Goal: Transaction & Acquisition: Purchase product/service

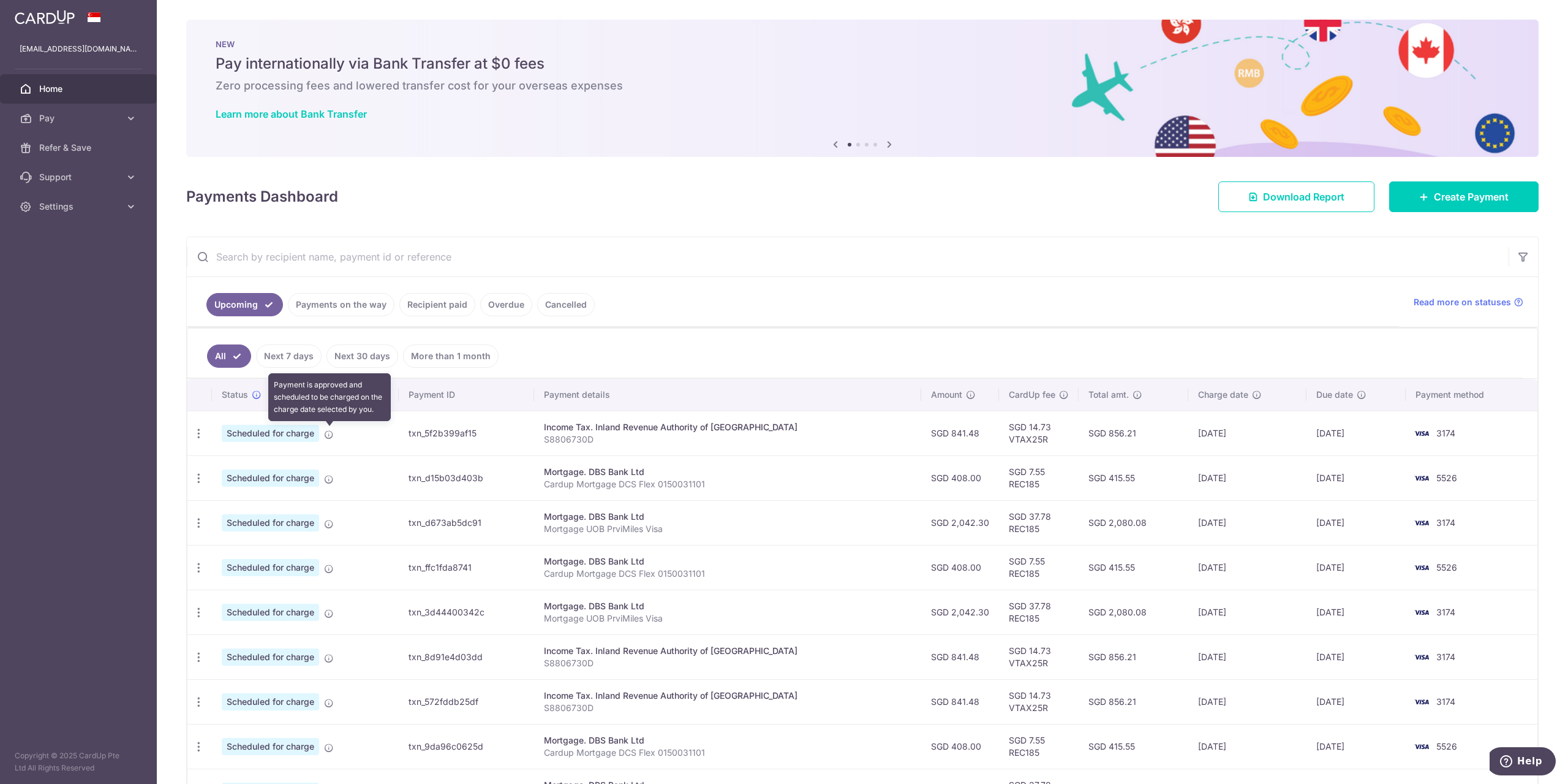
click at [325, 435] on icon at bounding box center [328, 434] width 9 height 9
click at [201, 432] on icon "button" at bounding box center [198, 433] width 13 height 13
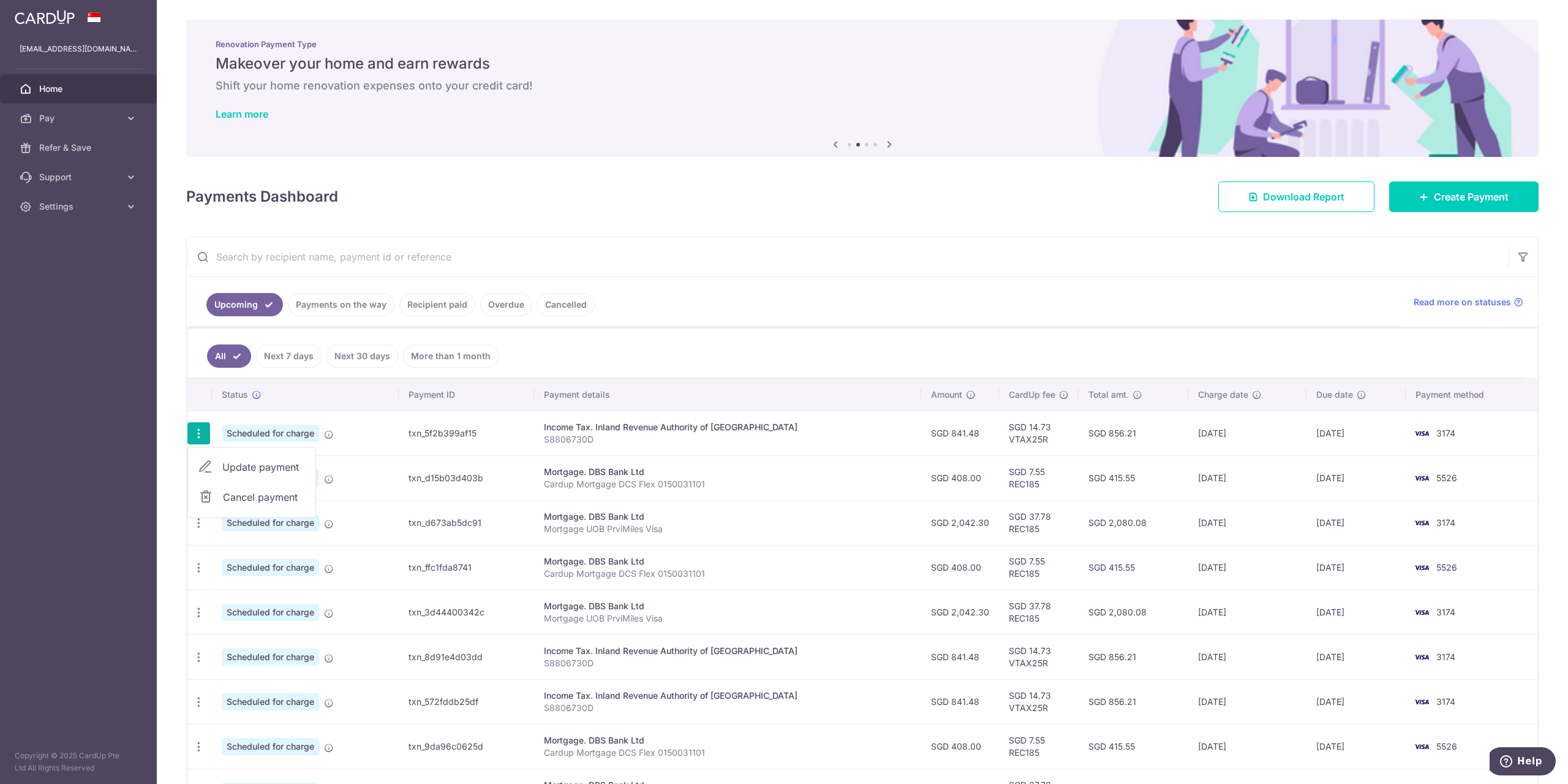
click at [245, 463] on span "Update payment" at bounding box center [263, 467] width 83 height 15
radio input "true"
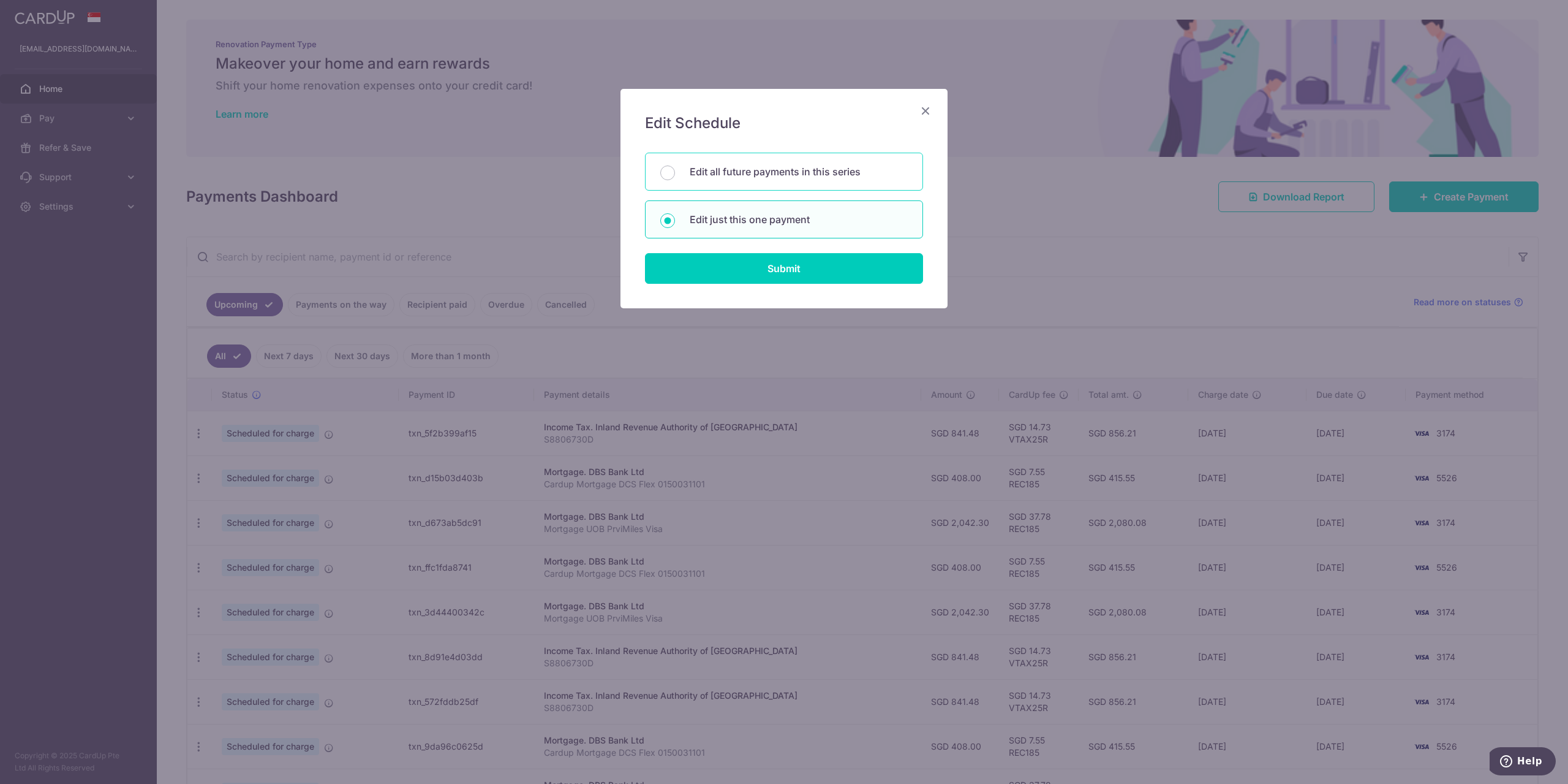
click at [782, 169] on p "Edit all future payments in this series" at bounding box center [799, 171] width 218 height 15
click at [675, 169] on input "Edit all future payments in this series" at bounding box center [667, 172] width 15 height 15
radio input "true"
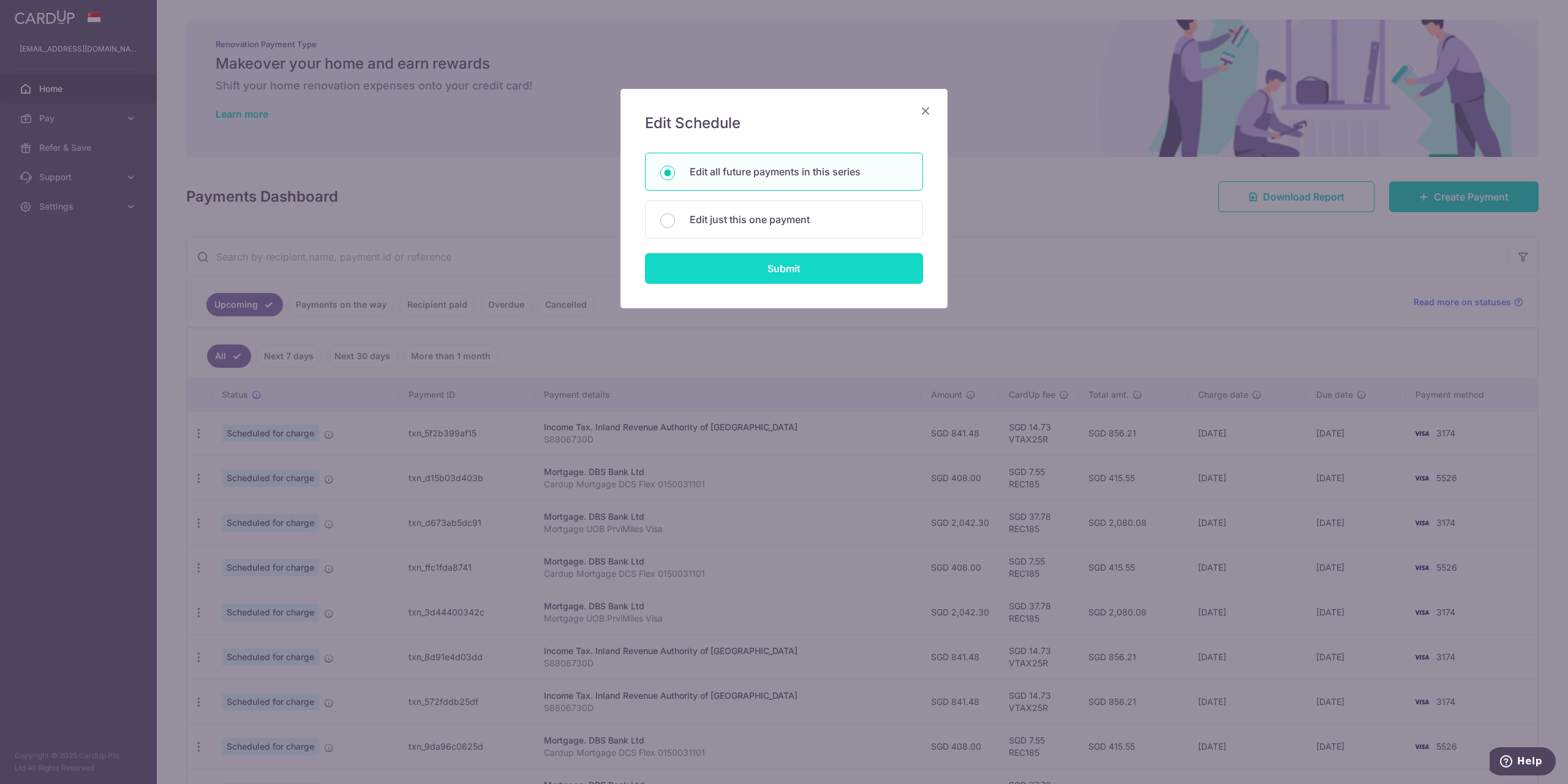
click at [790, 256] on input "Submit" at bounding box center [784, 268] width 278 height 31
radio input "true"
type input "841.48"
type input "S8806730D"
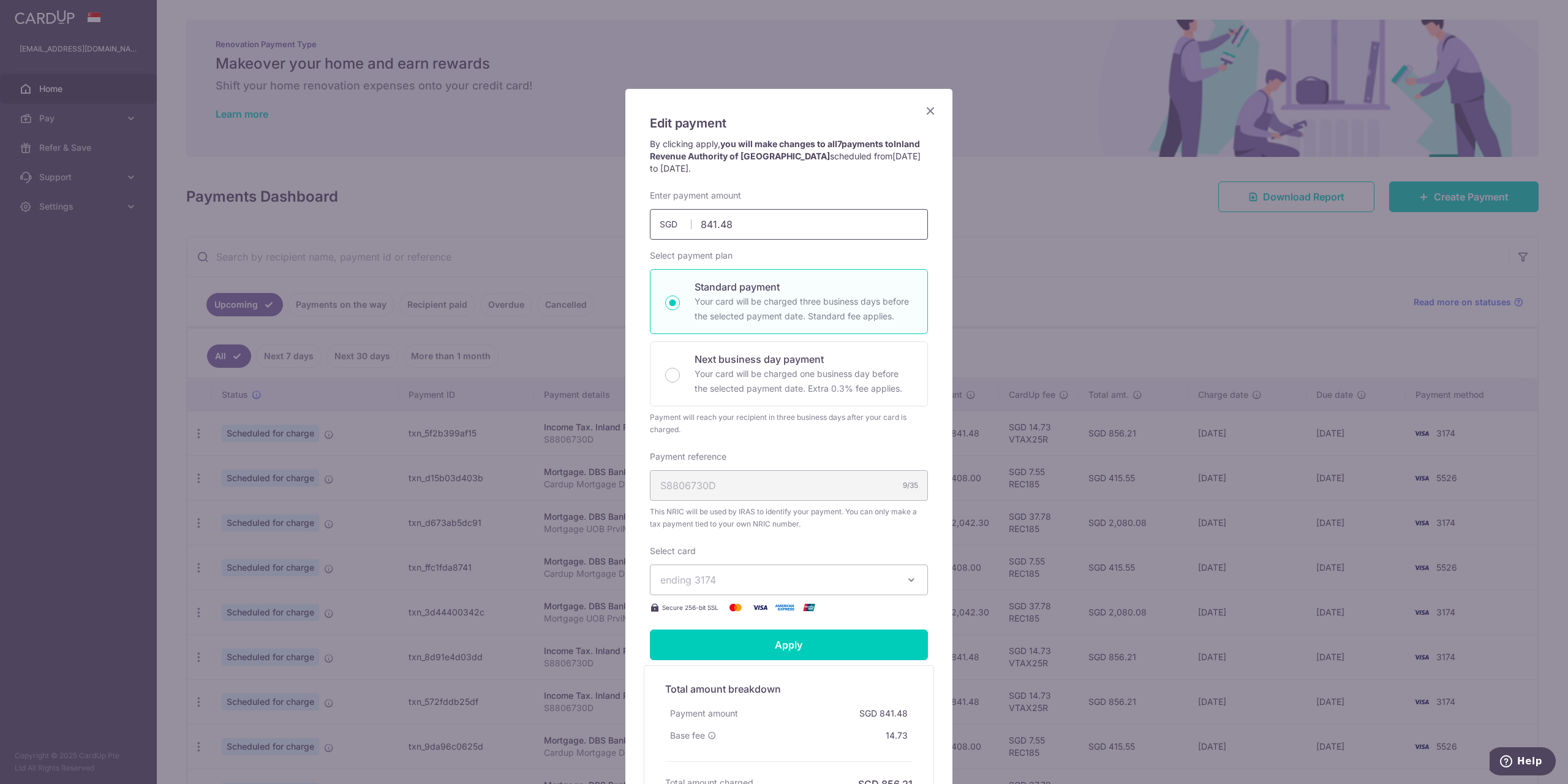
drag, startPoint x: 703, startPoint y: 223, endPoint x: 742, endPoint y: 223, distance: 39.0
click at [742, 223] on input "841.48" at bounding box center [789, 225] width 278 height 31
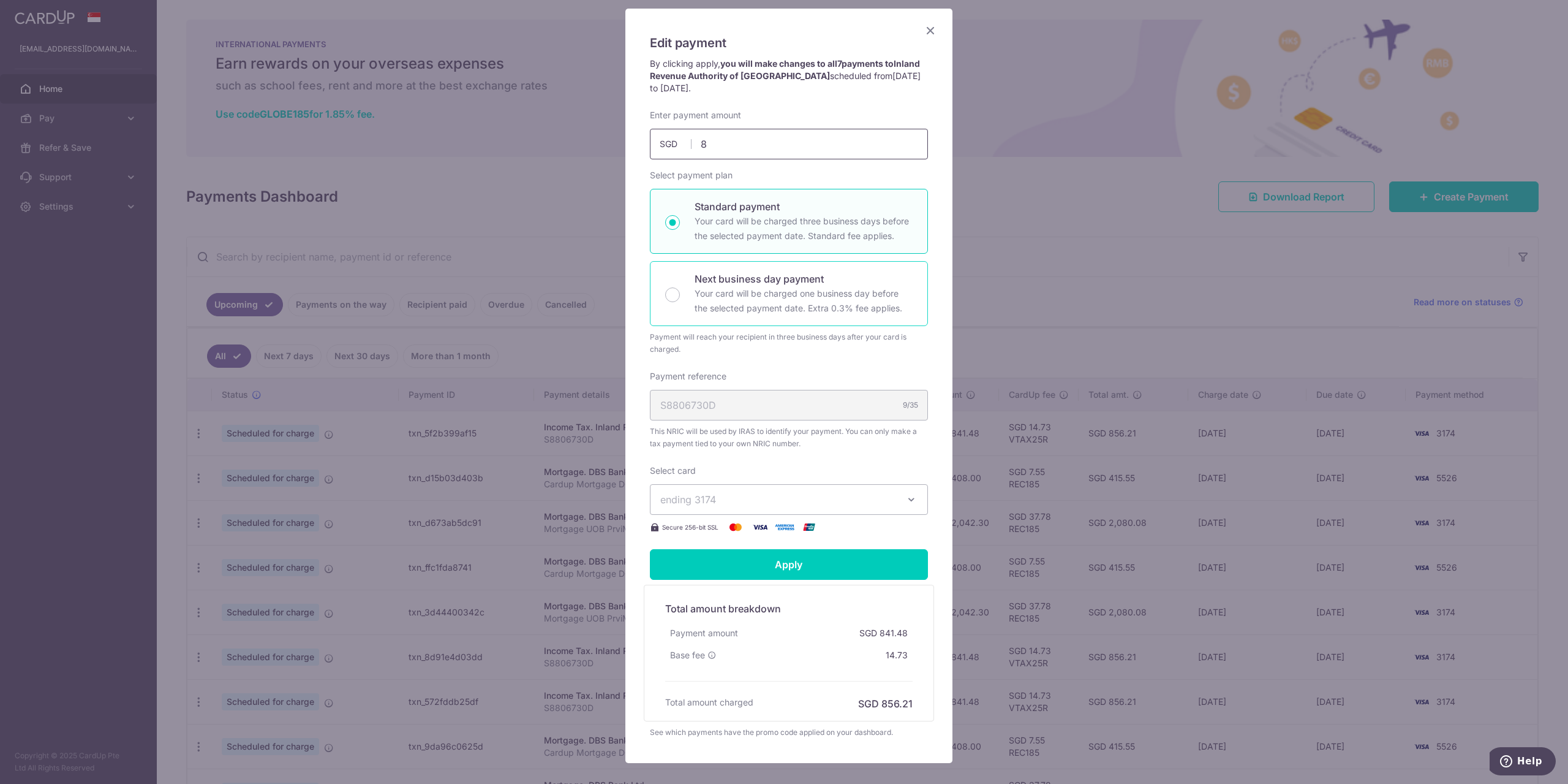
scroll to position [123, 0]
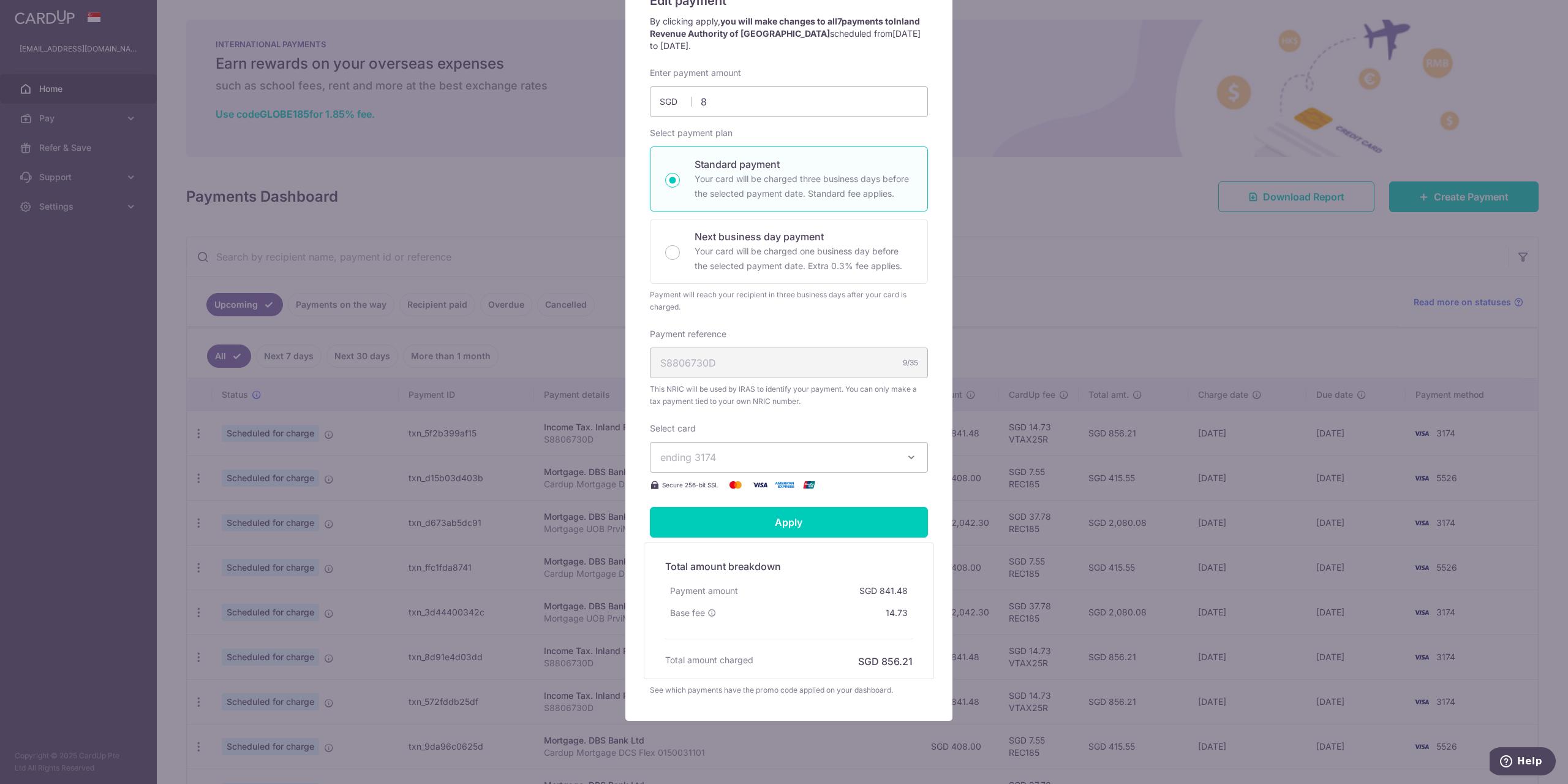
type input "8.00"
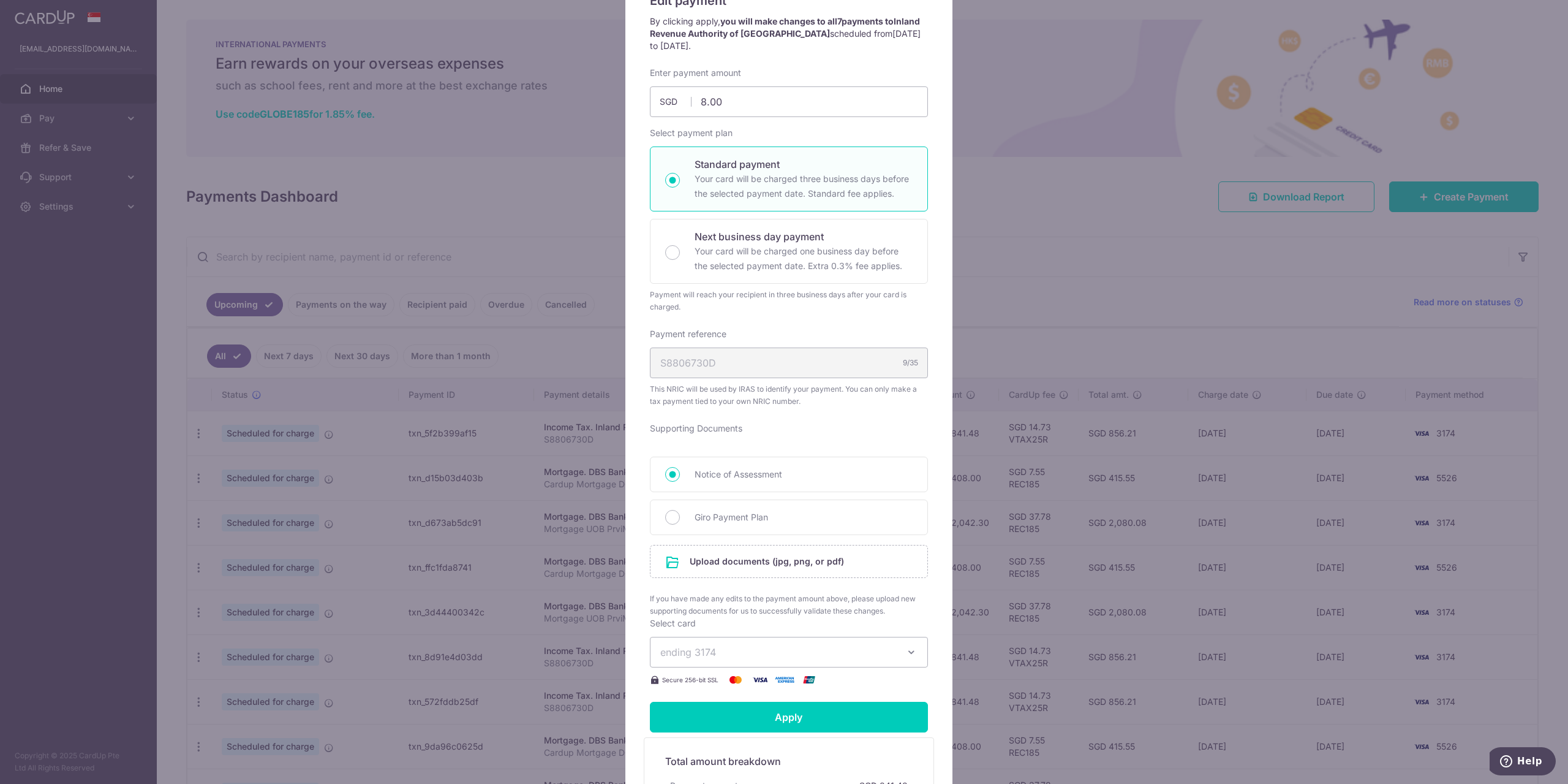
click at [799, 424] on div "Enter payment amount 8.00 8.00 SGD To change the payment amount, please cancel …" at bounding box center [789, 377] width 278 height 620
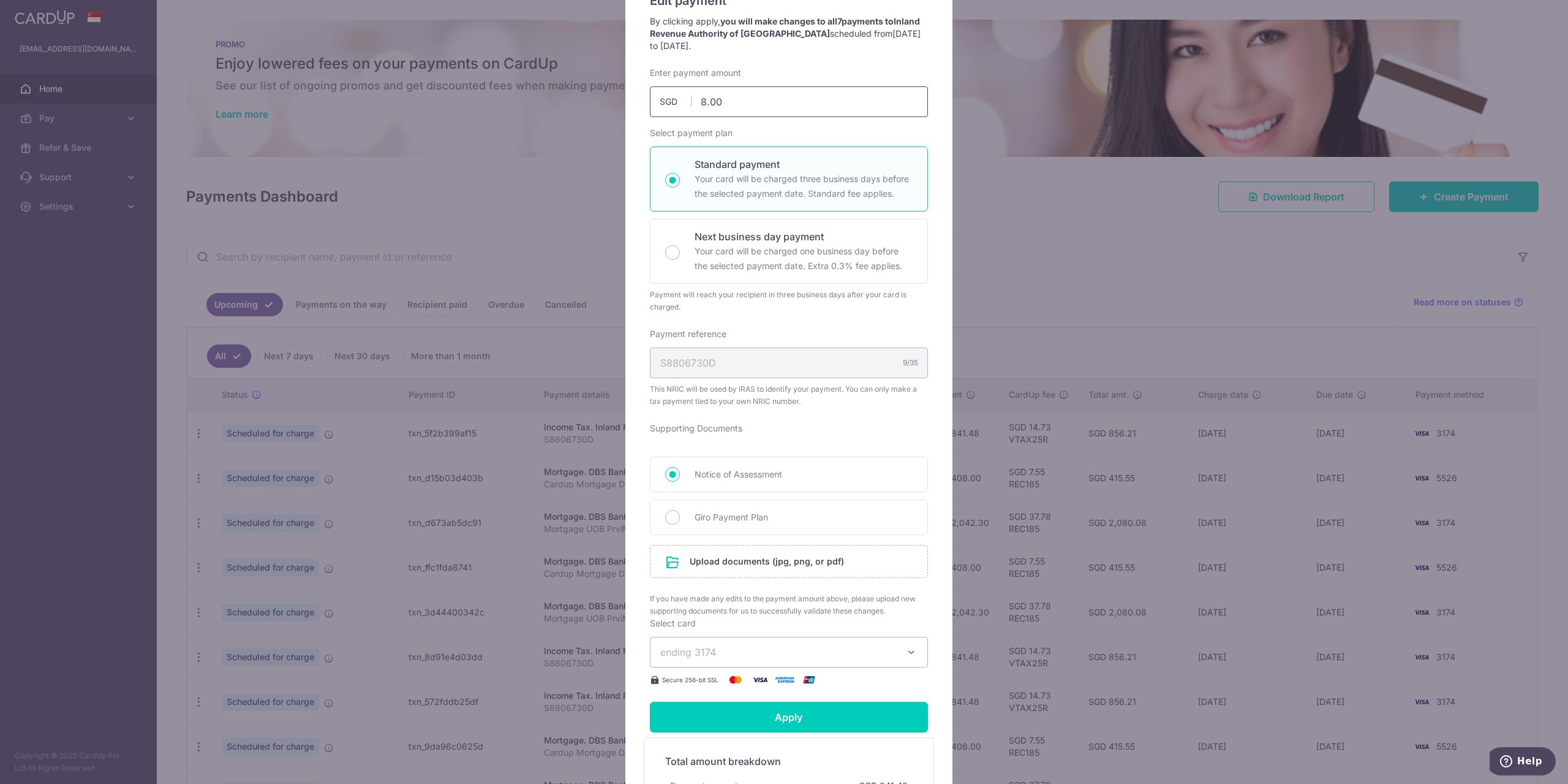
click at [778, 112] on input "8.00" at bounding box center [789, 102] width 278 height 31
click at [856, 57] on div "By clicking apply, you will make changes to all 7 payments to Inland Revenue Au…" at bounding box center [789, 41] width 291 height 51
click at [828, 28] on p "By clicking apply, you will make changes to all 7 payments to Inland Revenue Au…" at bounding box center [789, 33] width 278 height 37
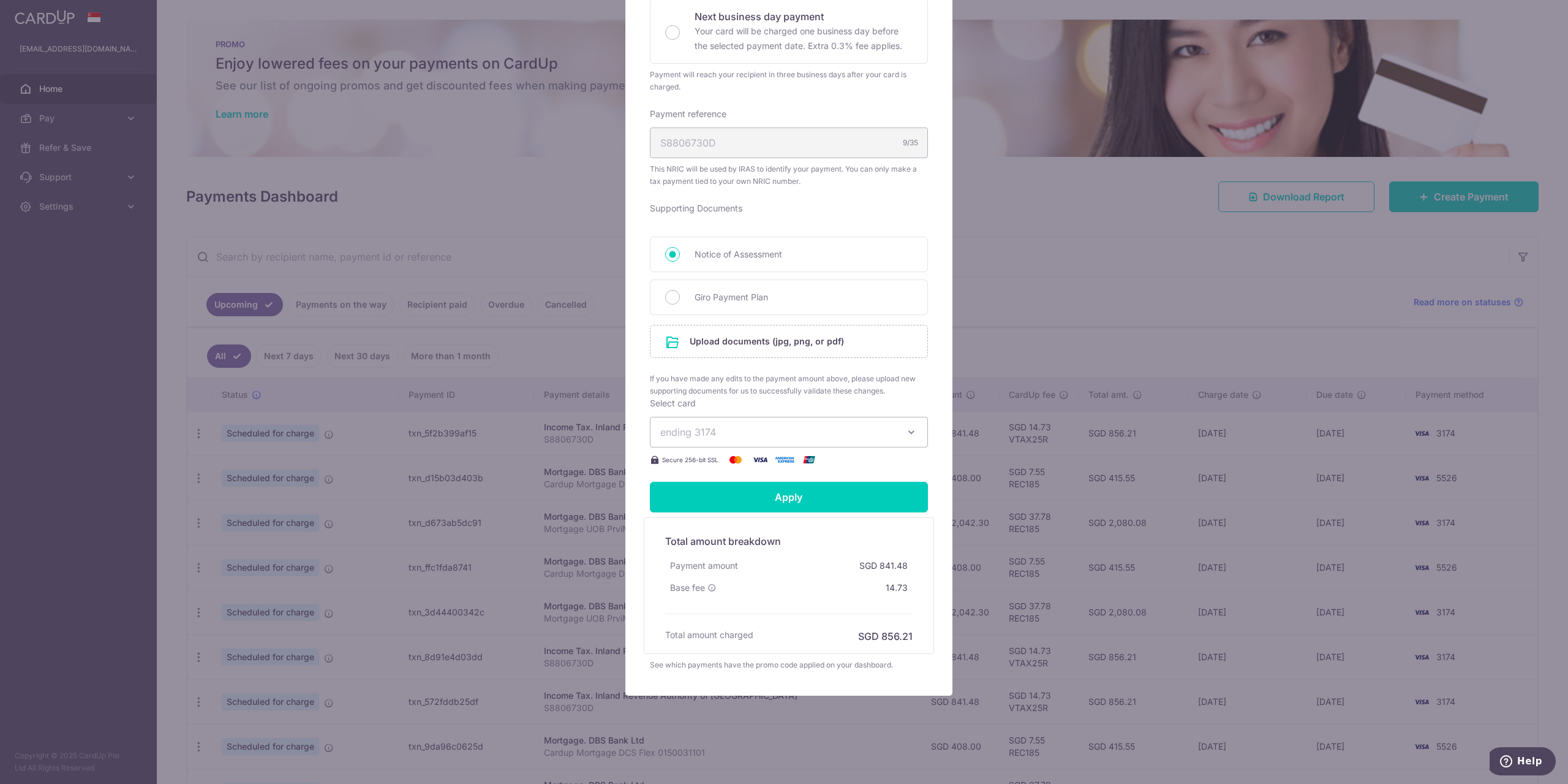
scroll to position [343, 0]
click at [803, 424] on button "ending 3174" at bounding box center [789, 431] width 278 height 31
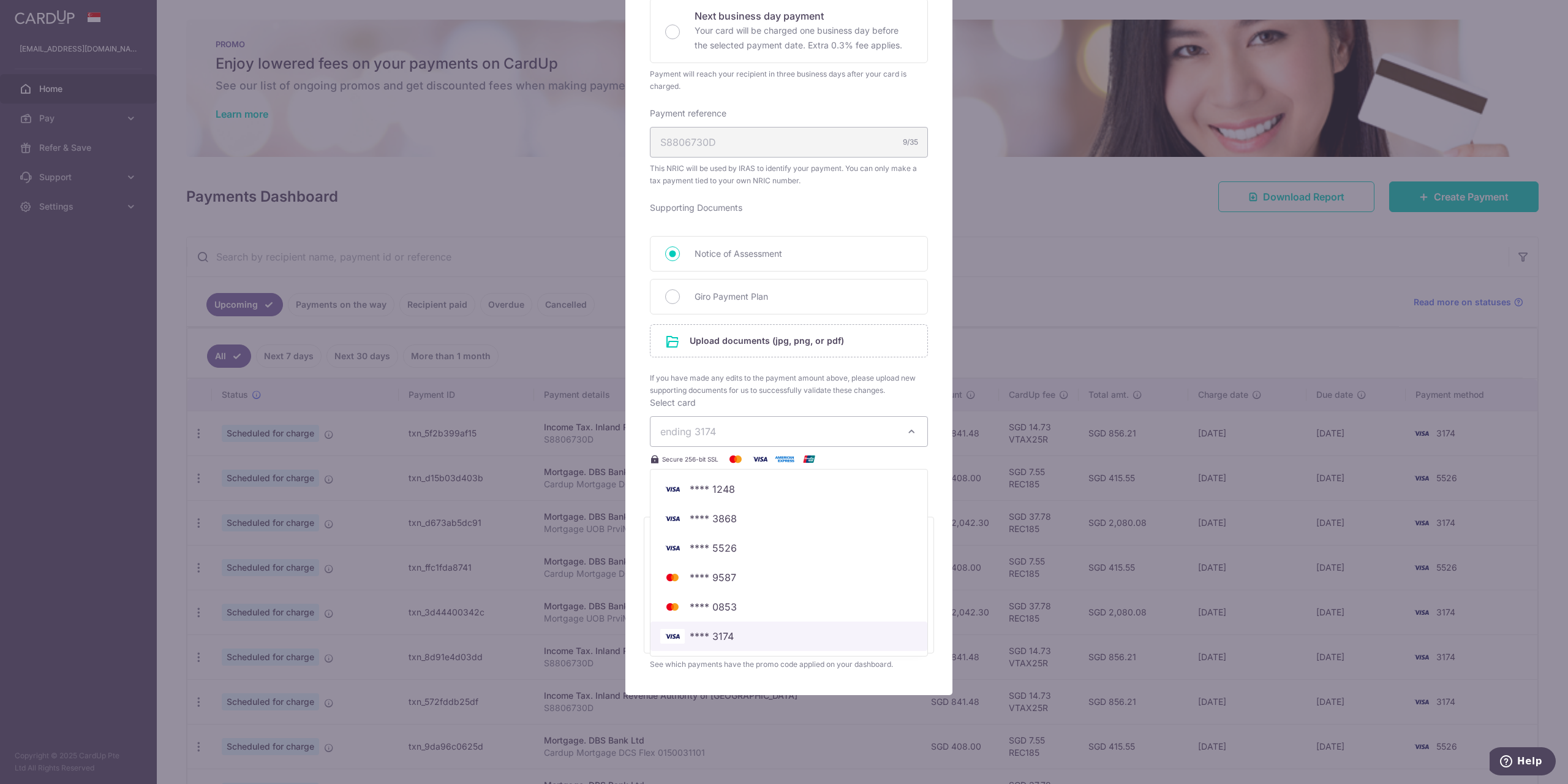
click at [797, 634] on span "**** 3174" at bounding box center [789, 636] width 257 height 15
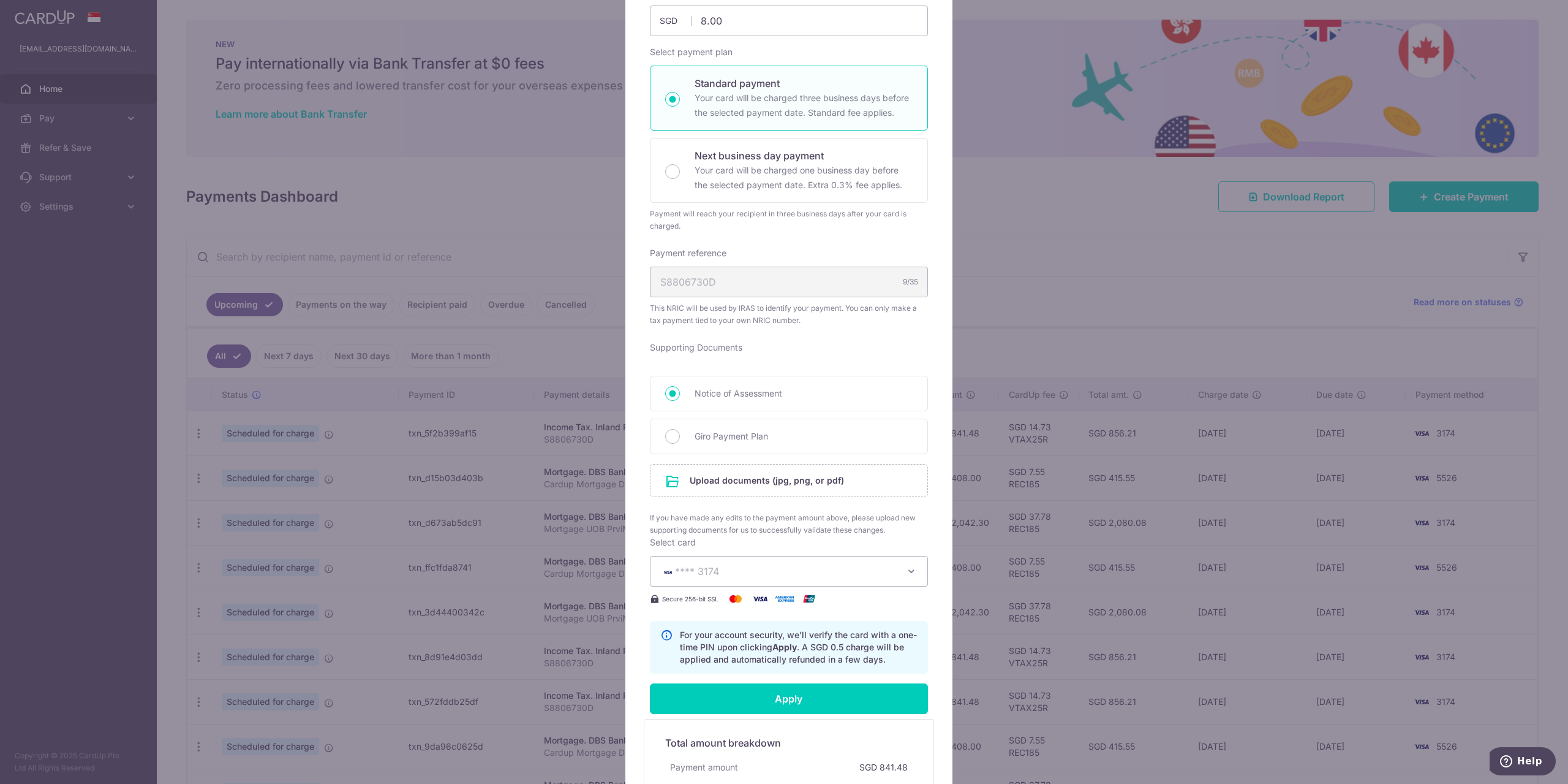
scroll to position [160, 0]
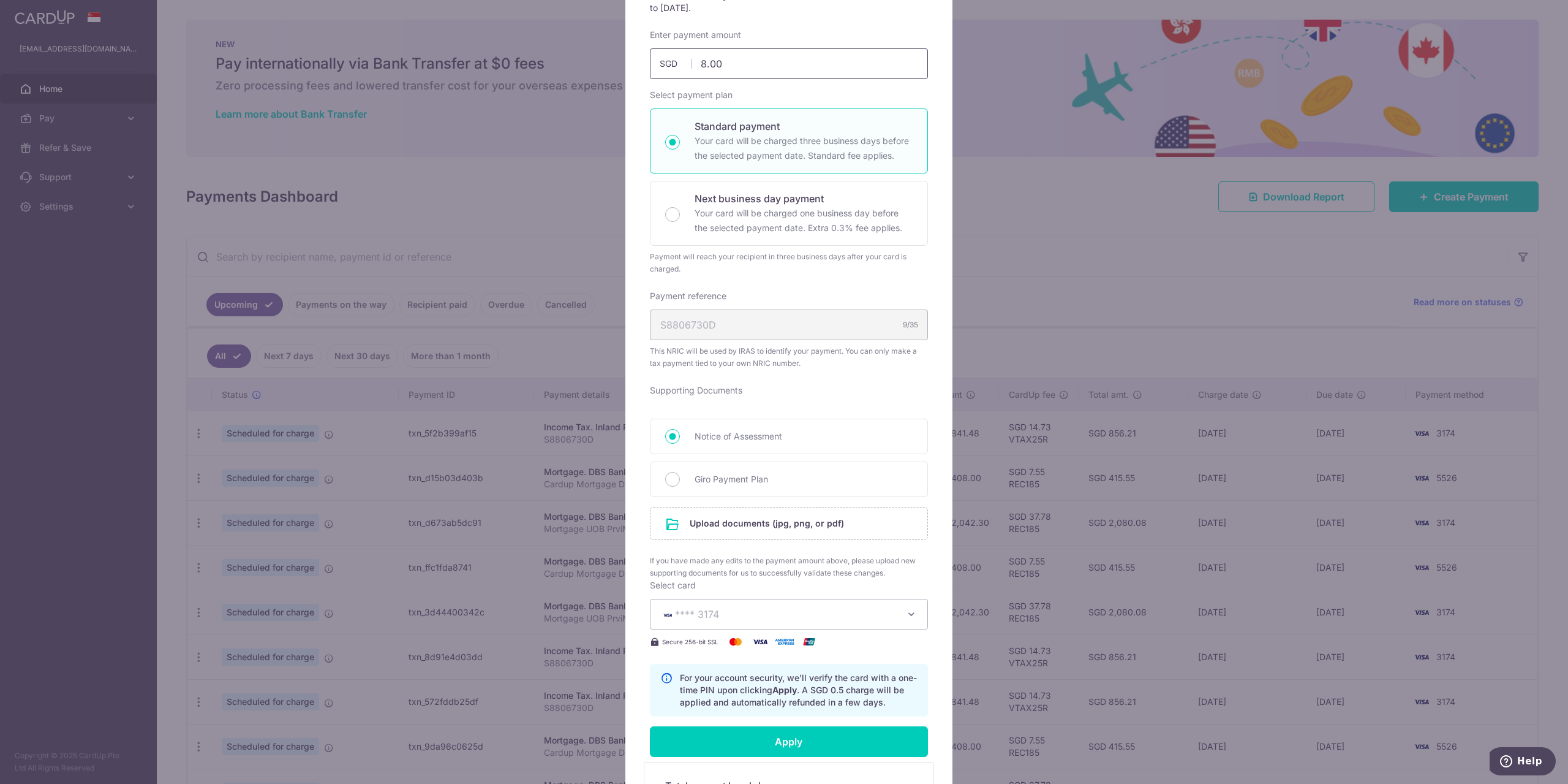
click at [728, 71] on input "8.00" at bounding box center [789, 63] width 278 height 31
click at [741, 473] on span "Giro Payment Plan" at bounding box center [803, 479] width 218 height 15
click at [680, 473] on input "Giro Payment Plan" at bounding box center [672, 479] width 15 height 15
radio input "true"
click at [742, 443] on span "Notice of Assessment" at bounding box center [803, 436] width 218 height 15
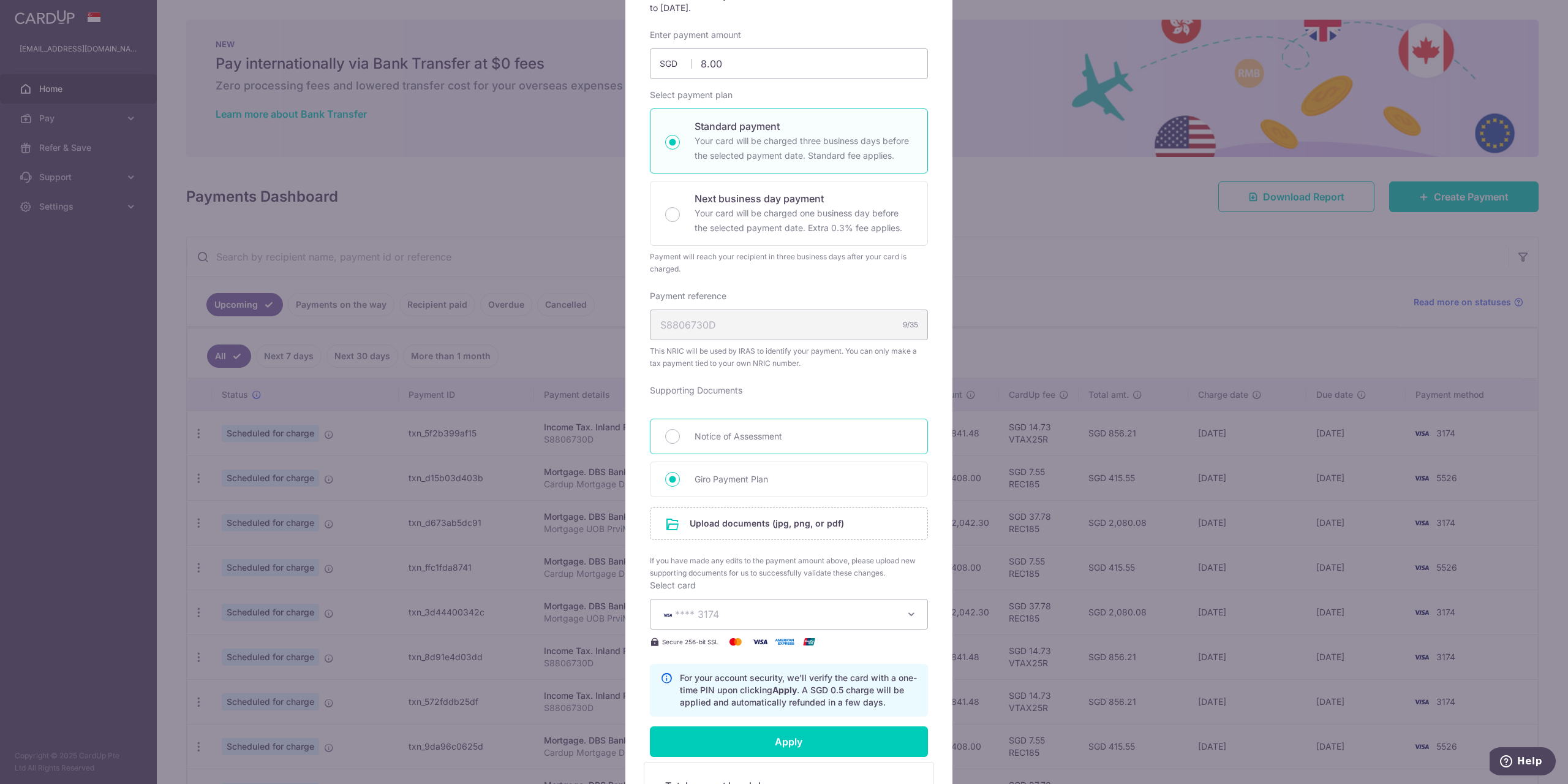
click at [680, 443] on input "Notice of Assessment" at bounding box center [672, 436] width 15 height 15
radio input "true"
click at [718, 612] on span "**** 3174" at bounding box center [778, 613] width 235 height 15
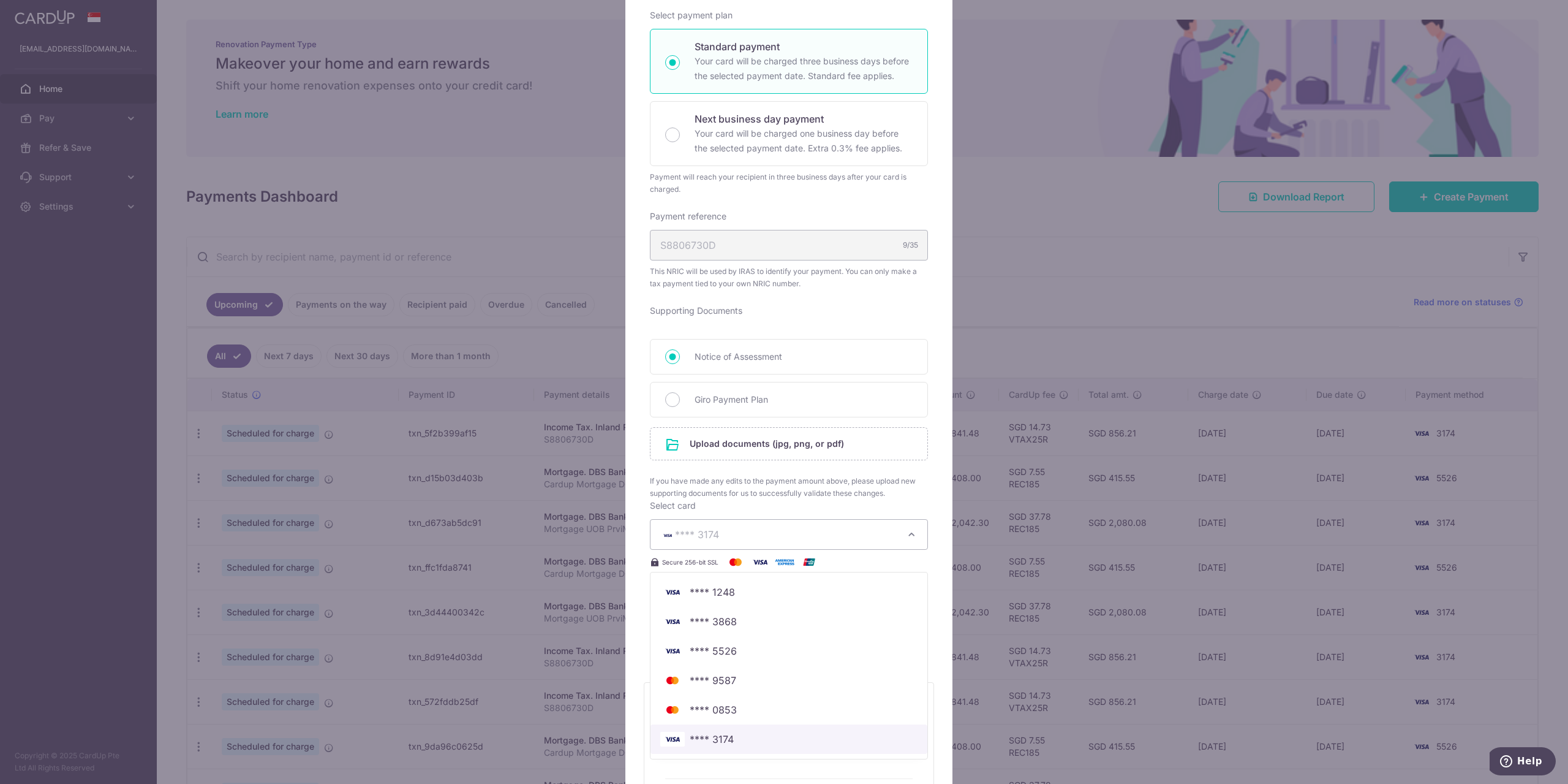
scroll to position [283, 0]
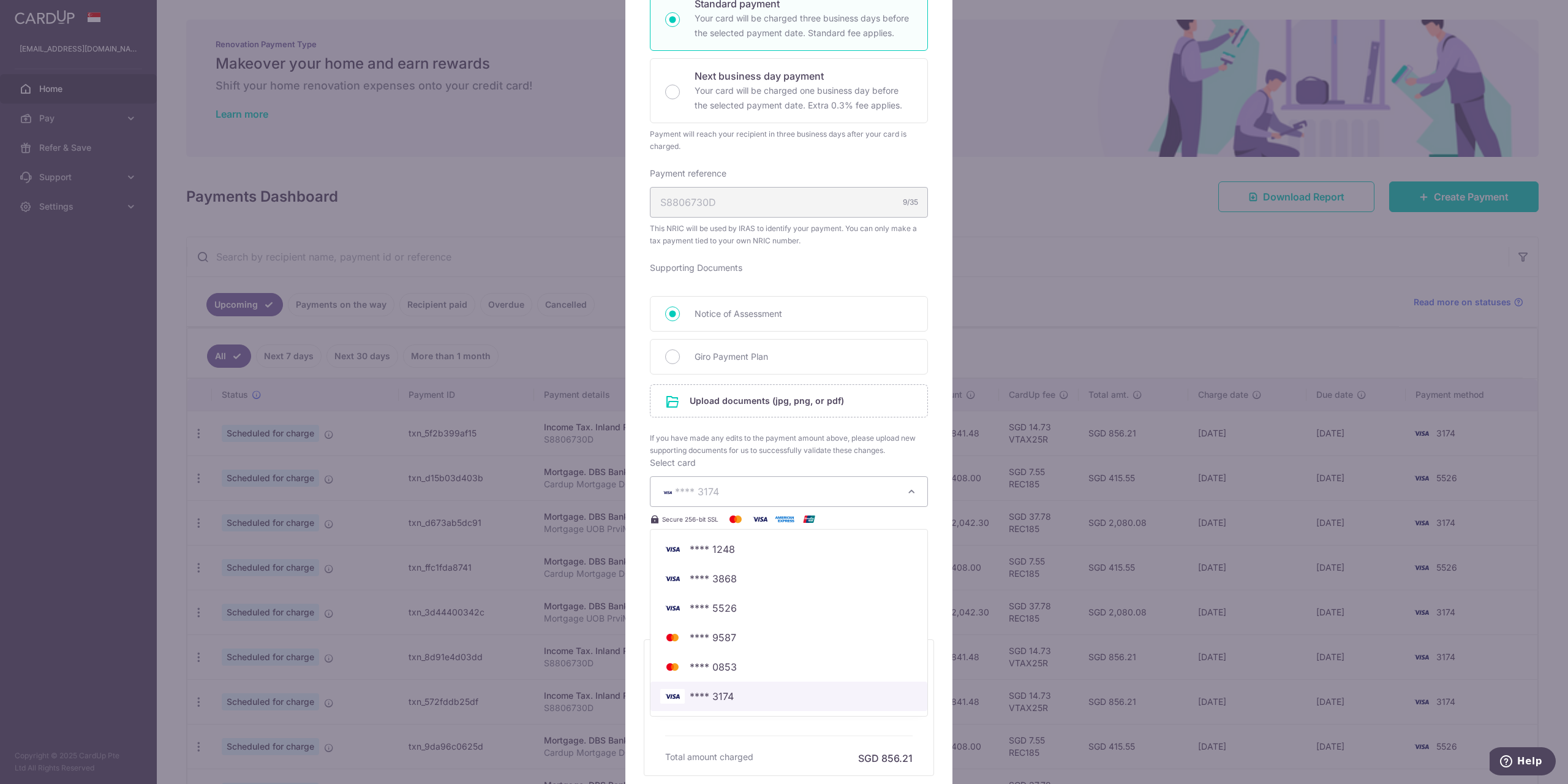
click at [787, 688] on link "**** 3174" at bounding box center [789, 697] width 277 height 29
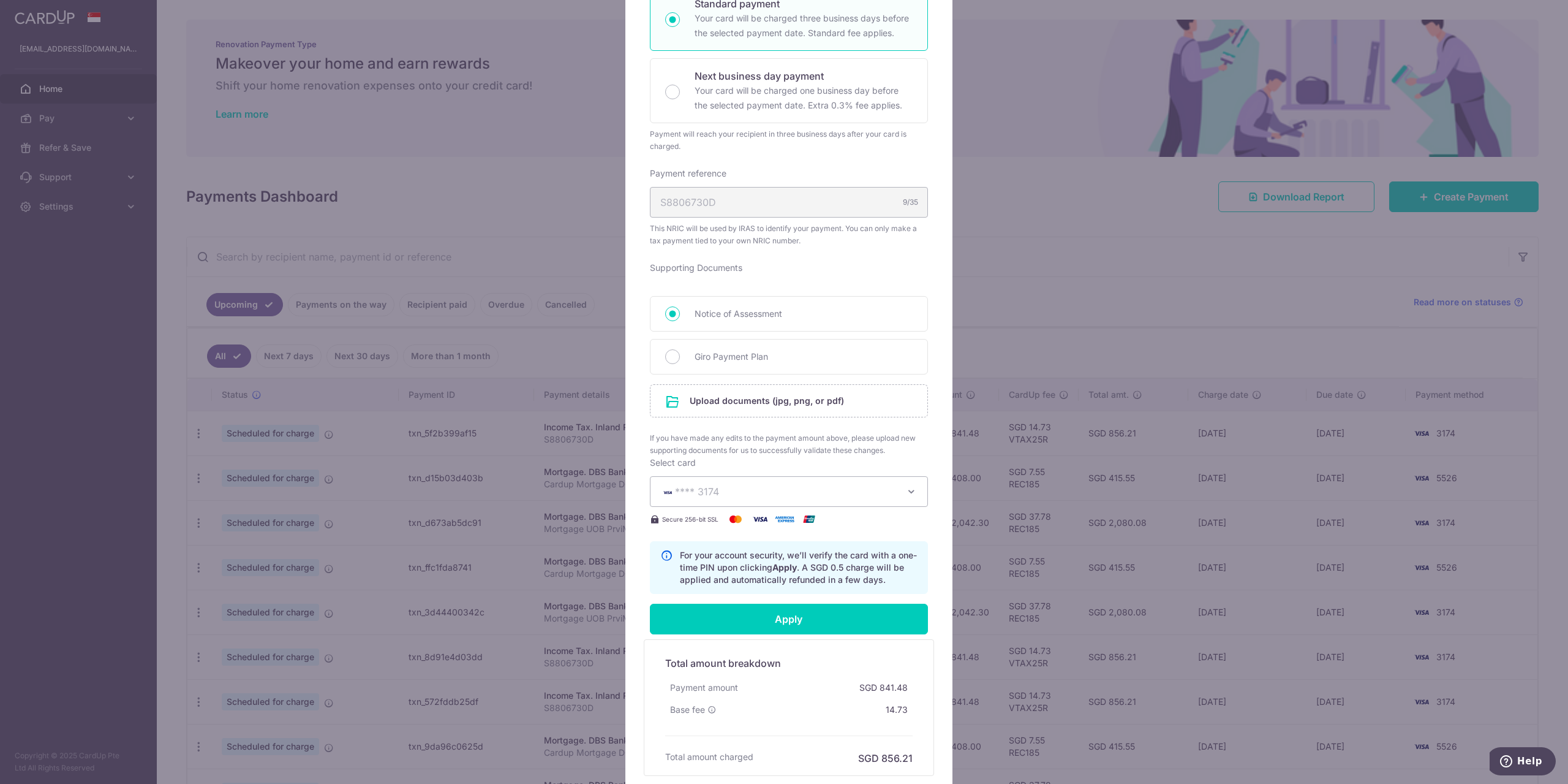
click at [855, 739] on div "Total amount breakdown Payment amount SGD 841.48 Base fee 14.73 Processing fee …" at bounding box center [789, 707] width 260 height 116
click at [812, 748] on div "Total amount breakdown Payment amount SGD 841.48 Base fee 14.73 Processing fee …" at bounding box center [789, 707] width 260 height 116
click at [875, 693] on div "SGD 841.48" at bounding box center [884, 688] width 58 height 22
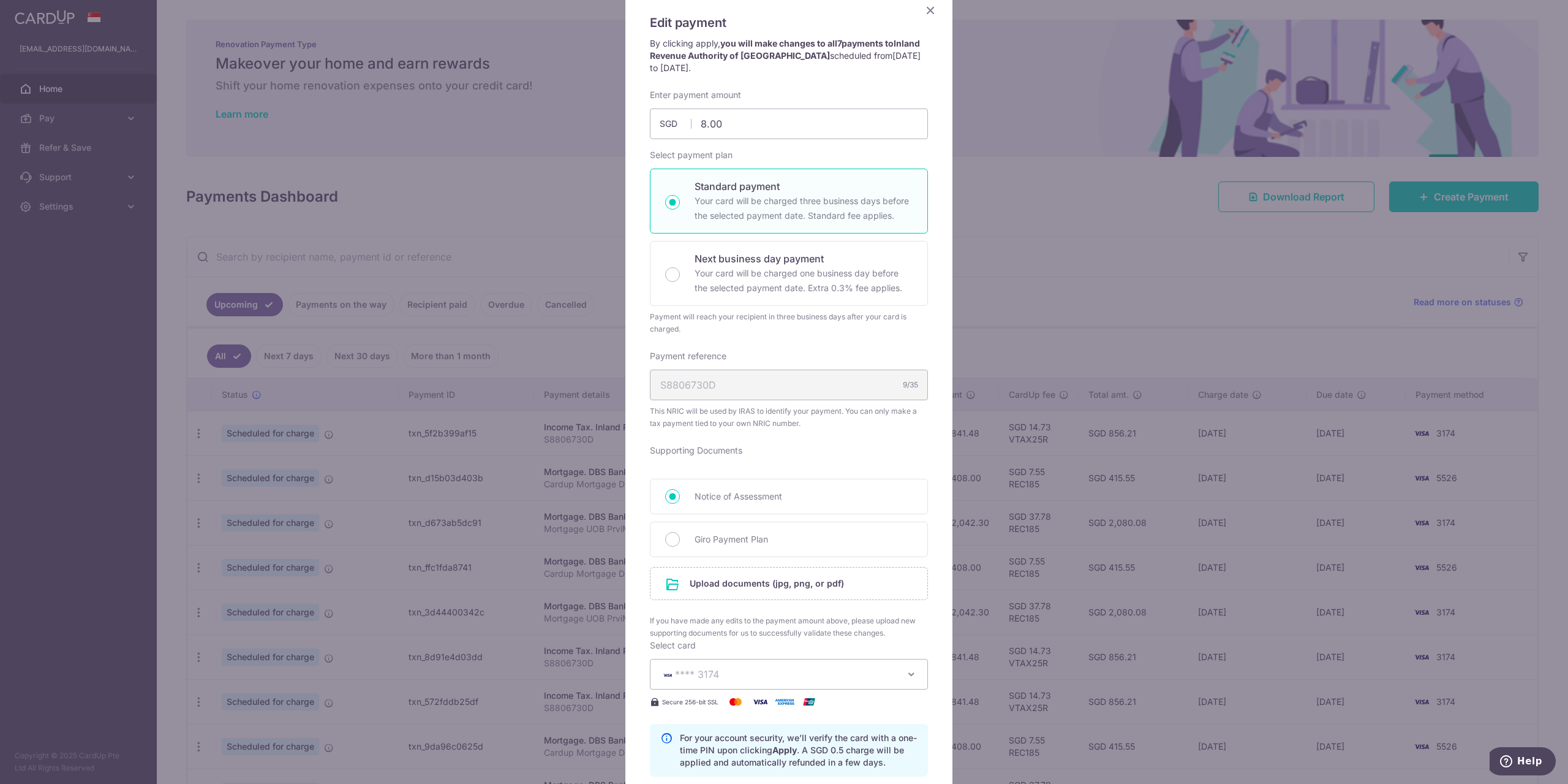
scroll to position [0, 0]
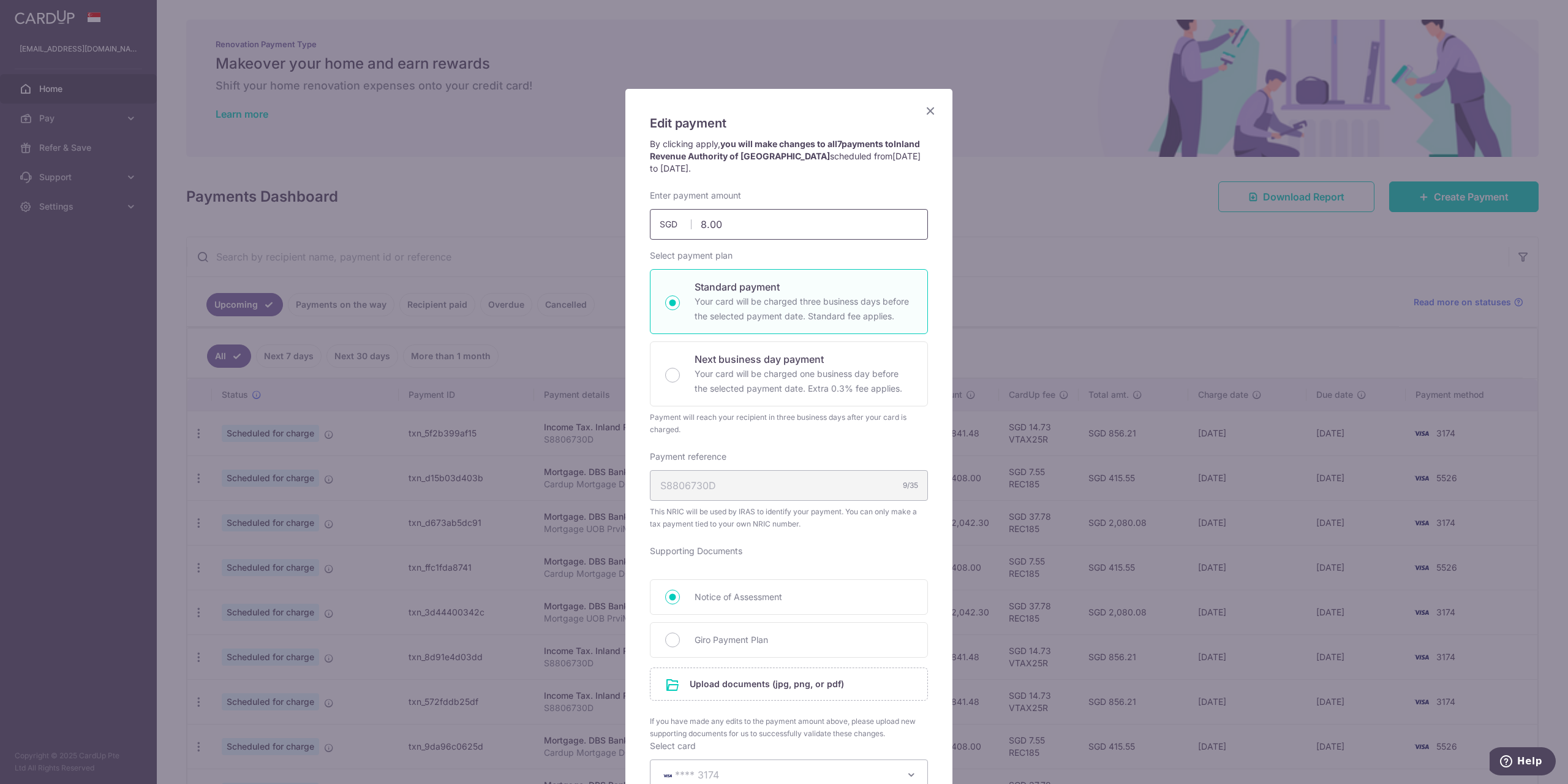
click at [748, 222] on input "8.00" at bounding box center [789, 225] width 278 height 31
drag, startPoint x: 718, startPoint y: 225, endPoint x: 679, endPoint y: 233, distance: 39.8
click at [679, 233] on input "8.00" at bounding box center [789, 225] width 278 height 31
type input "8.00"
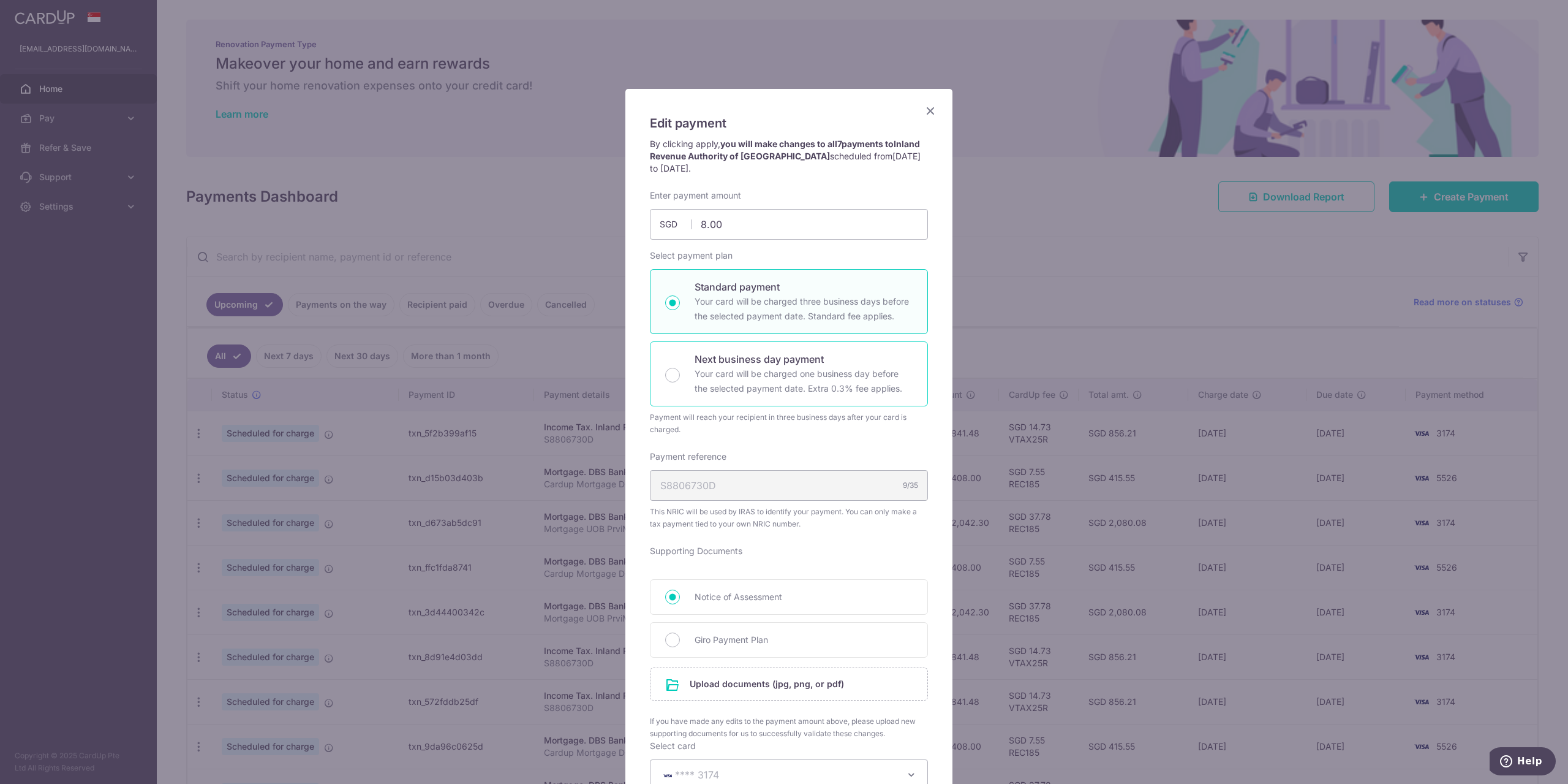
click at [730, 360] on p "Next business day payment" at bounding box center [803, 359] width 218 height 15
click at [680, 368] on input "Next business day payment Your card will be charged one business day before the…" at bounding box center [672, 375] width 15 height 15
radio input "false"
radio input "true"
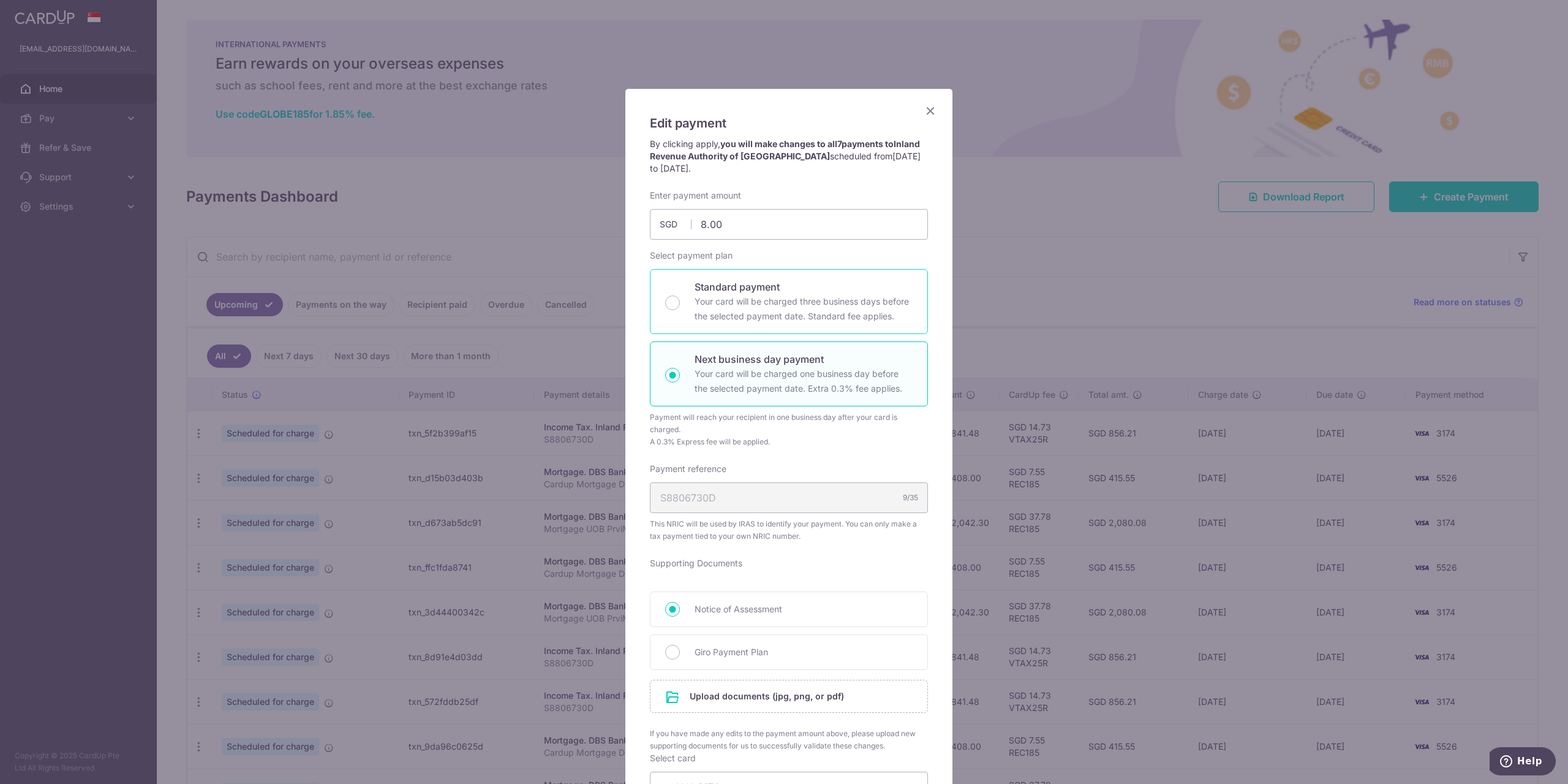
click at [767, 293] on p "Standard payment" at bounding box center [803, 286] width 218 height 15
click at [680, 295] on input "Standard payment Your card will be charged three business days before the selec…" at bounding box center [672, 302] width 15 height 15
radio input "true"
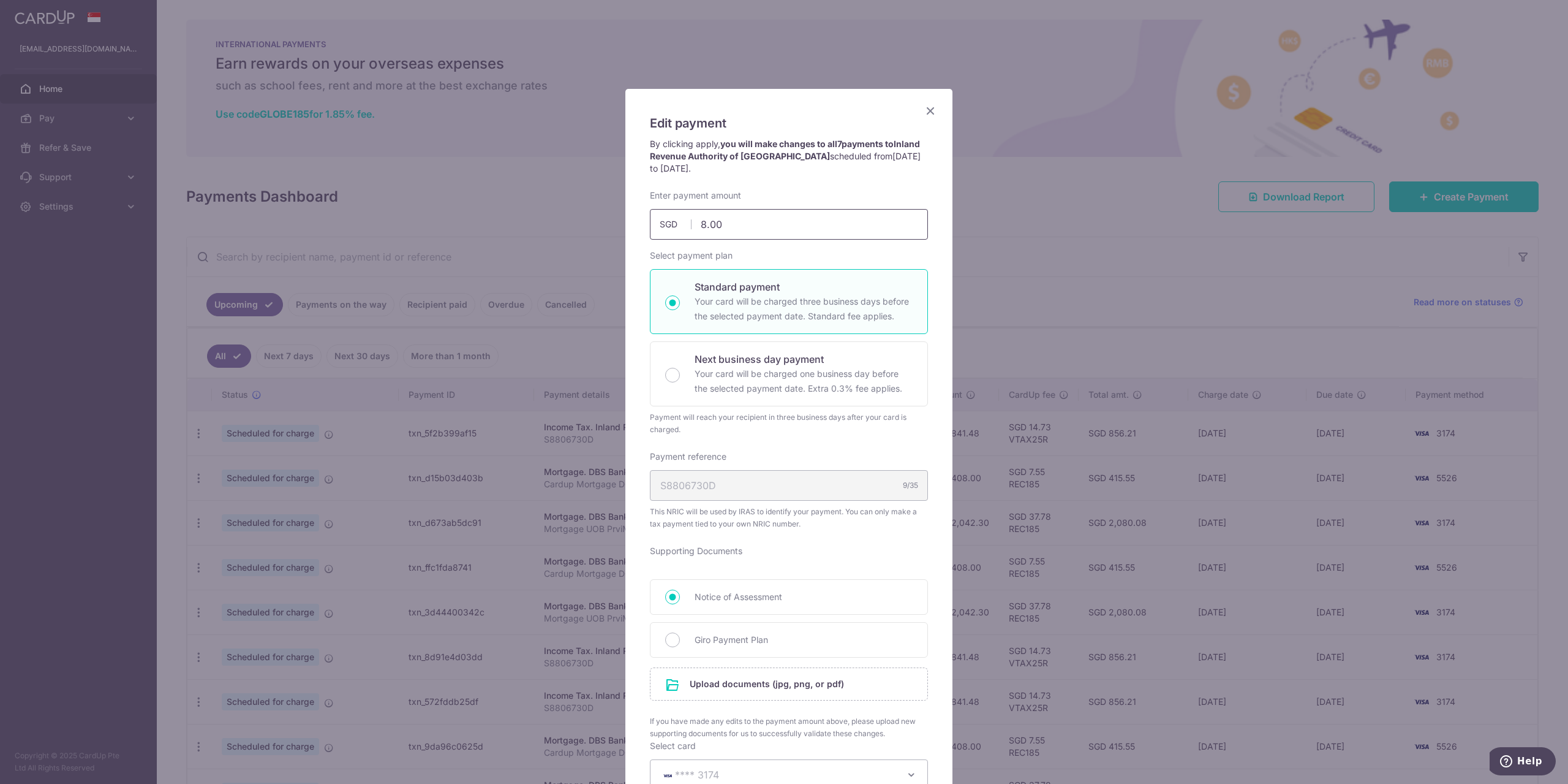
click at [750, 220] on input "8.00" at bounding box center [789, 225] width 278 height 31
drag, startPoint x: 763, startPoint y: 224, endPoint x: 694, endPoint y: 232, distance: 69.5
click at [694, 232] on input "8.00" at bounding box center [789, 225] width 278 height 31
type input "10.00"
click at [753, 316] on p "Your card will be charged three business days before the selected payment date.…" at bounding box center [803, 309] width 218 height 29
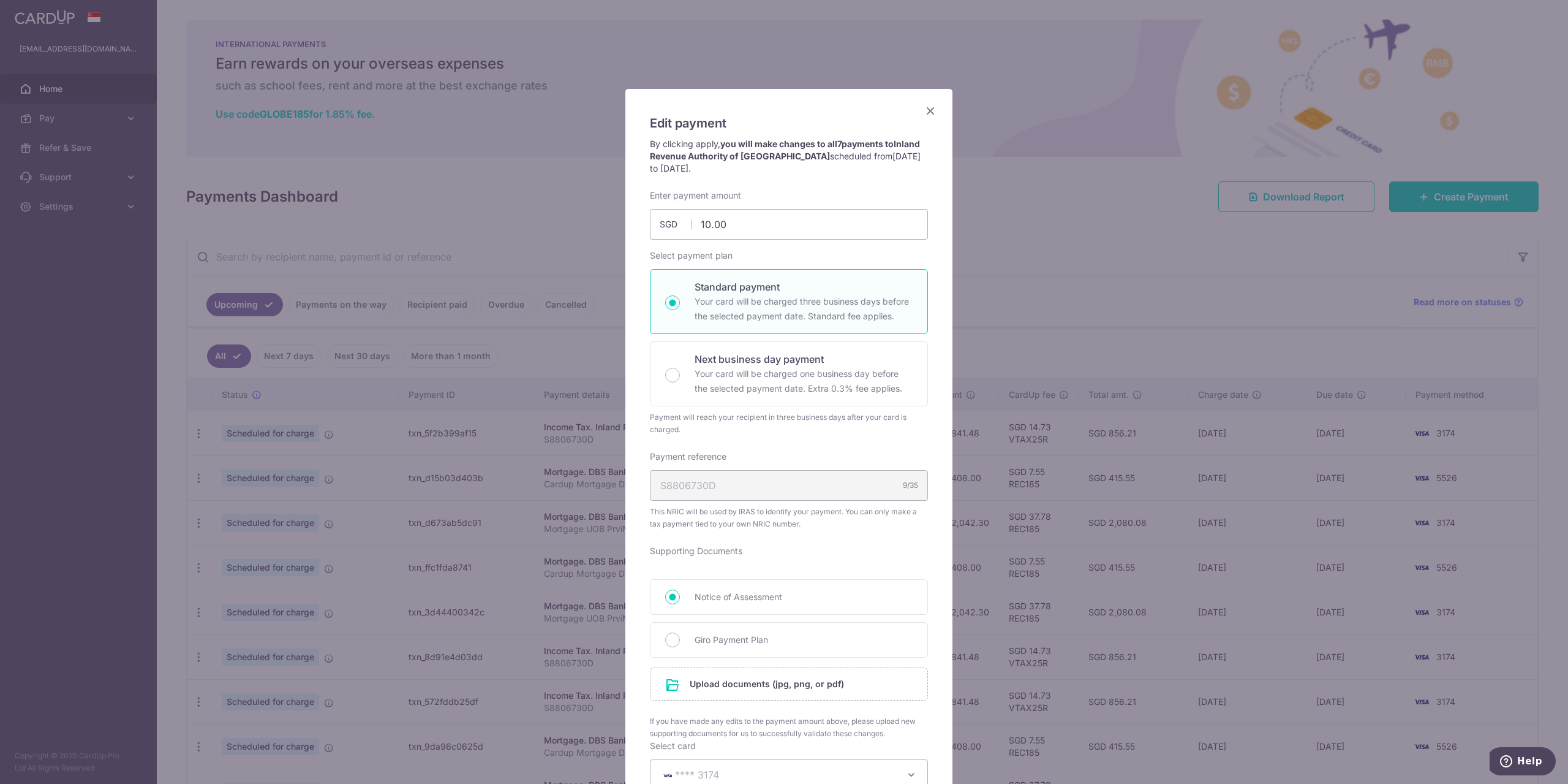
click at [680, 311] on input "Standard payment Your card will be charged three business days before the selec…" at bounding box center [672, 302] width 15 height 15
click at [764, 350] on div "Next business day payment Your card will be charged one business day before the…" at bounding box center [789, 374] width 278 height 65
radio input "false"
radio input "true"
click at [772, 311] on p "Your card will be charged three business days before the selected payment date.…" at bounding box center [803, 309] width 218 height 29
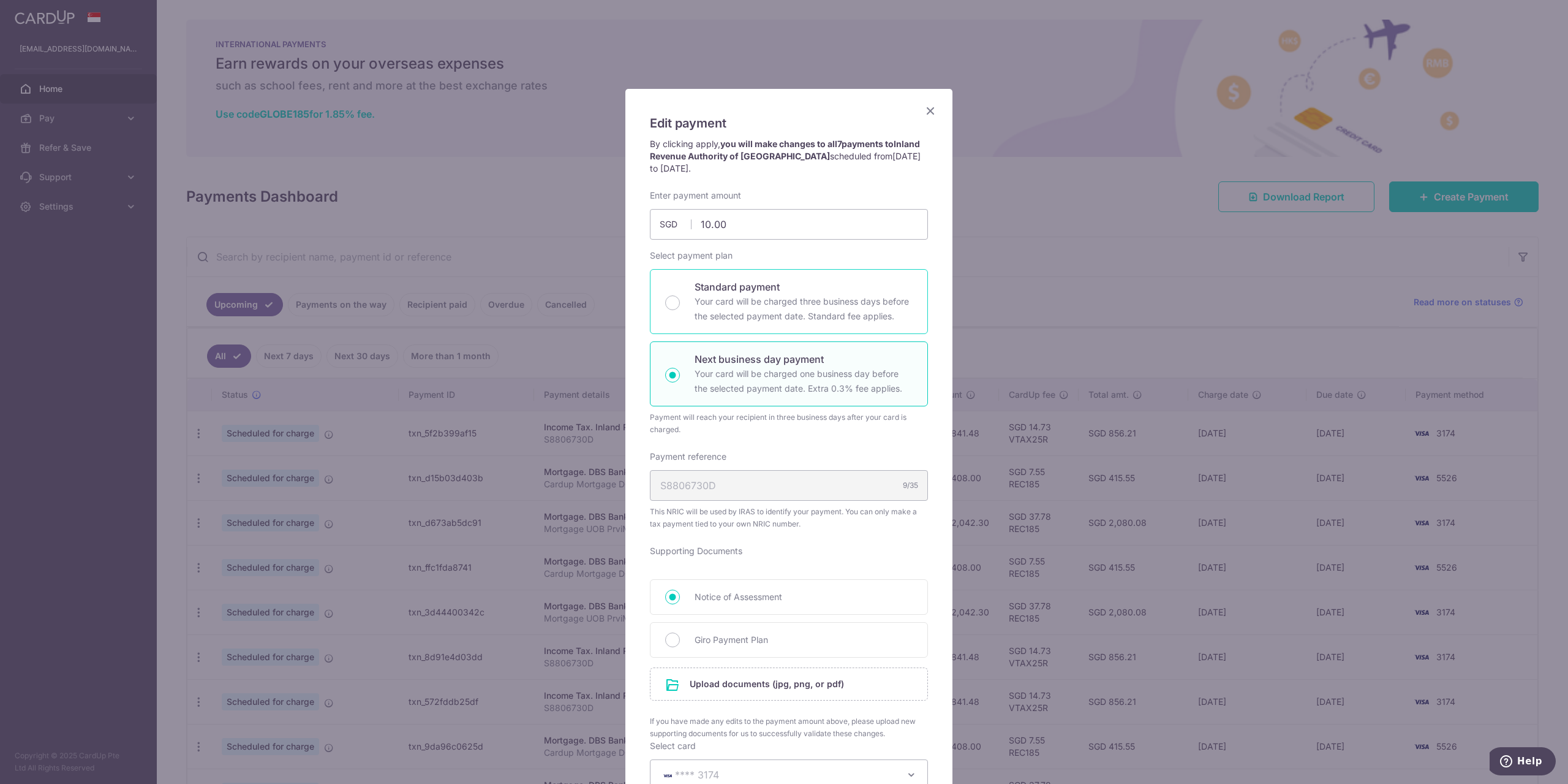
click at [680, 311] on input "Standard payment Your card will be charged three business days before the selec…" at bounding box center [672, 302] width 15 height 15
radio input "true"
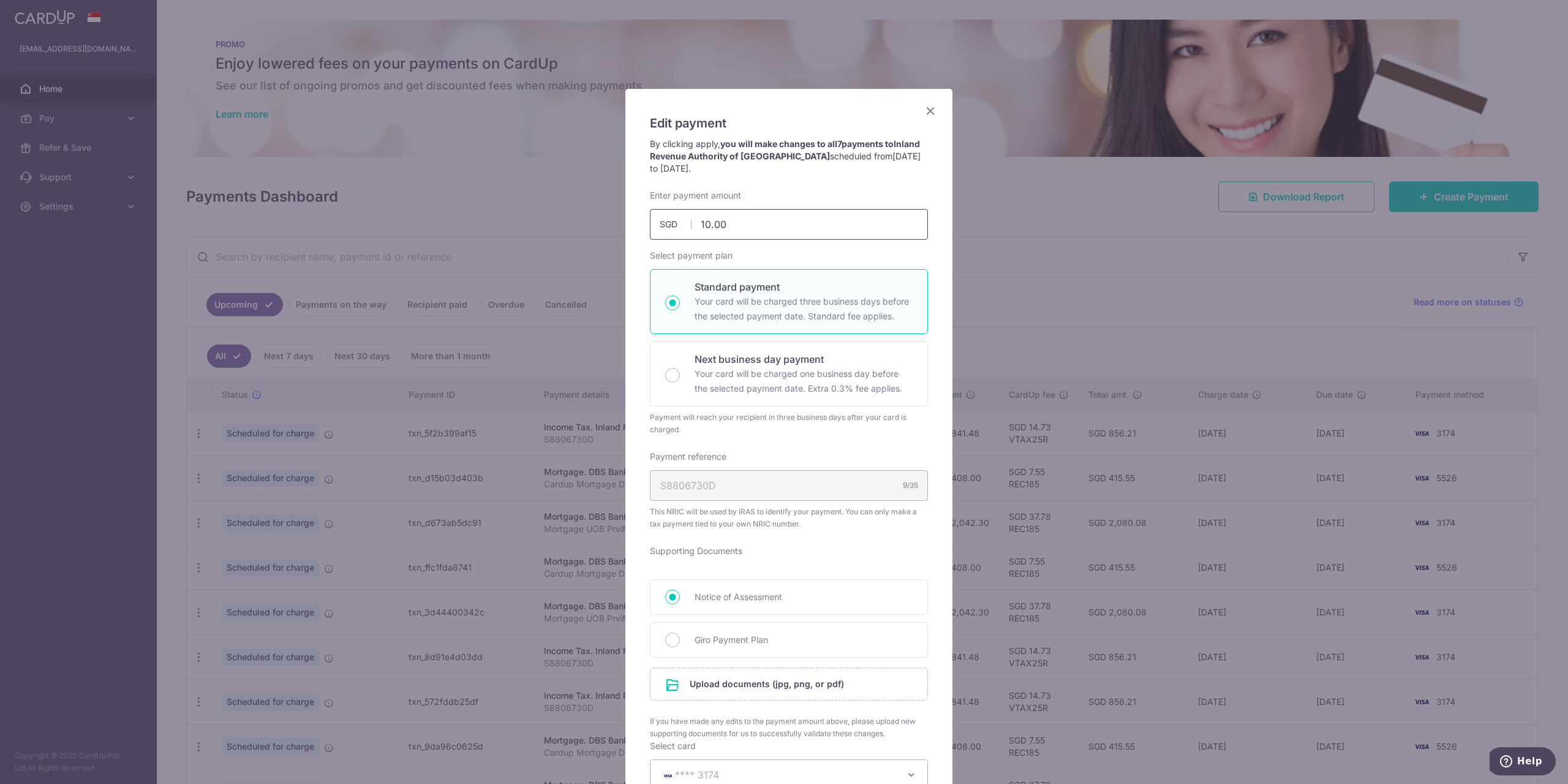
drag, startPoint x: 706, startPoint y: 228, endPoint x: 683, endPoint y: 229, distance: 23.0
click at [683, 229] on div "10.00 10.00 SGD" at bounding box center [789, 225] width 278 height 31
type input "8.00"
click at [757, 288] on p "Standard payment" at bounding box center [803, 286] width 218 height 15
click at [680, 295] on input "Standard payment Your card will be charged three business days before the selec…" at bounding box center [672, 302] width 15 height 15
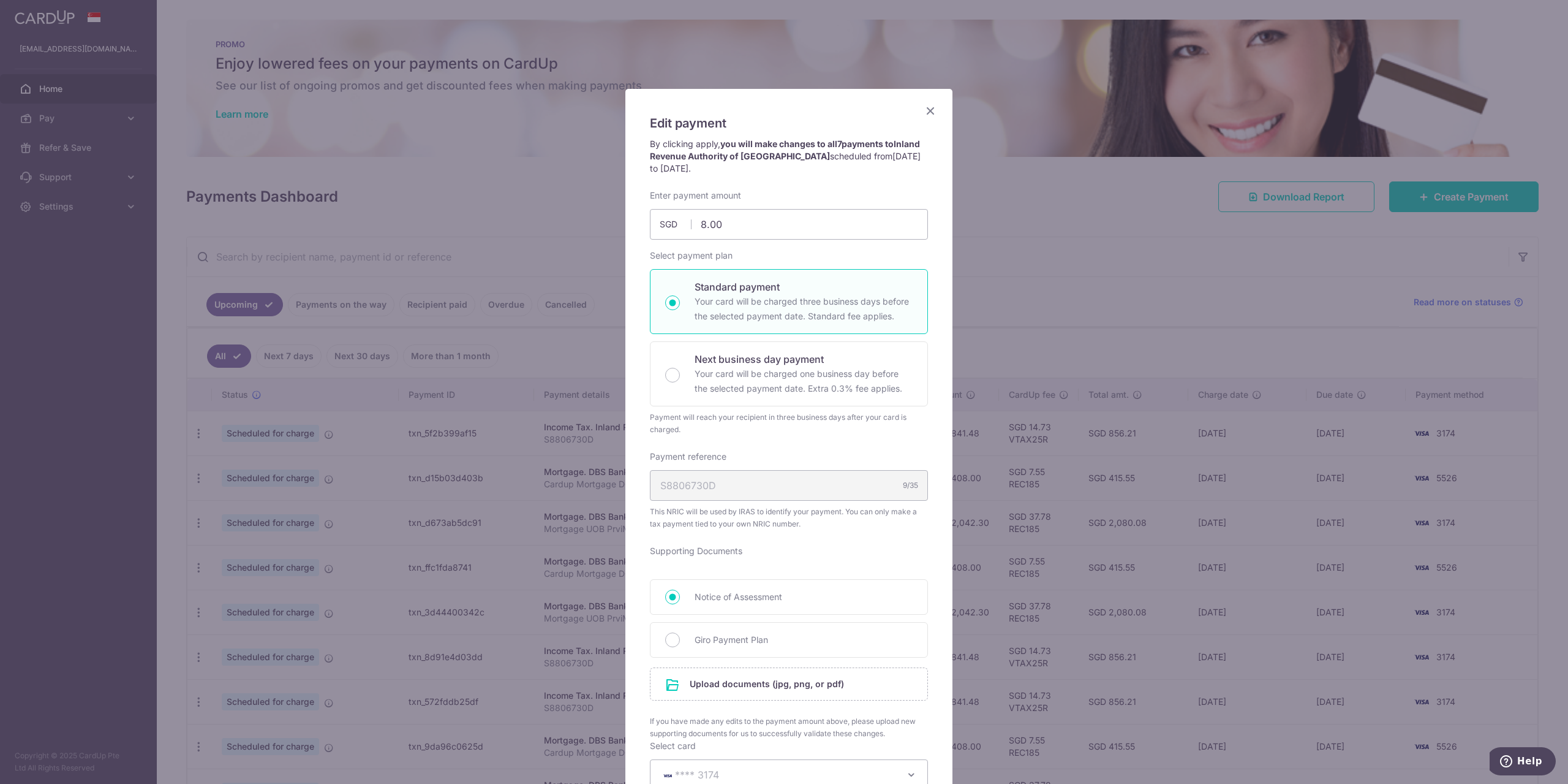
radio input "true"
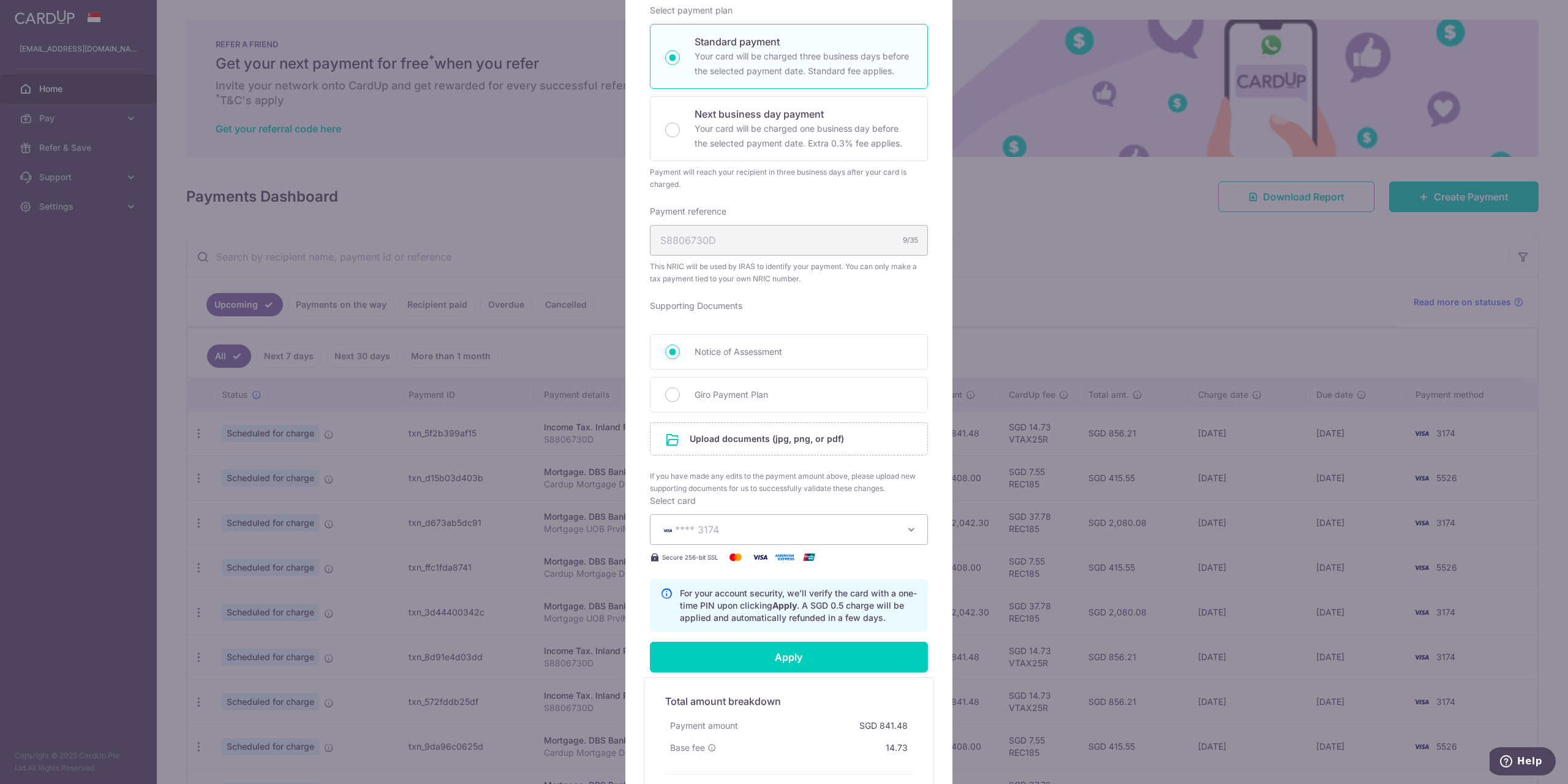
scroll to position [368, 0]
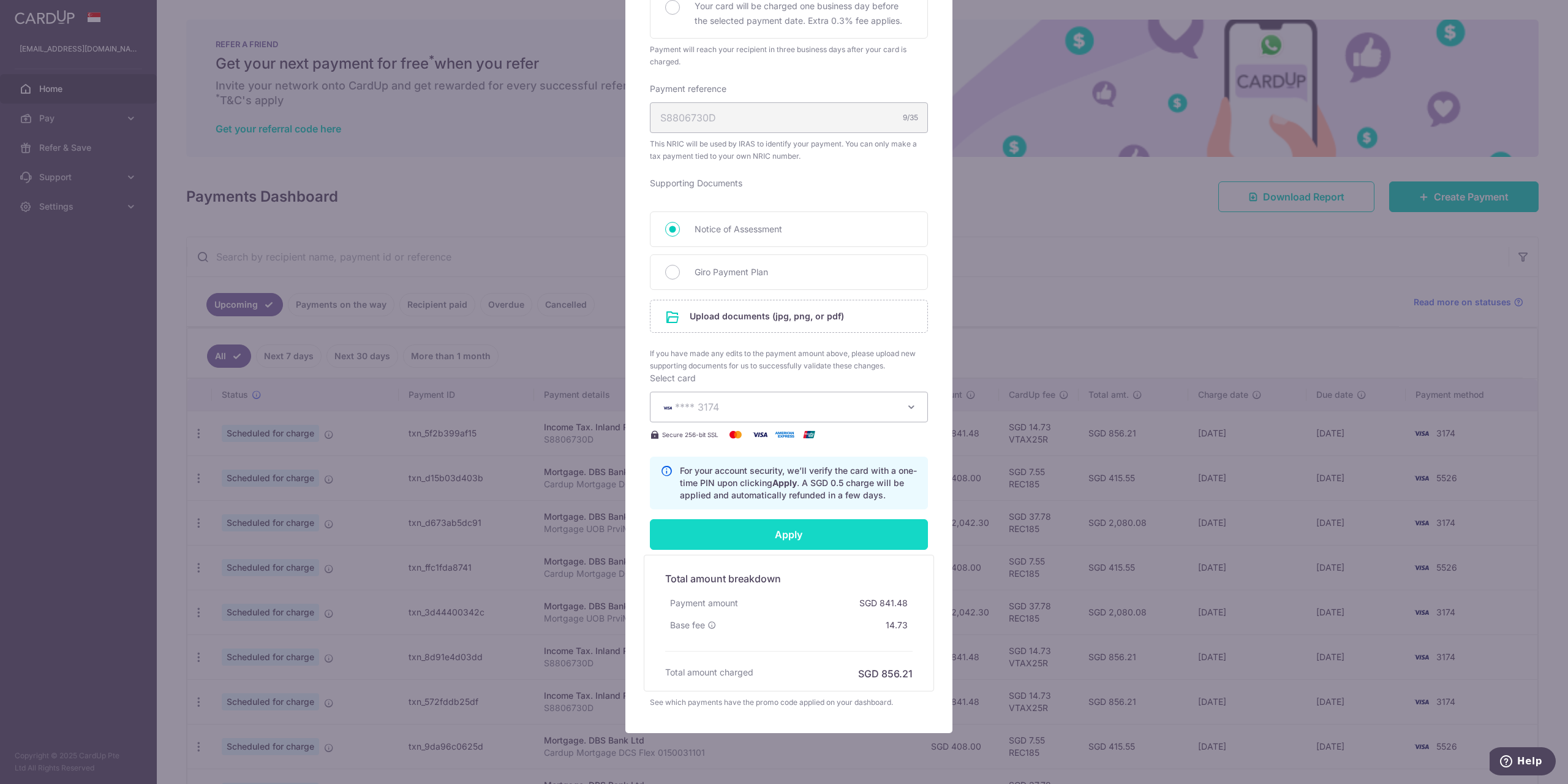
click at [815, 534] on input "Apply" at bounding box center [789, 534] width 278 height 31
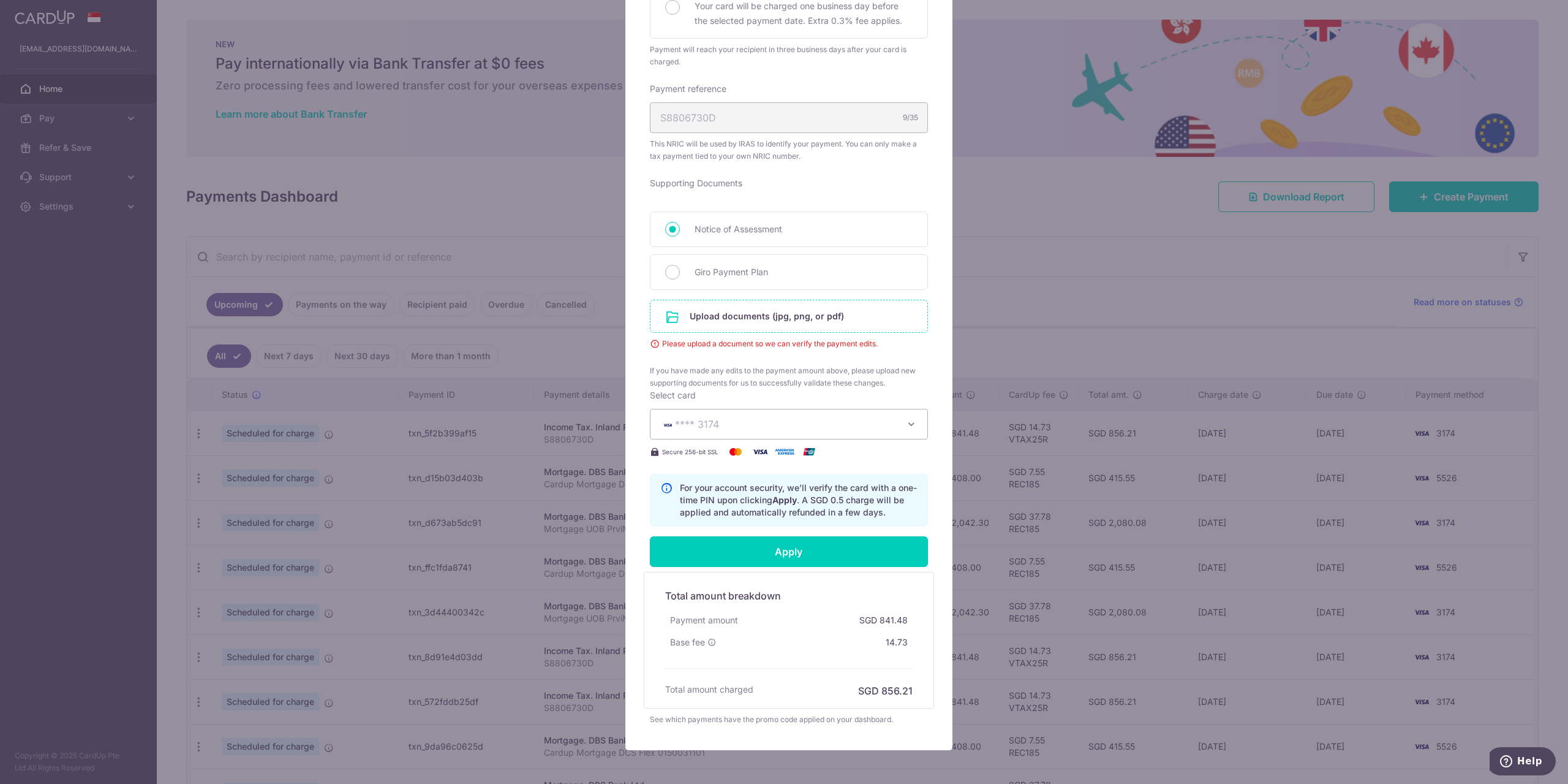
scroll to position [245, 0]
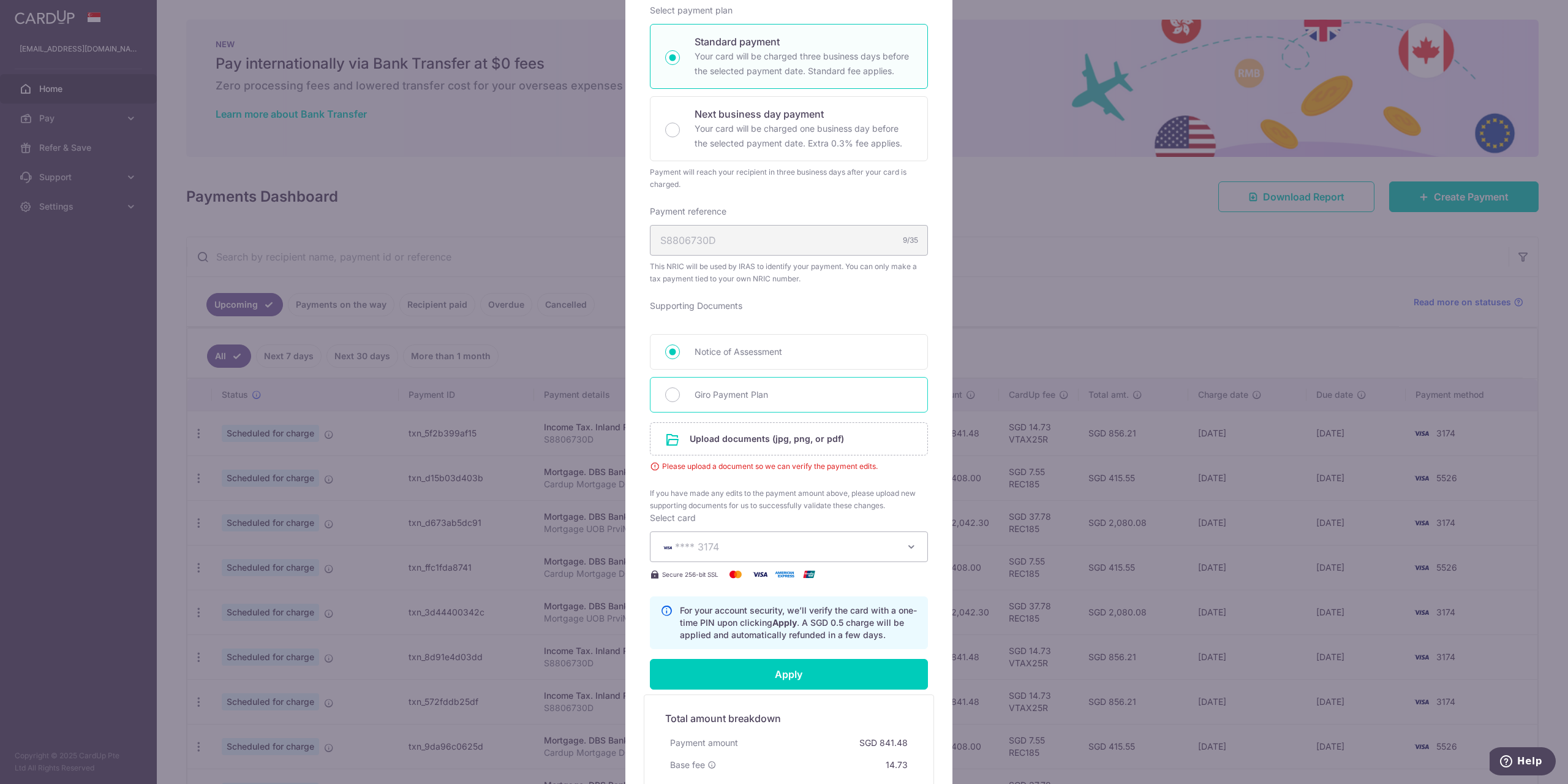
click at [773, 405] on div "Giro Payment Plan" at bounding box center [789, 394] width 278 height 35
click at [712, 396] on span "Giro Payment Plan" at bounding box center [803, 395] width 218 height 15
click at [680, 396] on input "Giro Payment Plan" at bounding box center [672, 395] width 15 height 15
radio input "true"
click at [743, 441] on input "file" at bounding box center [789, 438] width 277 height 32
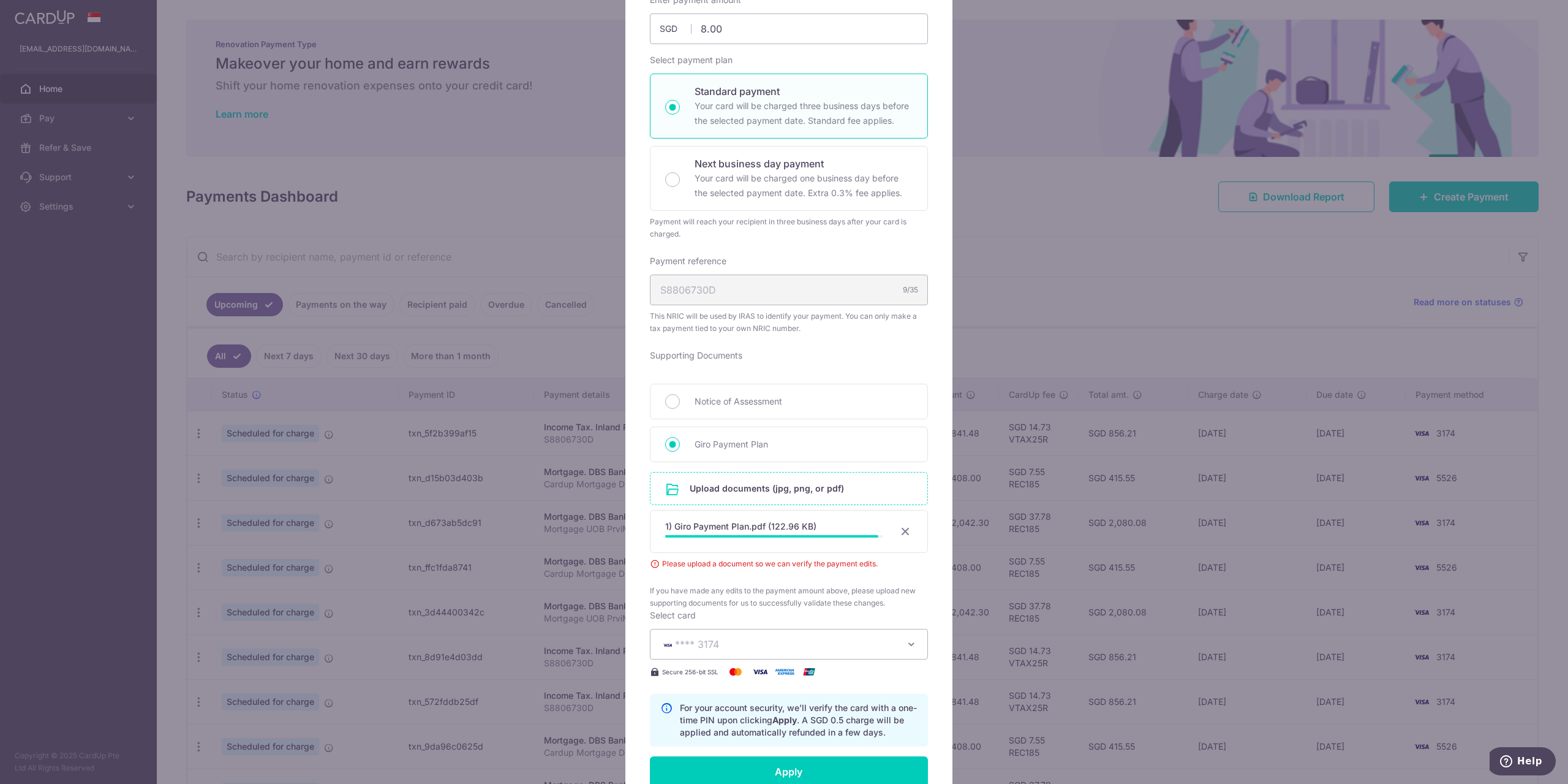
scroll to position [103, 0]
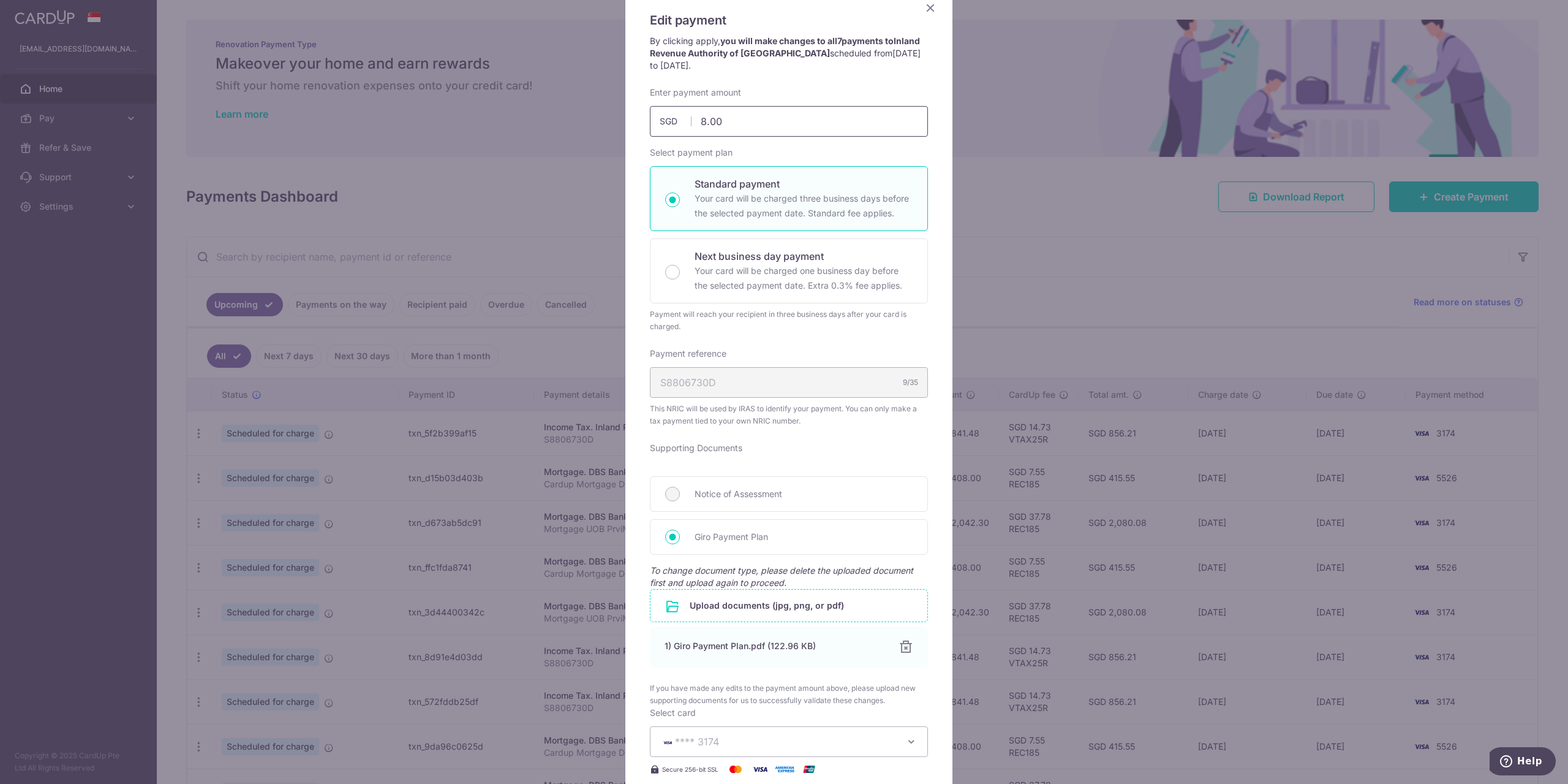
drag, startPoint x: 742, startPoint y: 129, endPoint x: 645, endPoint y: 136, distance: 97.3
click at [625, 122] on div "Edit payment By clicking apply, you will make changes to all 7 payments to Inla…" at bounding box center [789, 527] width 327 height 1082
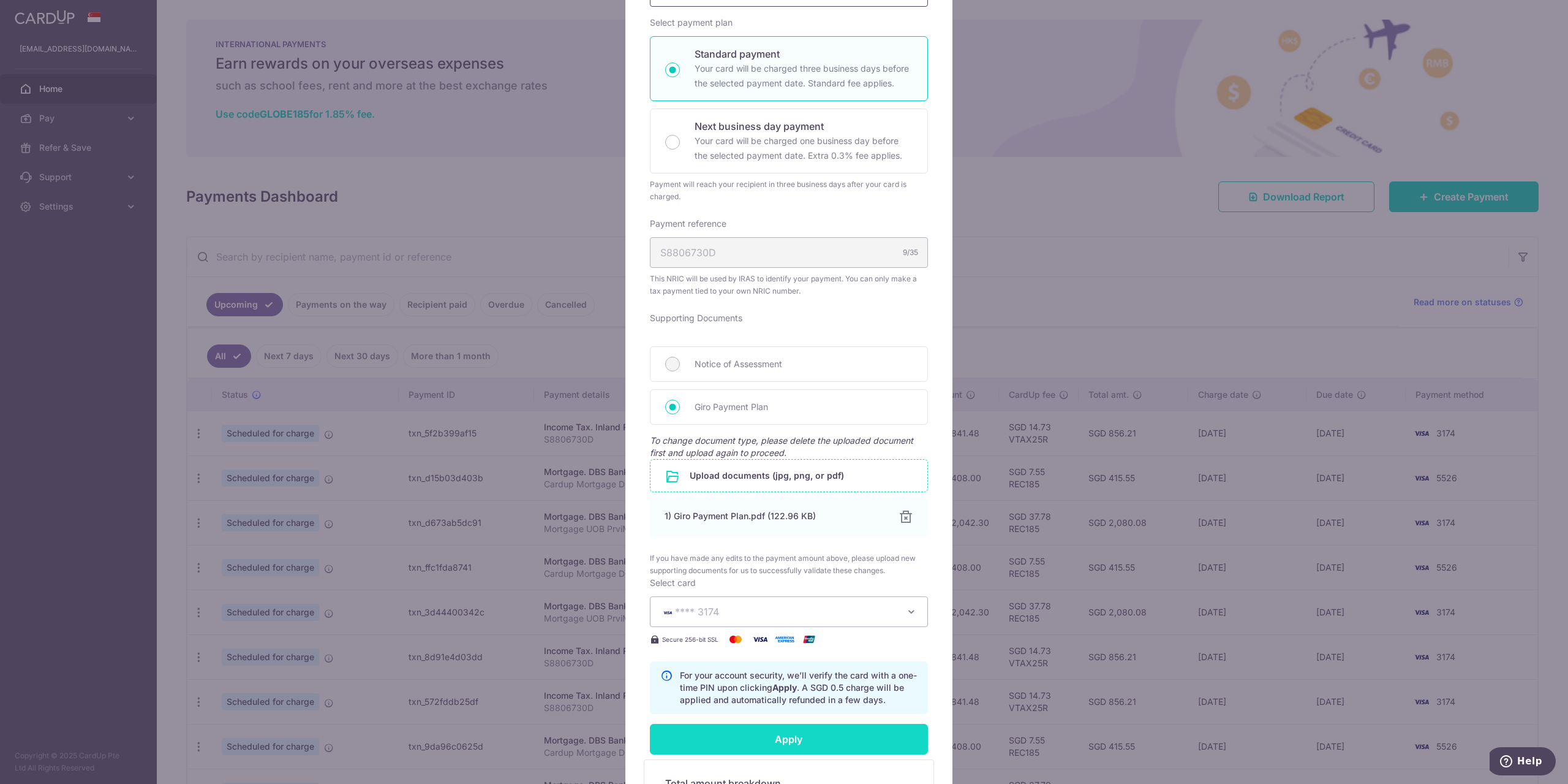
scroll to position [108, 0]
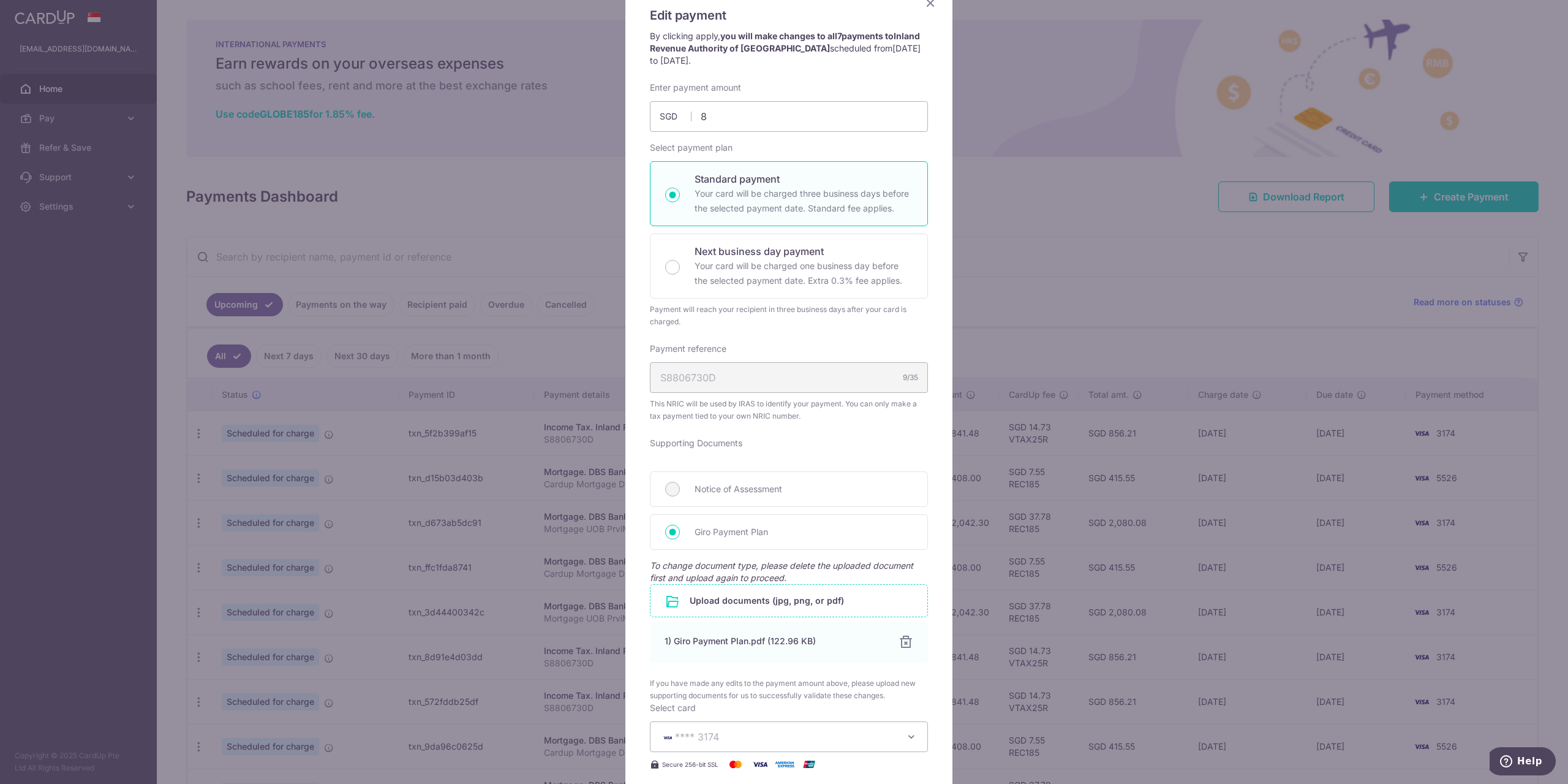
type input "8.00"
click at [769, 184] on p "Standard payment" at bounding box center [803, 178] width 218 height 15
click at [680, 188] on input "Standard payment Your card will be charged three business days before the selec…" at bounding box center [672, 195] width 15 height 15
click at [779, 232] on div "Standard payment Your card will be charged three business days before the selec…" at bounding box center [789, 230] width 278 height 137
click at [780, 238] on div "Next business day payment Your card will be charged one business day before the…" at bounding box center [789, 266] width 278 height 65
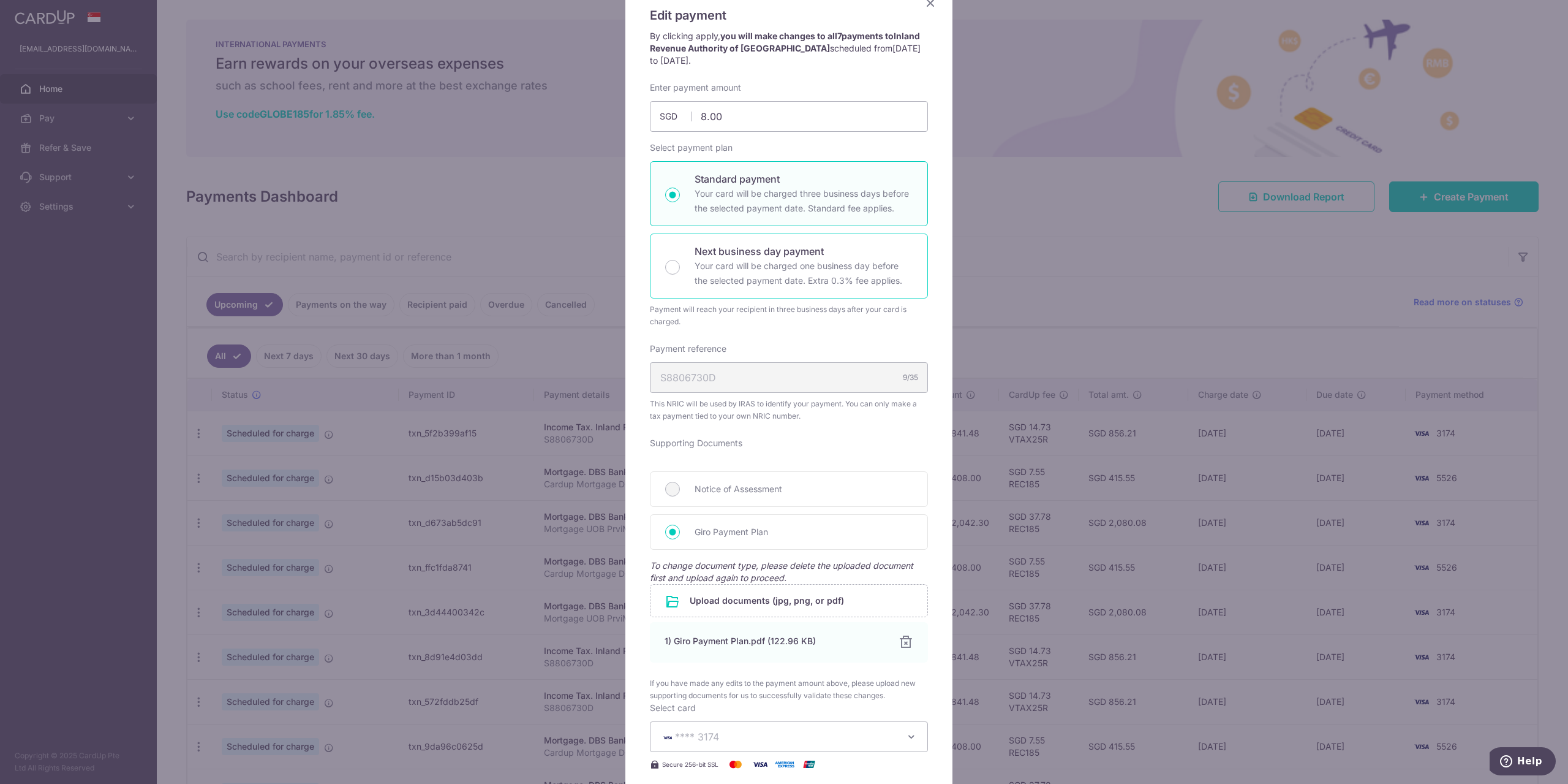
radio input "false"
radio input "true"
click at [781, 204] on p "Your card will be charged three business days before the selected payment date.…" at bounding box center [803, 201] width 218 height 29
click at [680, 202] on input "Standard payment Your card will be charged three business days before the selec…" at bounding box center [672, 195] width 15 height 15
radio input "true"
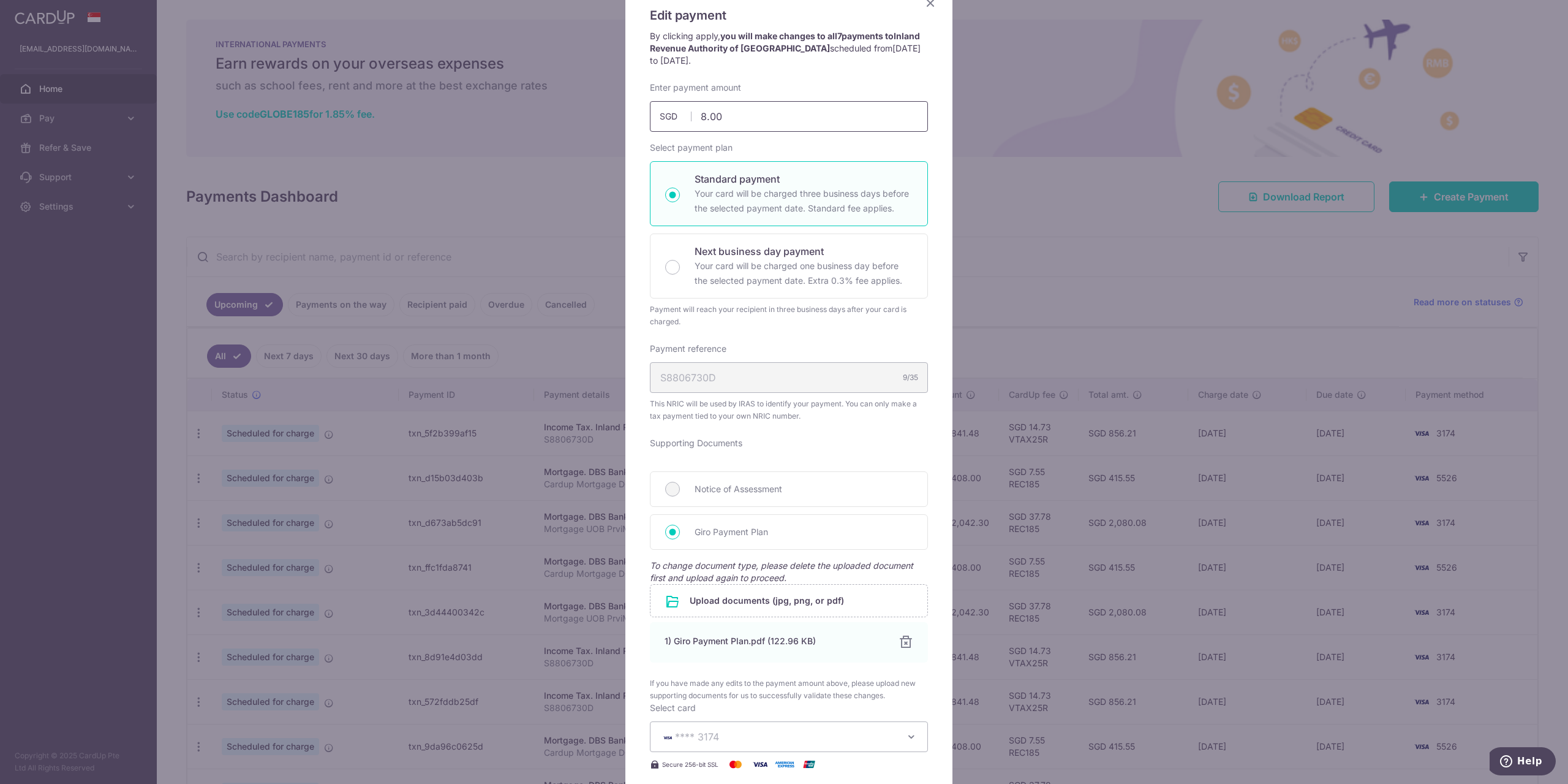
click at [752, 118] on input "8.00" at bounding box center [789, 117] width 278 height 31
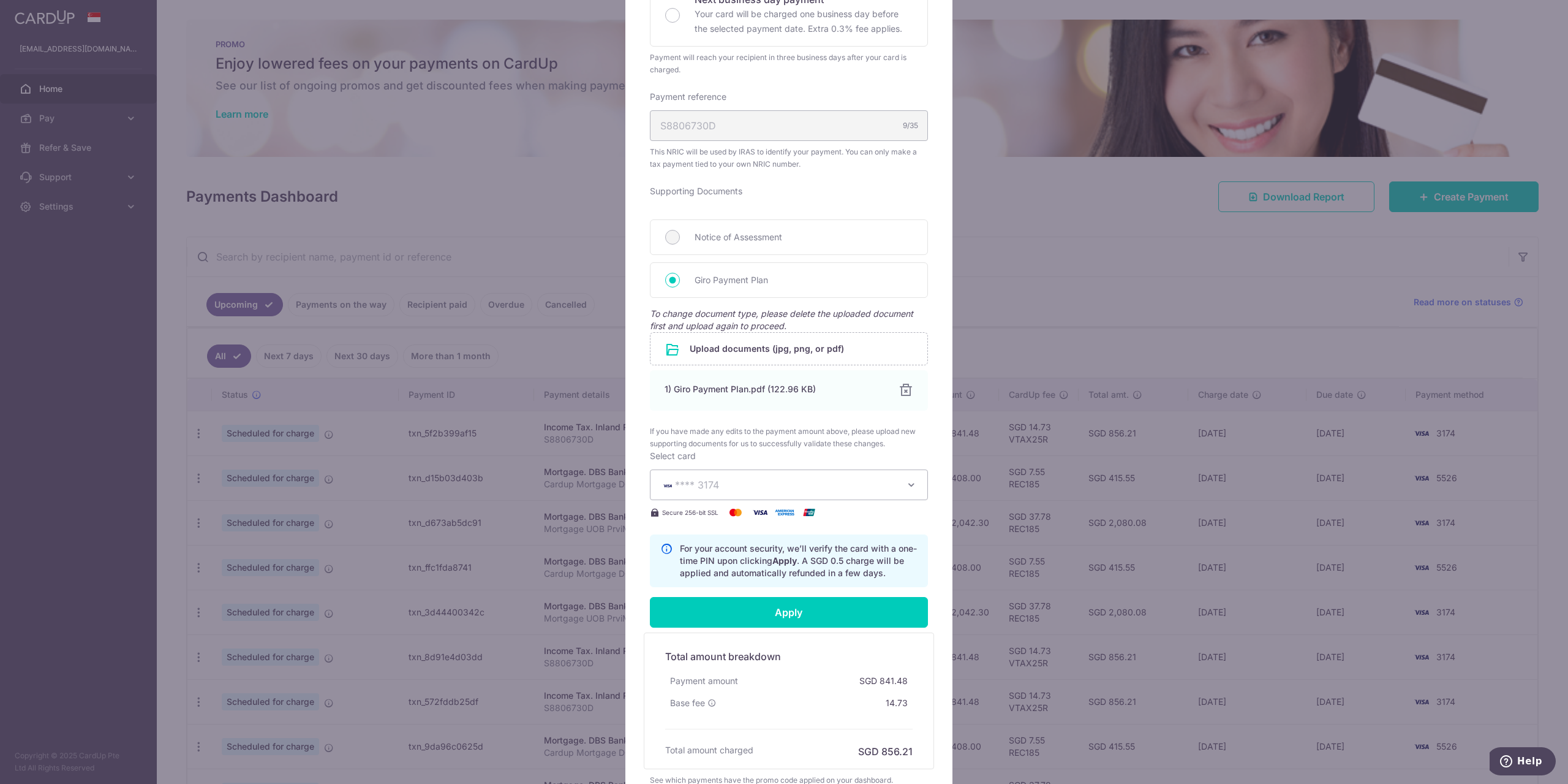
scroll to position [475, 0]
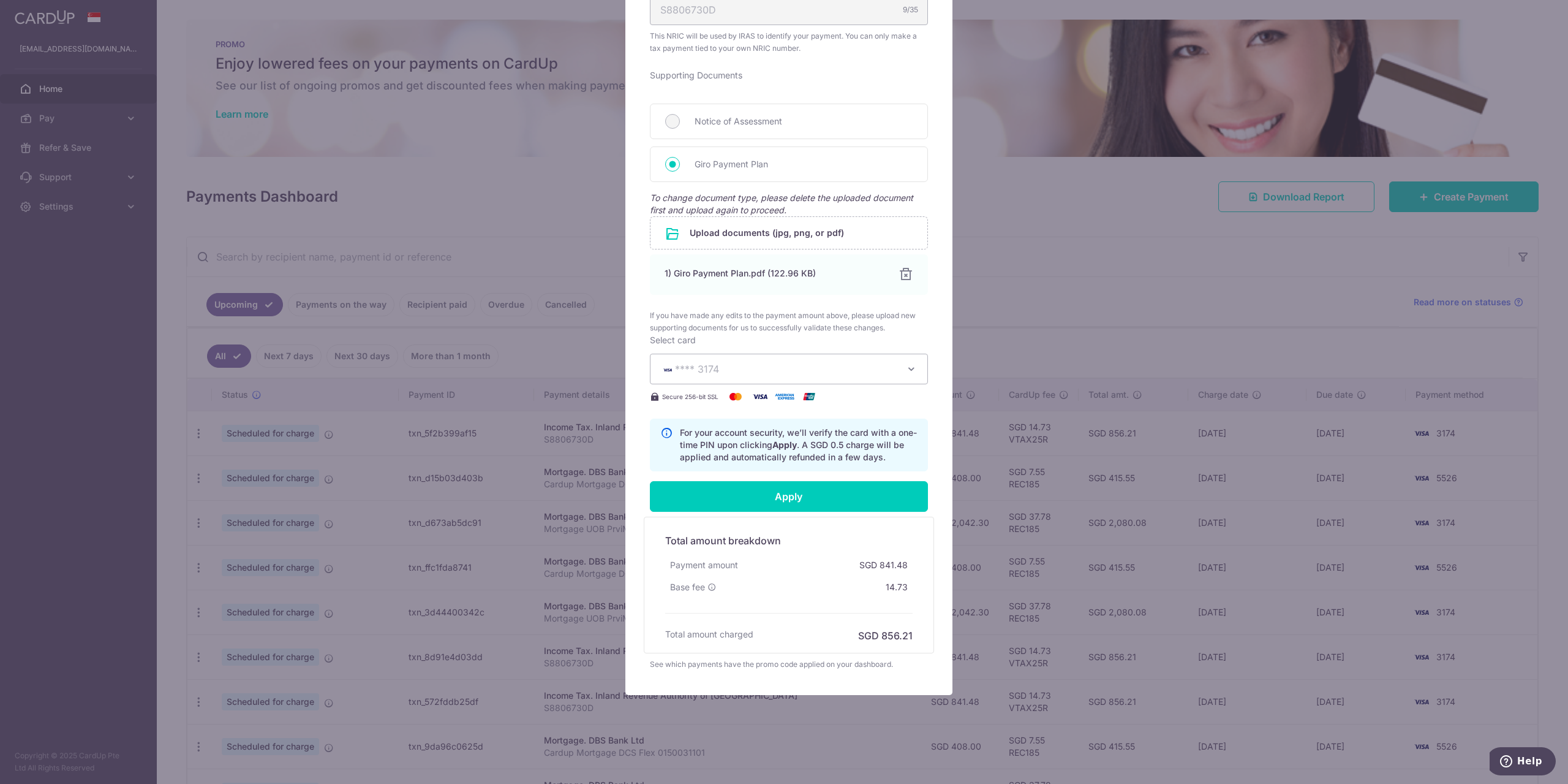
click at [822, 443] on p "For your account security, we’ll verify the card with a one-time PIN upon click…" at bounding box center [798, 444] width 237 height 37
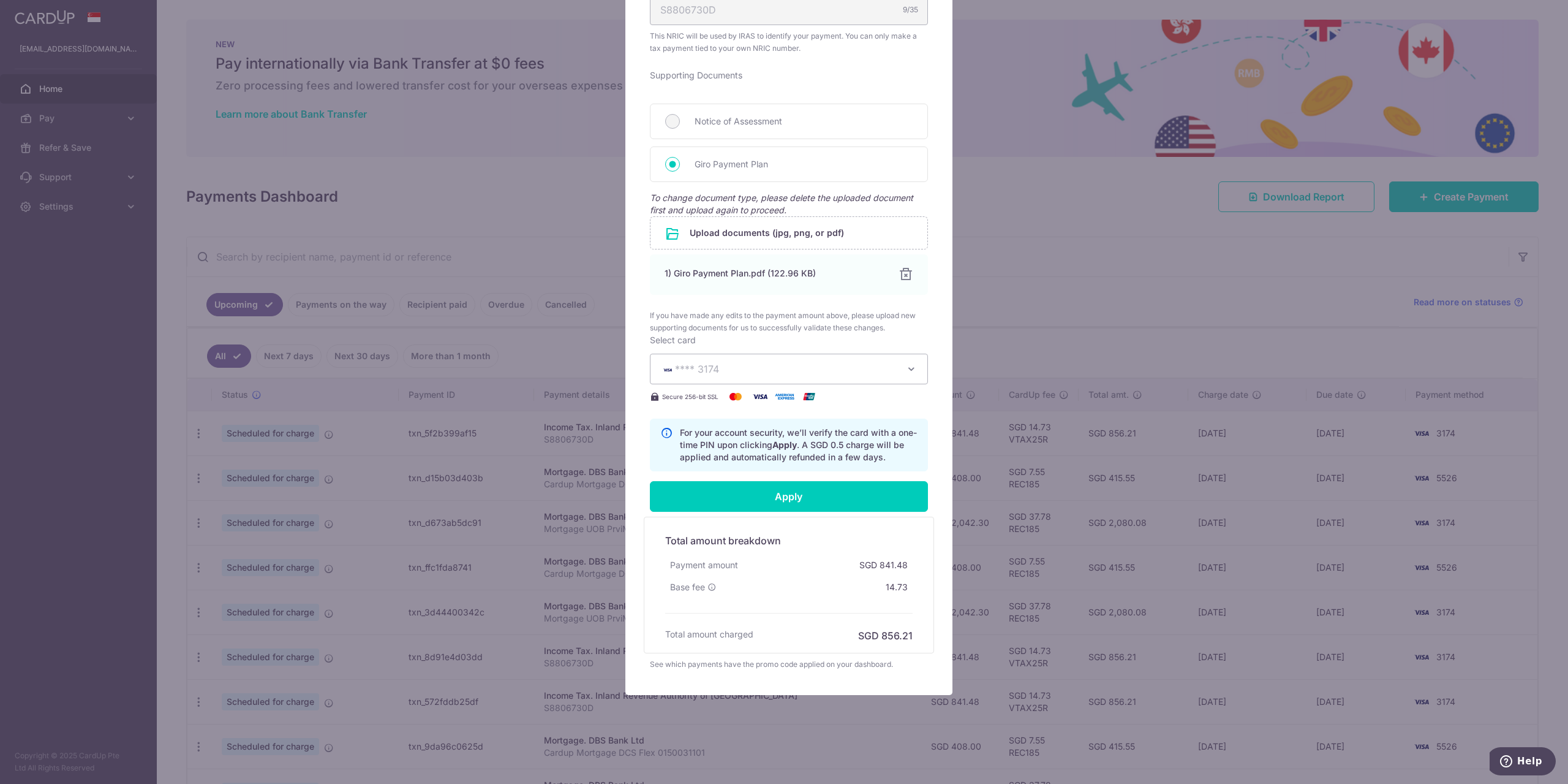
click at [1050, 81] on div "Edit payment By clicking apply, you will make changes to all 7 payments to Inla…" at bounding box center [784, 392] width 1568 height 784
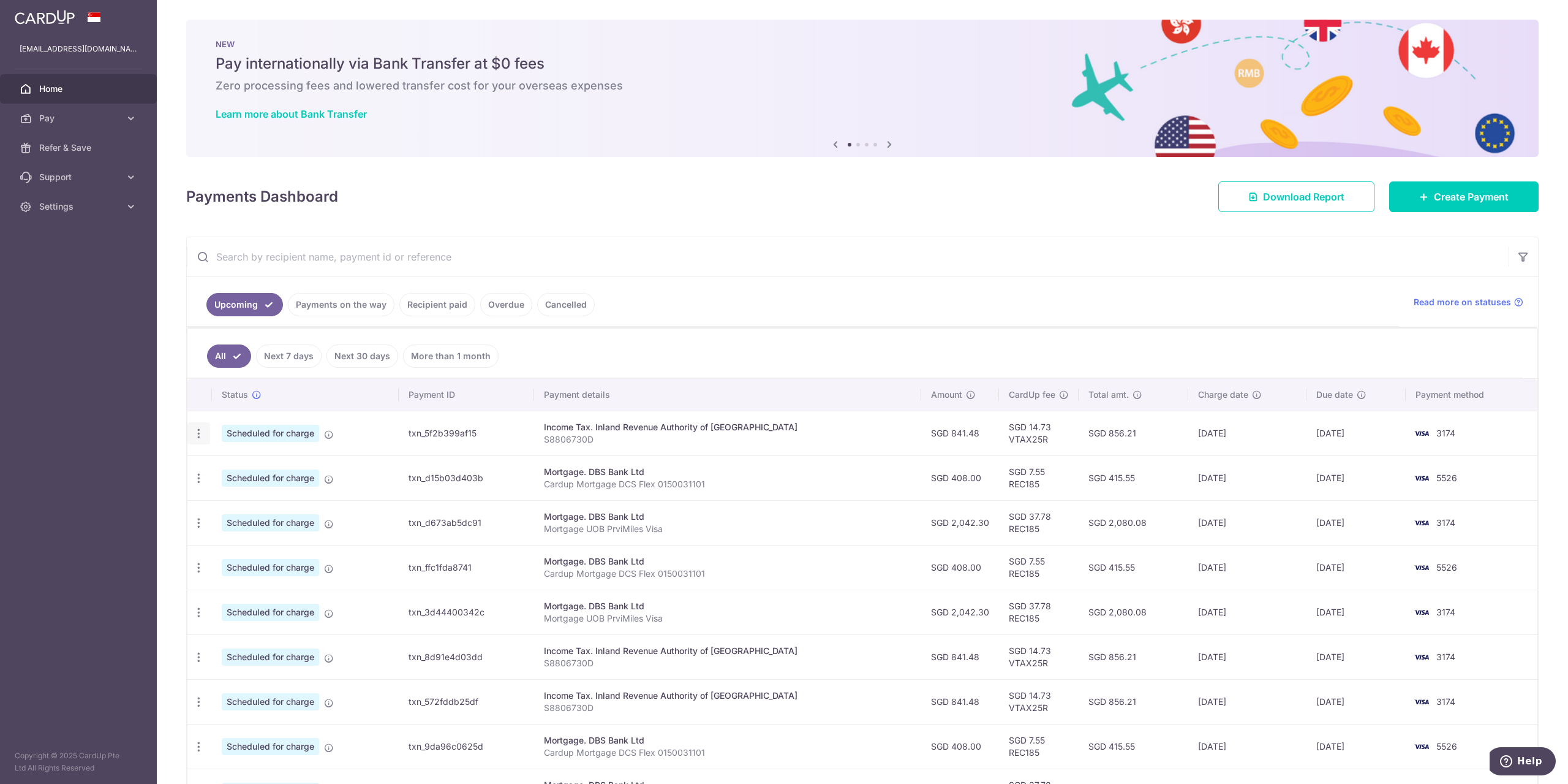
click at [202, 430] on icon "button" at bounding box center [198, 433] width 13 height 13
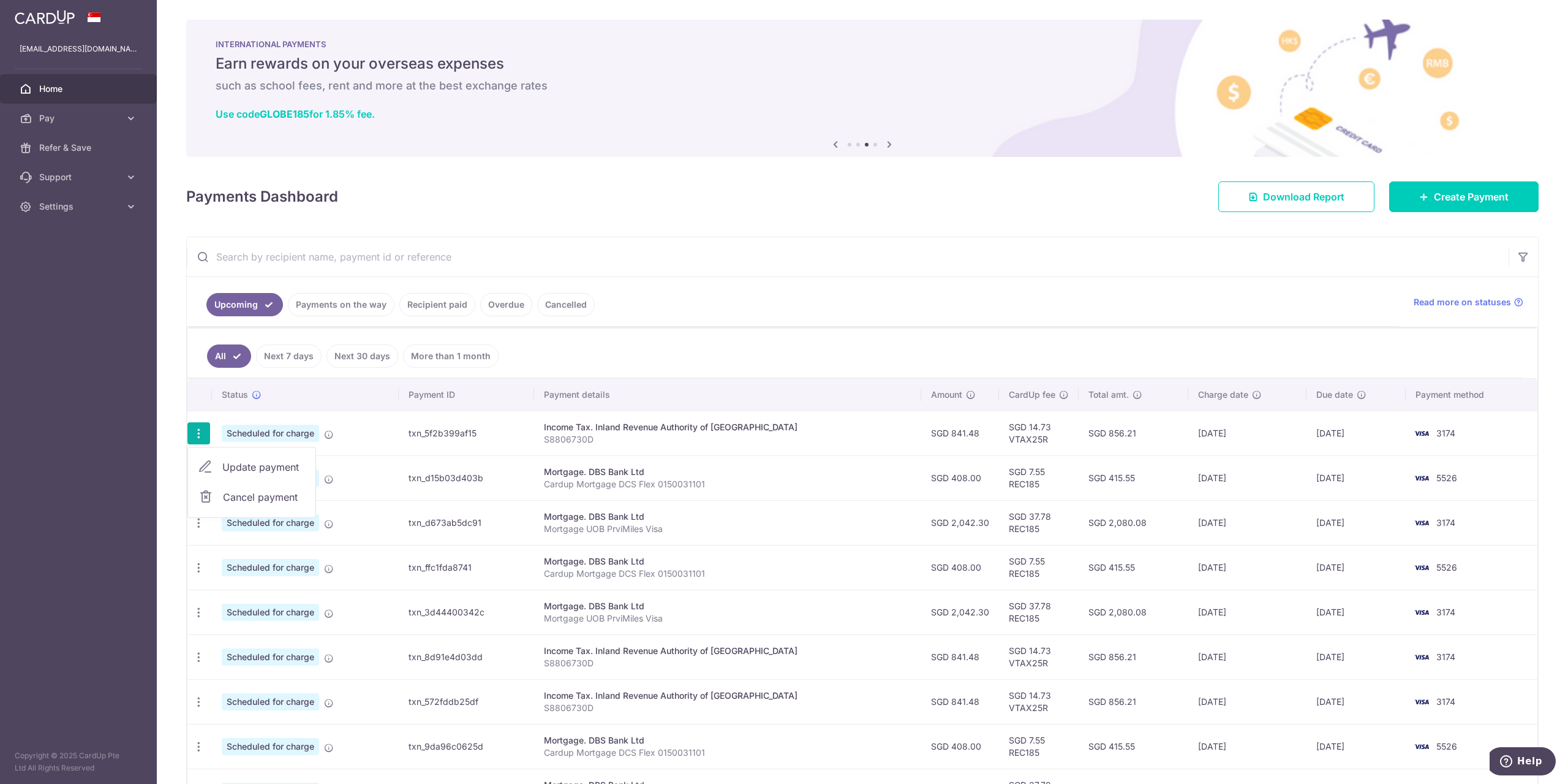
click at [255, 497] on span "Cancel payment" at bounding box center [264, 497] width 82 height 15
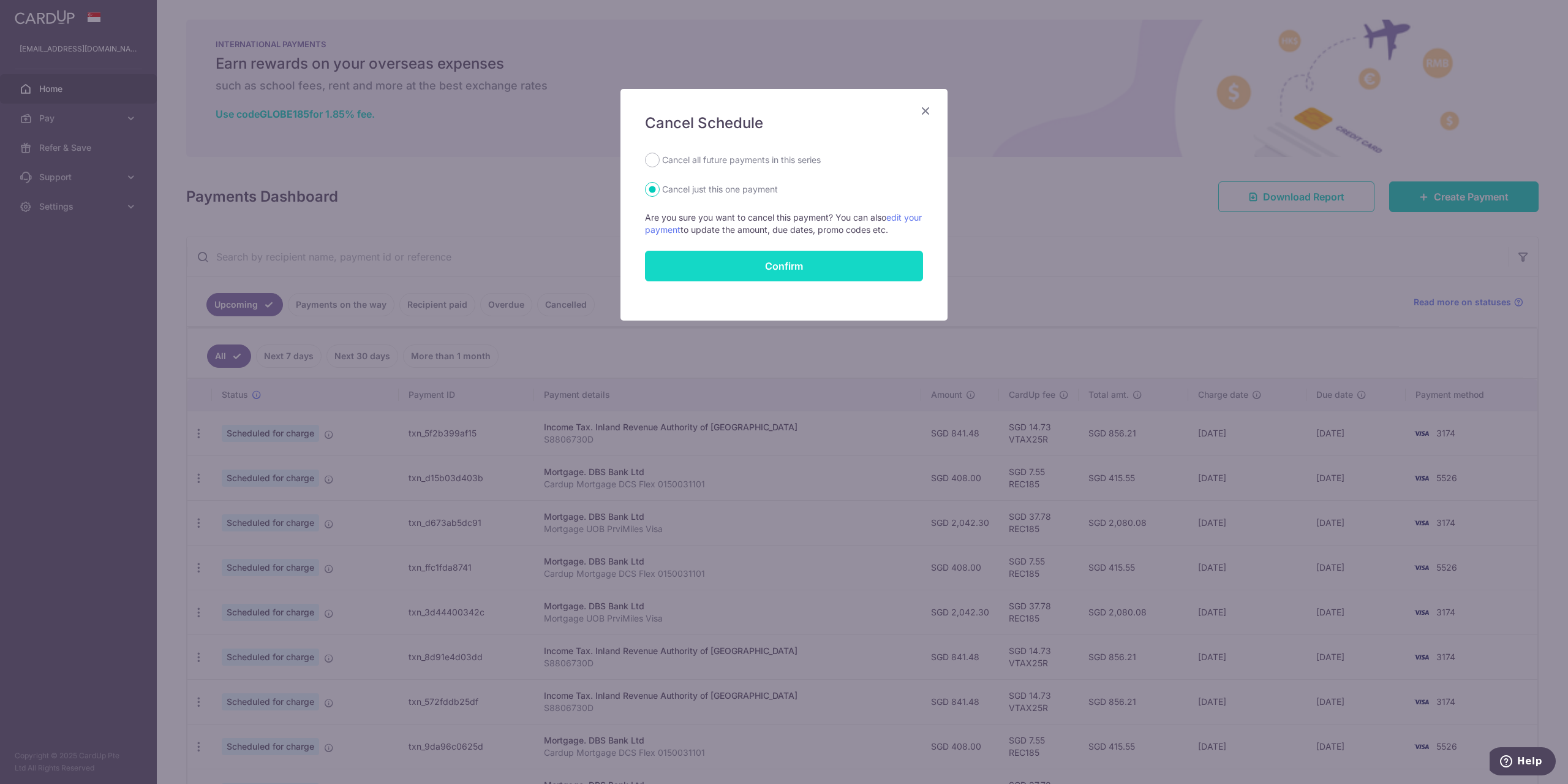
click at [699, 272] on button "Confirm" at bounding box center [784, 266] width 278 height 31
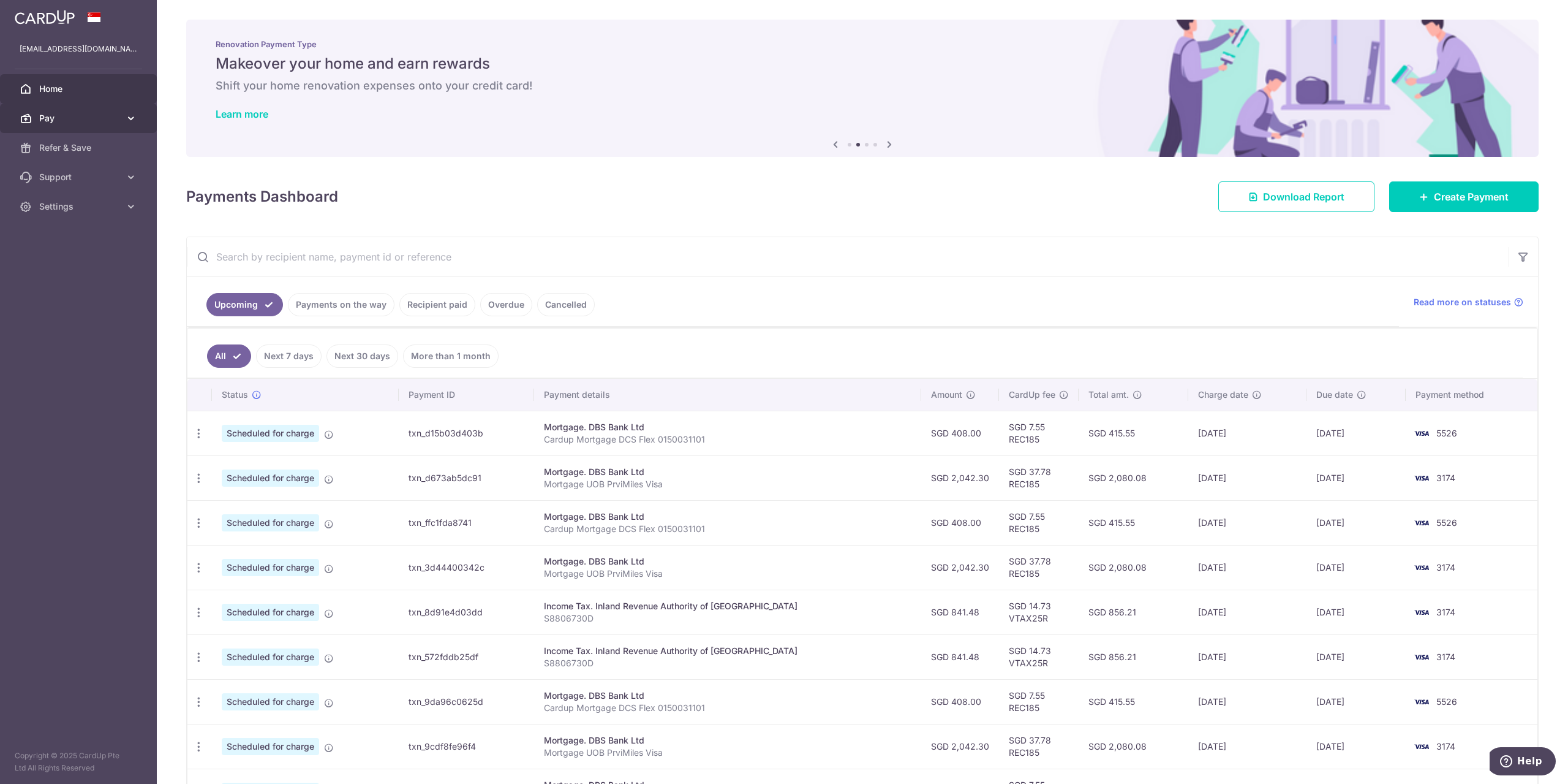
click at [114, 125] on link "Pay" at bounding box center [78, 118] width 157 height 29
click at [91, 158] on link "Payments" at bounding box center [78, 148] width 157 height 29
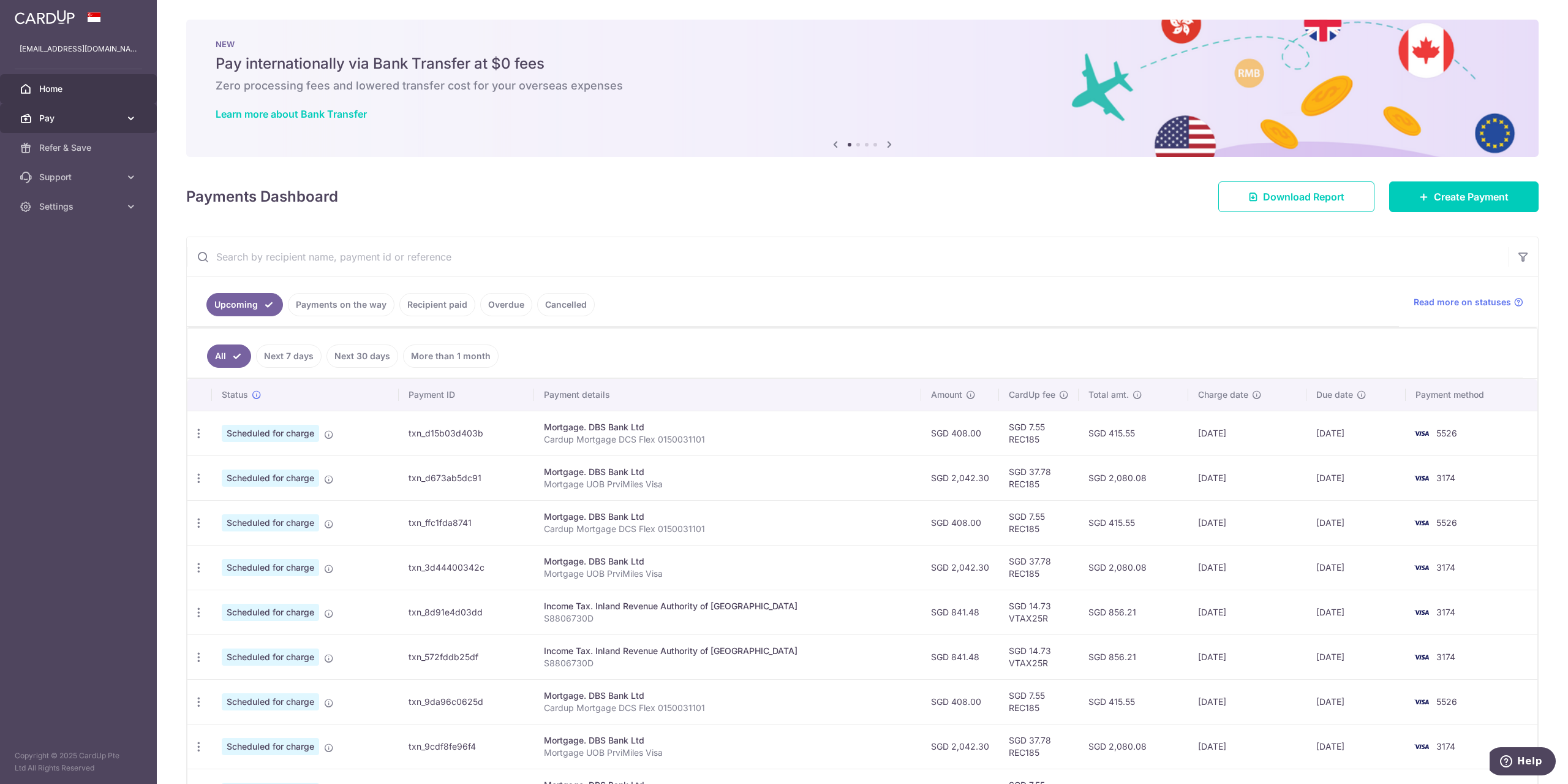
click at [111, 126] on link "Pay" at bounding box center [78, 118] width 157 height 29
click at [89, 203] on span "Cards" at bounding box center [80, 207] width 81 height 12
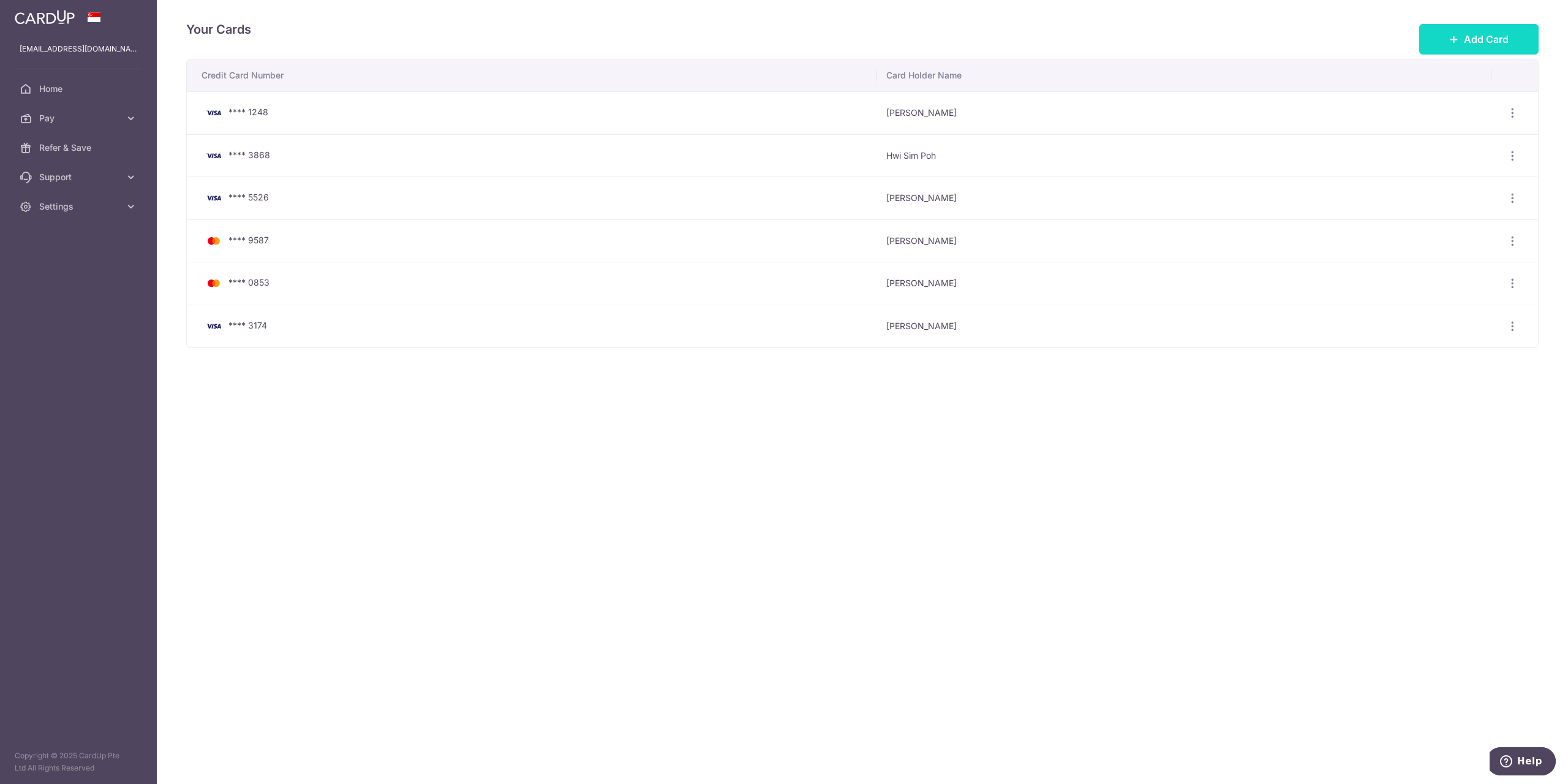
click at [1464, 44] on span "Add Card" at bounding box center [1487, 39] width 45 height 15
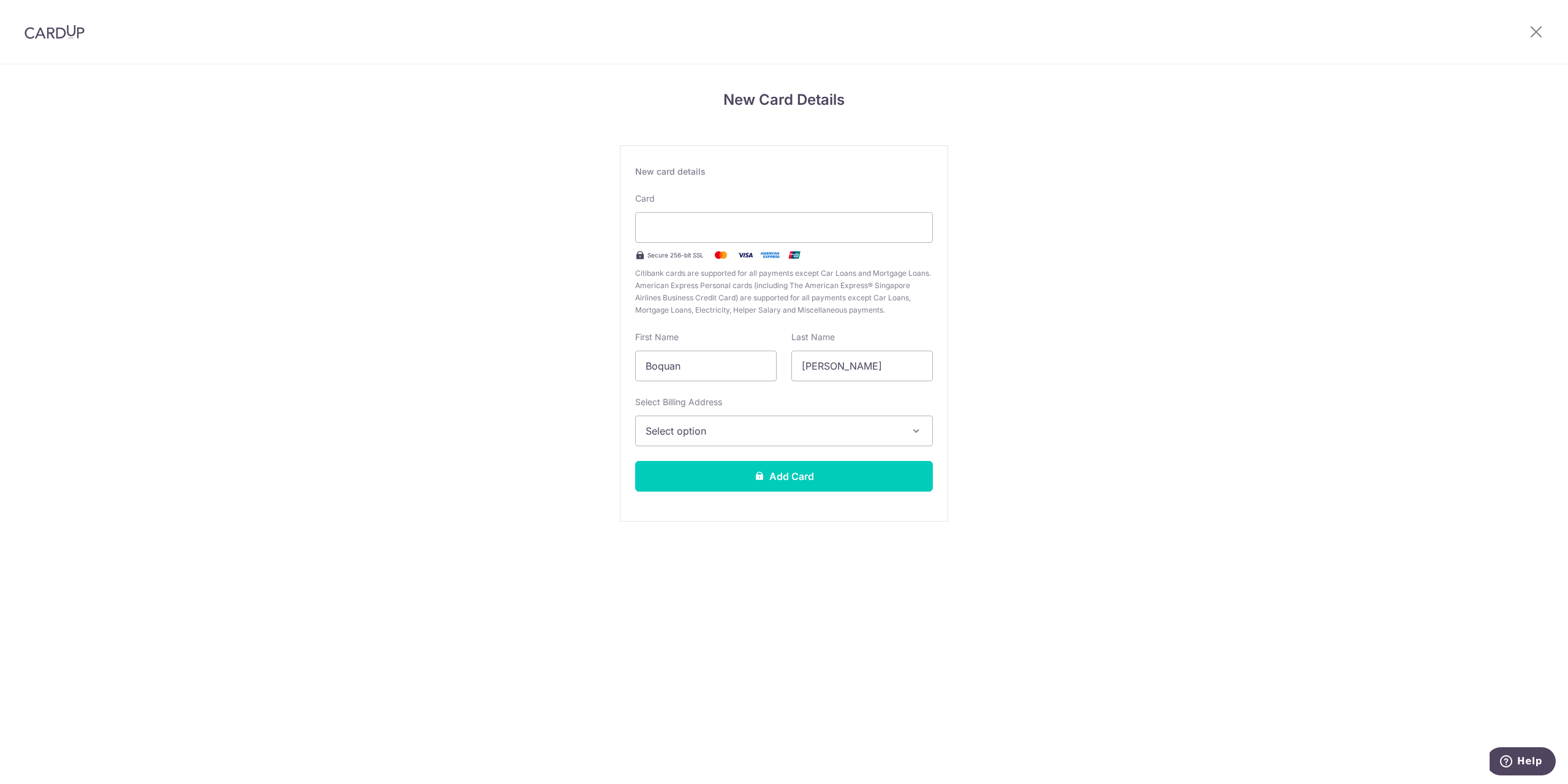
click at [966, 265] on div "New Card Details New card details Card Secure 256-bit SSL Citibank cards are su…" at bounding box center [784, 322] width 1568 height 515
click at [729, 364] on input "Boquan" at bounding box center [706, 366] width 141 height 31
click at [654, 426] on span "Select option" at bounding box center [772, 431] width 255 height 15
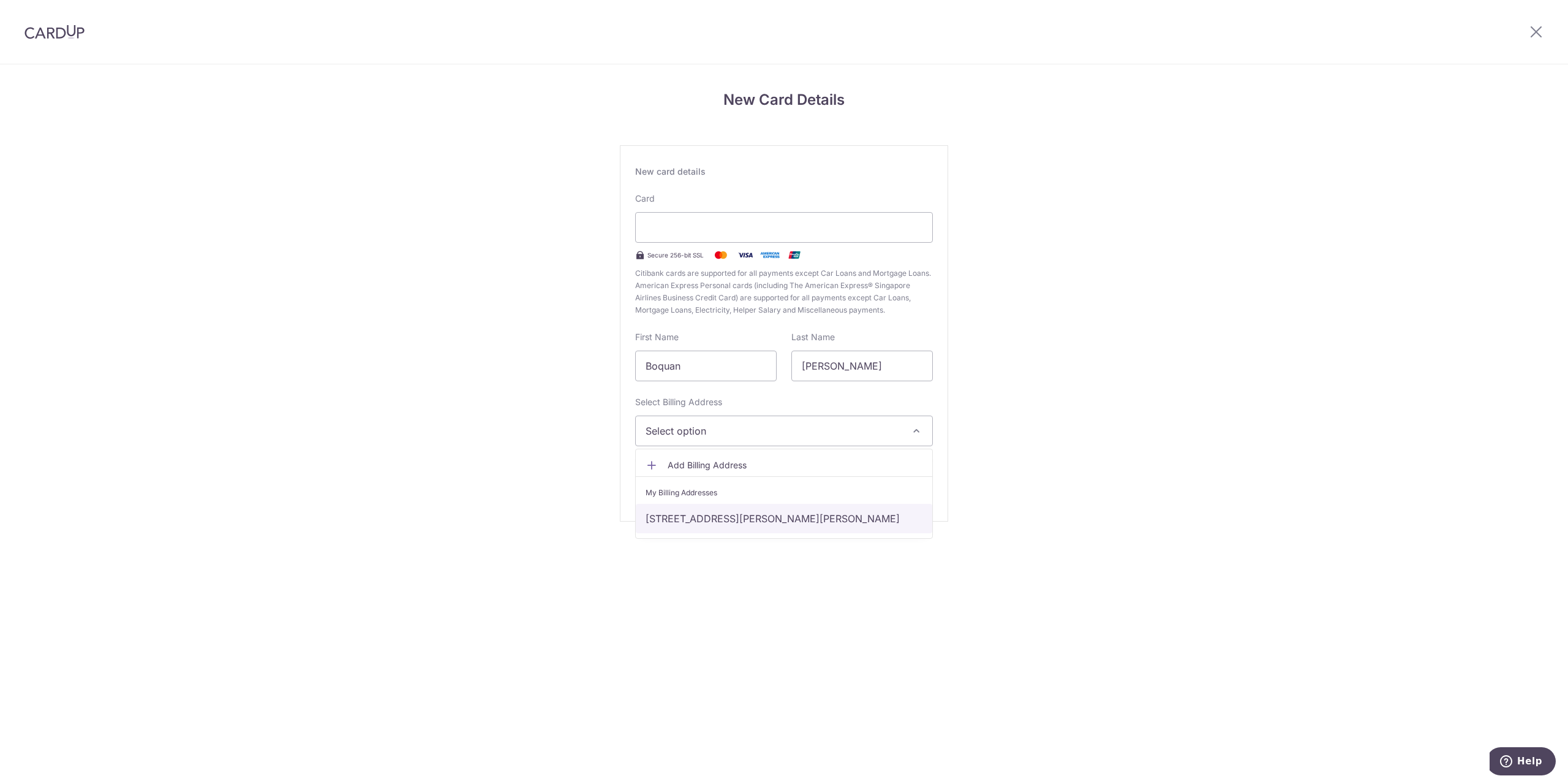
click at [658, 518] on link "[STREET_ADDRESS][PERSON_NAME][PERSON_NAME]" at bounding box center [784, 518] width 297 height 29
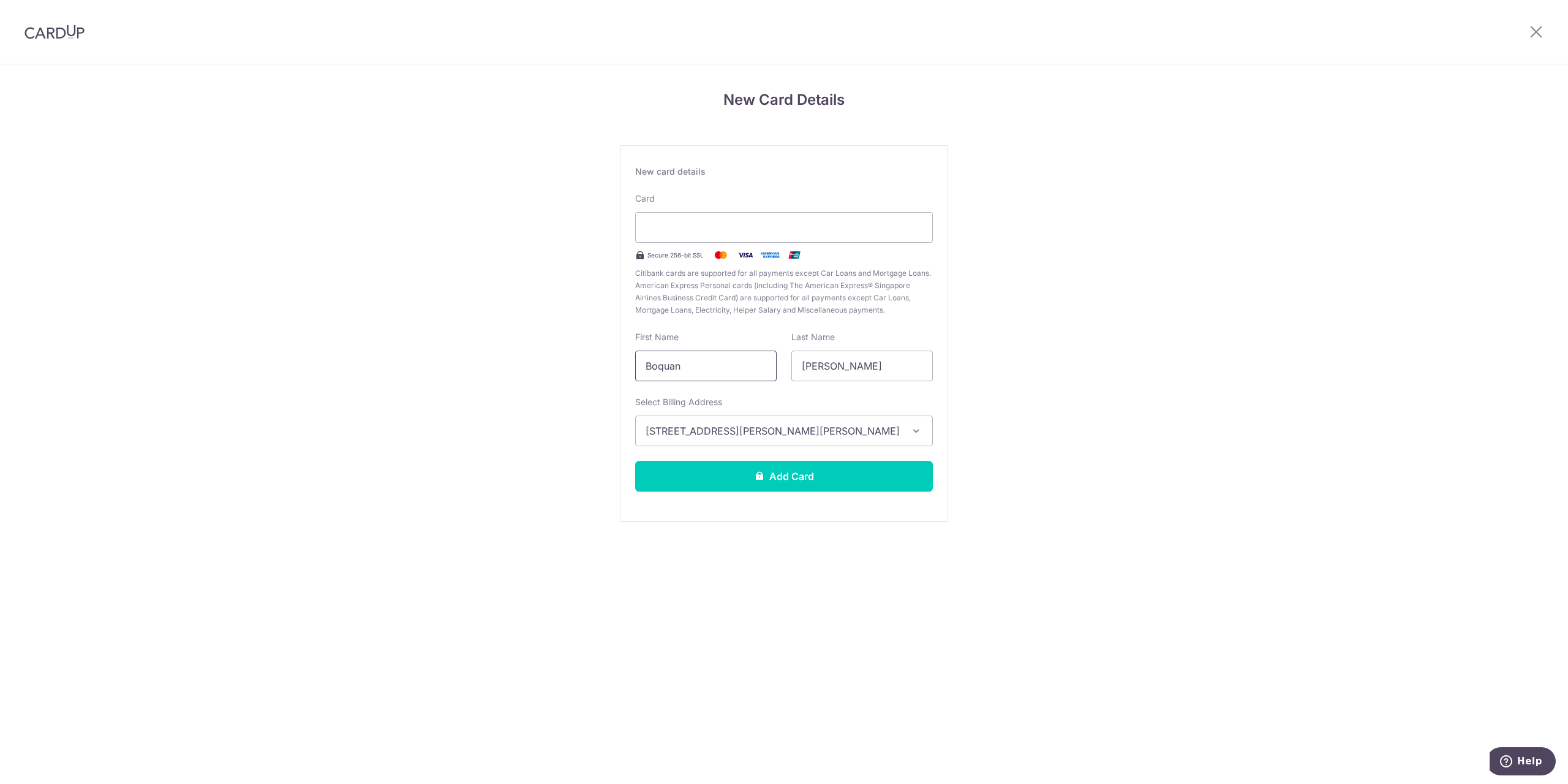
click at [725, 380] on input "Boquan" at bounding box center [706, 366] width 141 height 31
click at [1043, 300] on div "New Card Details New card details Card Secure 256-bit SSL Citibank cards are su…" at bounding box center [784, 322] width 1568 height 515
click at [875, 464] on button "Add Card" at bounding box center [784, 476] width 297 height 31
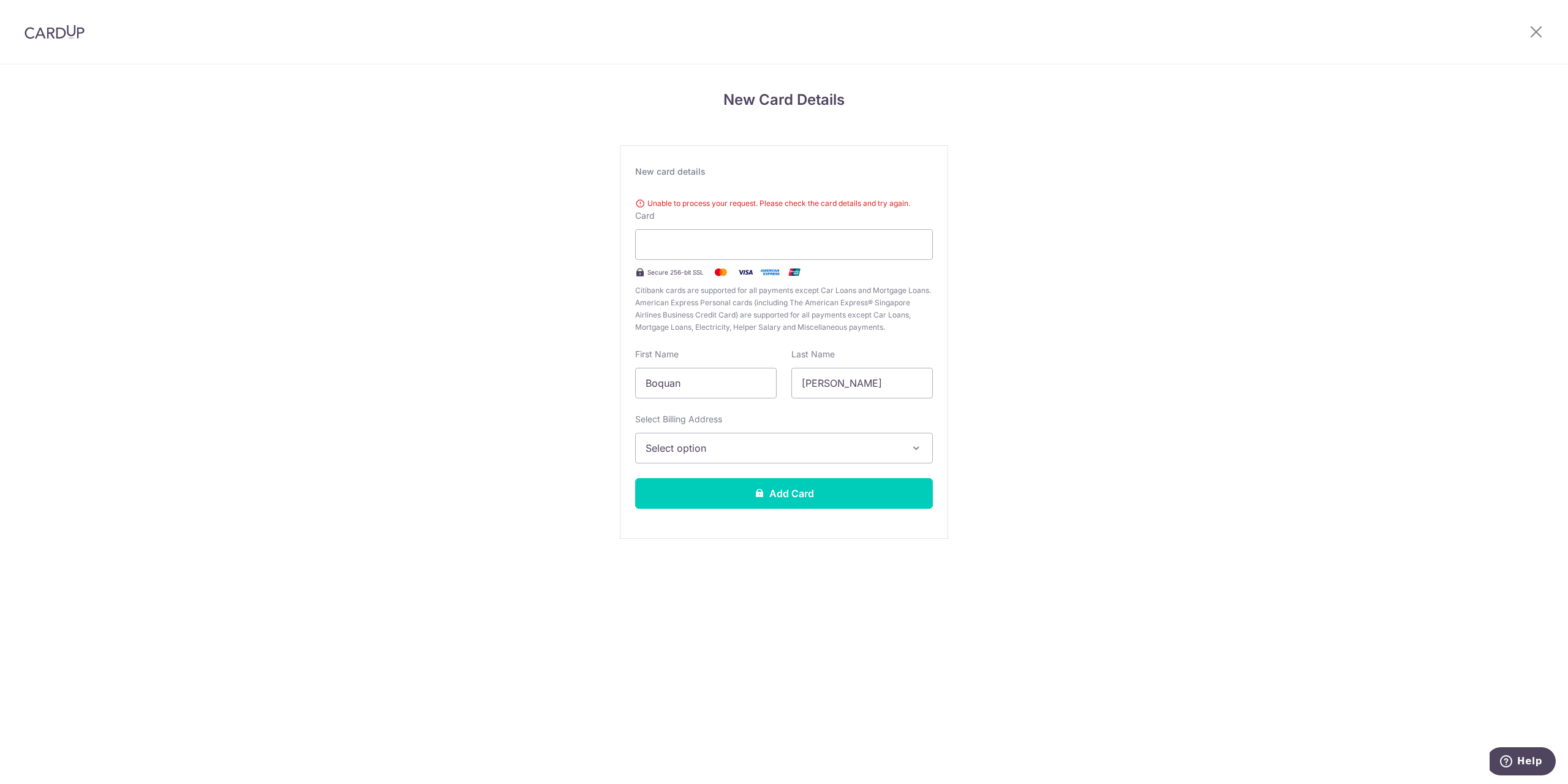
click at [1134, 250] on div "New Card Details New card details Unable to process your request. Please check …" at bounding box center [784, 330] width 1568 height 532
click at [822, 488] on button "Add Card" at bounding box center [784, 493] width 297 height 31
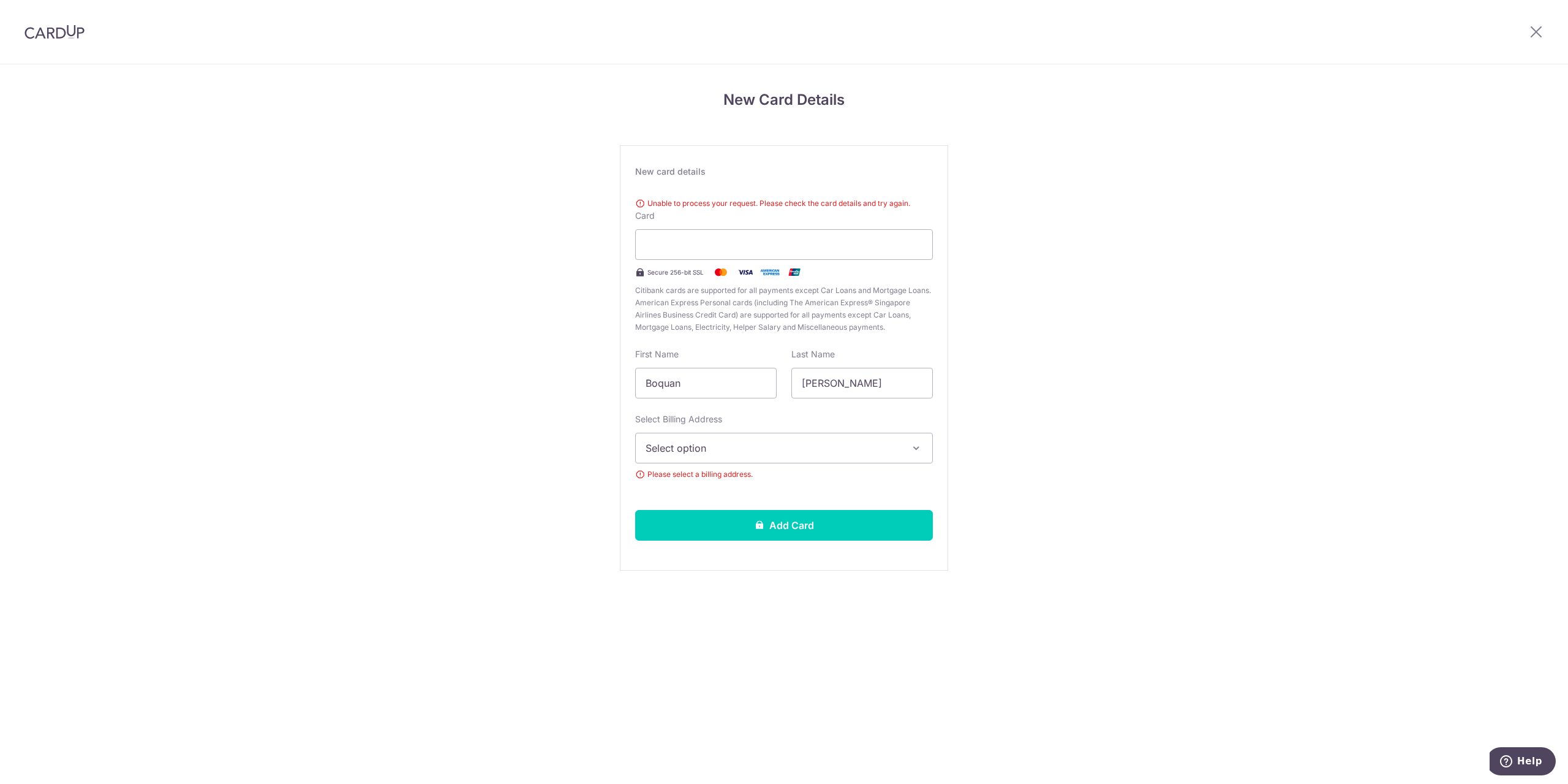
click at [821, 468] on span "Please select a billing address." at bounding box center [784, 474] width 297 height 12
click at [821, 458] on button "Select option" at bounding box center [784, 448] width 297 height 31
click at [802, 529] on link "[STREET_ADDRESS][PERSON_NAME][PERSON_NAME]" at bounding box center [784, 535] width 297 height 29
click at [801, 523] on button "Add Card" at bounding box center [784, 525] width 297 height 31
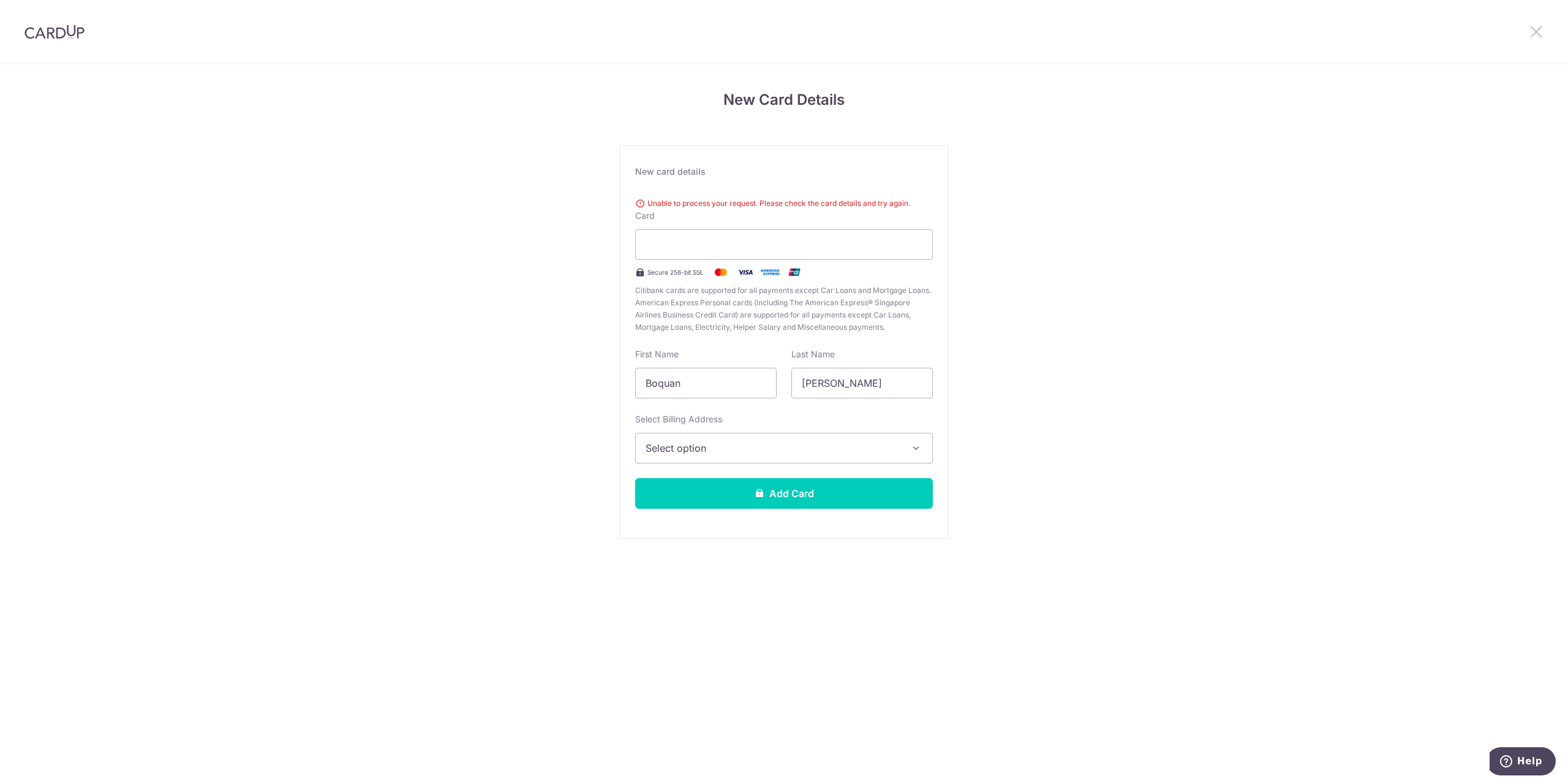
click at [1541, 33] on icon at bounding box center [1535, 32] width 15 height 15
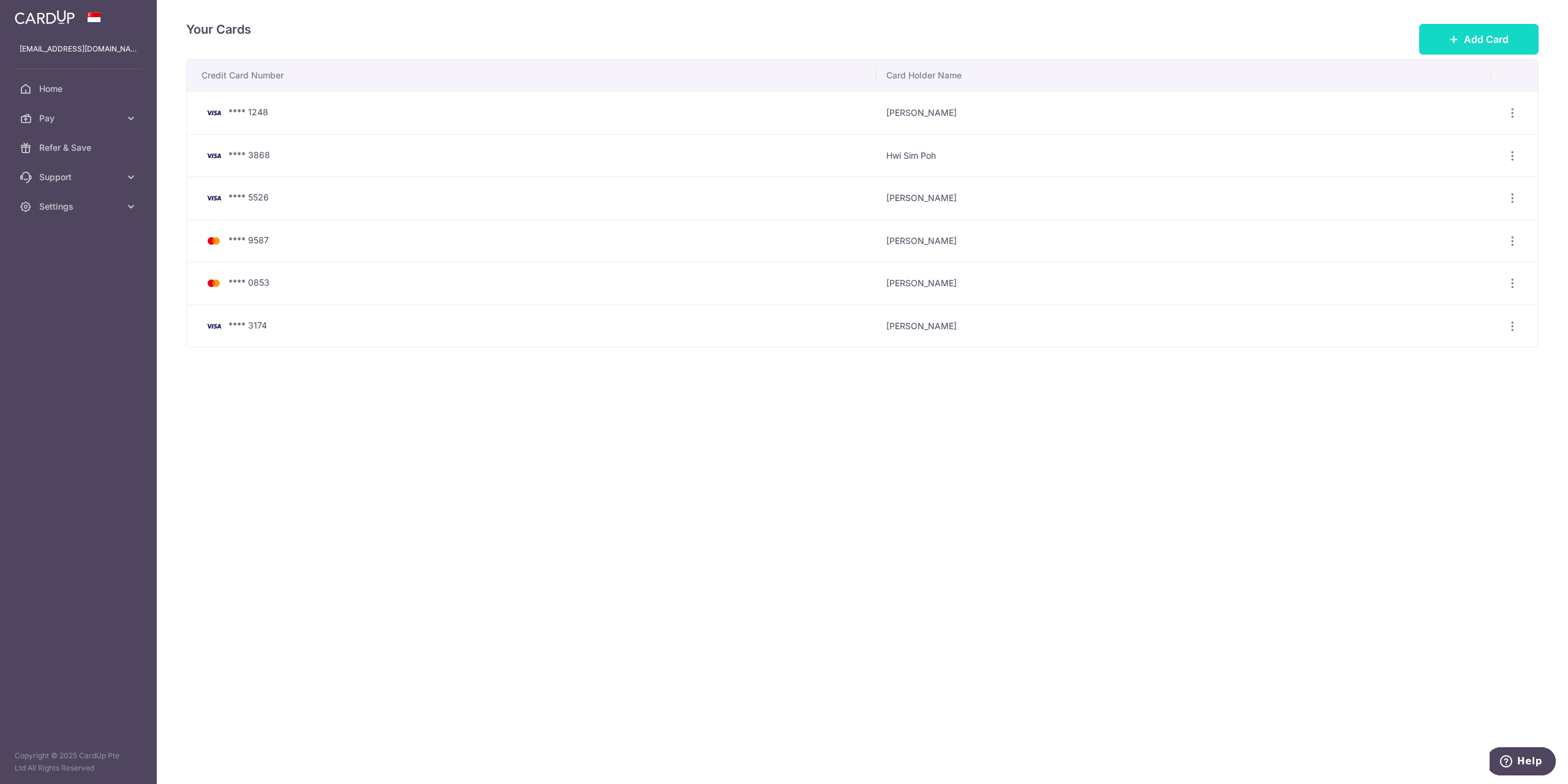
click at [1477, 44] on span "Add Card" at bounding box center [1487, 39] width 45 height 15
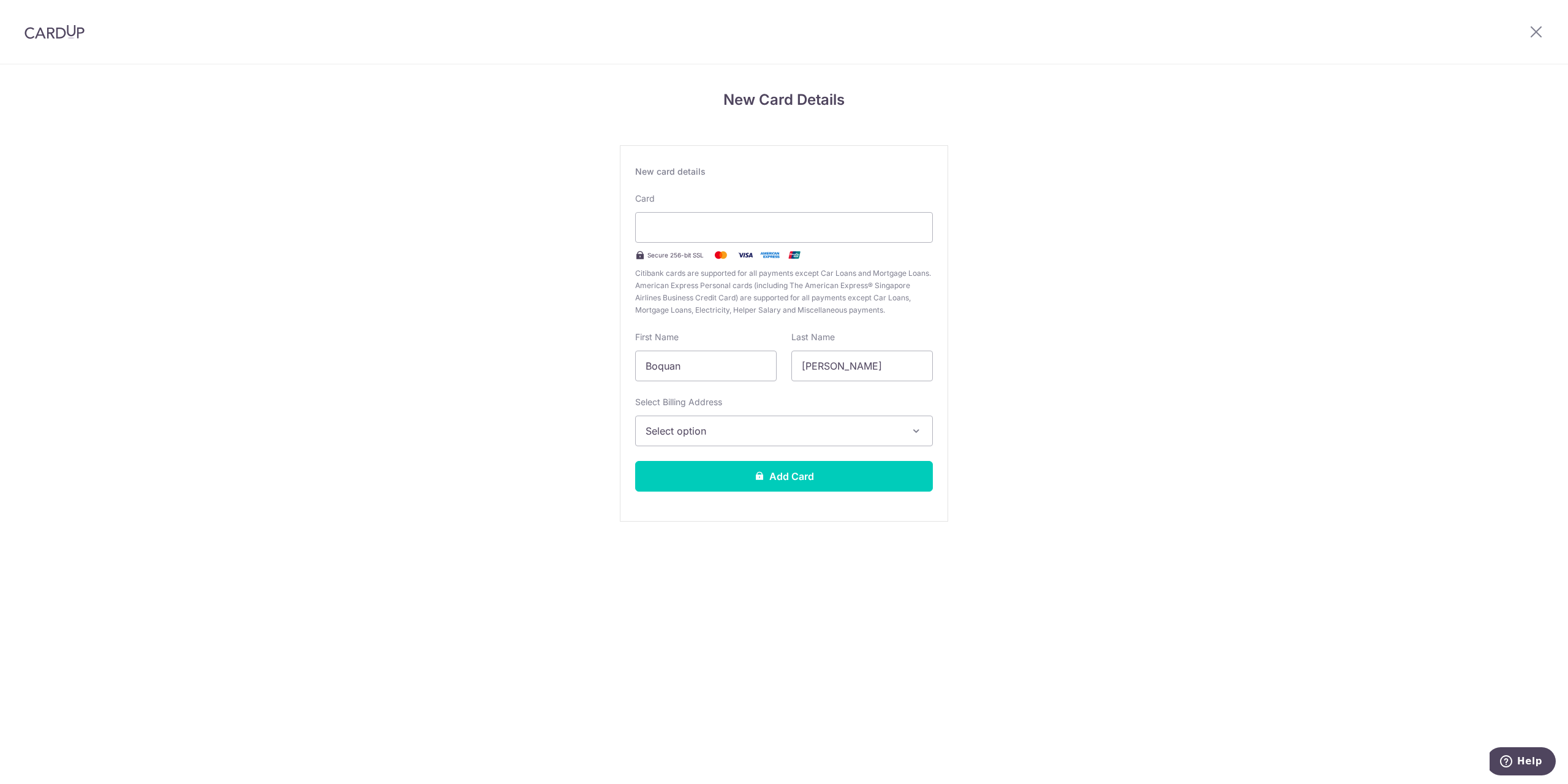
click at [754, 419] on button "Select option" at bounding box center [784, 431] width 297 height 31
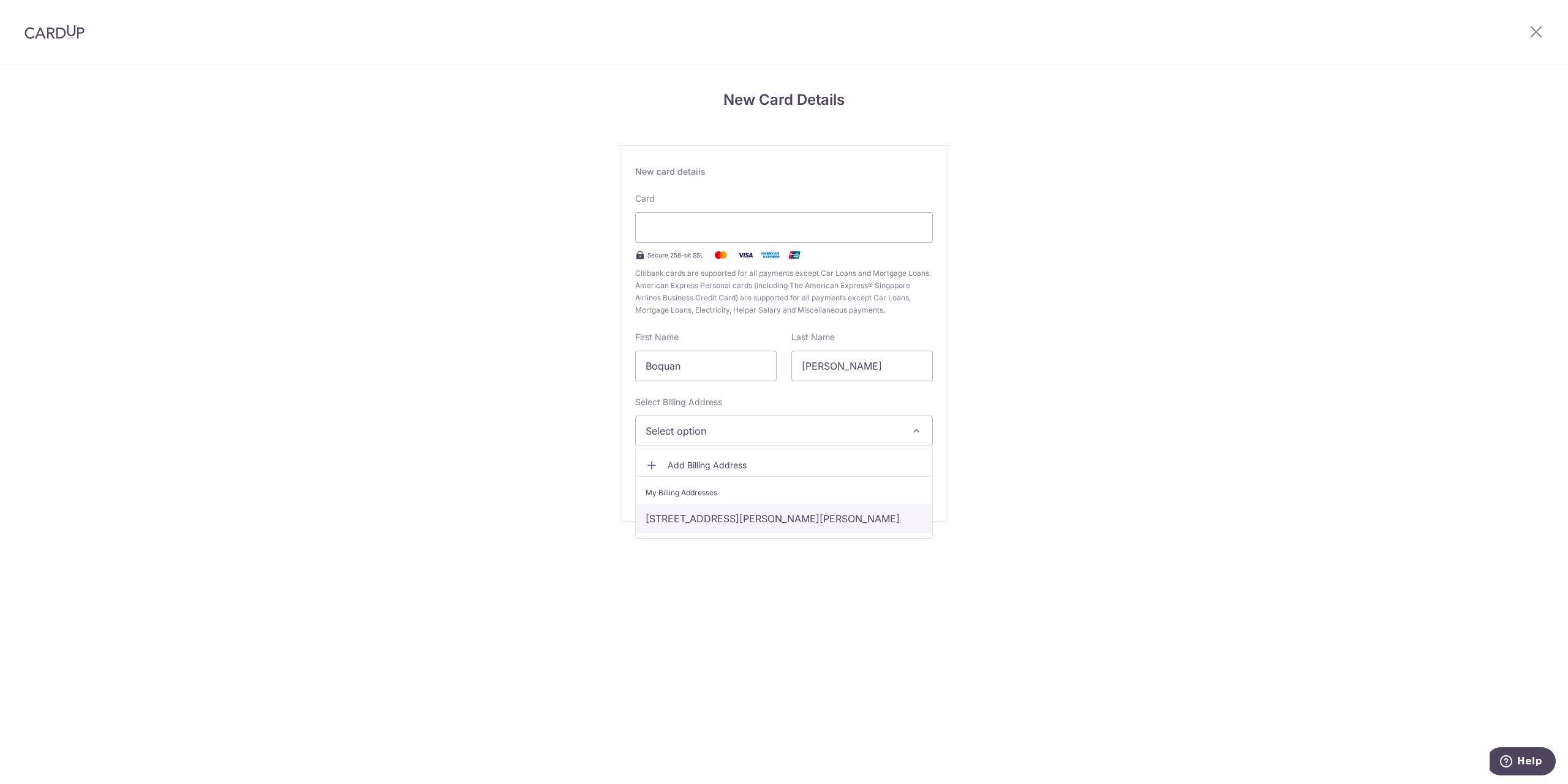
click at [760, 510] on link "[STREET_ADDRESS][PERSON_NAME][PERSON_NAME]" at bounding box center [784, 518] width 297 height 29
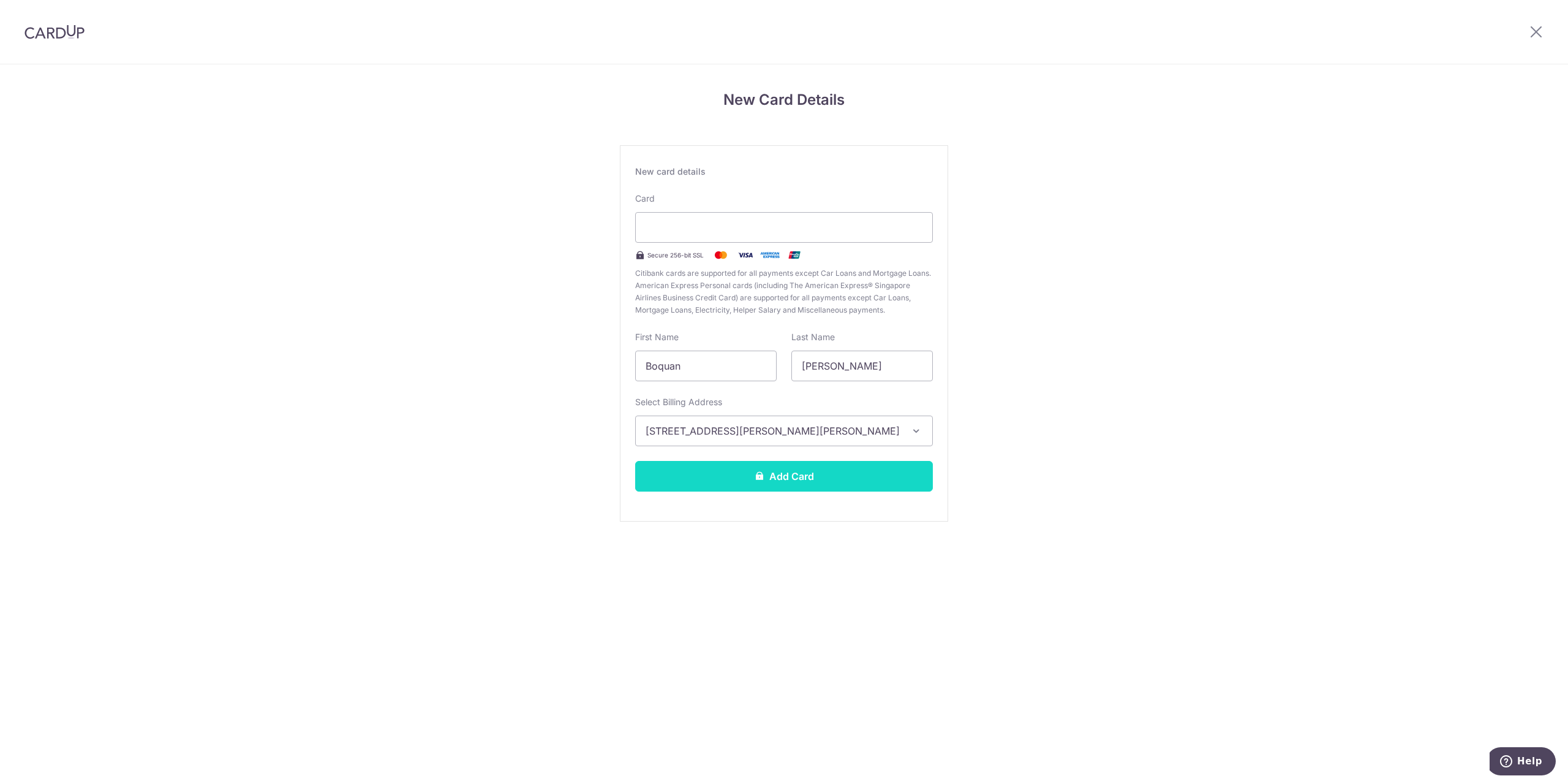
click at [785, 482] on button "Add Card" at bounding box center [784, 476] width 297 height 31
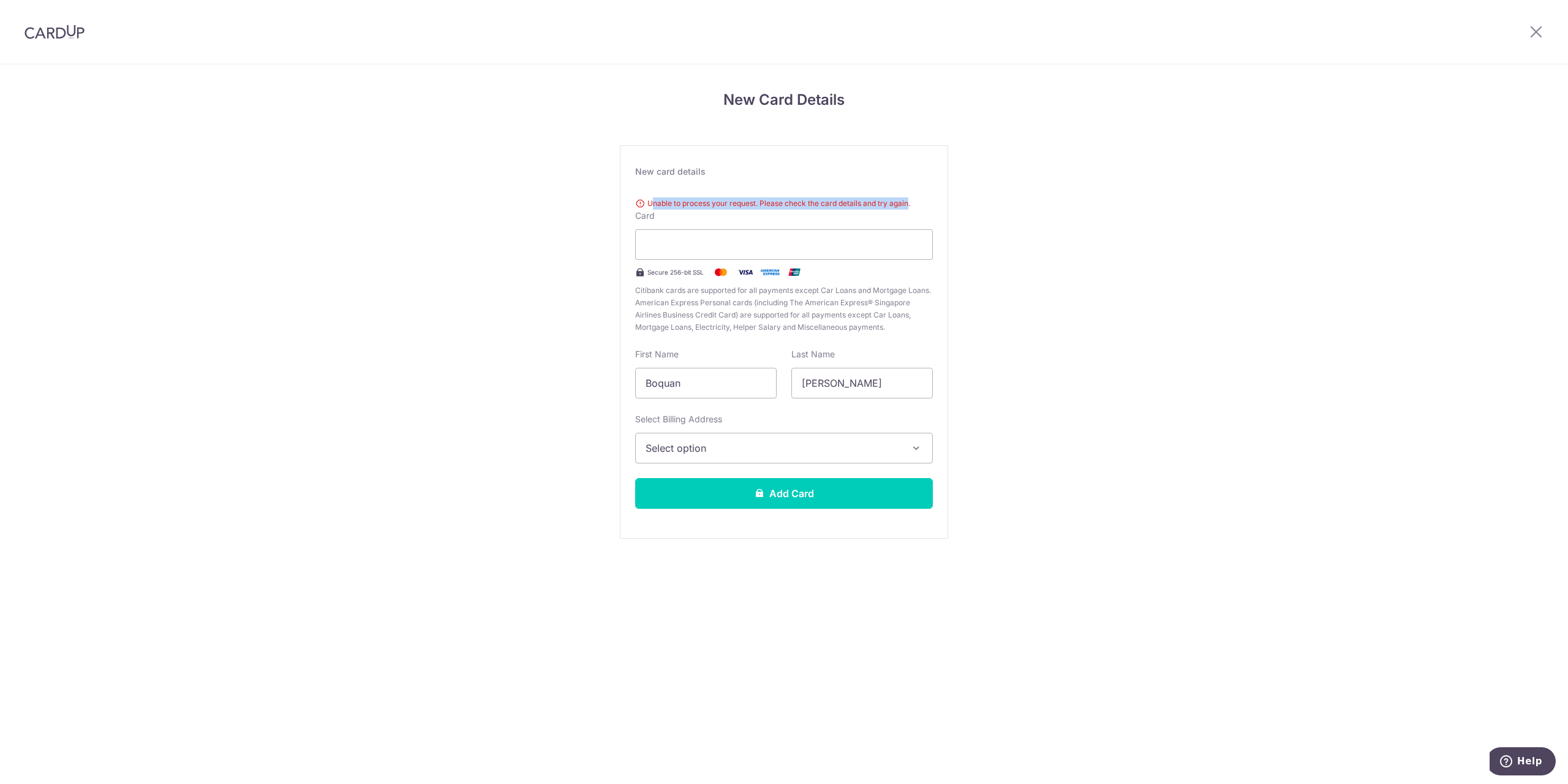
drag, startPoint x: 652, startPoint y: 202, endPoint x: 910, endPoint y: 195, distance: 258.1
click at [910, 195] on div "Unable to process your request. Please check the card details and try again. Ca…" at bounding box center [784, 262] width 297 height 141
drag, startPoint x: 911, startPoint y: 200, endPoint x: 637, endPoint y: 203, distance: 274.0
click at [637, 203] on div "Unable to process your request. Please check the card details and try again." at bounding box center [784, 203] width 297 height 12
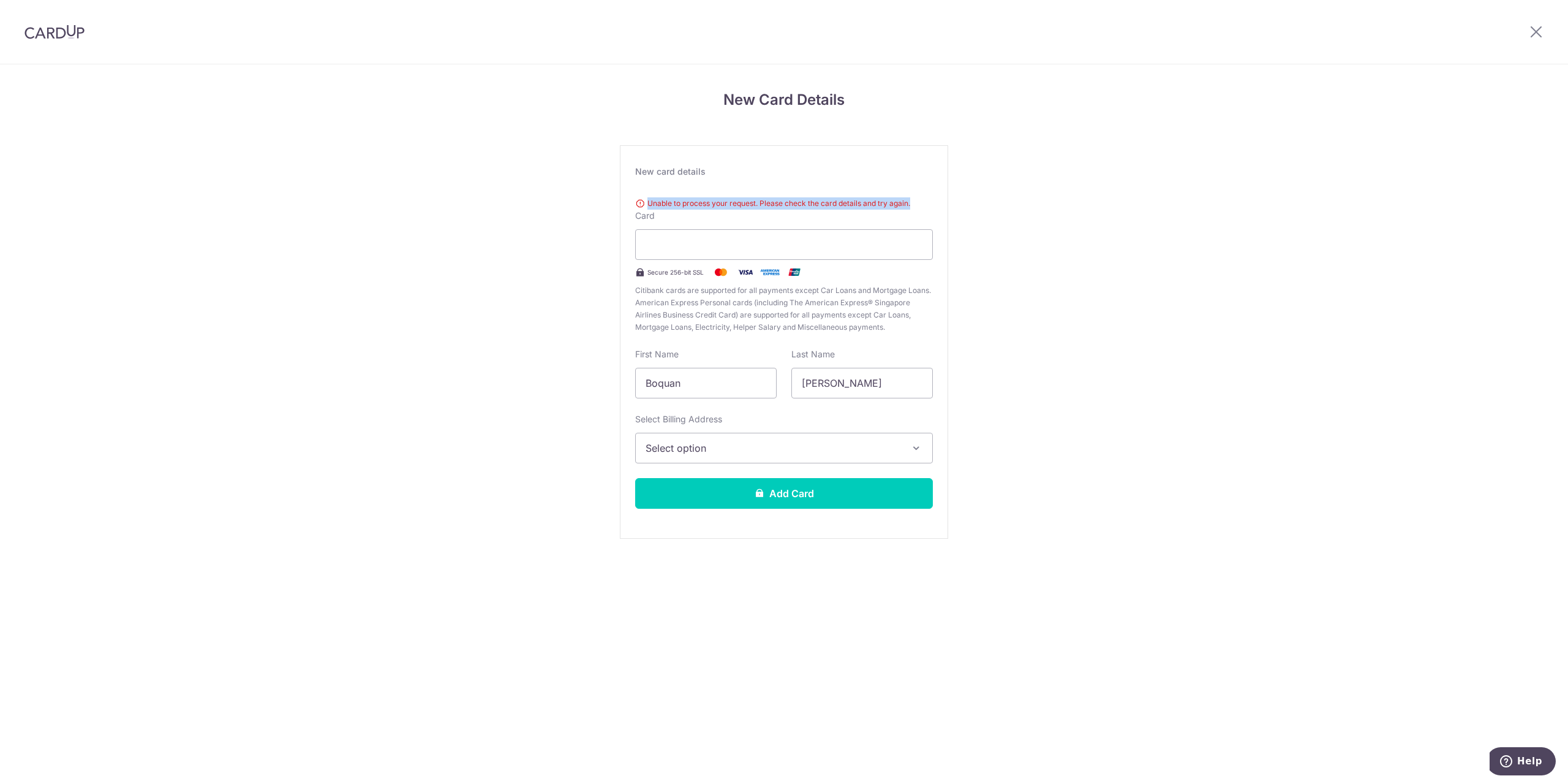
copy div "Unable to process your request. Please check the card details and try again."
click at [709, 457] on button "Select option" at bounding box center [784, 448] width 297 height 31
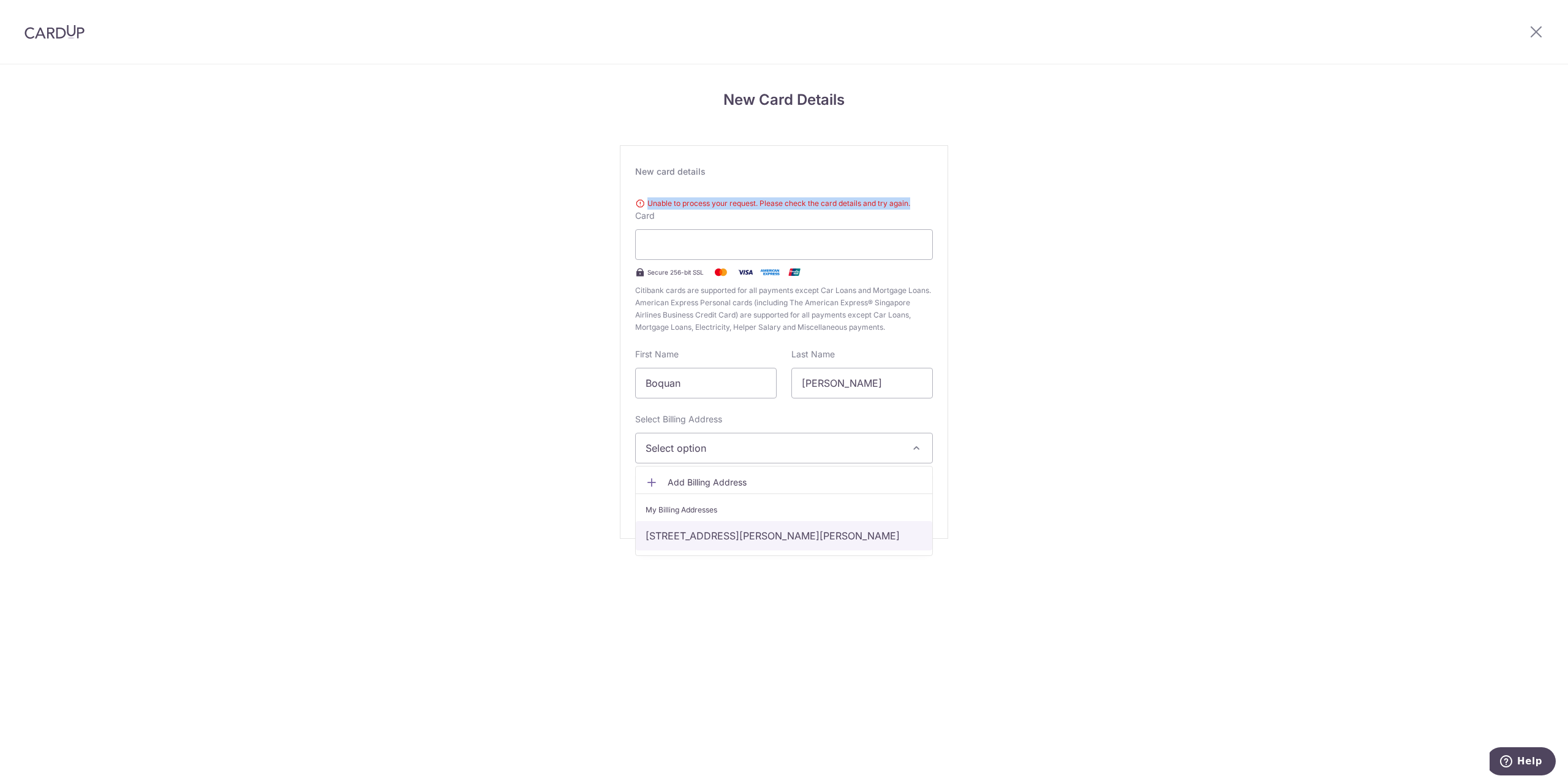
click at [735, 538] on link "[STREET_ADDRESS][PERSON_NAME][PERSON_NAME]" at bounding box center [784, 535] width 297 height 29
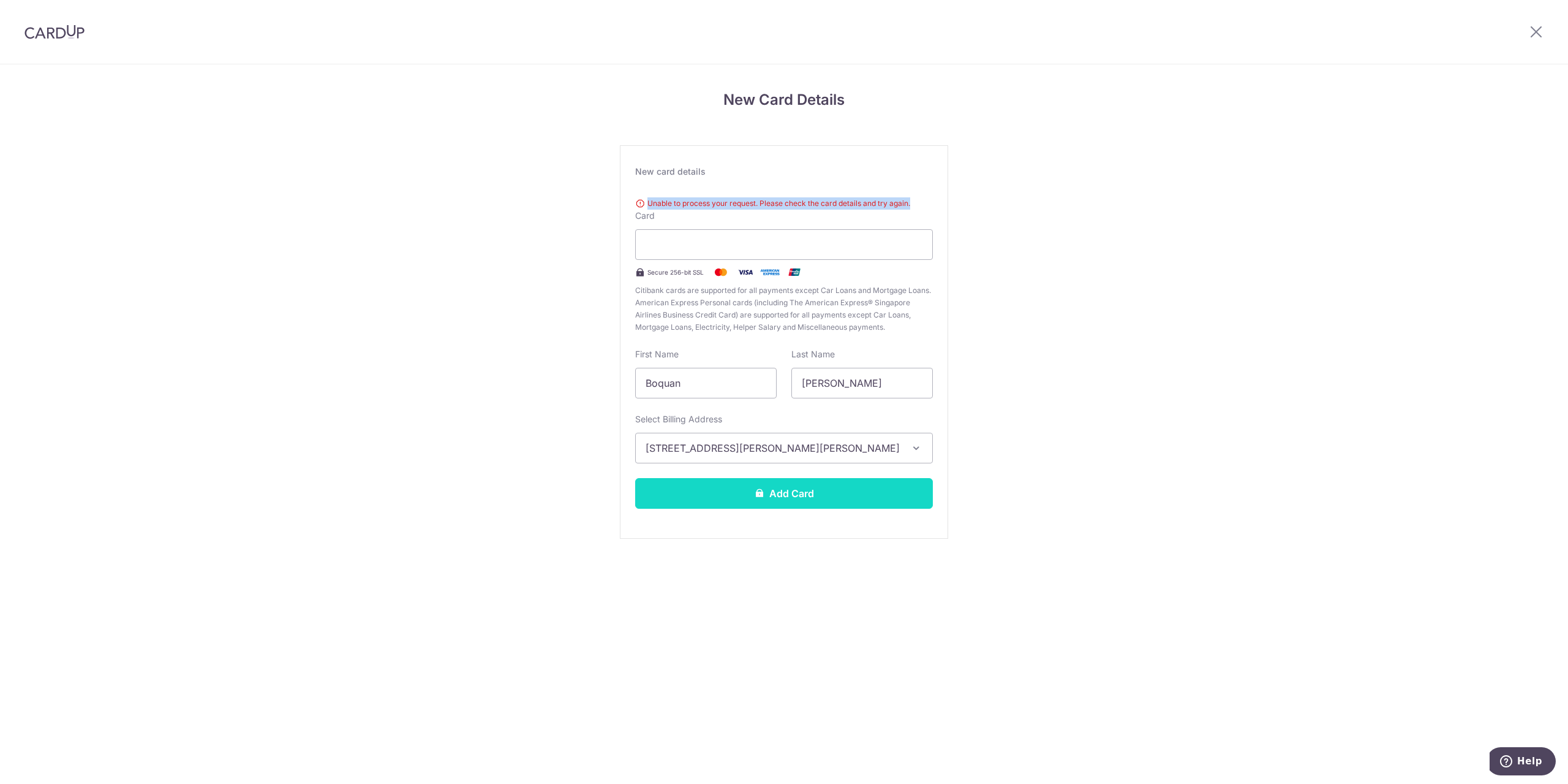
click at [756, 505] on button "Add Card" at bounding box center [784, 493] width 297 height 31
click at [741, 205] on div "Unable to process your request. Please check the card details and try again." at bounding box center [784, 203] width 297 height 12
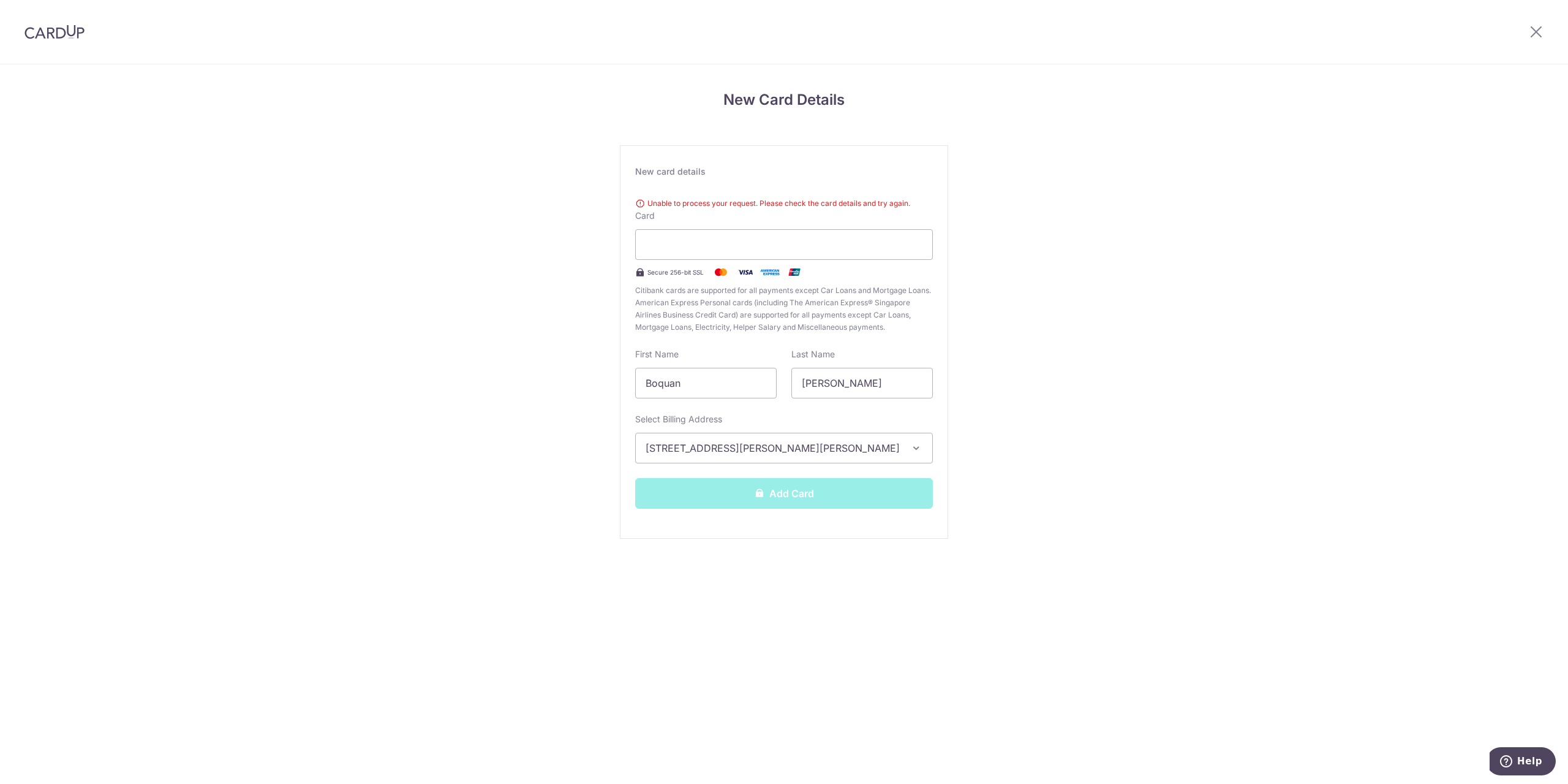
click at [1118, 252] on div "New Card Details New card details Unable to process your request. Please check …" at bounding box center [784, 330] width 1568 height 532
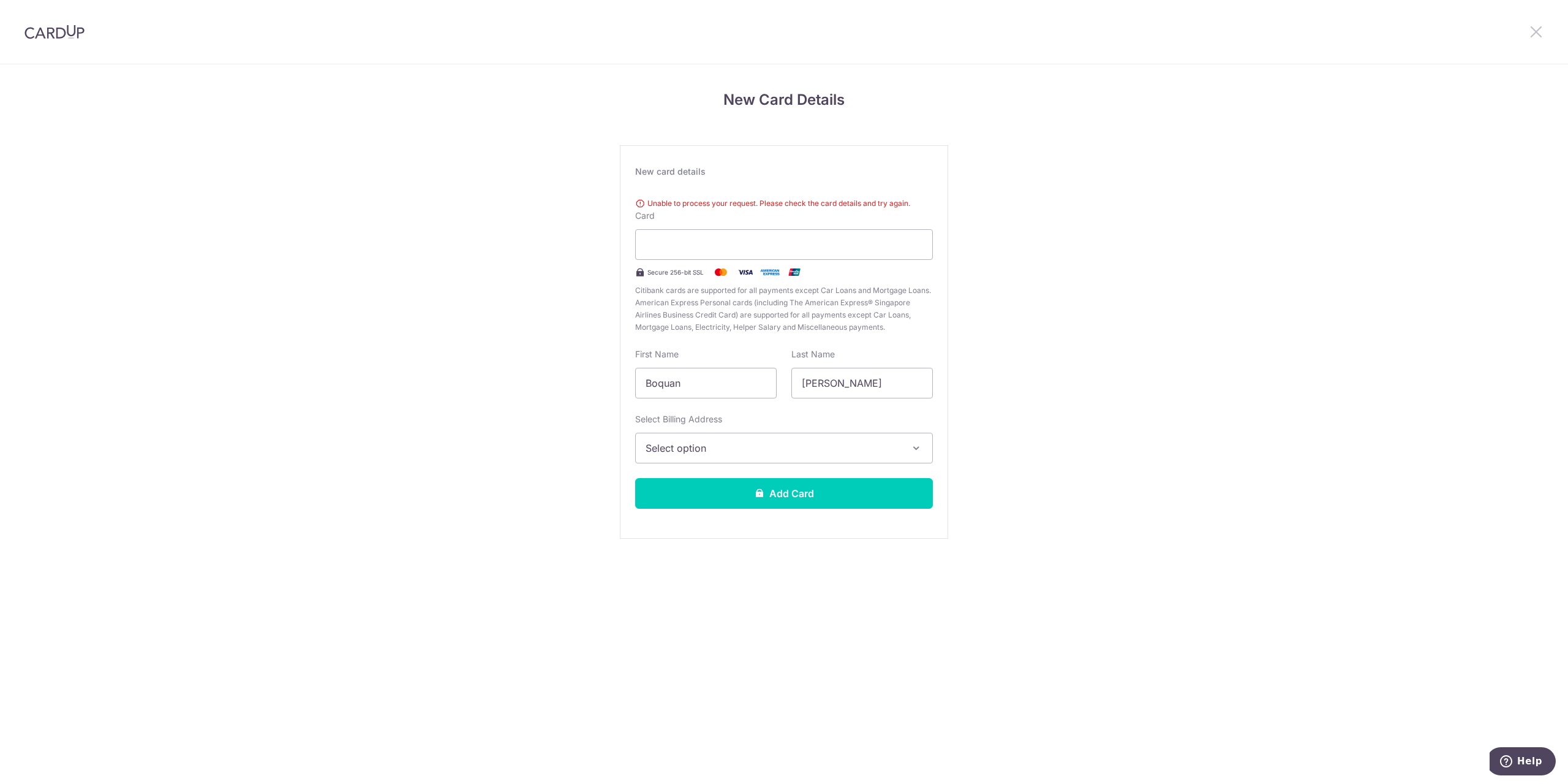
click at [1539, 33] on icon at bounding box center [1535, 32] width 15 height 15
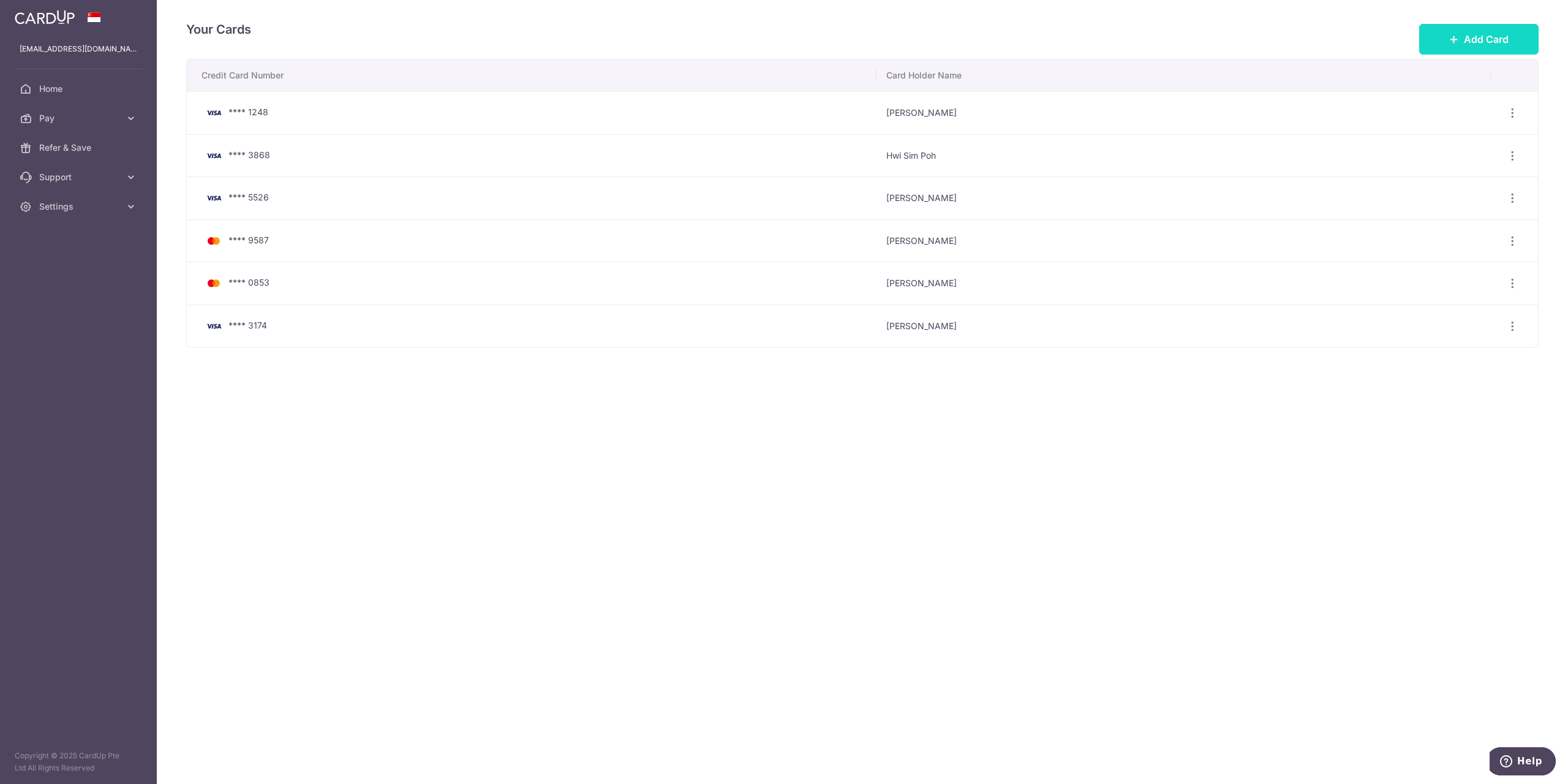
click at [1520, 37] on button "Add Card" at bounding box center [1478, 39] width 119 height 31
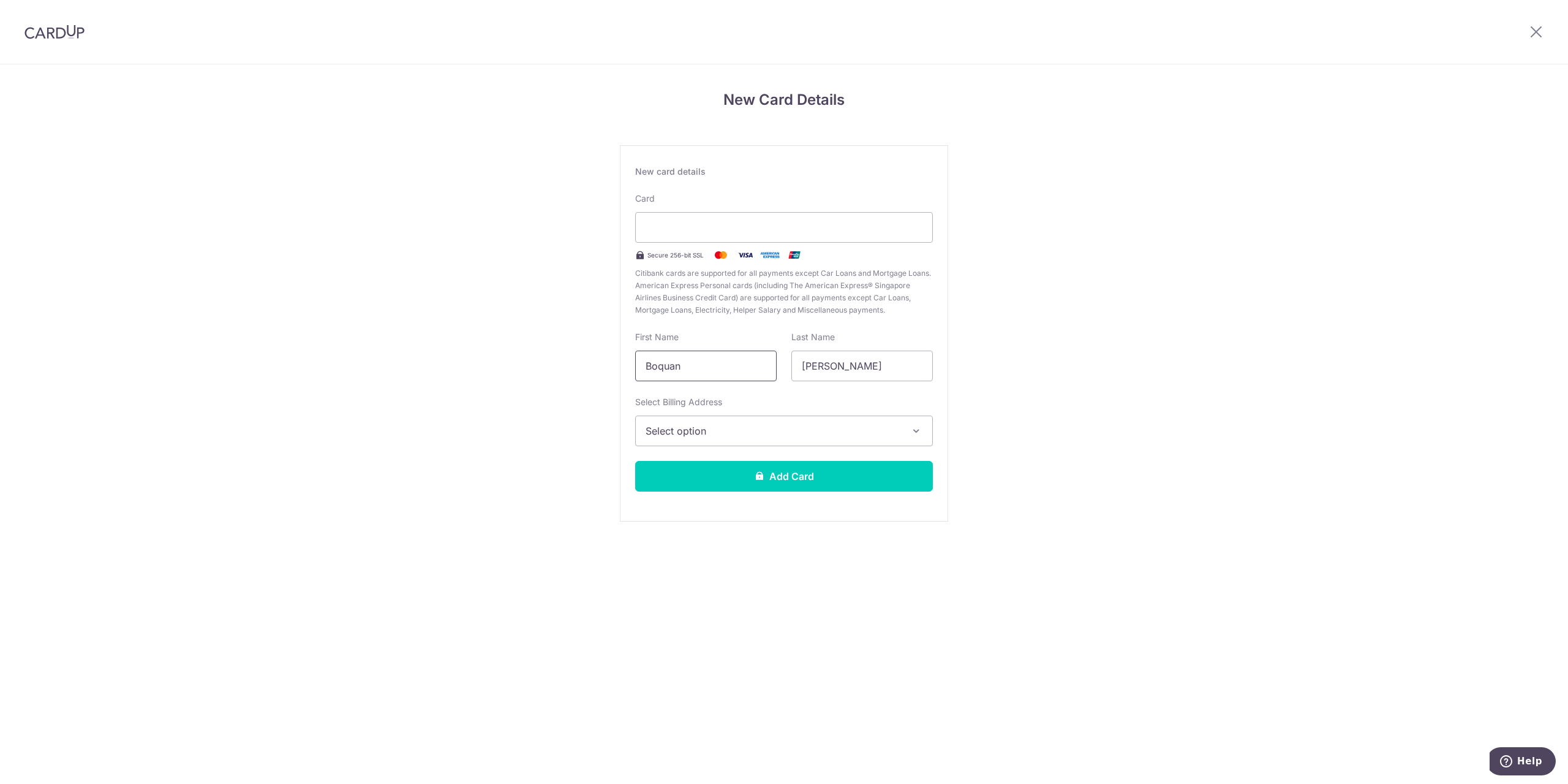
click at [683, 363] on input "Boquan" at bounding box center [706, 366] width 141 height 31
click at [660, 427] on span "Select option" at bounding box center [772, 431] width 255 height 15
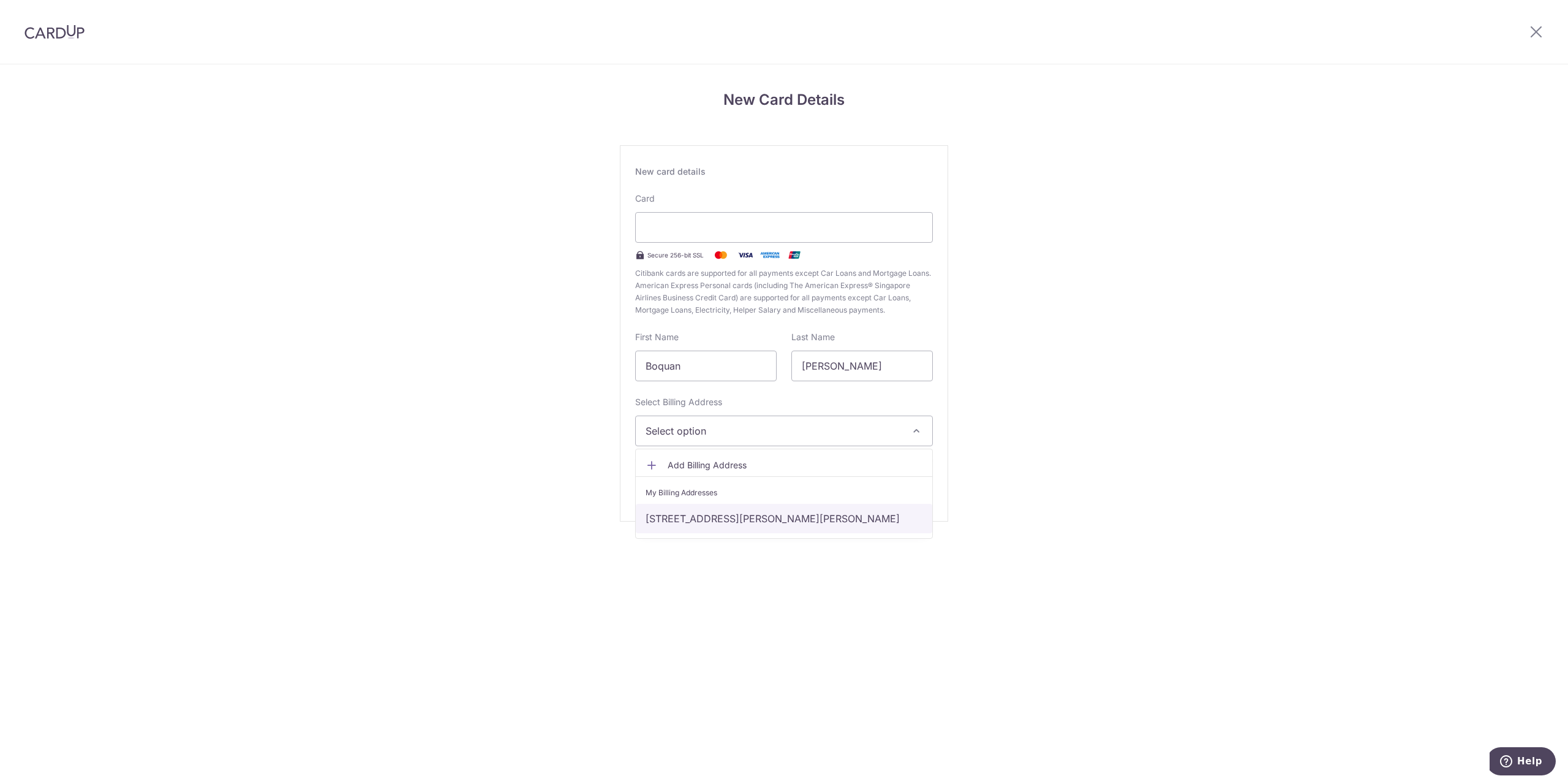
click at [694, 525] on link "[STREET_ADDRESS][PERSON_NAME][PERSON_NAME]" at bounding box center [784, 518] width 297 height 29
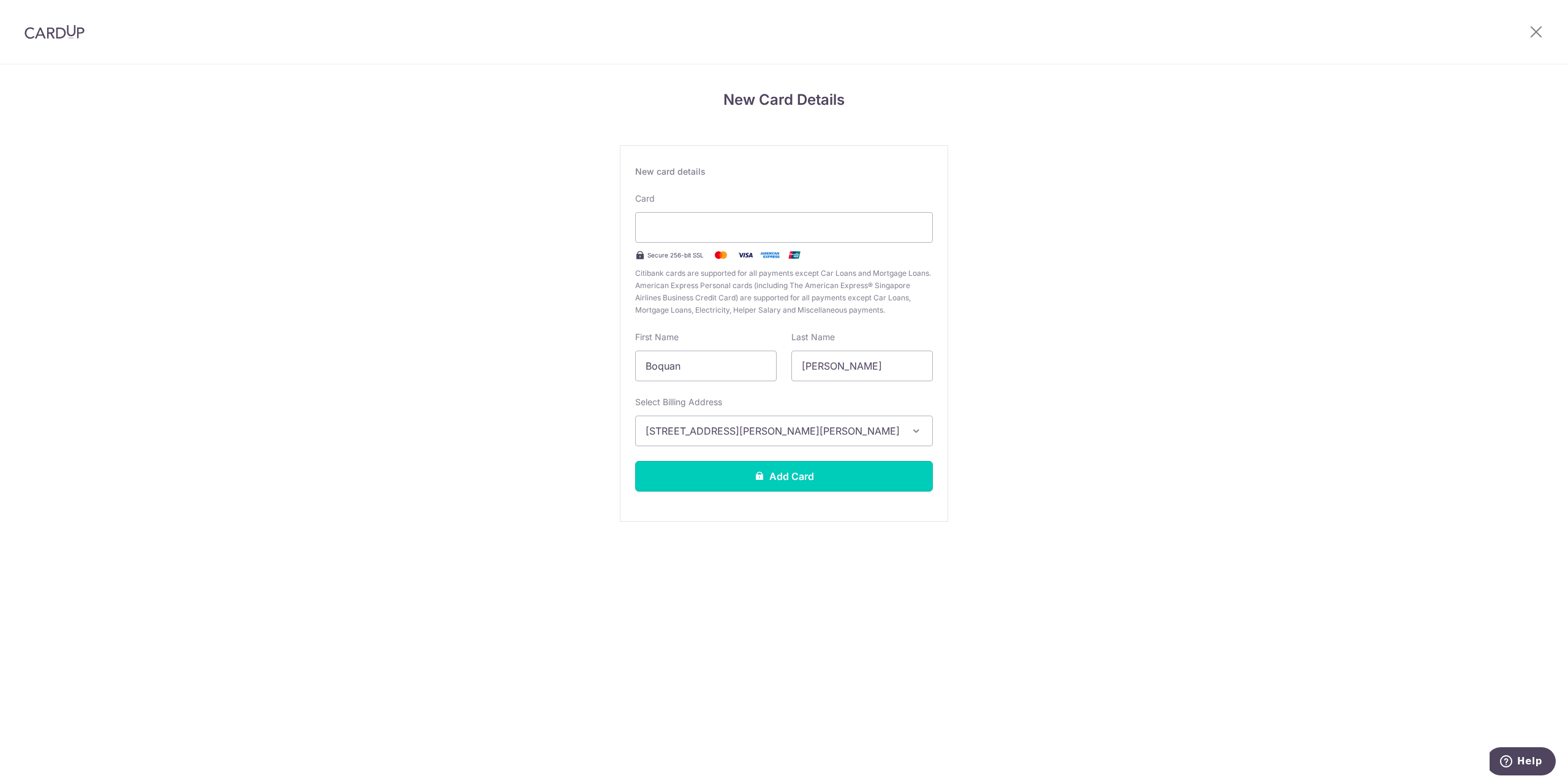
drag, startPoint x: 730, startPoint y: 479, endPoint x: 886, endPoint y: 264, distance: 265.6
click at [884, 267] on div "New card details Card Secure 256-bit SSL Citibank cards are supported for all p…" at bounding box center [784, 333] width 328 height 377
click at [683, 458] on div "New card details Card Secure 256-bit SSL Citibank cards are supported for all p…" at bounding box center [784, 333] width 328 height 377
click at [696, 469] on button "Add Card" at bounding box center [784, 476] width 297 height 31
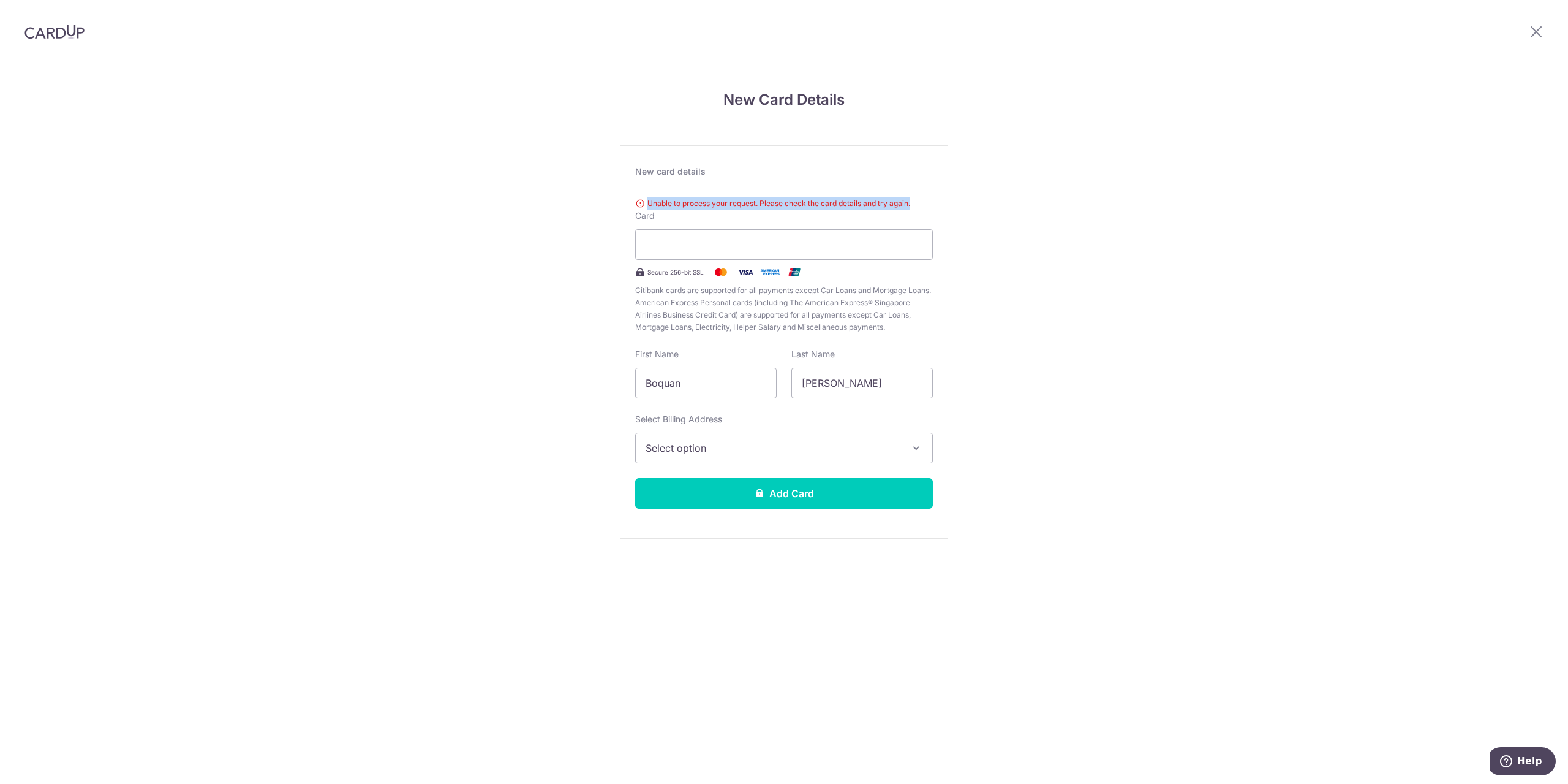
drag, startPoint x: 919, startPoint y: 201, endPoint x: 649, endPoint y: 201, distance: 270.0
click at [649, 201] on div "Unable to process your request. Please check the card details and try again." at bounding box center [784, 203] width 297 height 12
copy div "Unable to process your request. Please check the card details and try again."
click at [1547, 28] on div at bounding box center [1536, 32] width 63 height 63
click at [1534, 37] on icon at bounding box center [1535, 32] width 15 height 15
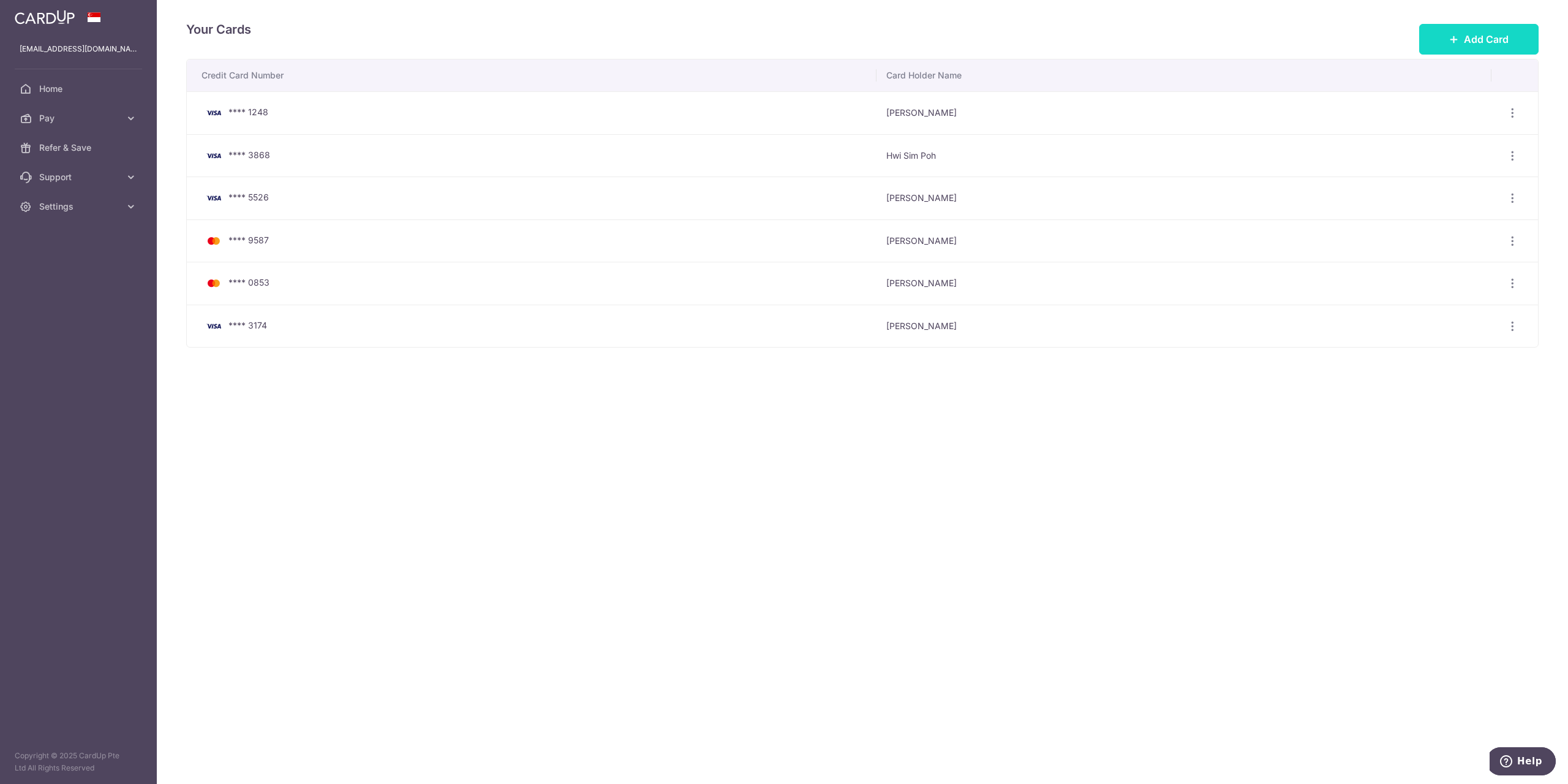
click at [1522, 32] on button "Add Card" at bounding box center [1478, 39] width 119 height 31
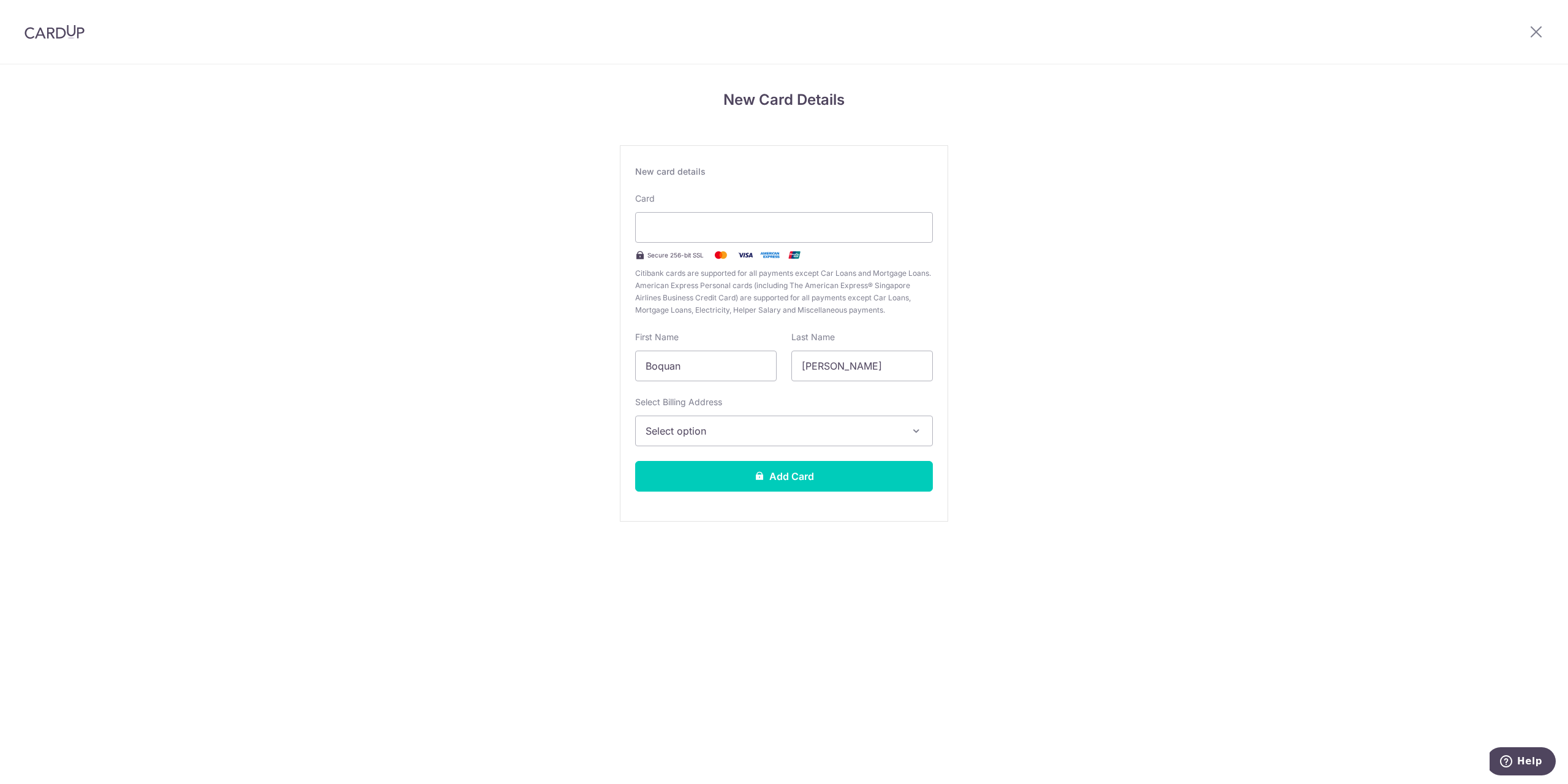
click at [700, 432] on span "Select option" at bounding box center [772, 431] width 255 height 15
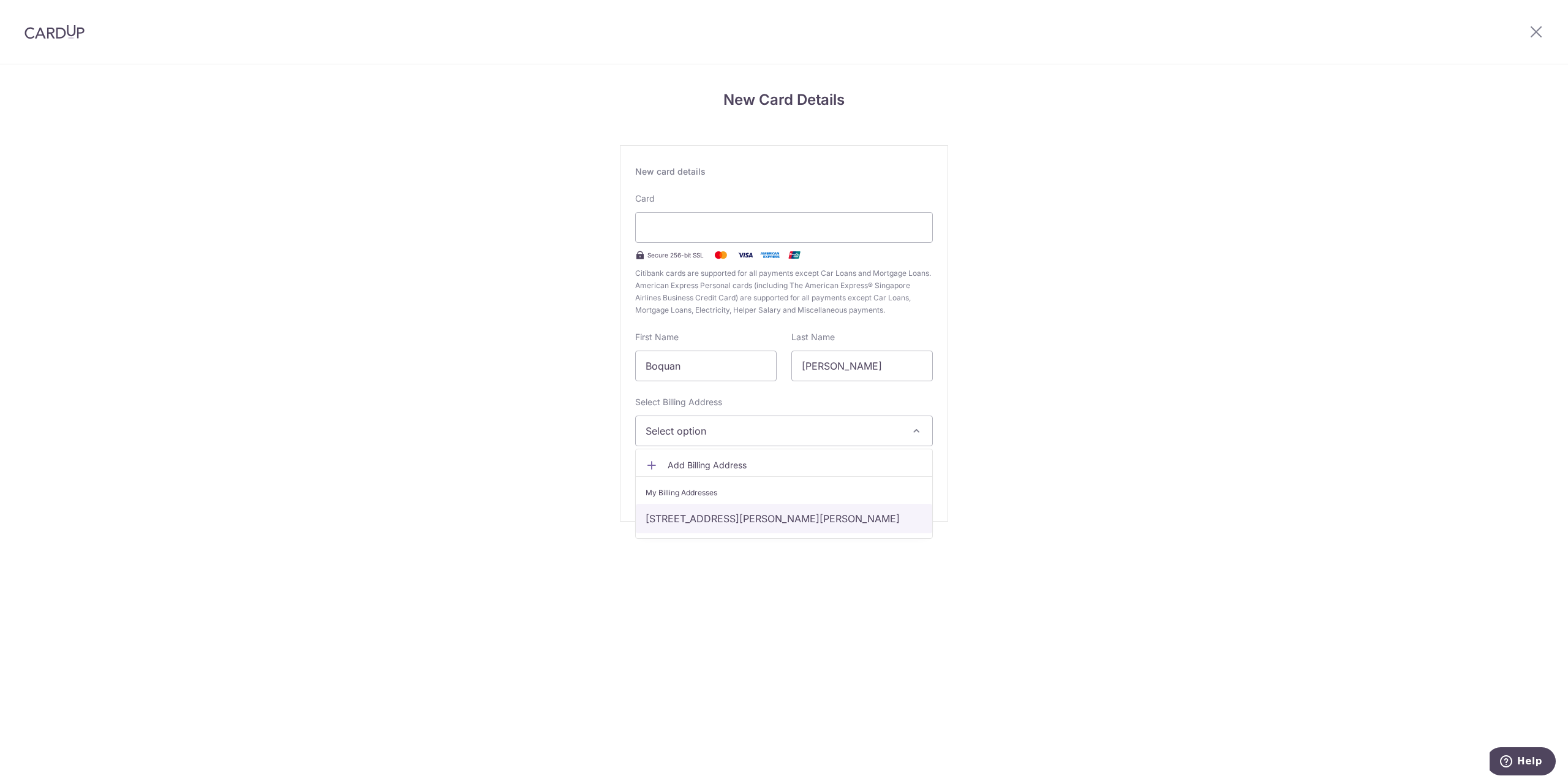
click at [720, 514] on link "[STREET_ADDRESS][PERSON_NAME][PERSON_NAME]" at bounding box center [784, 518] width 297 height 29
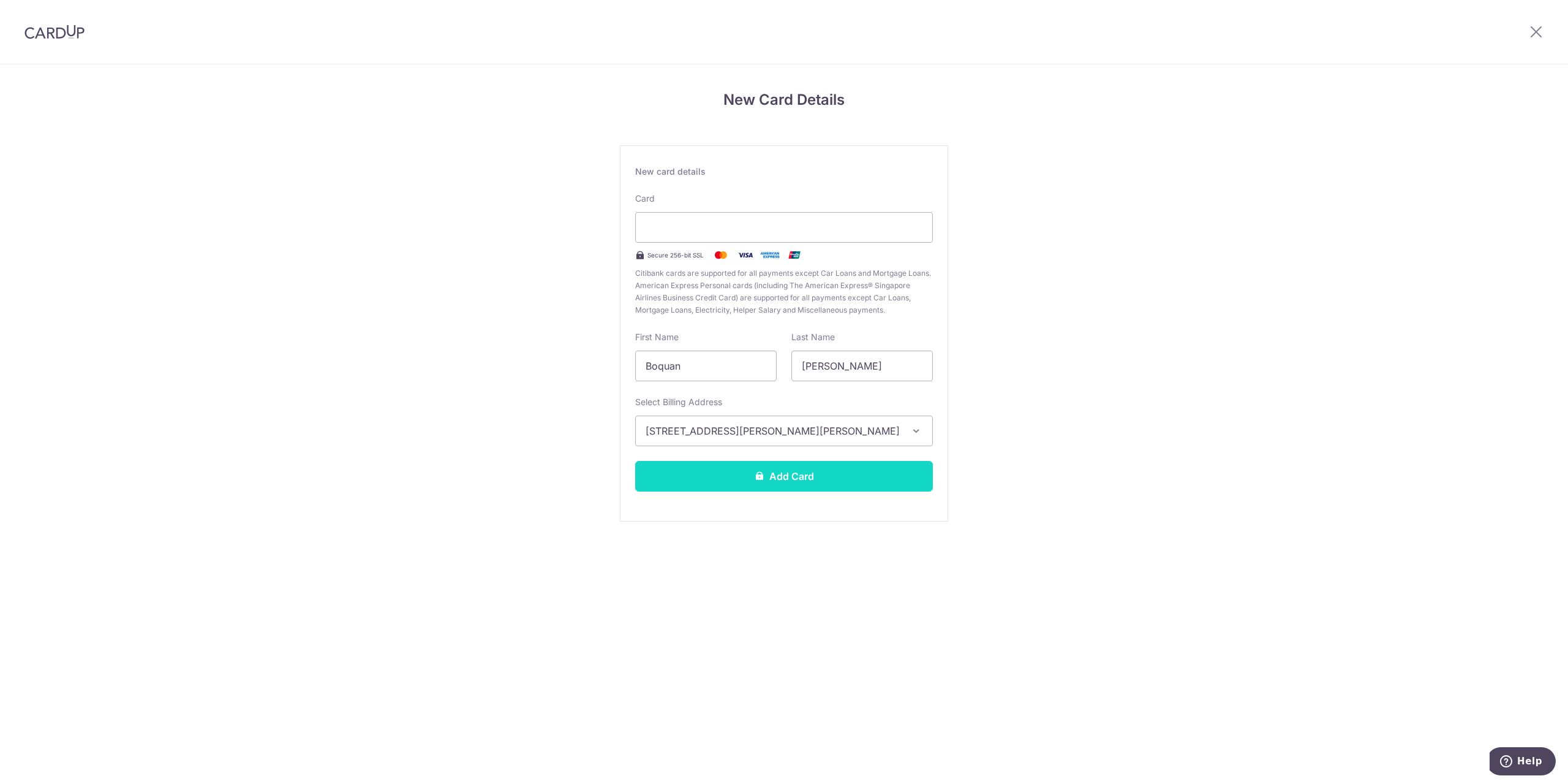
click at [739, 483] on button "Add Card" at bounding box center [784, 476] width 297 height 31
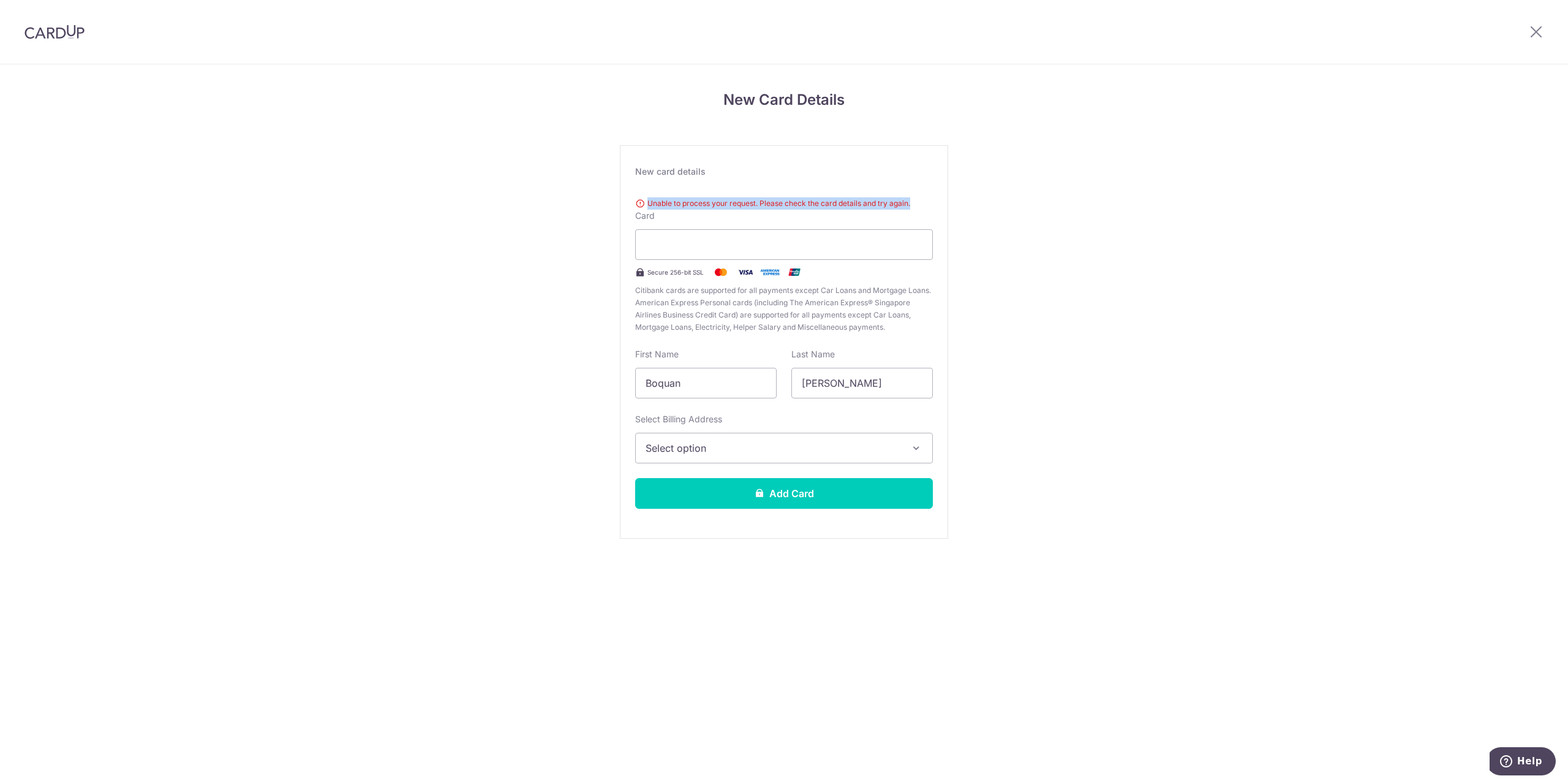
drag, startPoint x: 921, startPoint y: 202, endPoint x: 646, endPoint y: 205, distance: 275.0
click at [646, 205] on div "Unable to process your request. Please check the card details and try again." at bounding box center [784, 203] width 297 height 12
click at [762, 229] on div "Unable to process your request. Please check the card details and try again. Ca…" at bounding box center [784, 262] width 297 height 141
click at [760, 235] on div at bounding box center [784, 244] width 297 height 31
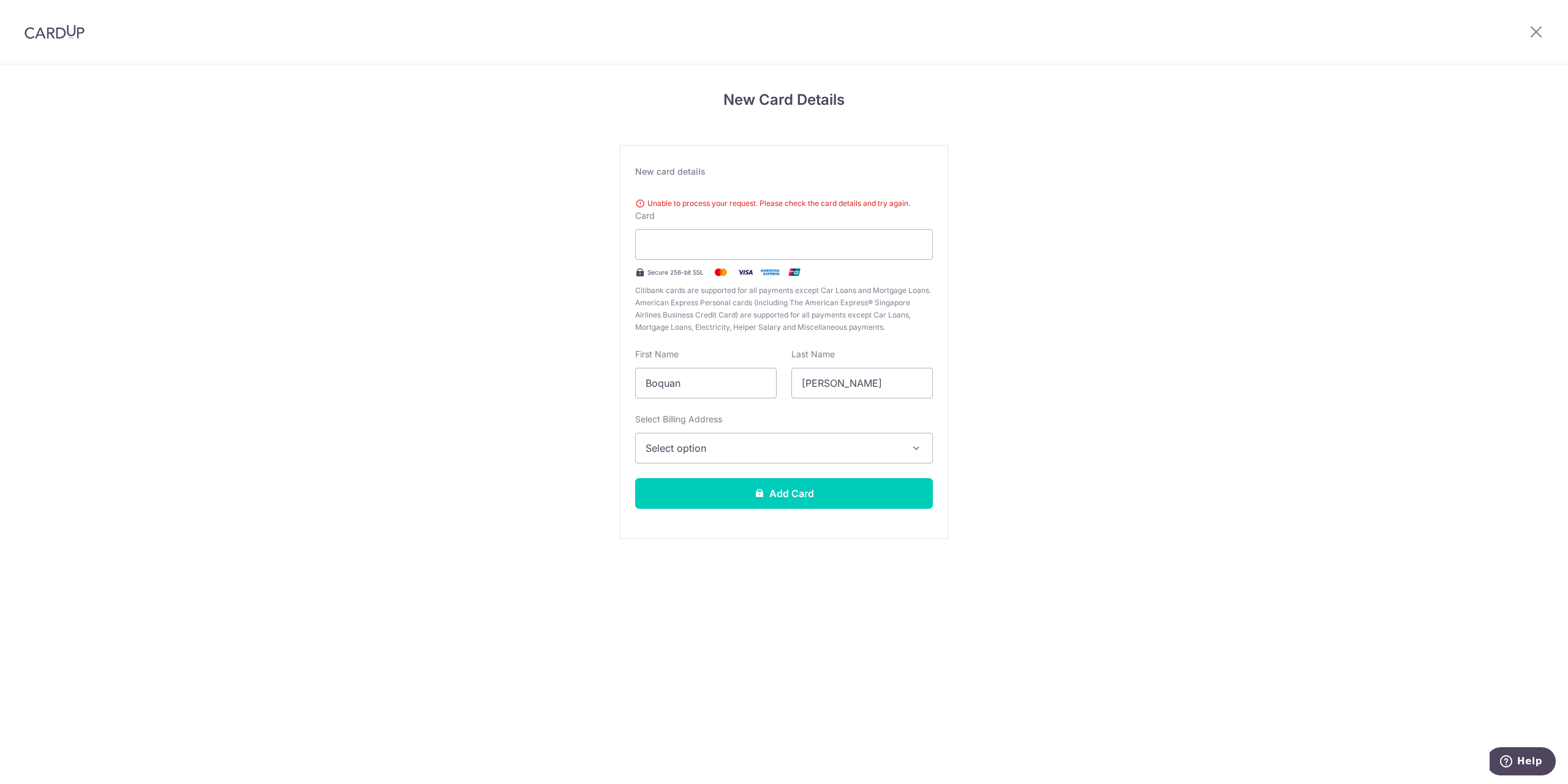
click at [664, 455] on button "Select option" at bounding box center [784, 448] width 297 height 31
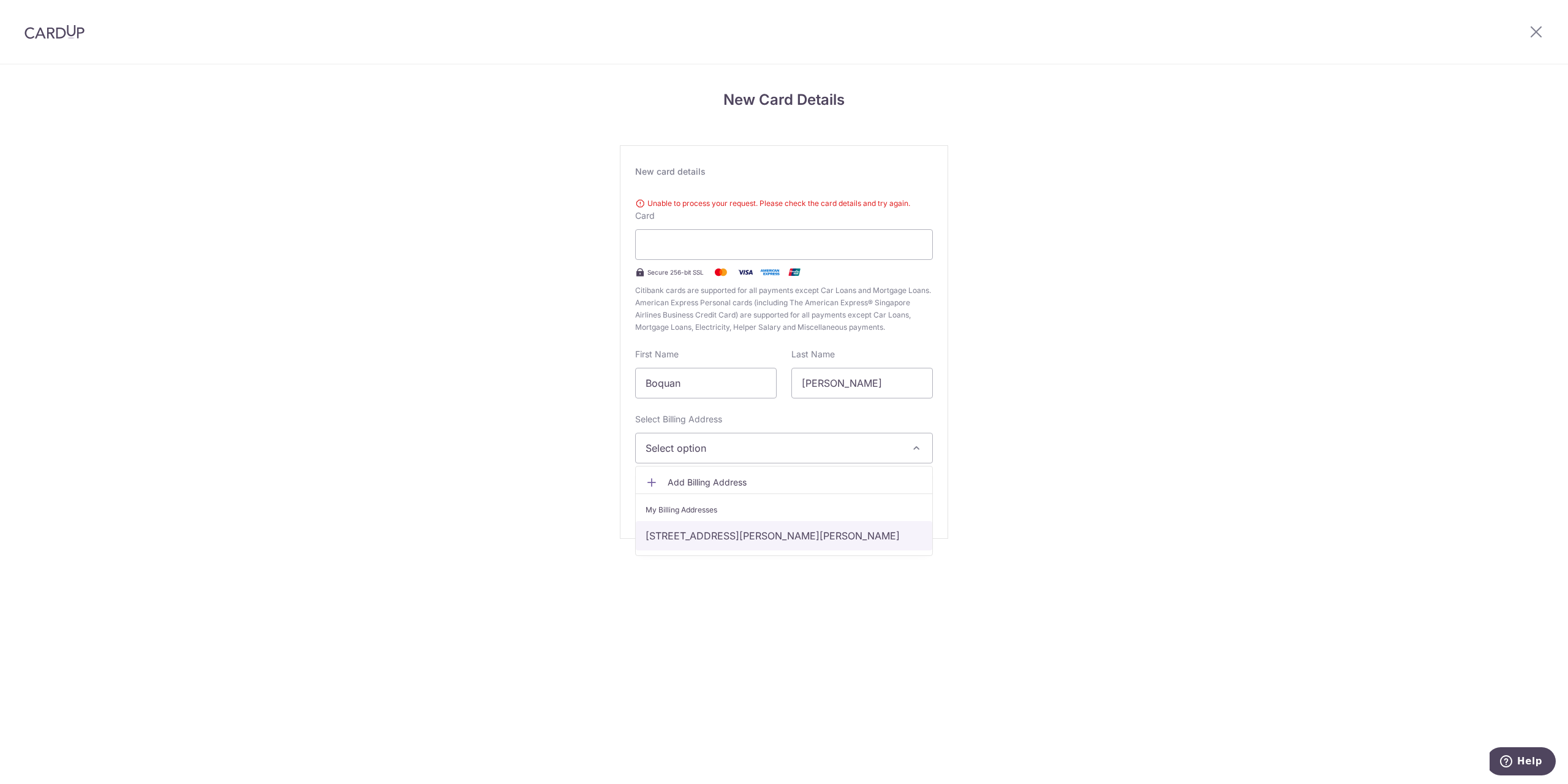
click at [702, 534] on link "[STREET_ADDRESS][PERSON_NAME][PERSON_NAME]" at bounding box center [784, 535] width 297 height 29
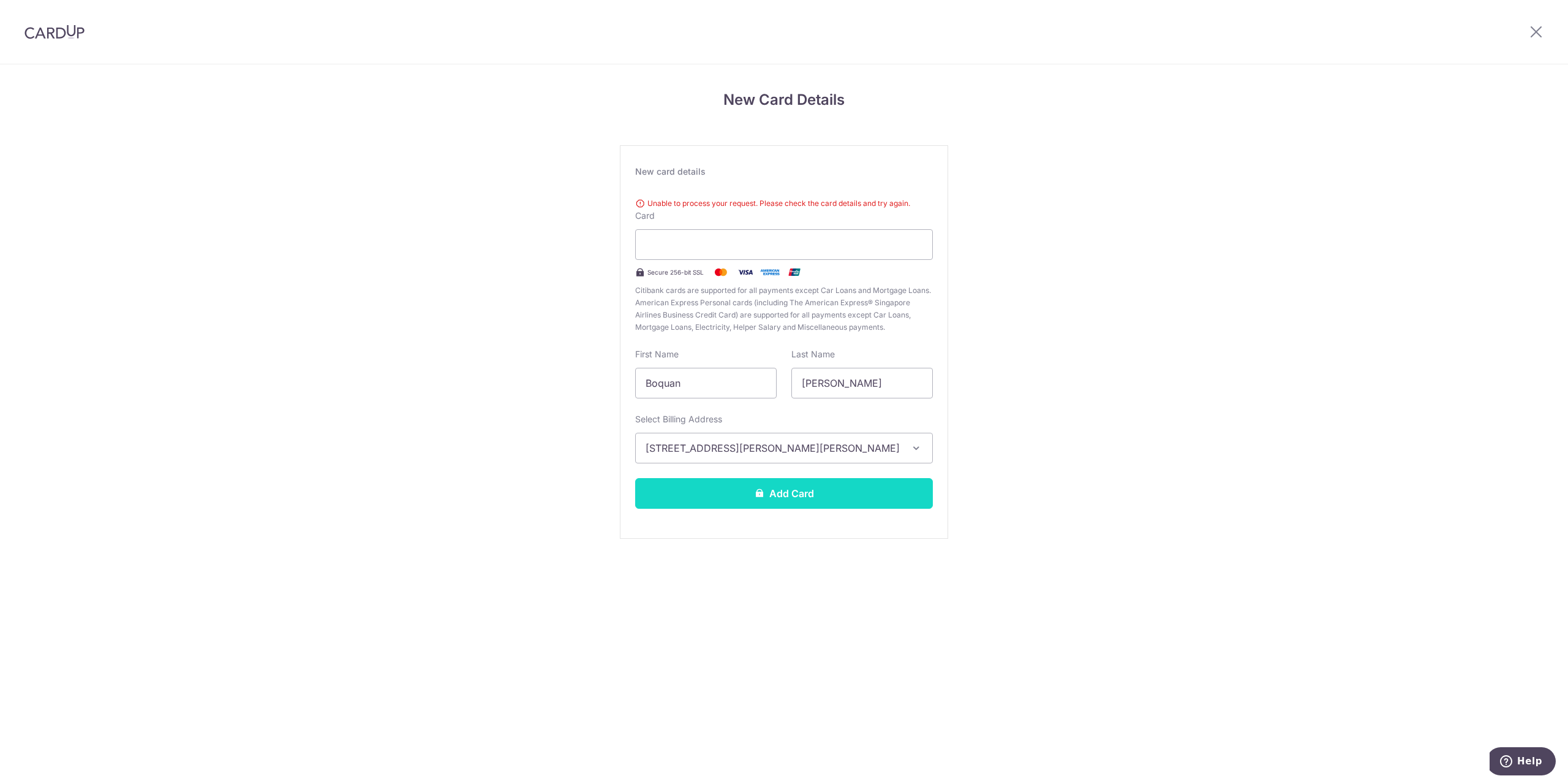
click at [724, 504] on button "Add Card" at bounding box center [784, 493] width 297 height 31
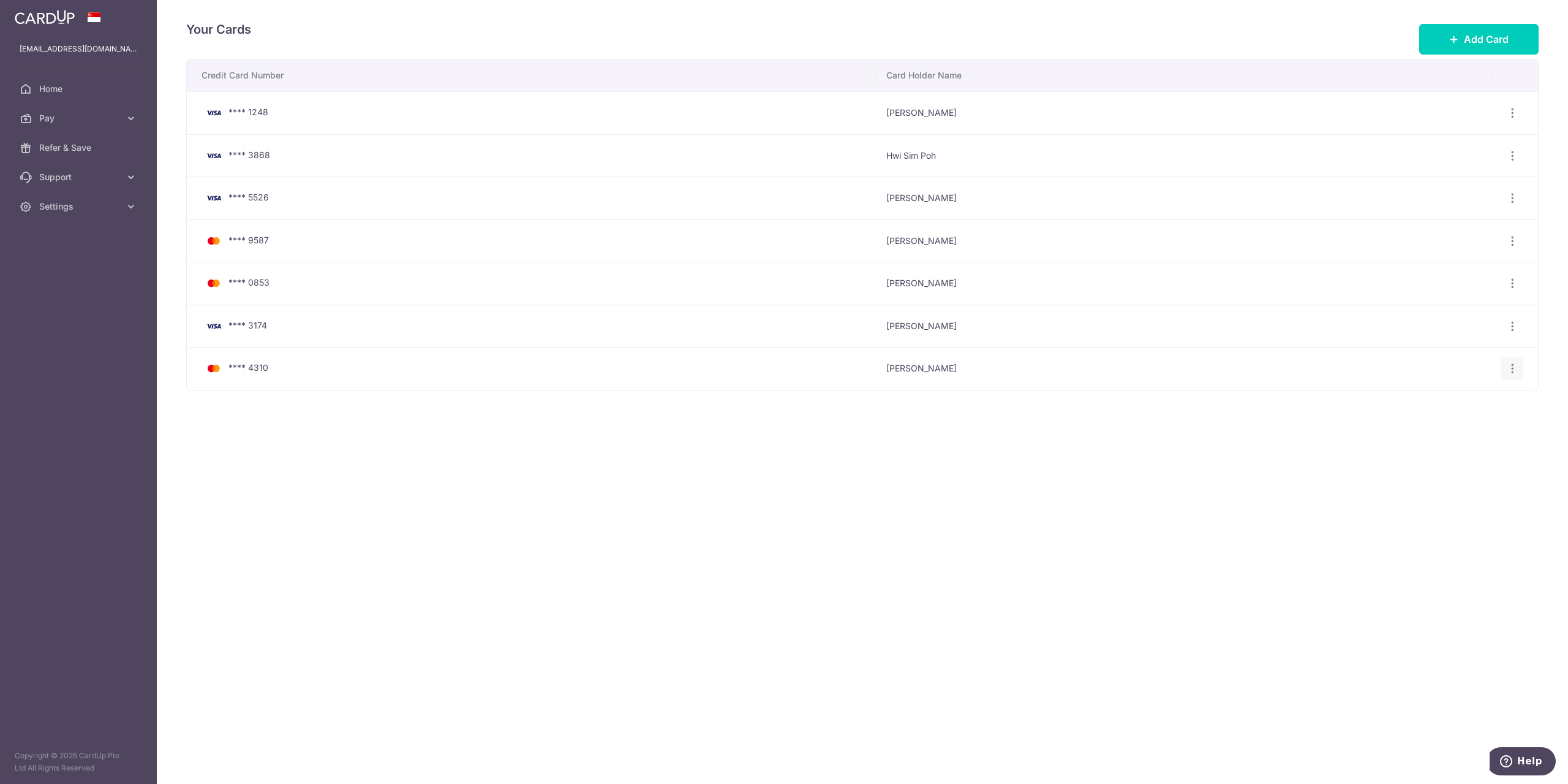
click at [1511, 368] on icon "button" at bounding box center [1512, 368] width 13 height 13
click at [1468, 401] on span "View/Edit" at bounding box center [1471, 402] width 83 height 15
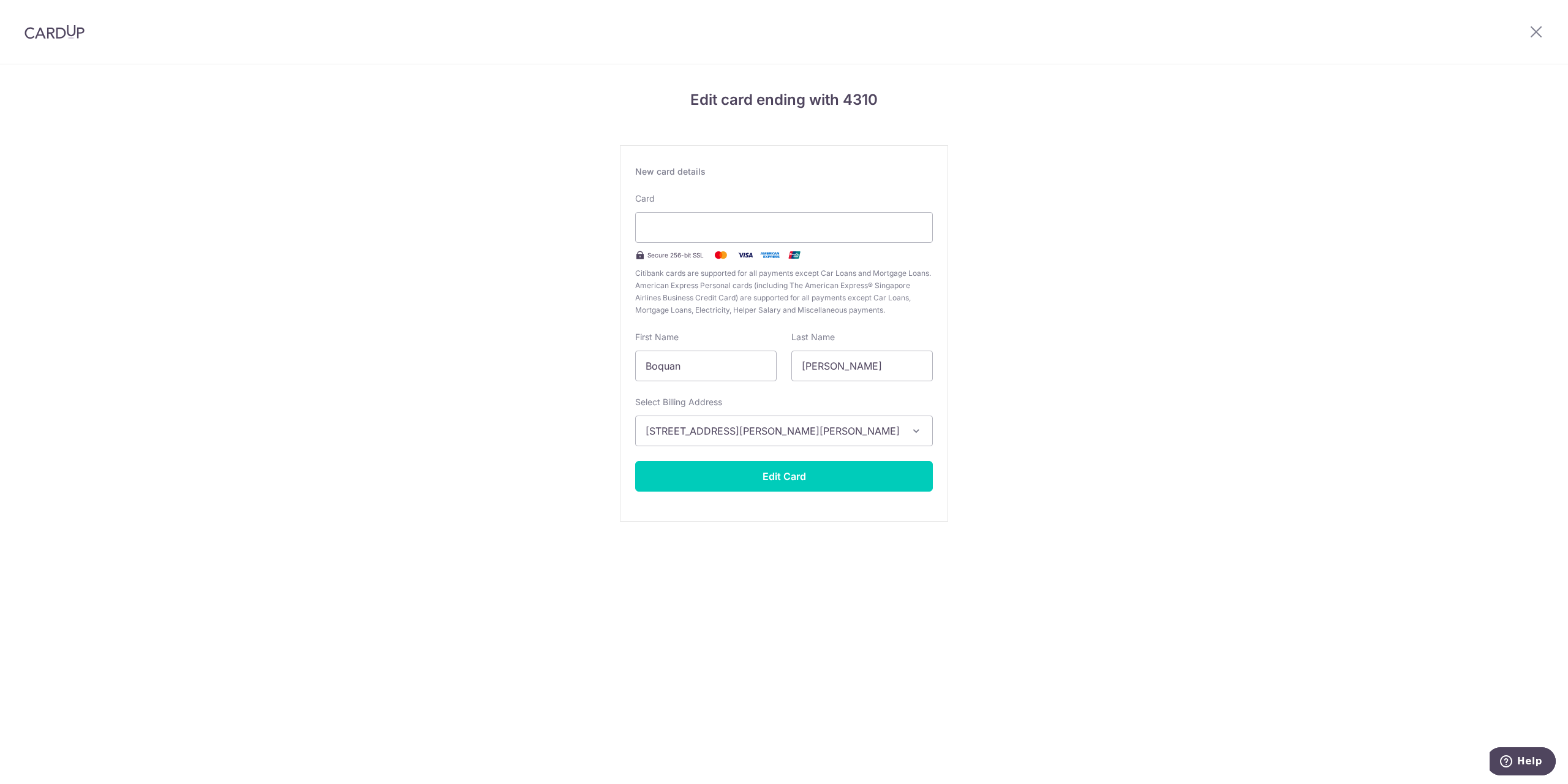
click at [1536, 39] on div at bounding box center [1536, 32] width 63 height 63
click at [1533, 31] on icon at bounding box center [1535, 32] width 15 height 15
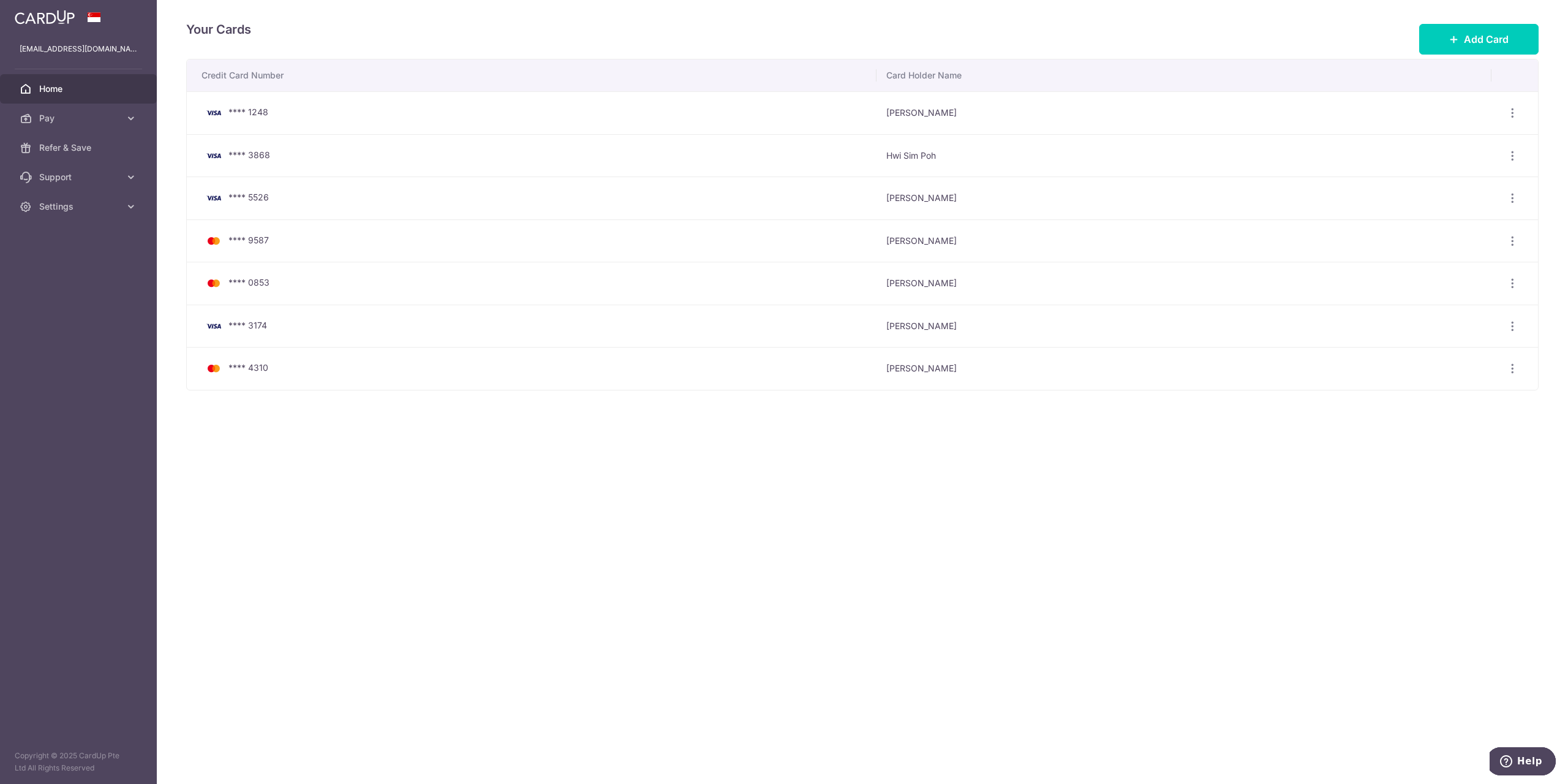
click at [72, 86] on span "Home" at bounding box center [80, 88] width 81 height 12
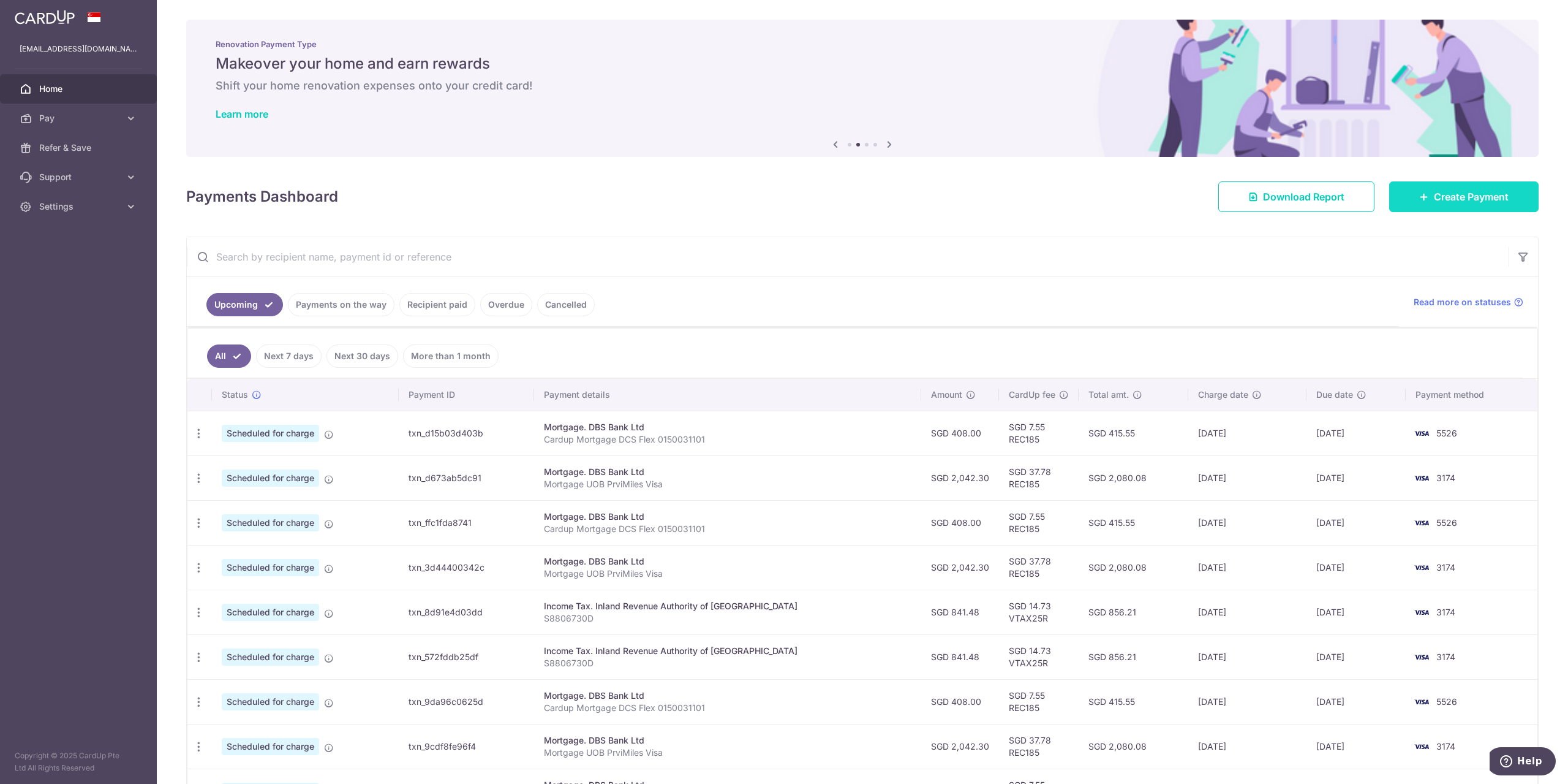
click at [1415, 209] on link "Create Payment" at bounding box center [1463, 196] width 149 height 31
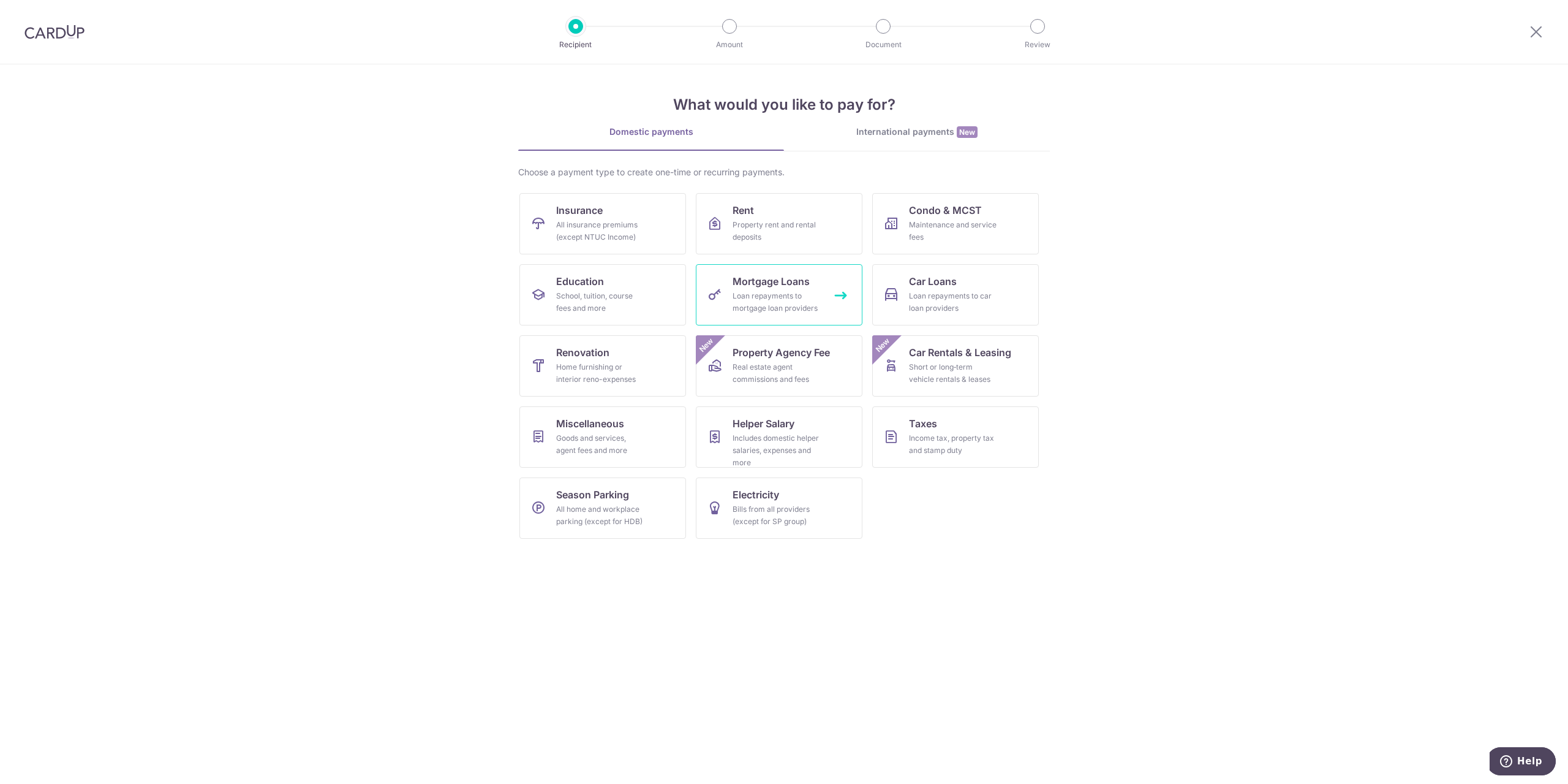
click at [786, 289] on link "Mortgage Loans Loan repayments to mortgage loan providers" at bounding box center [779, 294] width 166 height 61
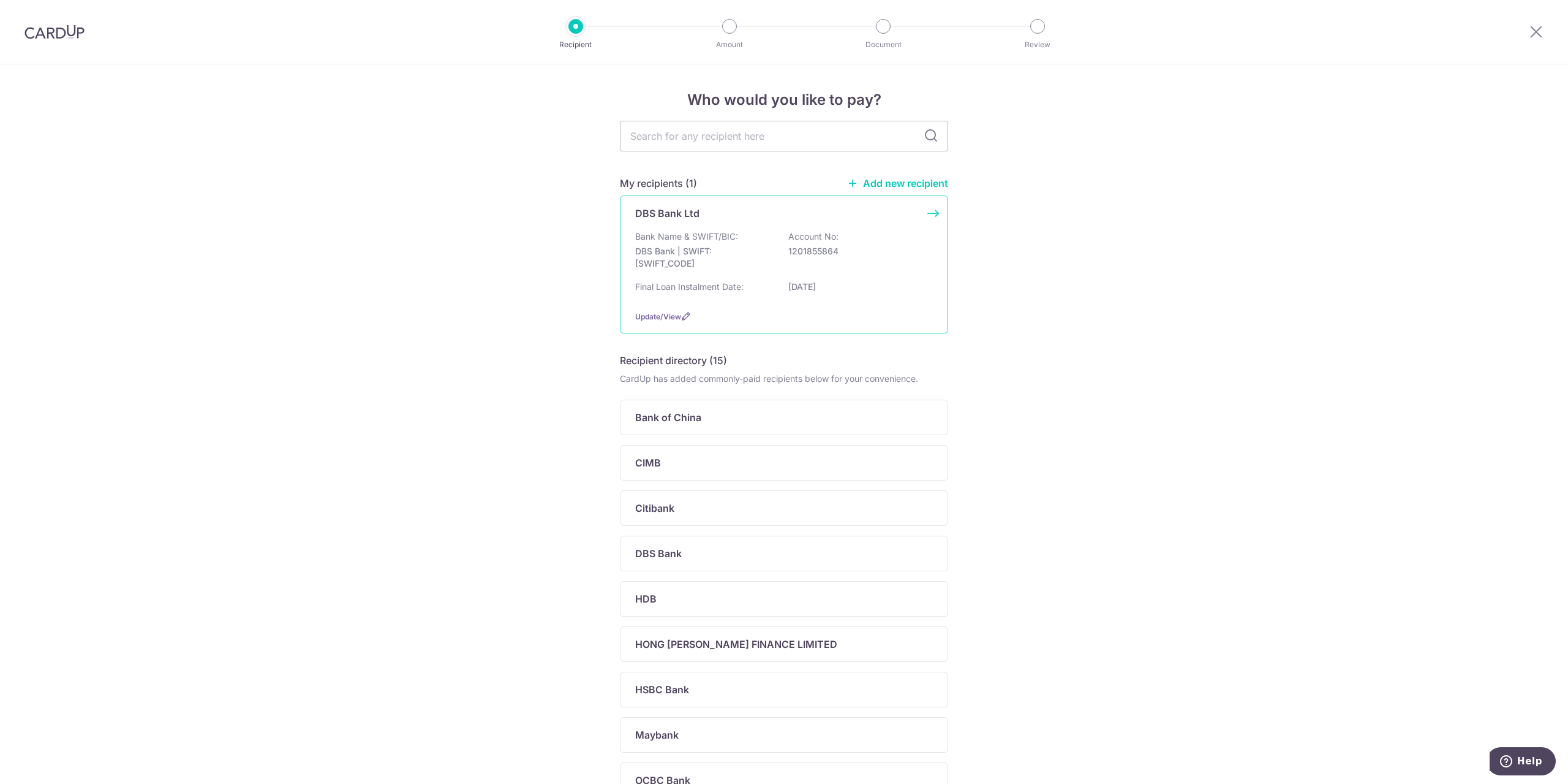
click at [825, 264] on div "Bank Name & SWIFT/BIC: DBS Bank | SWIFT: [SWIFT_CODE] Account No: 1201855864" at bounding box center [784, 253] width 297 height 45
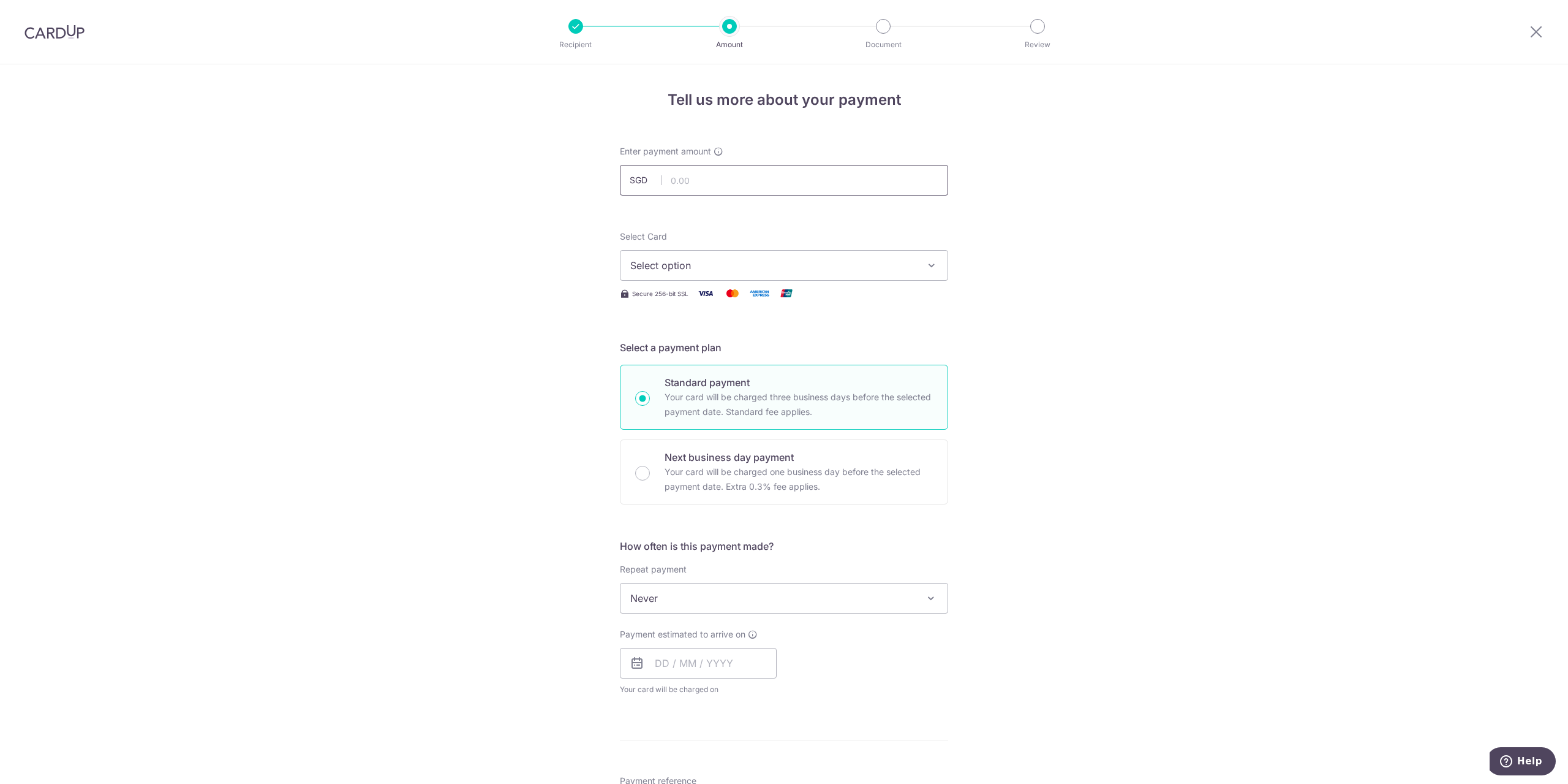
click at [690, 178] on input "text" at bounding box center [784, 180] width 328 height 31
type input "977.50"
click at [700, 259] on span "Select option" at bounding box center [772, 265] width 285 height 15
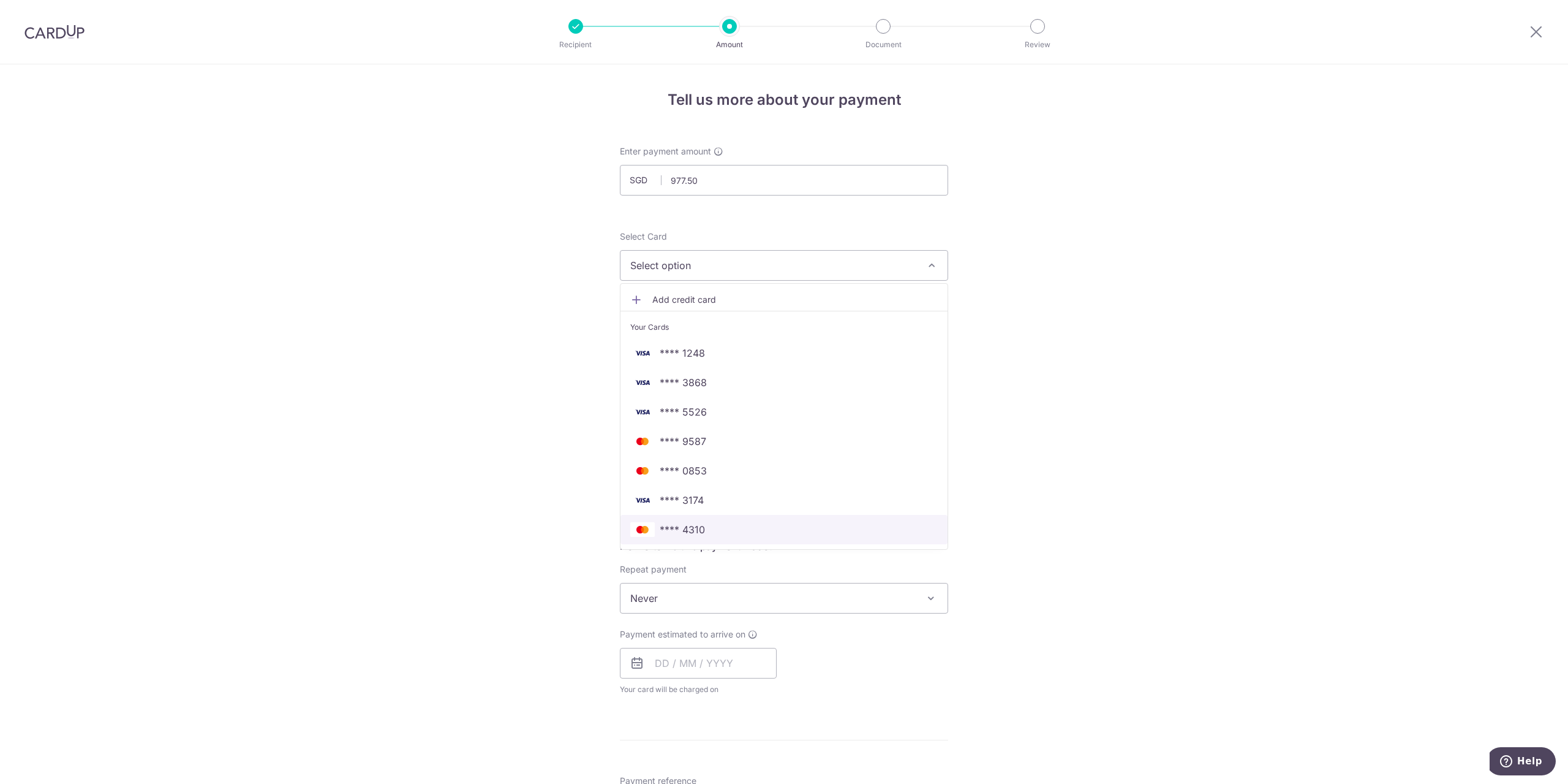
click at [720, 528] on span "**** 4310" at bounding box center [784, 529] width 308 height 15
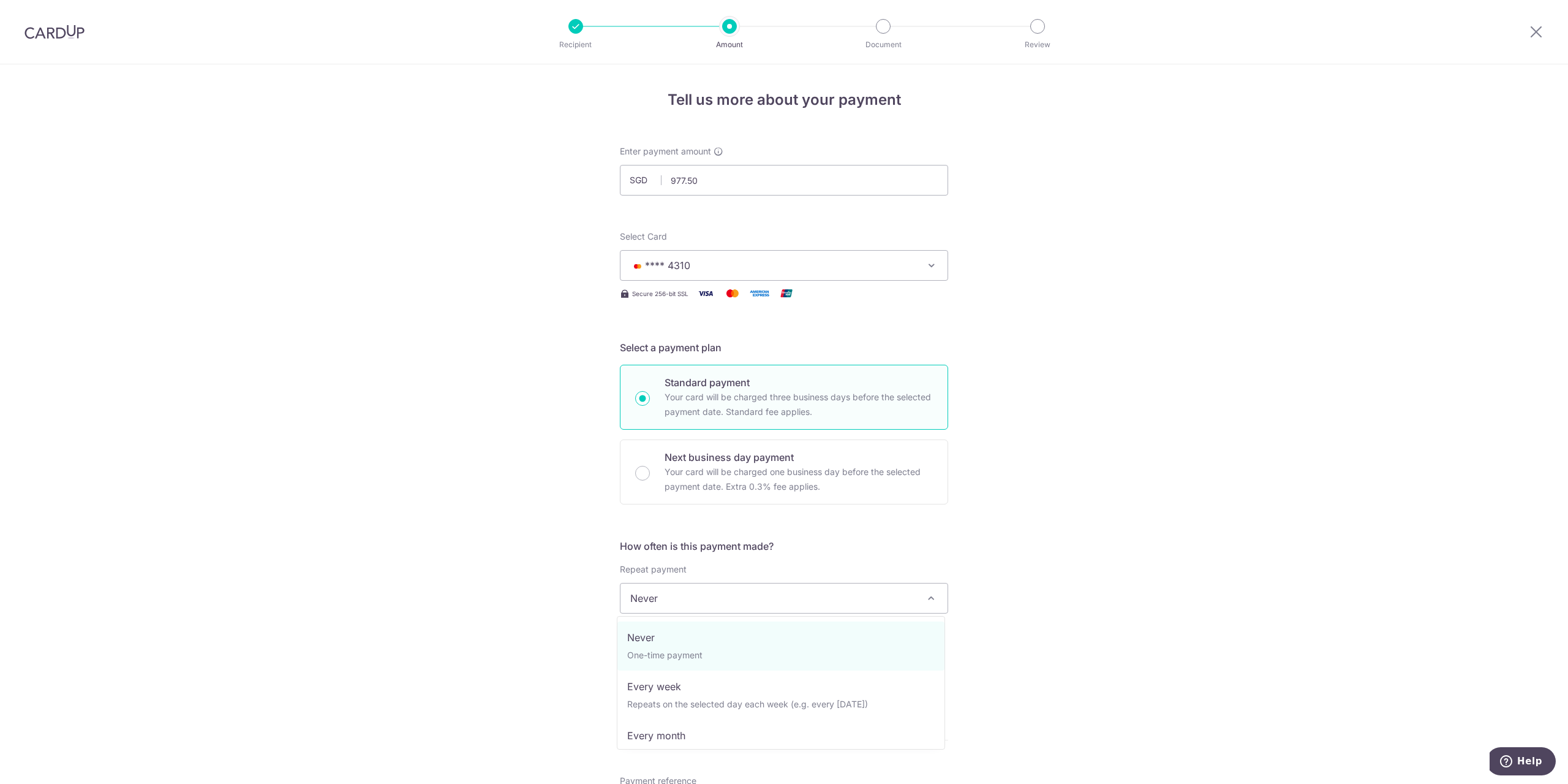
click at [685, 602] on span "Never" at bounding box center [784, 598] width 327 height 29
select select "3"
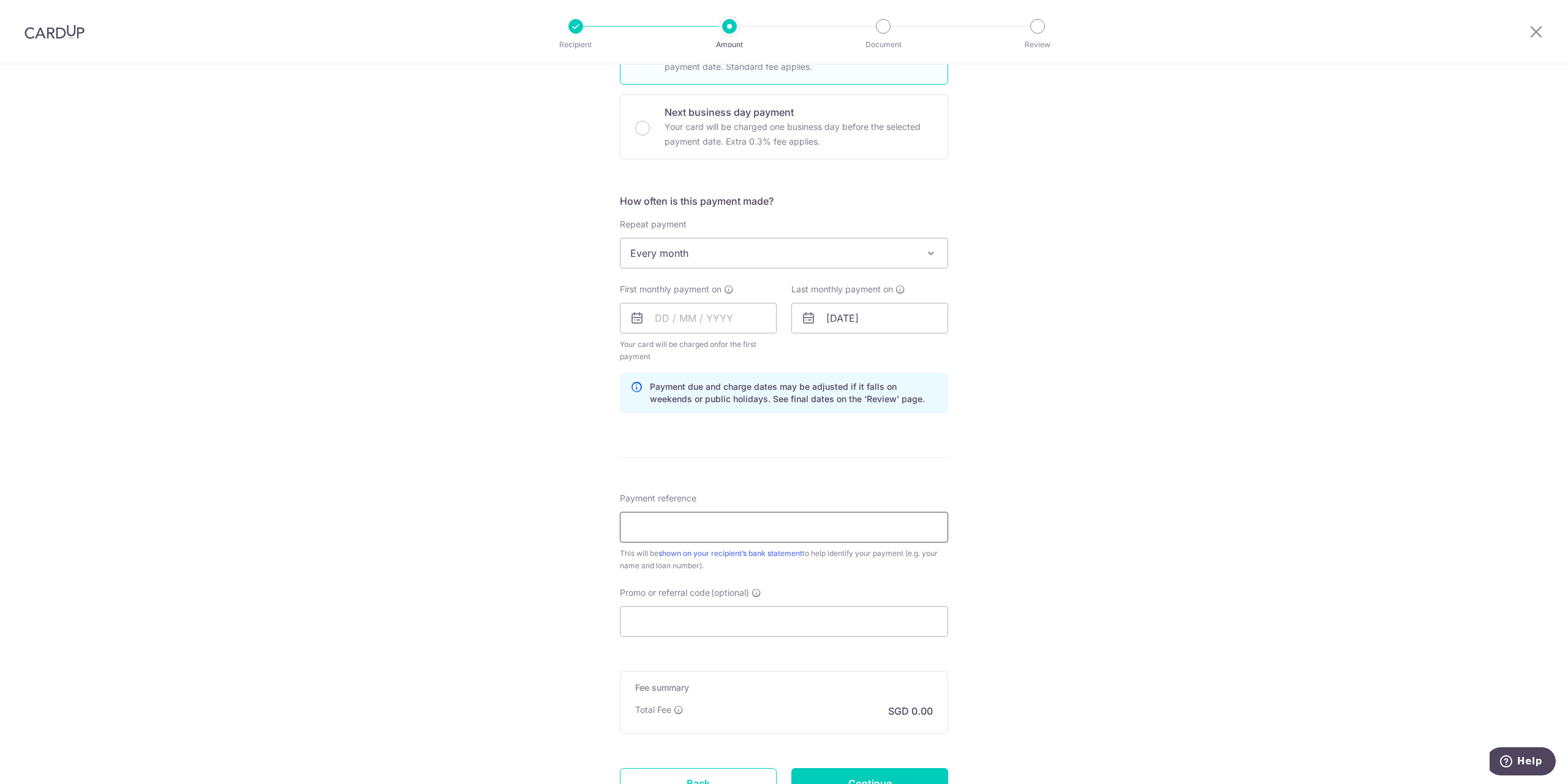
scroll to position [368, 0]
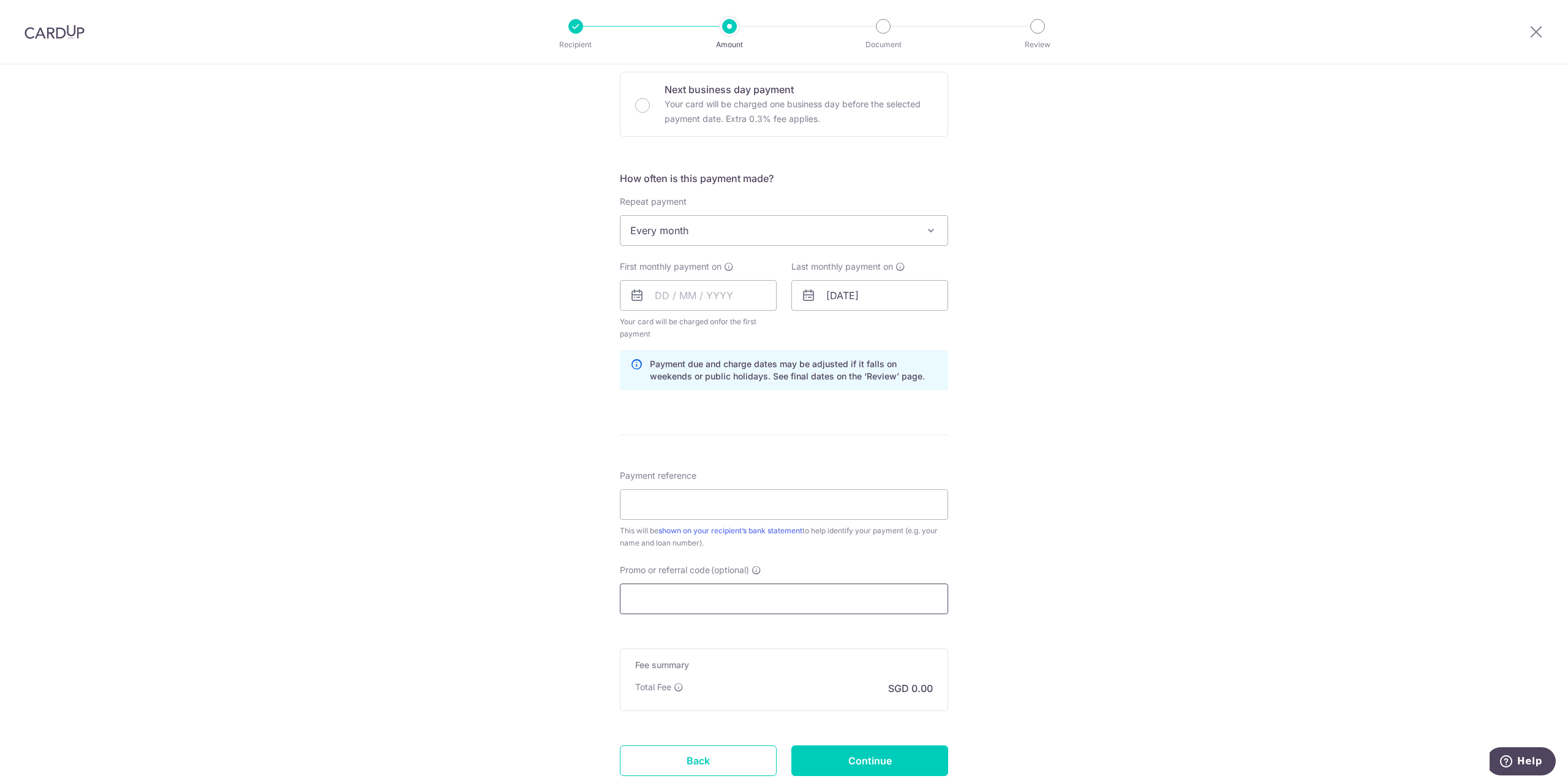
click at [705, 606] on input "Promo or referral code (optional)" at bounding box center [784, 599] width 328 height 31
paste input "OFF225"
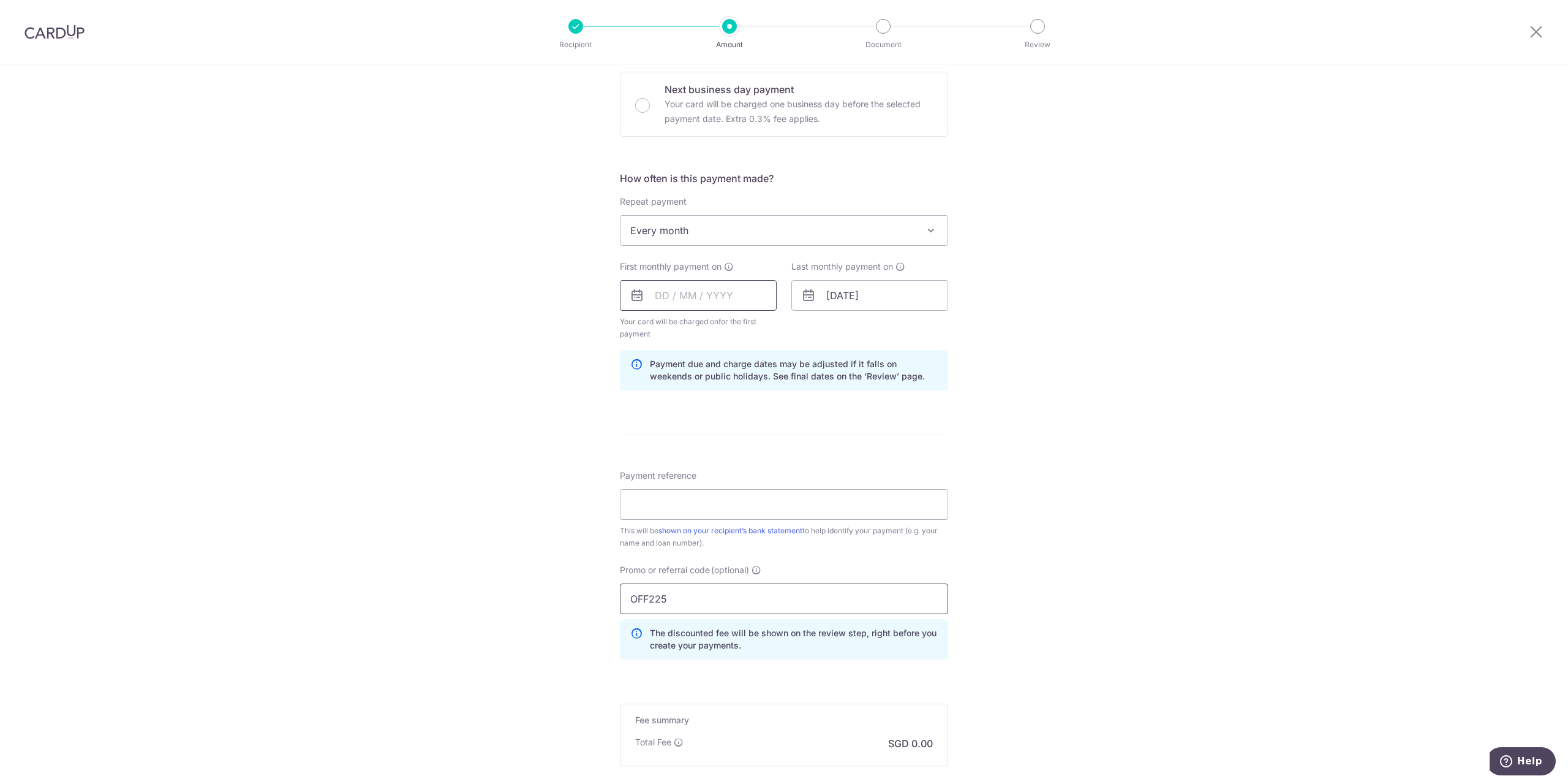
type input "OFF225"
click at [700, 287] on input "text" at bounding box center [698, 296] width 157 height 31
click at [760, 431] on link "19" at bounding box center [767, 431] width 20 height 20
type input "19/09/2025"
drag, startPoint x: 862, startPoint y: 302, endPoint x: 874, endPoint y: 302, distance: 12.0
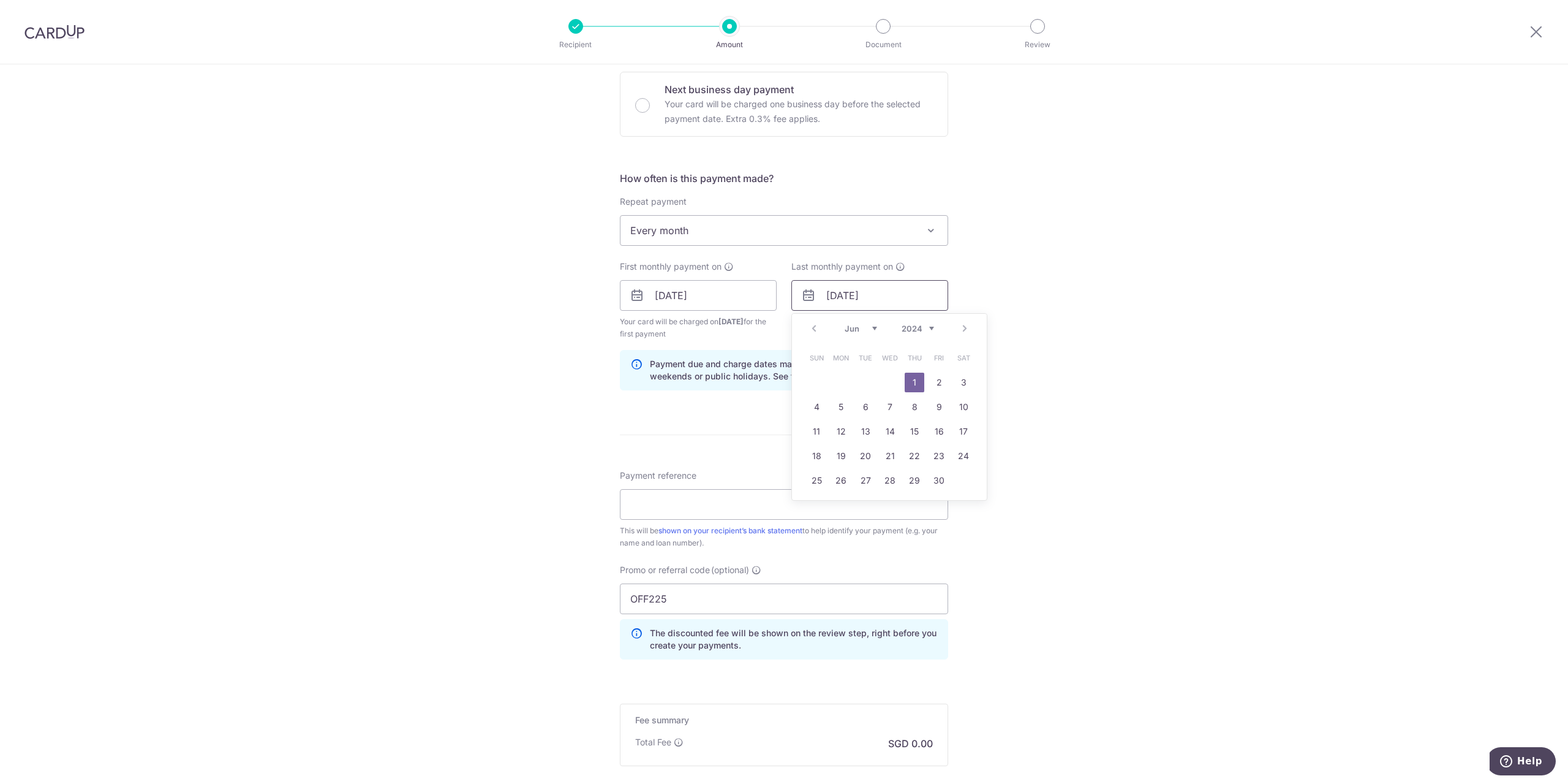
click at [874, 302] on input "01/06/2056" at bounding box center [869, 296] width 157 height 31
drag, startPoint x: 851, startPoint y: 302, endPoint x: 894, endPoint y: 299, distance: 43.1
click at [894, 299] on input "01/06/2056" at bounding box center [869, 296] width 157 height 31
type input "01/06/2035"
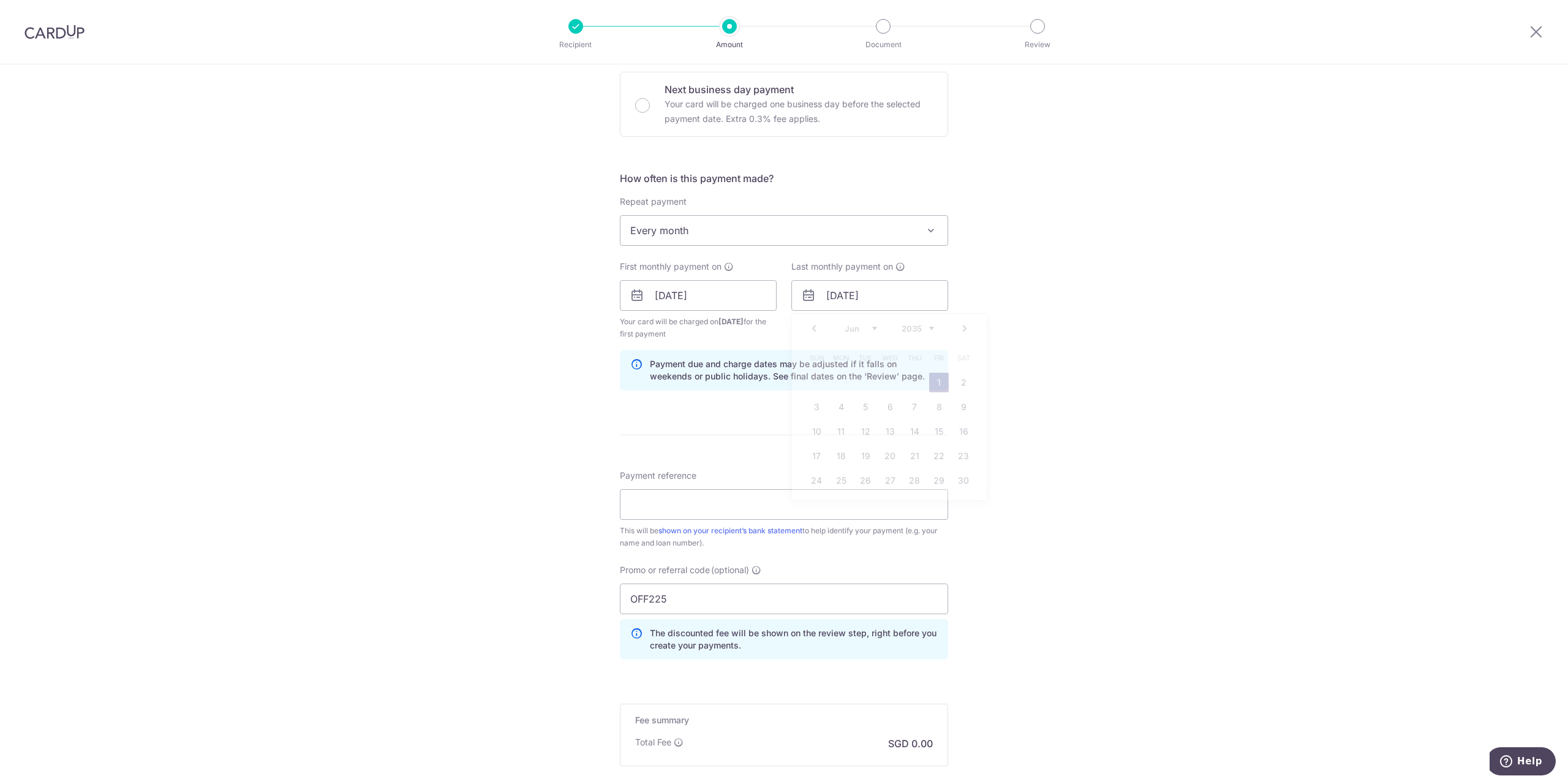
click at [1110, 301] on div "Tell us more about your payment Enter payment amount SGD 977.50 977.50 Select C…" at bounding box center [784, 310] width 1568 height 1227
click at [703, 506] on input "Payment reference" at bounding box center [784, 504] width 328 height 31
drag, startPoint x: 713, startPoint y: 504, endPoint x: 827, endPoint y: 507, distance: 114.0
click at [827, 507] on input "Cardup Mortgage DCS Flex 0150031101" at bounding box center [784, 504] width 328 height 31
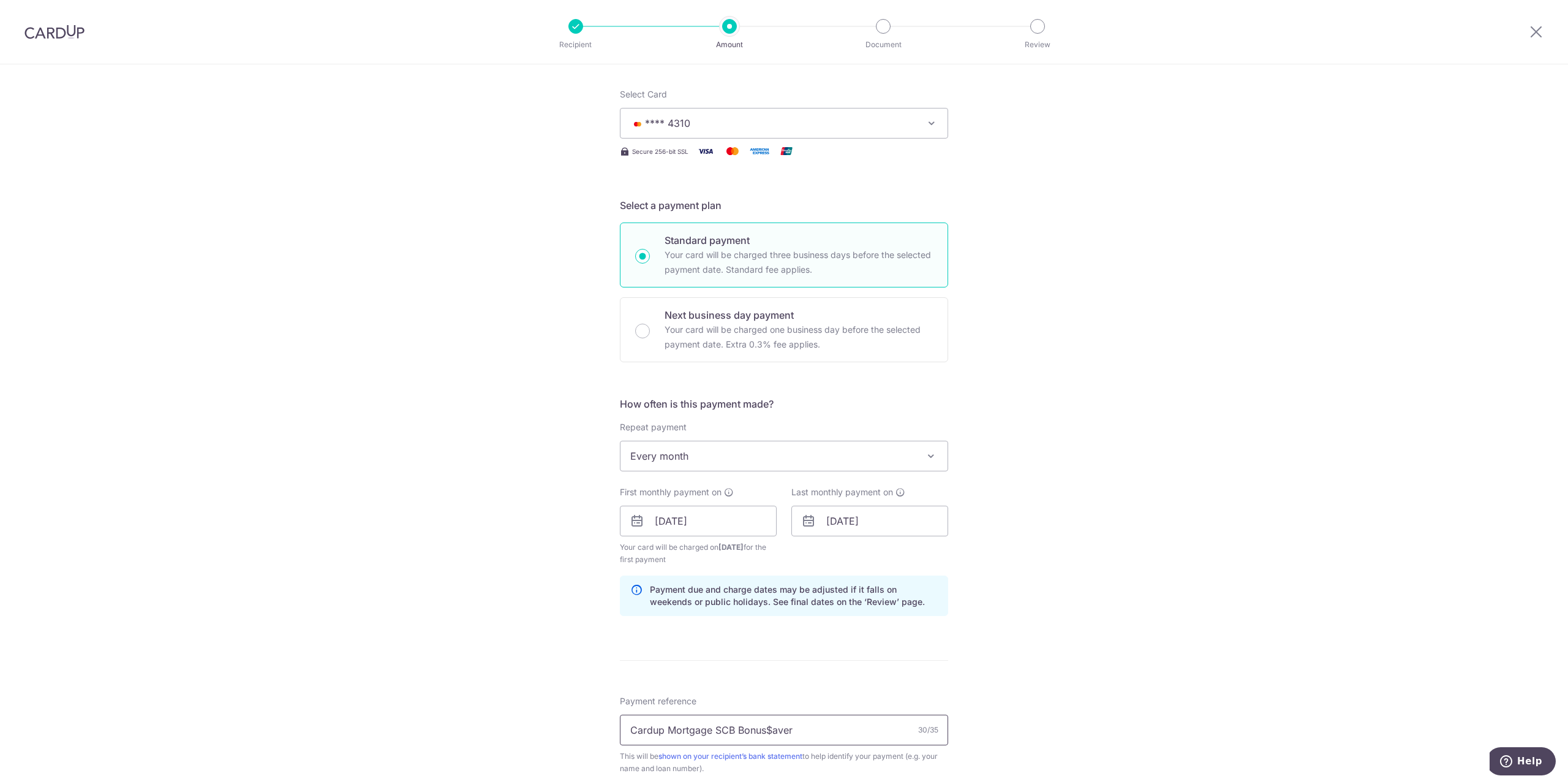
scroll to position [139, 0]
type input "Cardup Mortgage SCB Bonus$aver"
click at [1108, 551] on div "Tell us more about your payment Enter payment amount SGD 977.50 977.50 Select C…" at bounding box center [784, 539] width 1568 height 1227
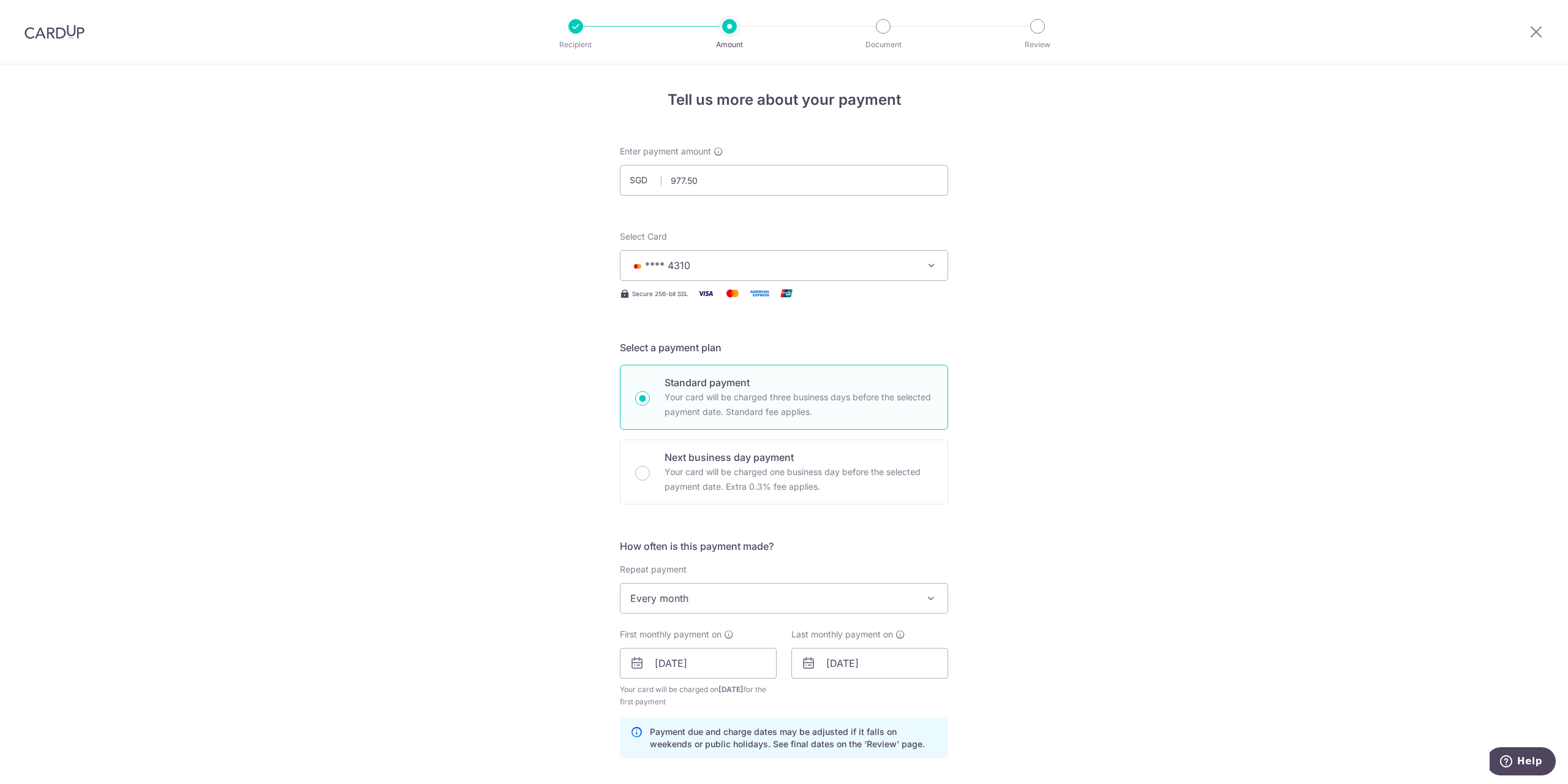
scroll to position [491, 0]
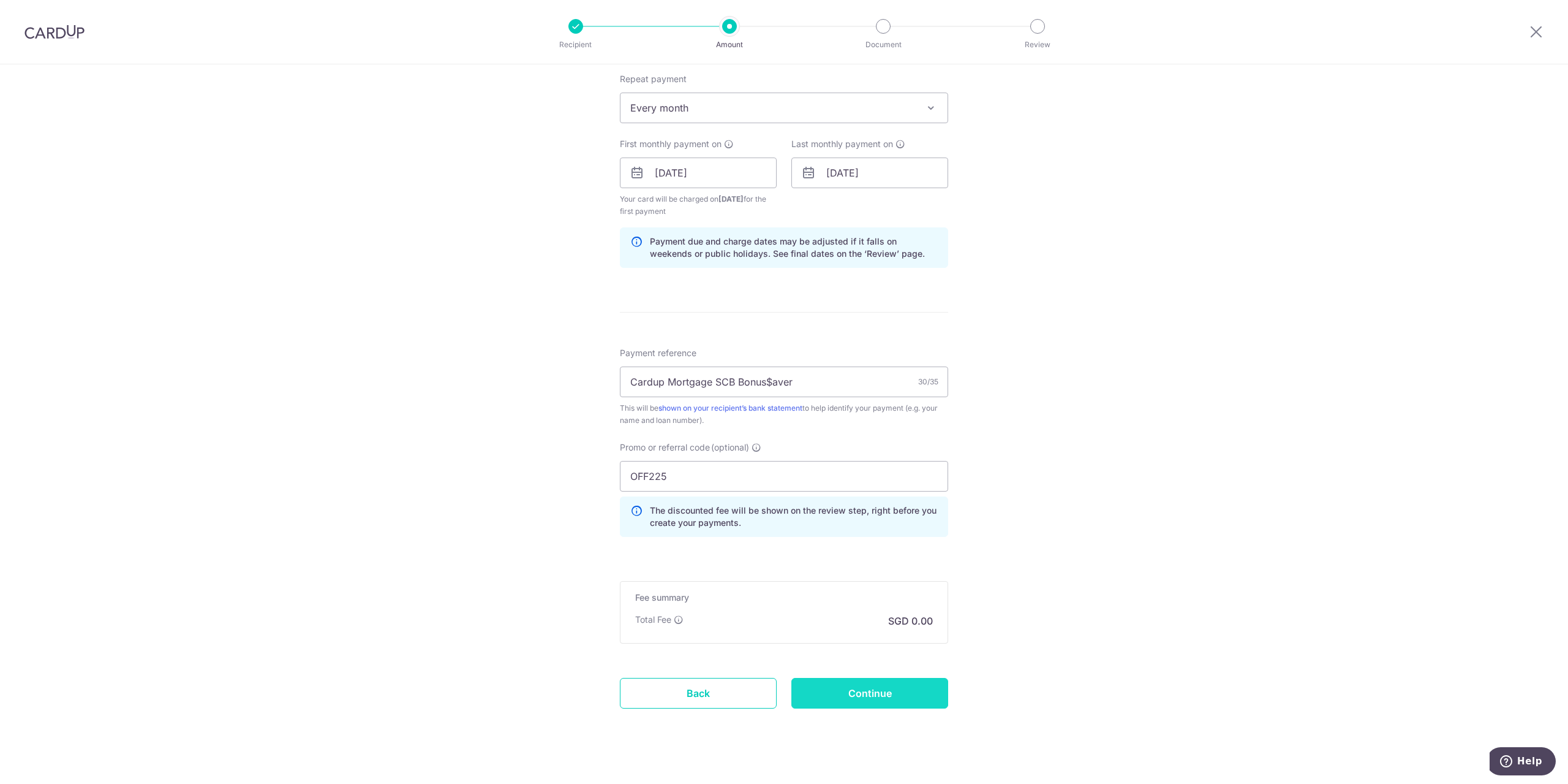
click at [910, 697] on input "Continue" at bounding box center [869, 693] width 157 height 31
type input "Create Schedule"
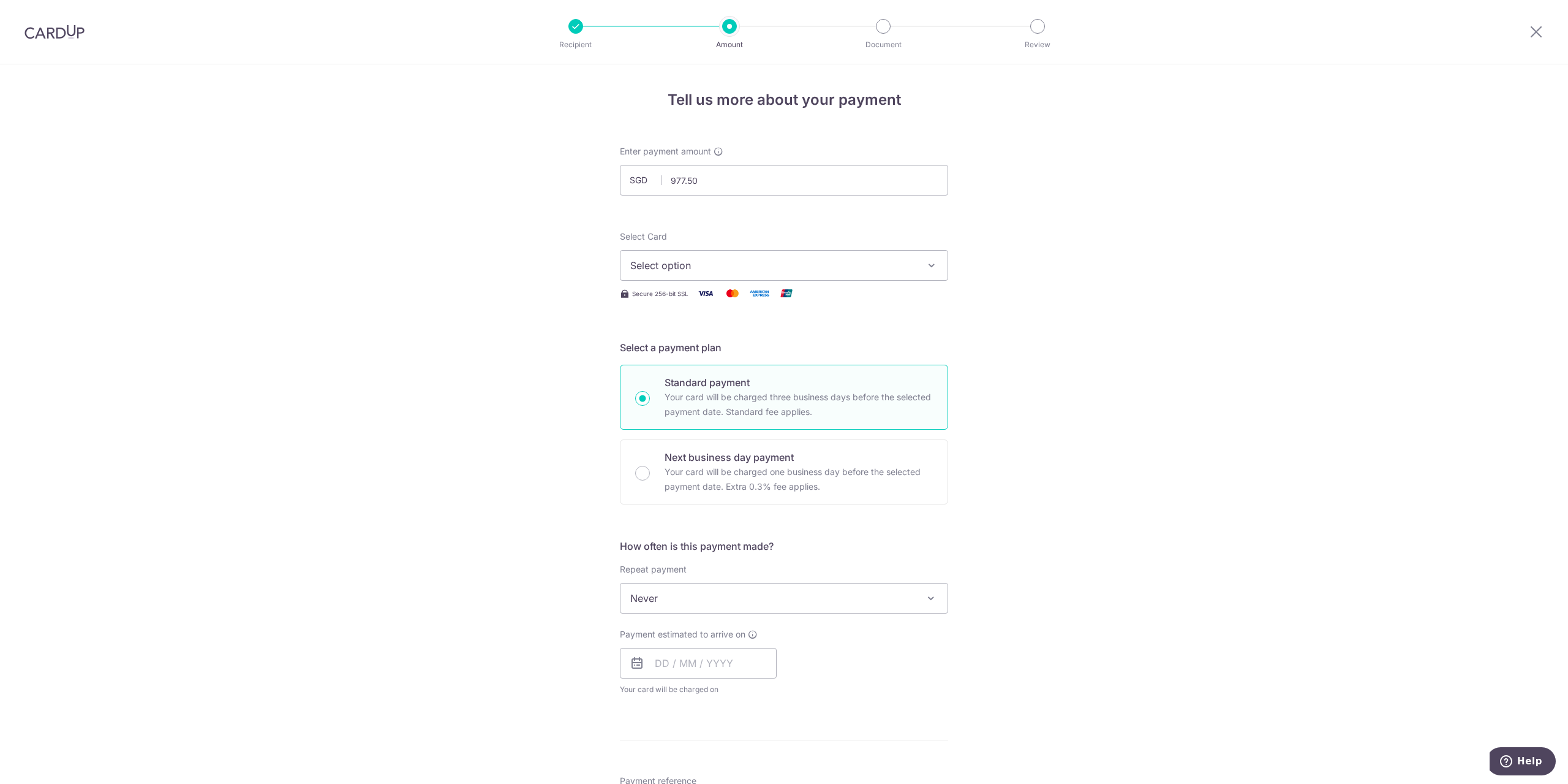
click at [37, 33] on img at bounding box center [55, 32] width 60 height 15
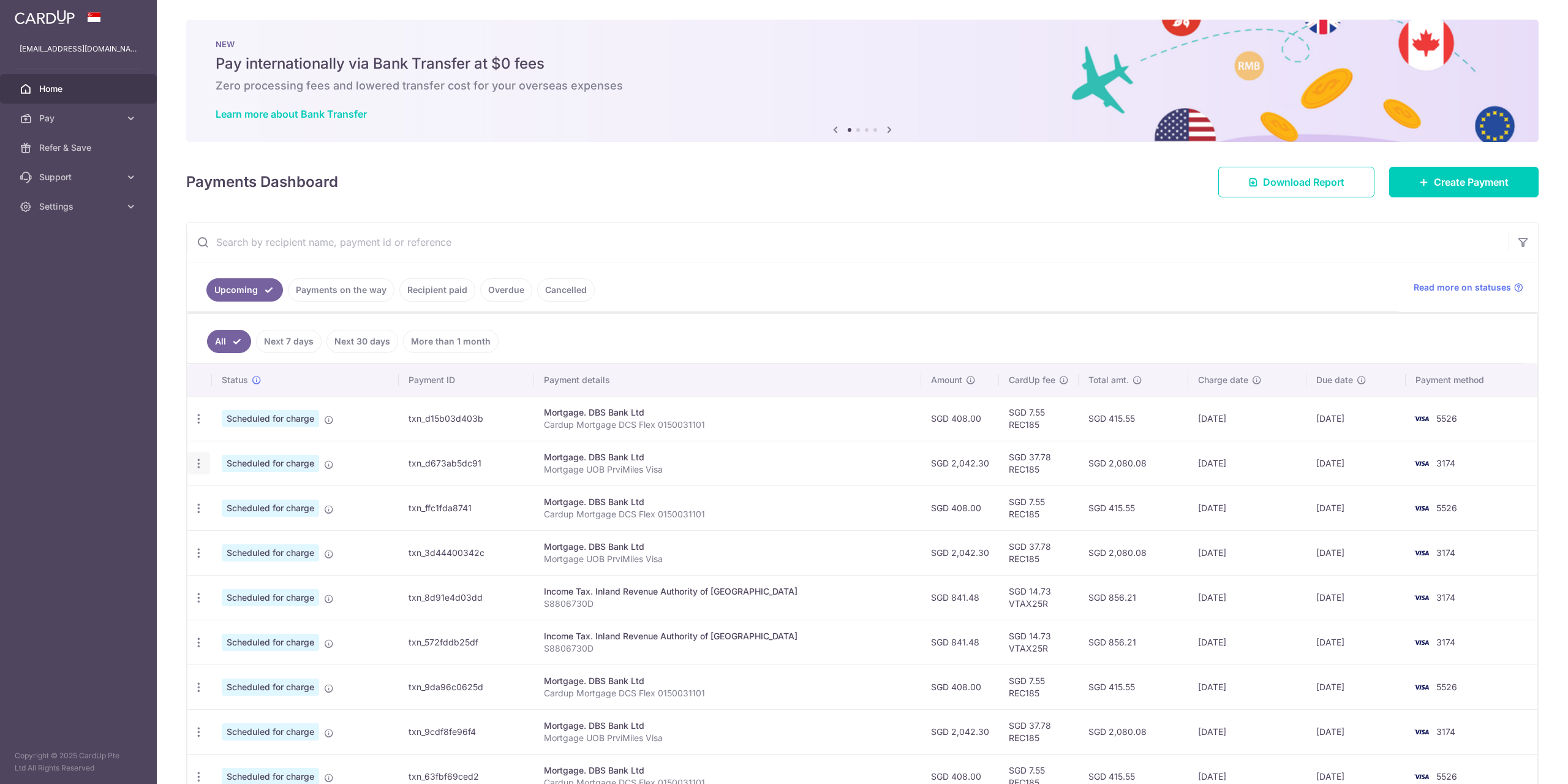
click at [198, 467] on icon "button" at bounding box center [198, 463] width 13 height 13
click at [243, 504] on span "Update payment" at bounding box center [263, 497] width 83 height 15
radio input "true"
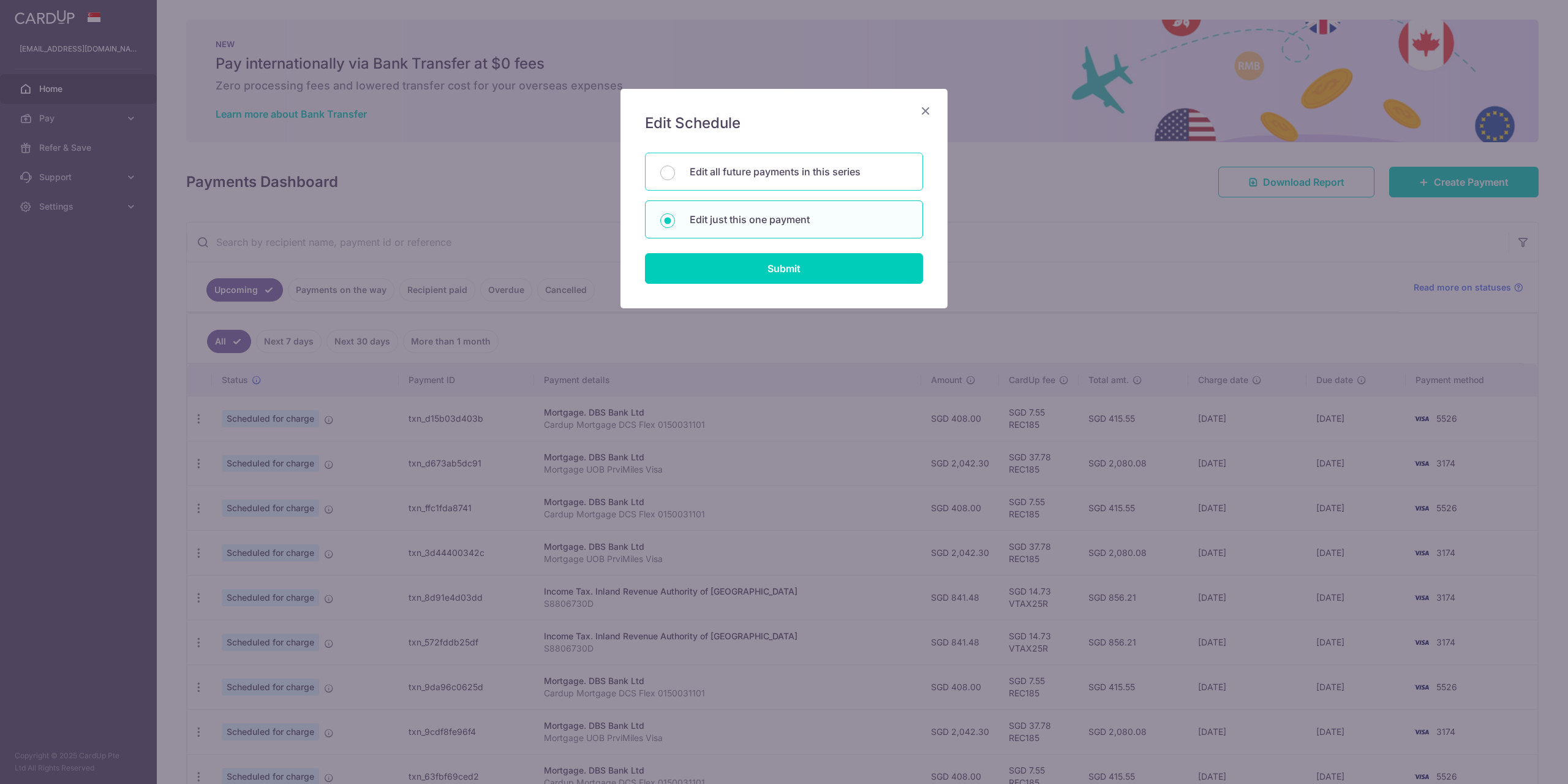
click at [761, 177] on p "Edit all future payments in this series" at bounding box center [799, 171] width 218 height 15
click at [675, 177] on input "Edit all future payments in this series" at bounding box center [667, 172] width 15 height 15
radio input "true"
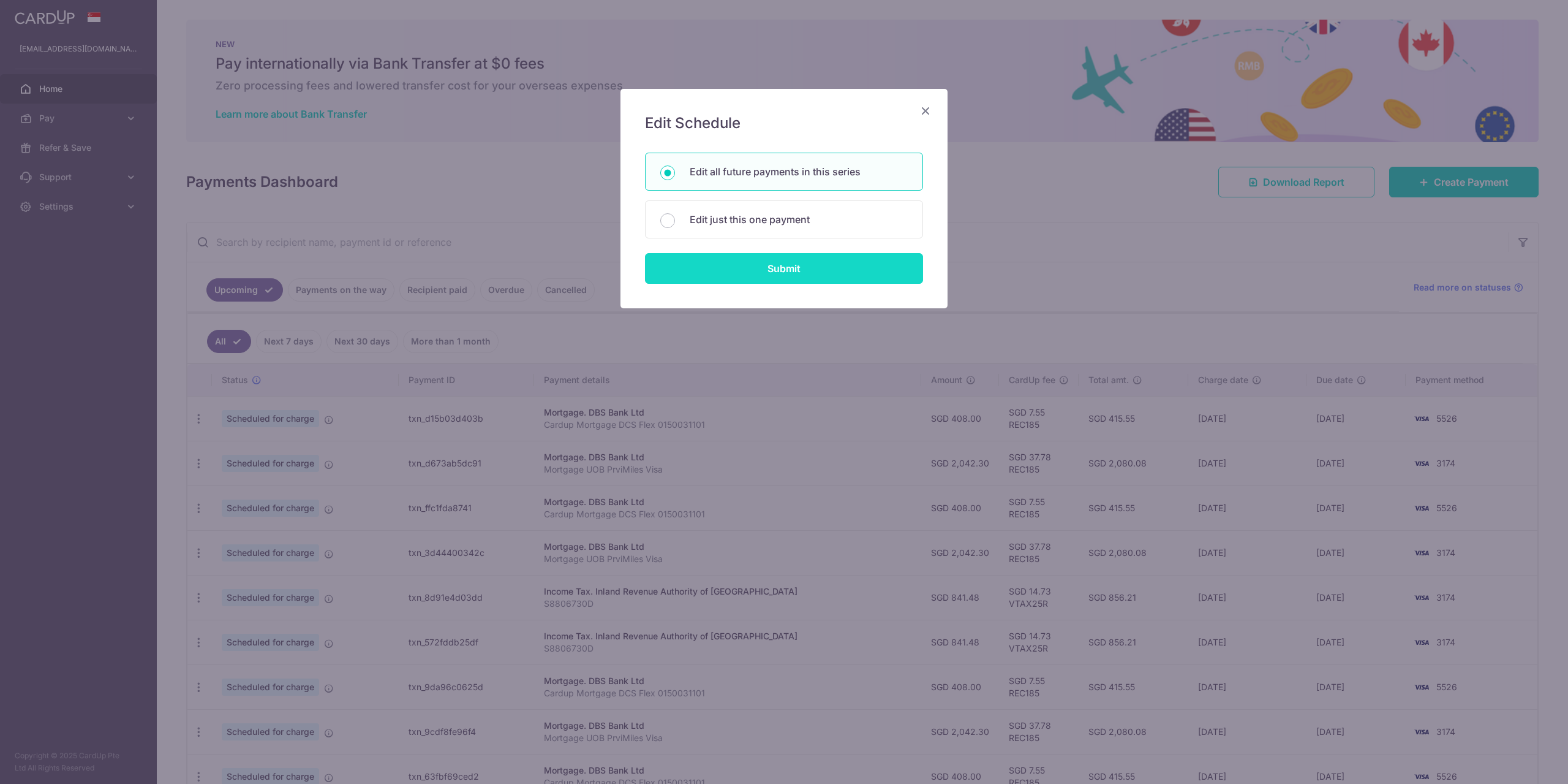
click at [770, 259] on input "Submit" at bounding box center [784, 268] width 278 height 31
radio input "true"
type input "2,042.30"
type input "Mortgage UOB PrviMiles Visa"
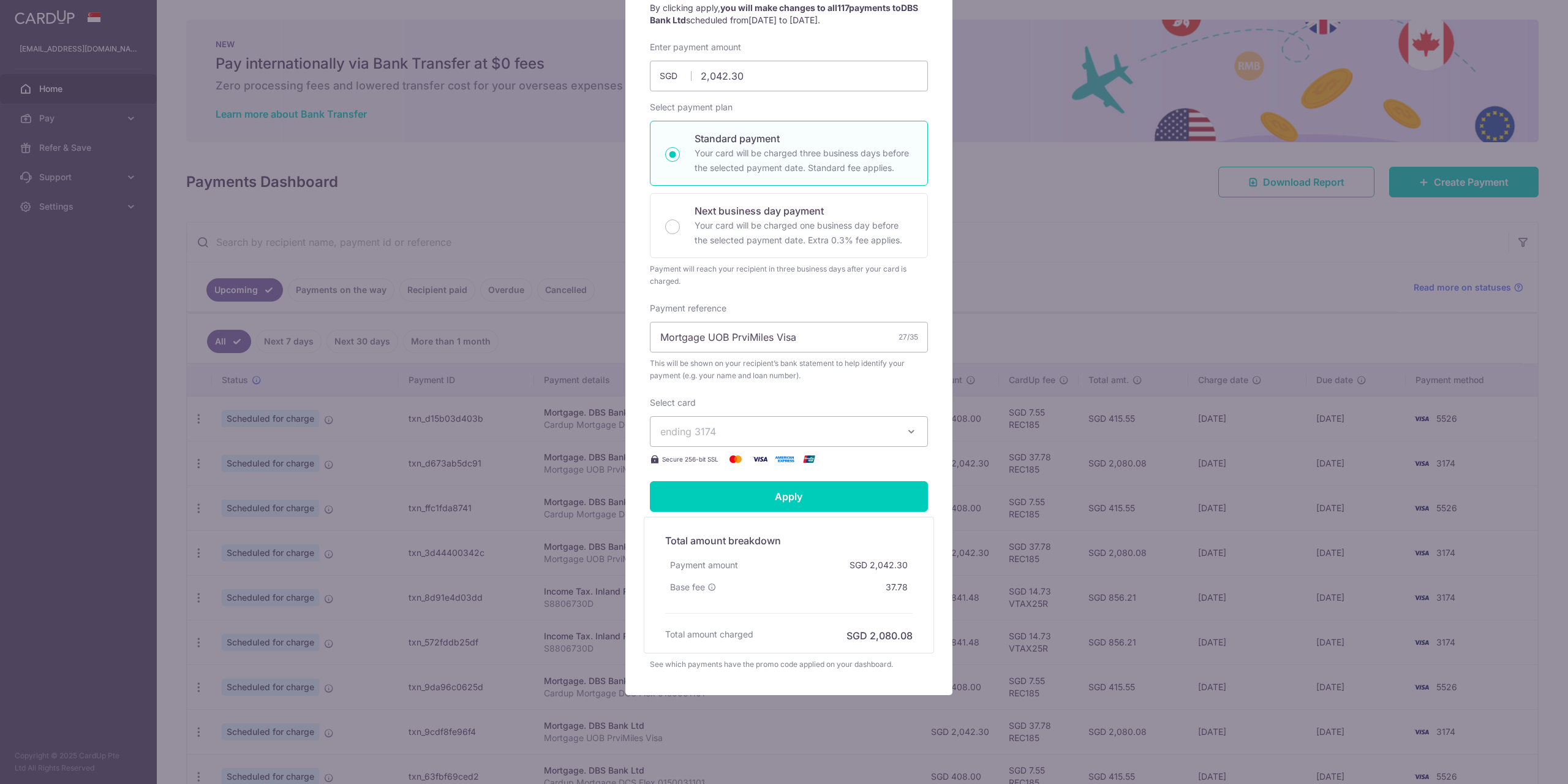
scroll to position [14, 0]
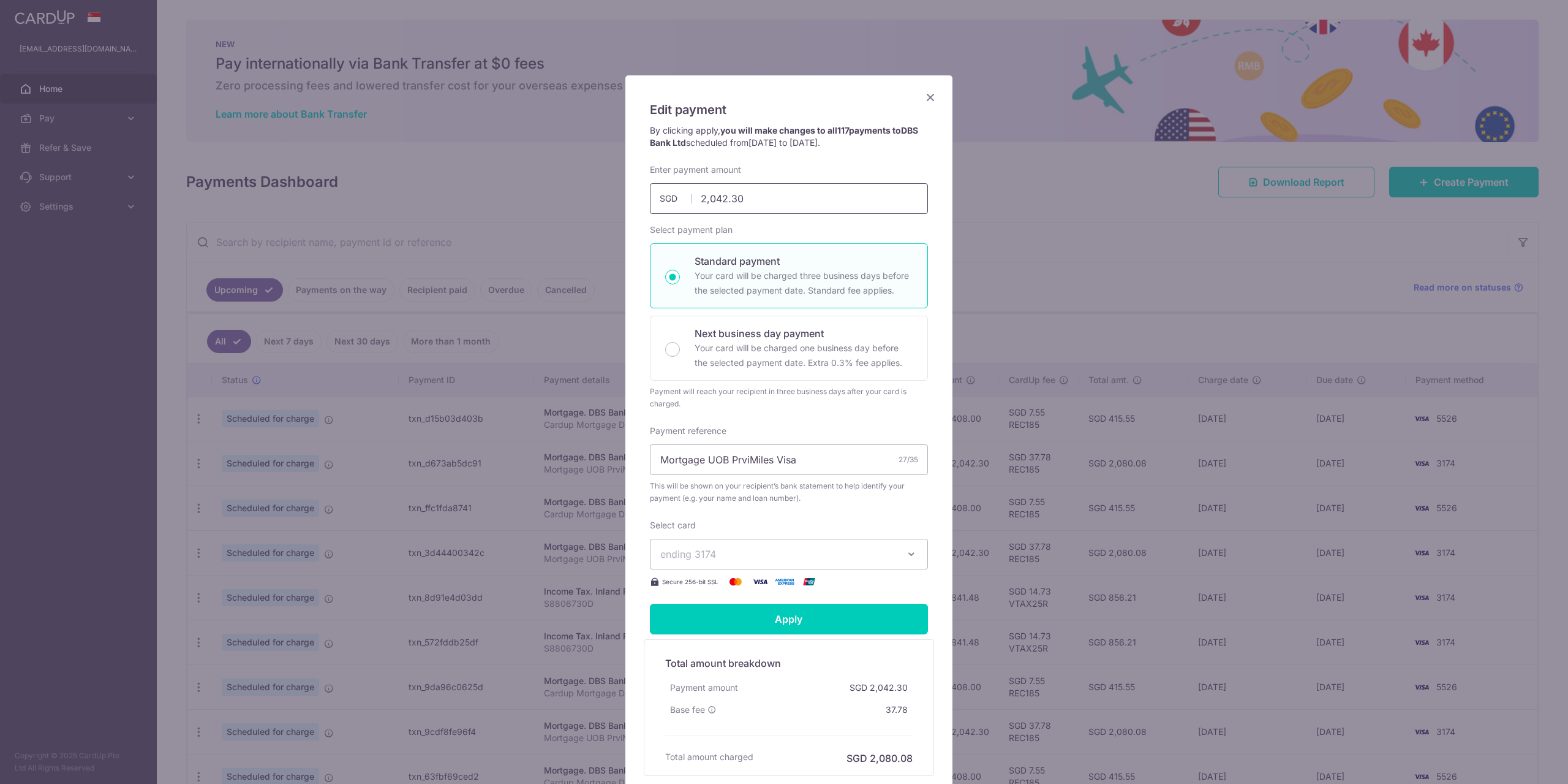
drag, startPoint x: 759, startPoint y: 199, endPoint x: 688, endPoint y: 204, distance: 71.2
click at [688, 204] on input "2,042.30" at bounding box center [789, 199] width 278 height 31
click at [773, 422] on div "Enter payment amount 1,061.00 1061.00 SGD To change the payment amount, please …" at bounding box center [789, 377] width 278 height 425
click at [760, 557] on span "ending 3174" at bounding box center [778, 553] width 235 height 15
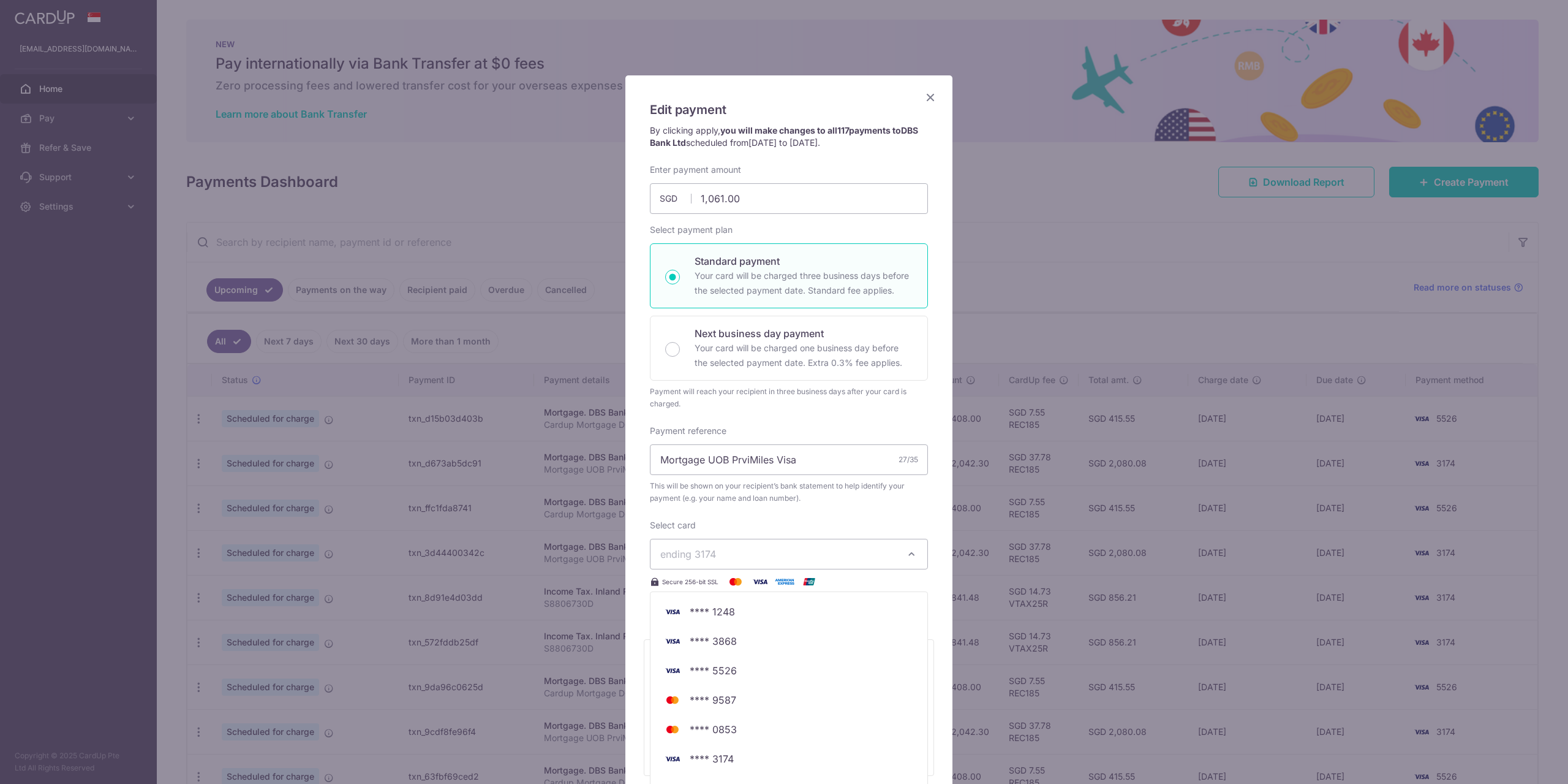
click at [760, 557] on span "ending 3174" at bounding box center [778, 553] width 235 height 15
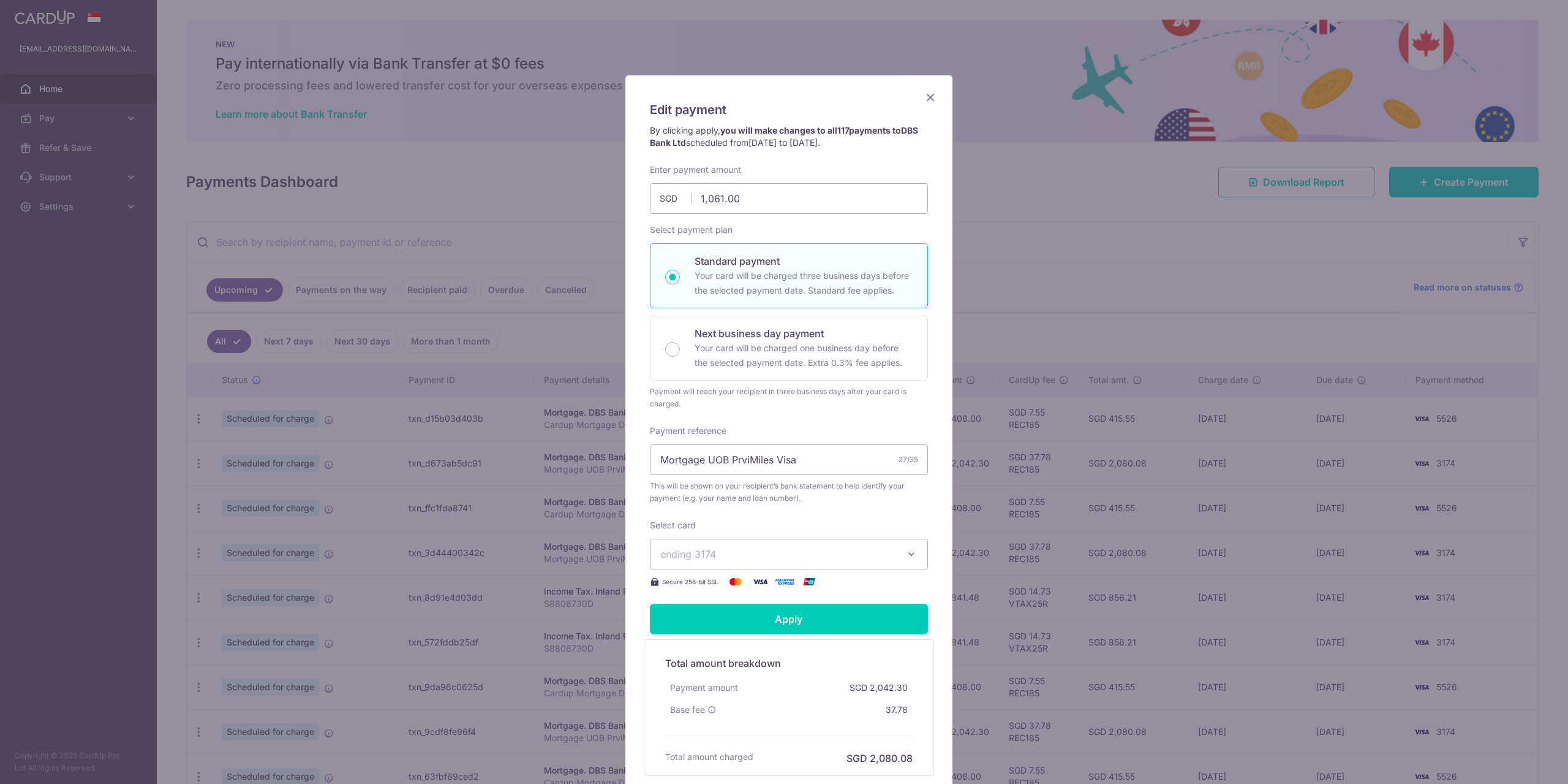
click at [782, 519] on div "Select card ending 3174 **** 1248 **** 3868 **** 5526 **** 9587 **** 0853 **** …" at bounding box center [789, 553] width 278 height 69
click at [832, 412] on div "Enter payment amount 1,061.00 1061.00 SGD To change the payment amount, please …" at bounding box center [789, 377] width 278 height 425
click at [831, 207] on input "1,061.00" at bounding box center [789, 199] width 278 height 31
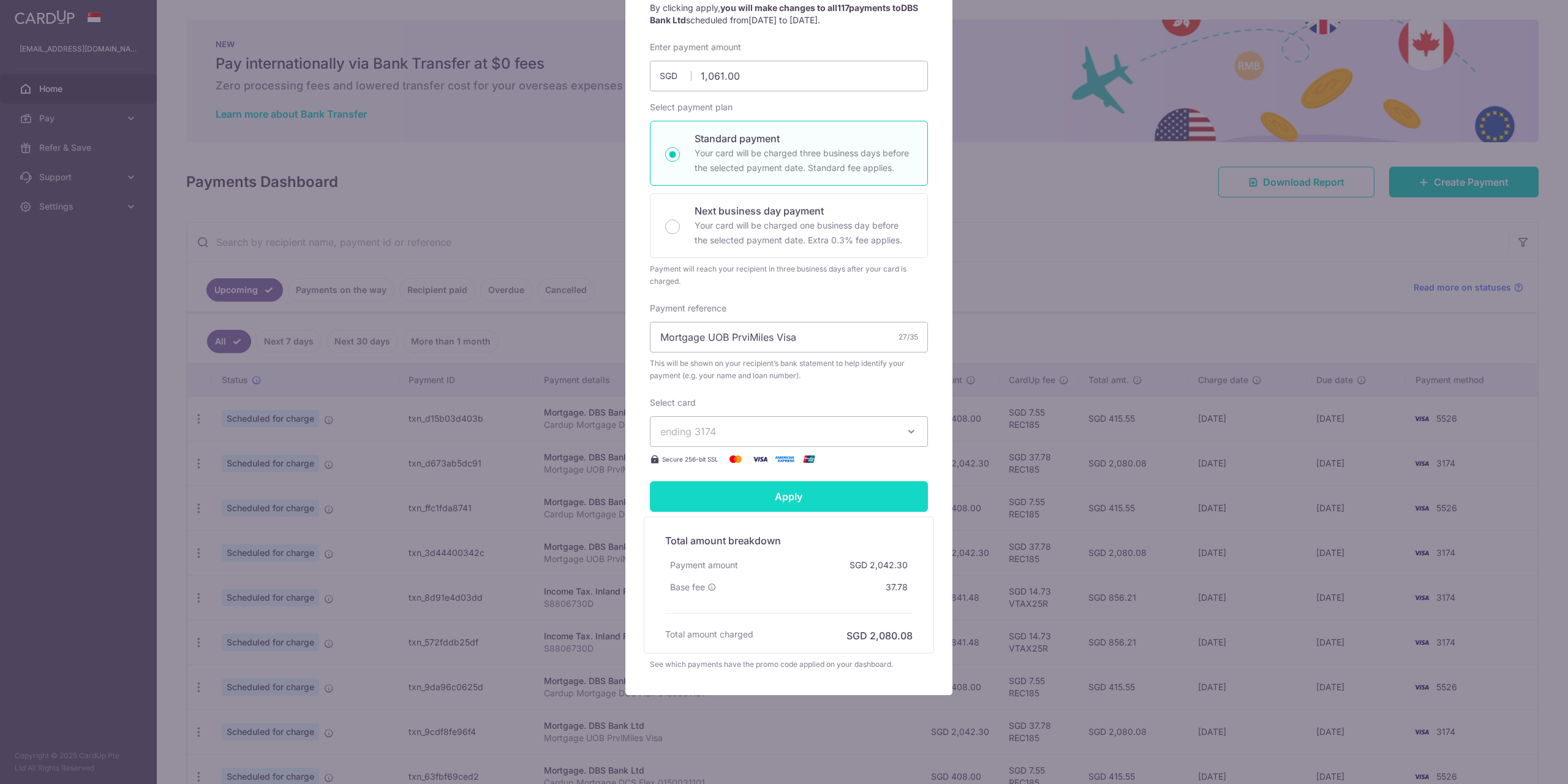
type input "1,061.00"
click at [803, 495] on input "Apply" at bounding box center [789, 497] width 278 height 31
type input "Successfully Applied"
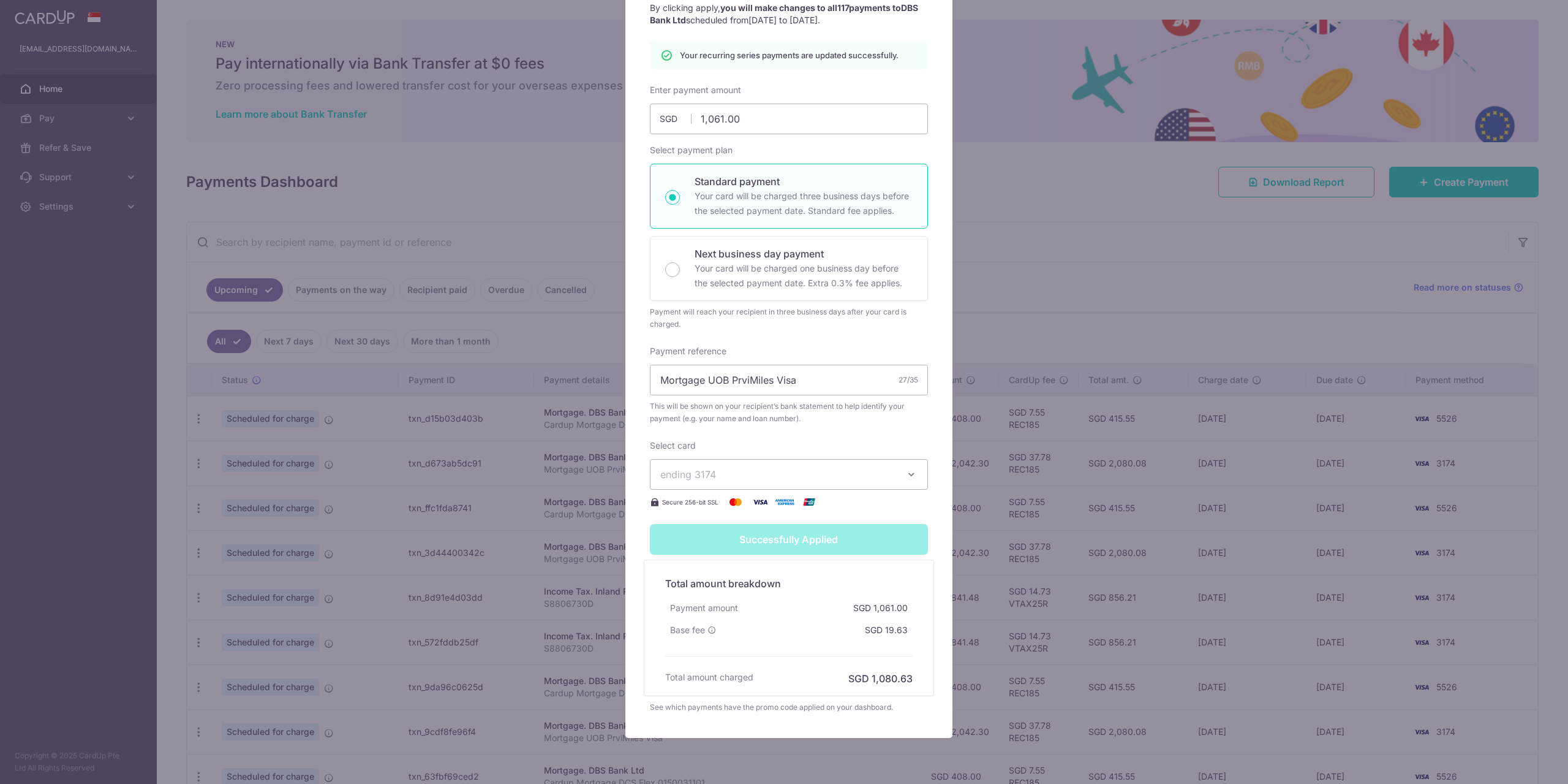
click at [785, 425] on div "Enter payment amount 1,061.00 1061.00 SGD To change the payment amount, please …" at bounding box center [789, 297] width 278 height 425
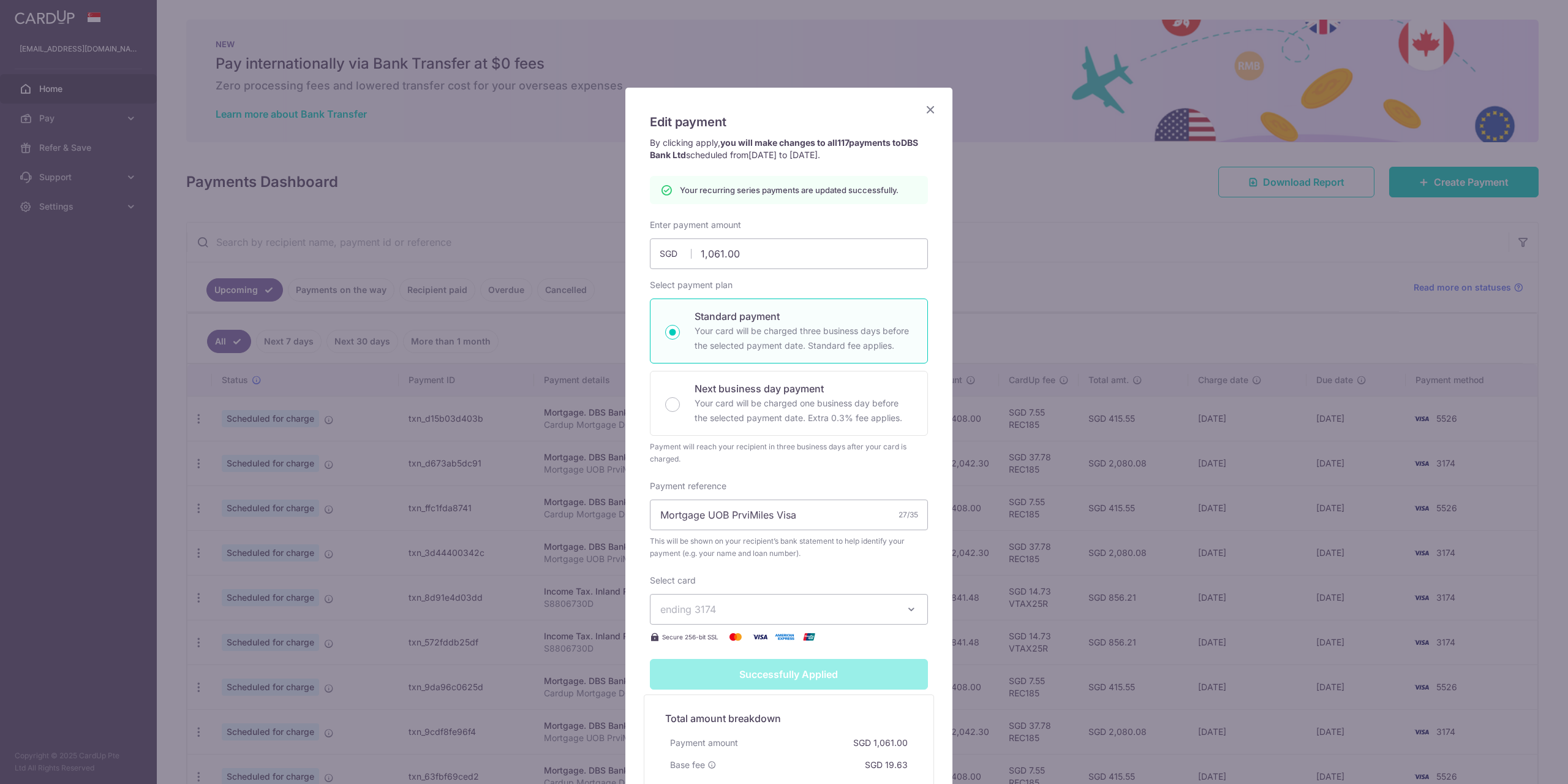
scroll to position [0, 0]
click at [926, 115] on icon "Close" at bounding box center [930, 111] width 15 height 15
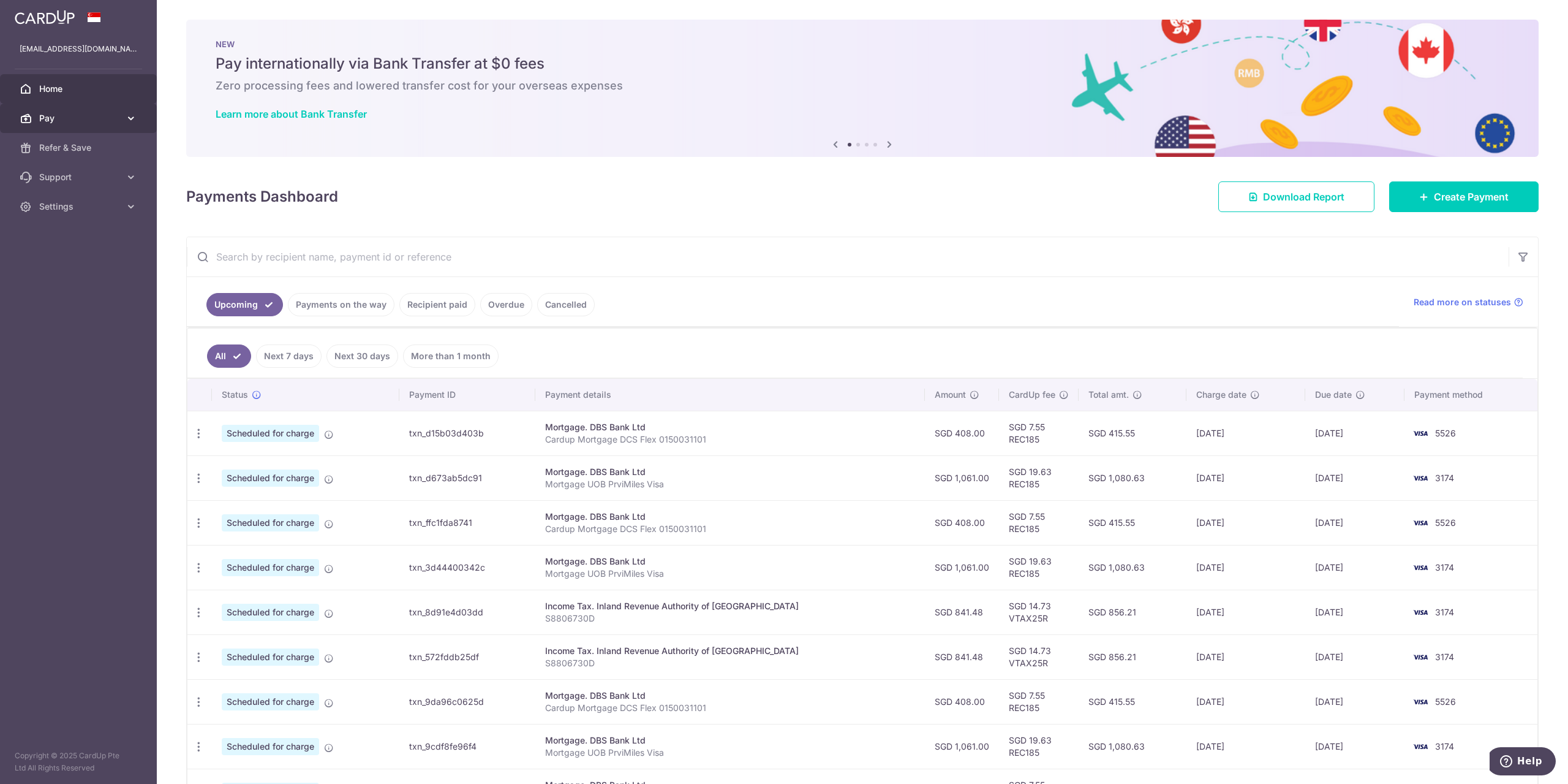
click at [122, 112] on link "Pay" at bounding box center [78, 118] width 157 height 29
click at [95, 147] on span "Payments" at bounding box center [80, 148] width 81 height 12
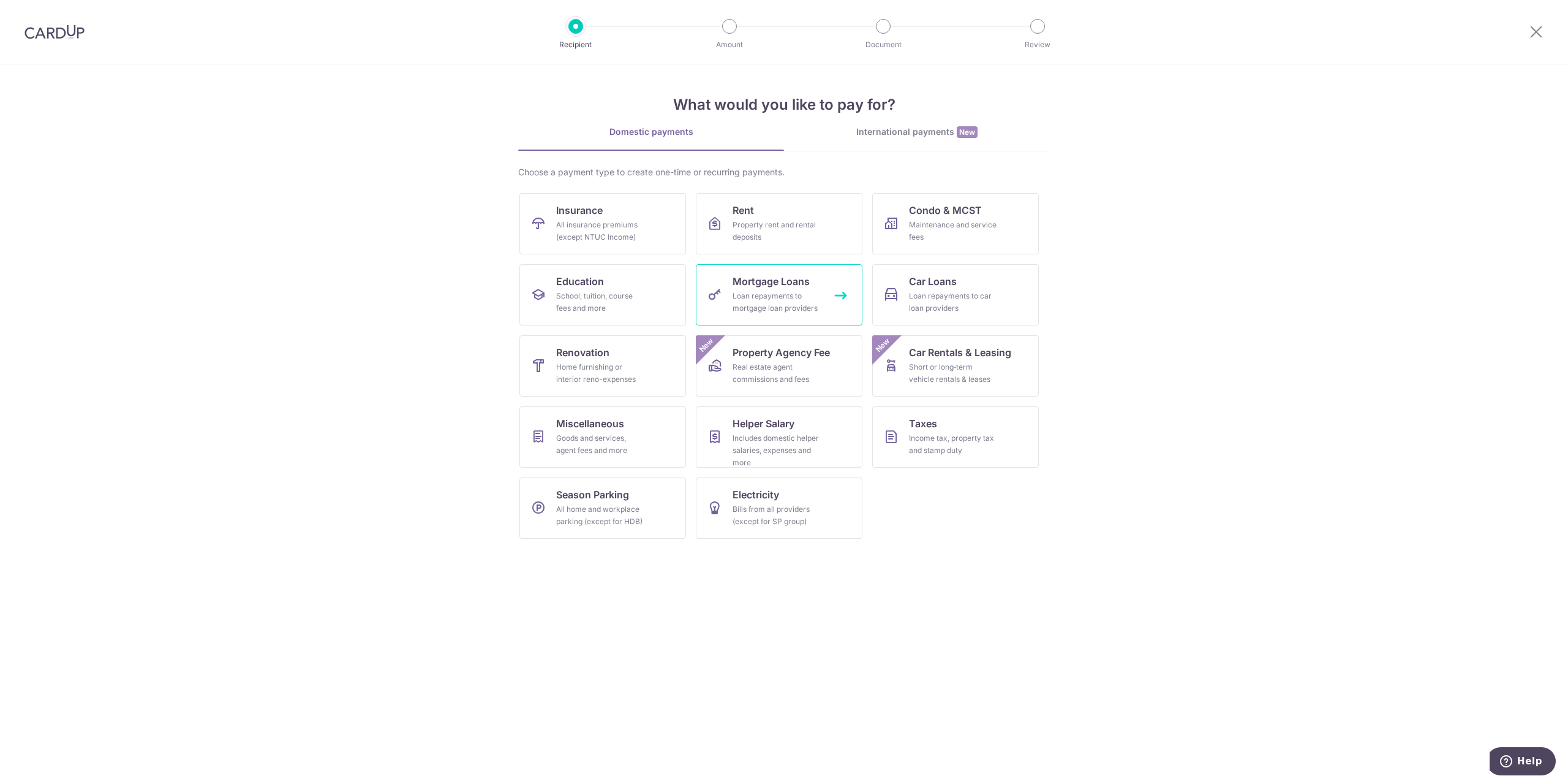
click at [777, 297] on div "Loan repayments to mortgage loan providers" at bounding box center [777, 302] width 88 height 25
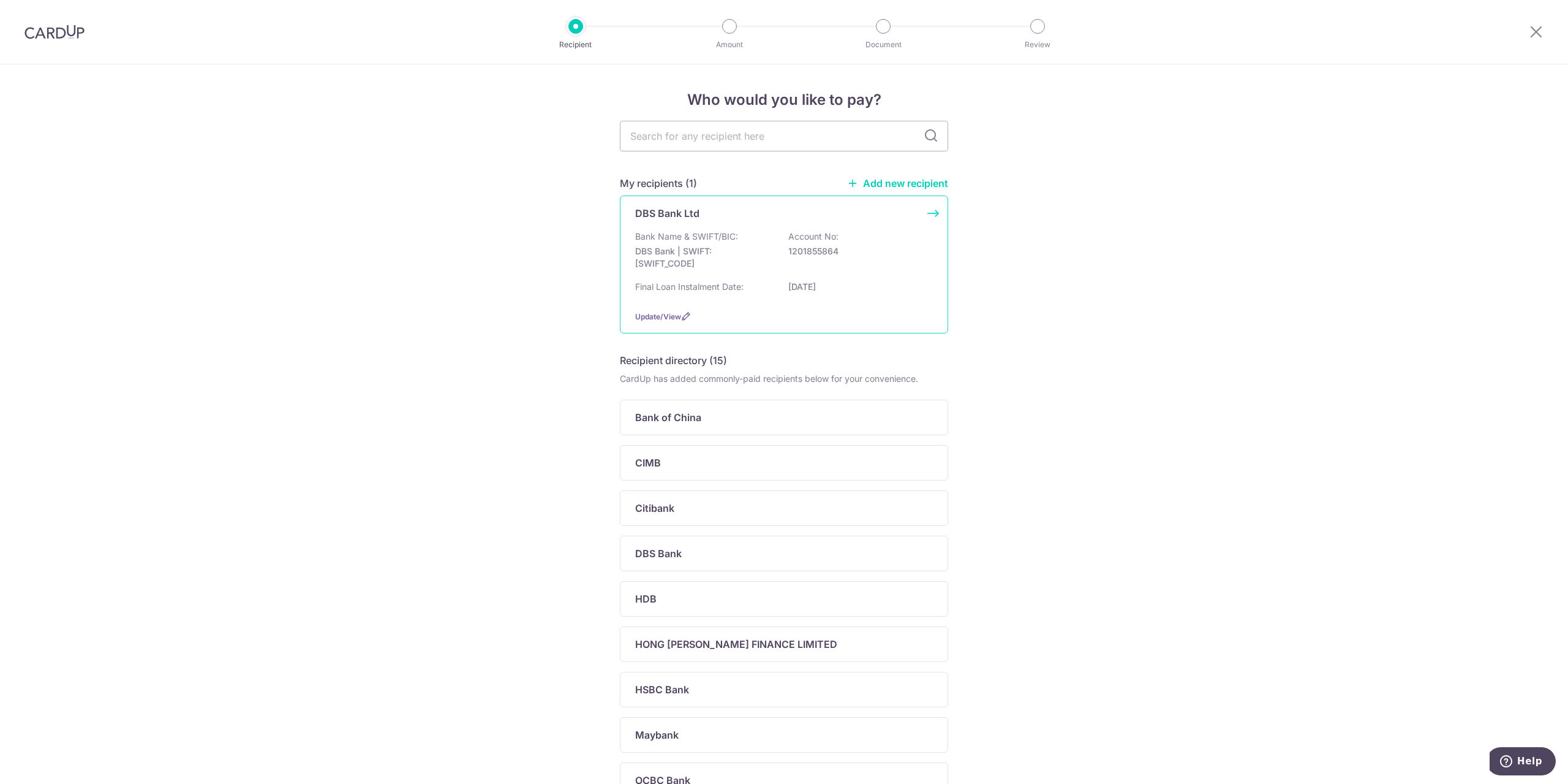
click at [767, 286] on div "Final Loan Instalment Date: 01/06/2056" at bounding box center [784, 290] width 297 height 20
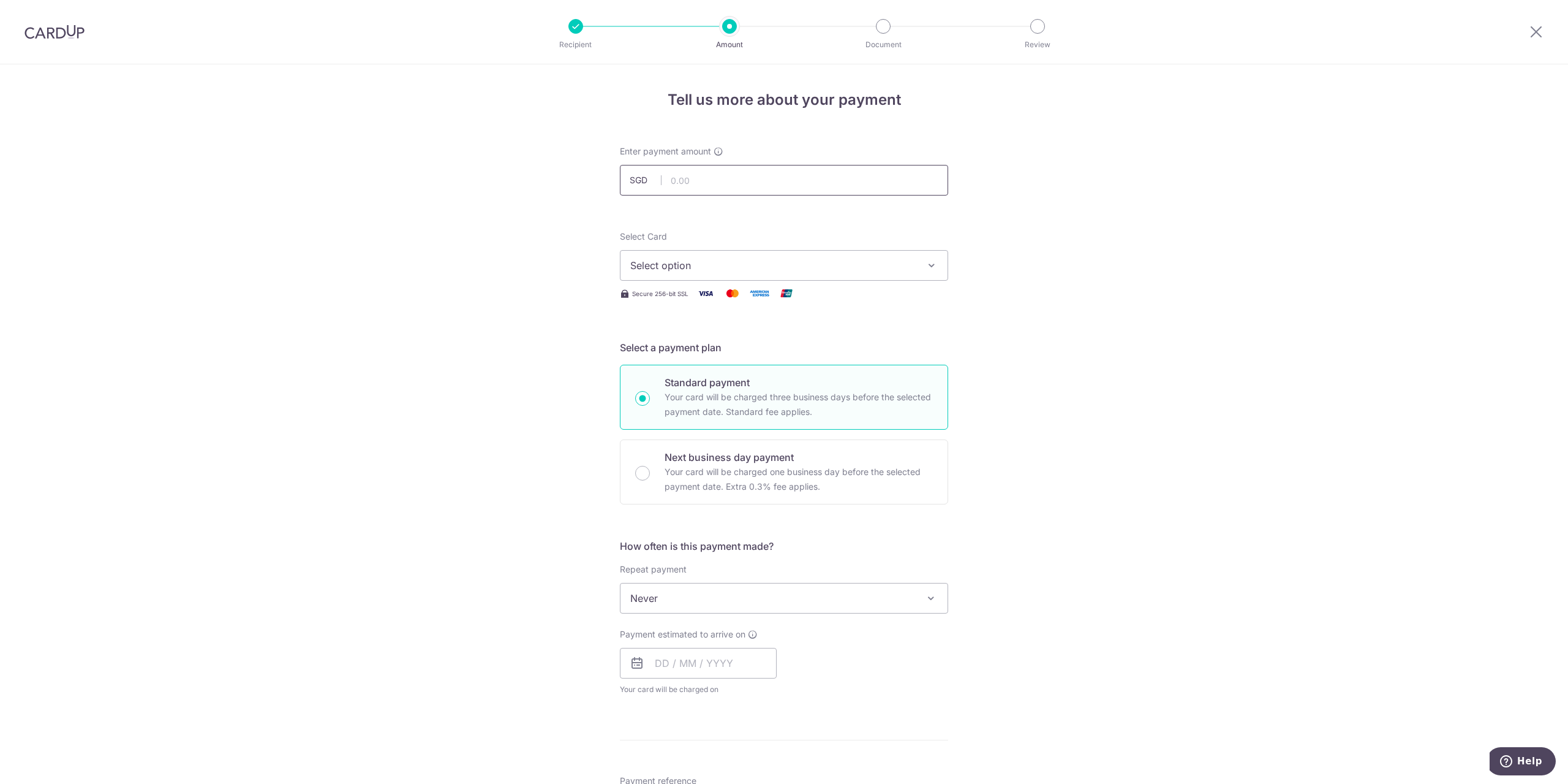
click at [699, 184] on input "text" at bounding box center [784, 180] width 328 height 31
click at [692, 179] on input "text" at bounding box center [784, 180] width 328 height 31
type input "977.50"
click at [869, 224] on form "Enter payment amount SGD 977.50 977.50 Select Card Select option Add credit car…" at bounding box center [784, 630] width 328 height 970
click at [820, 268] on span "Select option" at bounding box center [772, 265] width 285 height 15
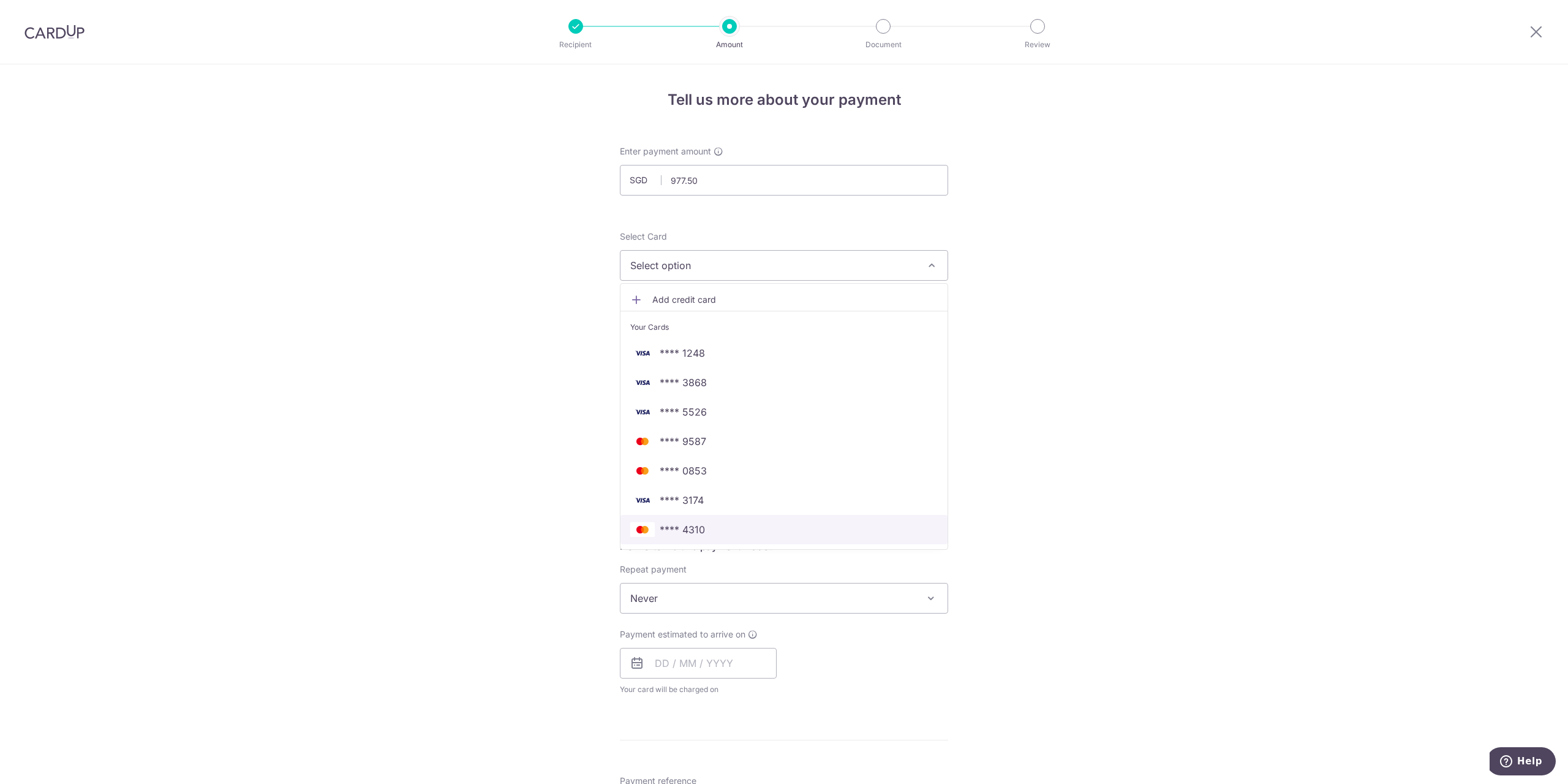
click at [744, 531] on span "**** 4310" at bounding box center [784, 529] width 308 height 15
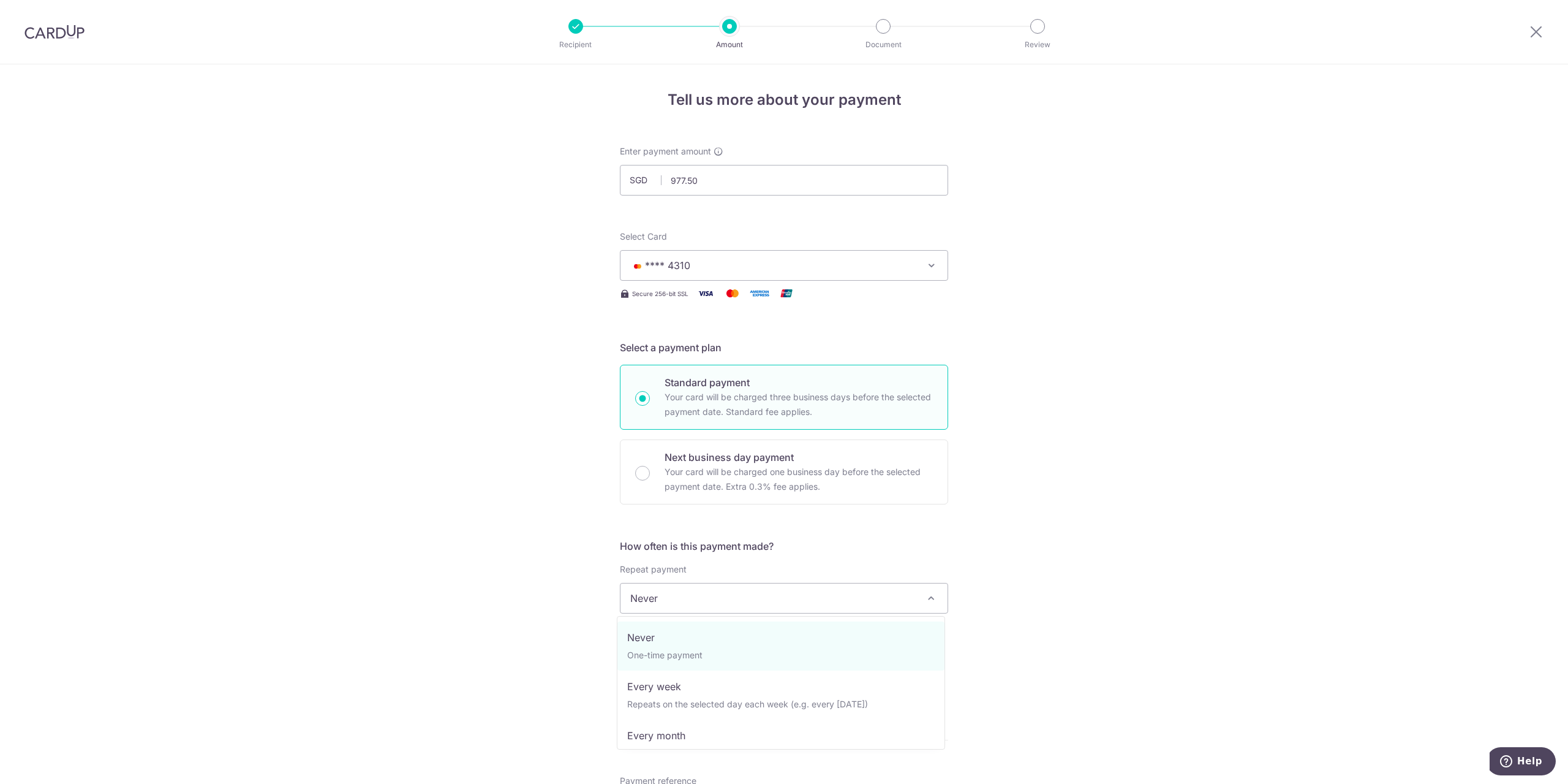
click at [688, 603] on span "Never" at bounding box center [784, 598] width 327 height 29
select select "3"
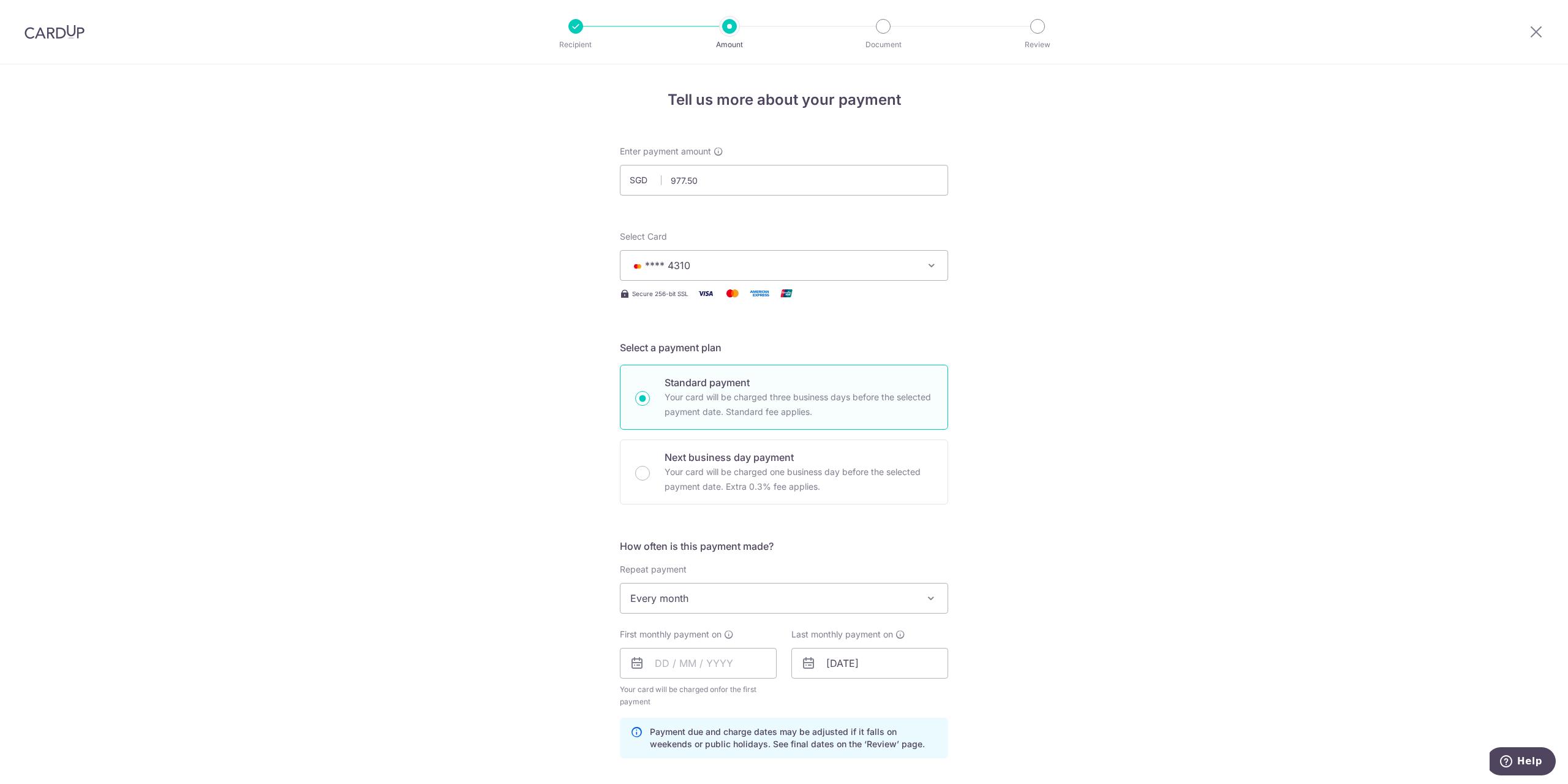
click at [1006, 620] on div "Tell us more about your payment Enter payment amount SGD 977.50 977.50 Select C…" at bounding box center [784, 649] width 1568 height 1171
click at [714, 658] on input "text" at bounding box center [698, 663] width 157 height 31
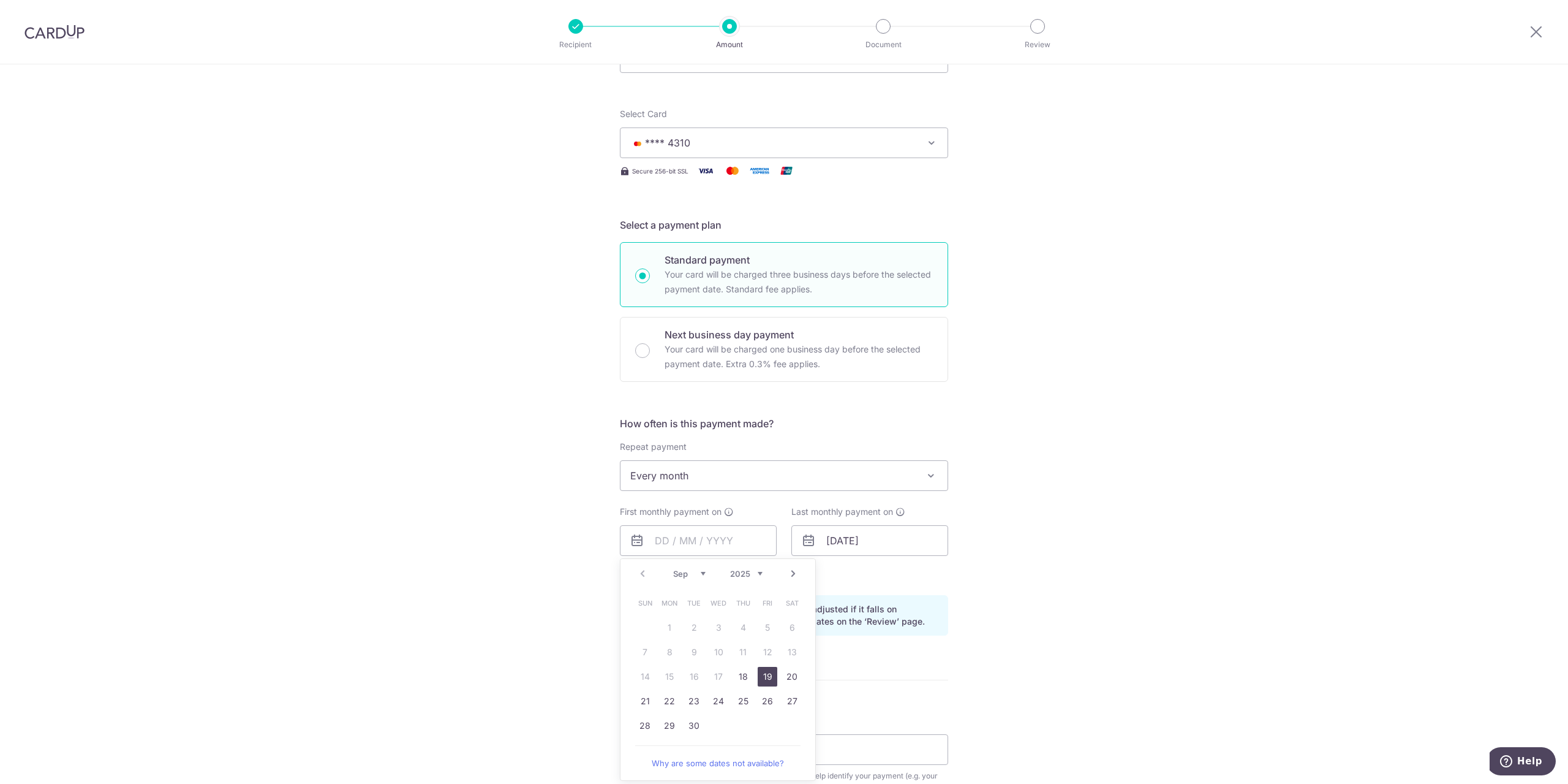
click at [759, 670] on link "19" at bounding box center [767, 676] width 20 height 20
type input "[DATE]"
click at [890, 546] on input "01/06/2056" at bounding box center [869, 540] width 157 height 31
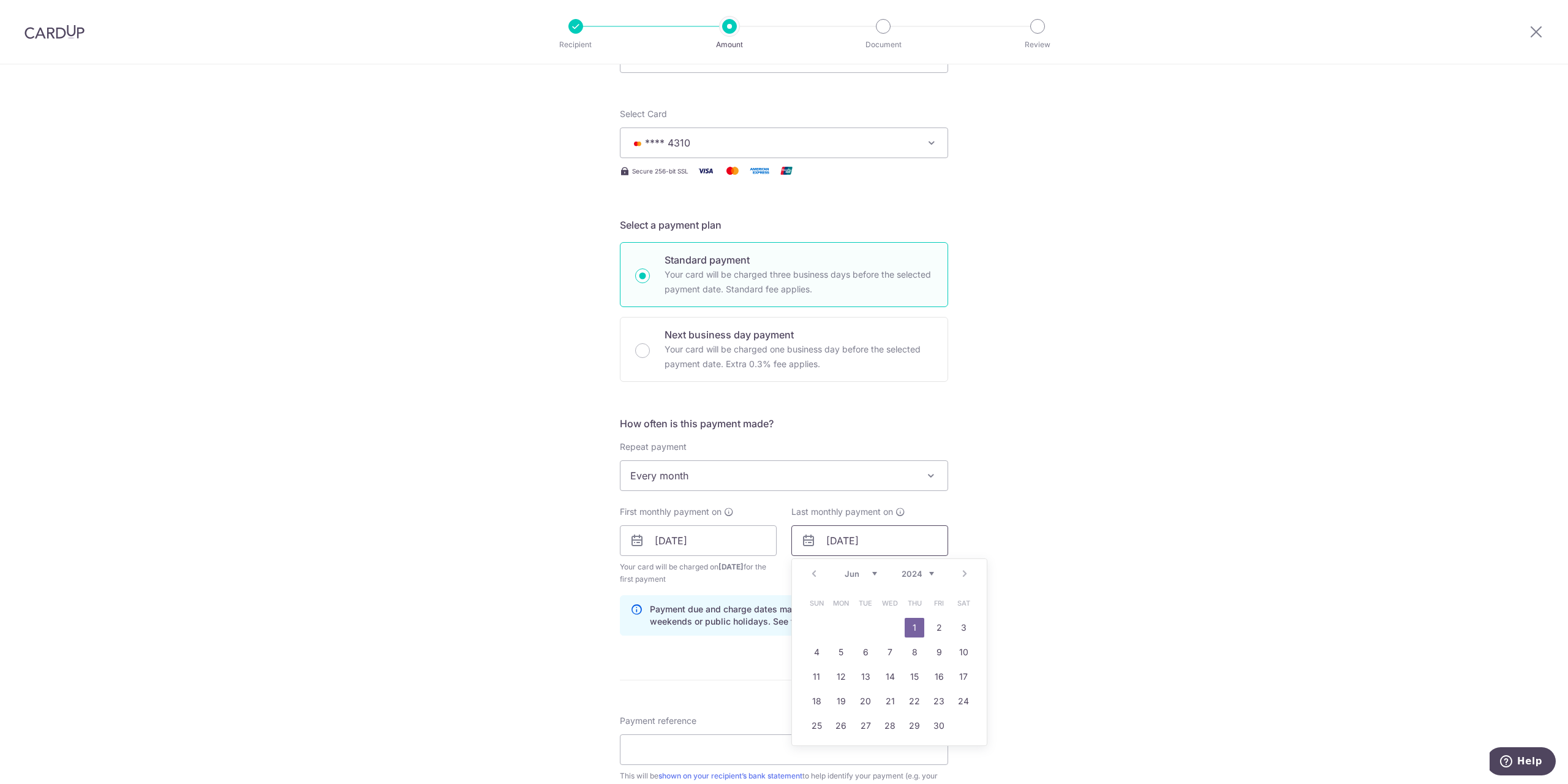
drag, startPoint x: 865, startPoint y: 540, endPoint x: 879, endPoint y: 542, distance: 14.1
click at [879, 542] on input "01/06/2056" at bounding box center [869, 540] width 157 height 31
type input "01/06/2035"
click at [1233, 521] on div "Tell us more about your payment Enter payment amount SGD 977.50 977.50 Select C…" at bounding box center [784, 527] width 1568 height 1171
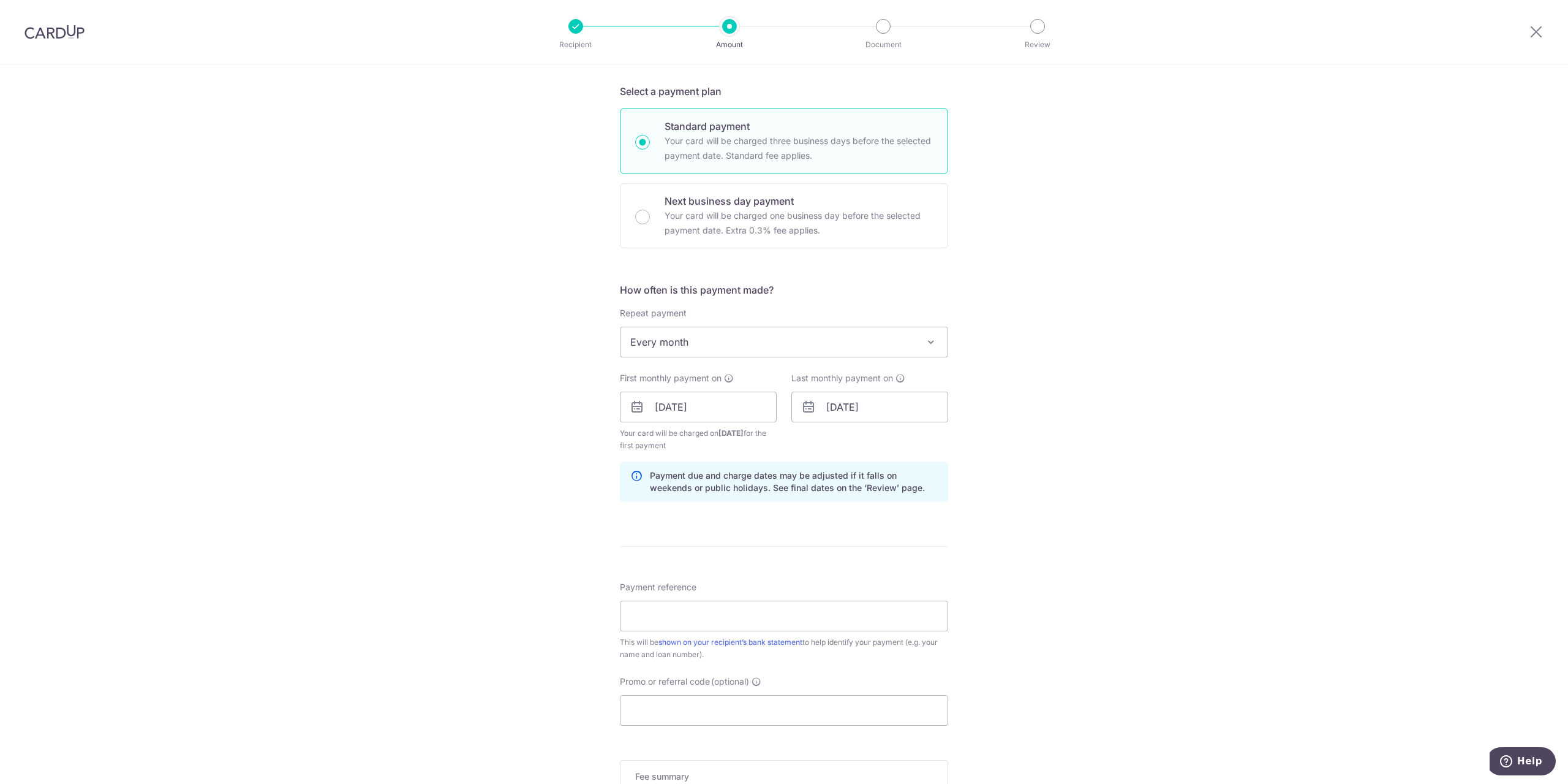
scroll to position [368, 0]
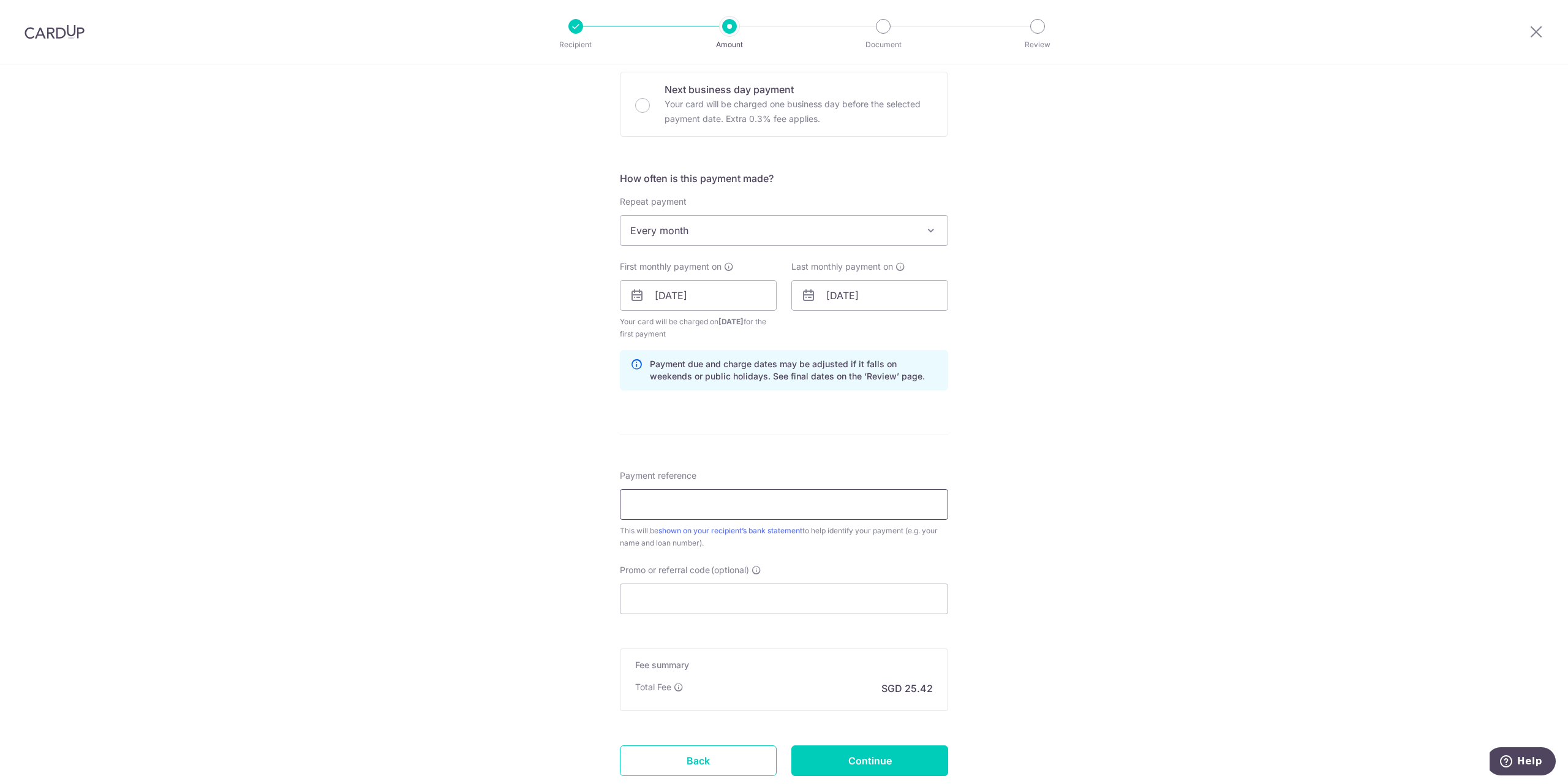
click at [759, 504] on input "Payment reference" at bounding box center [784, 504] width 328 height 31
type input "Mortgage SCB Bonus$aver"
click at [677, 590] on input "Promo or referral code (optional)" at bounding box center [784, 599] width 328 height 31
paste input "OFF225"
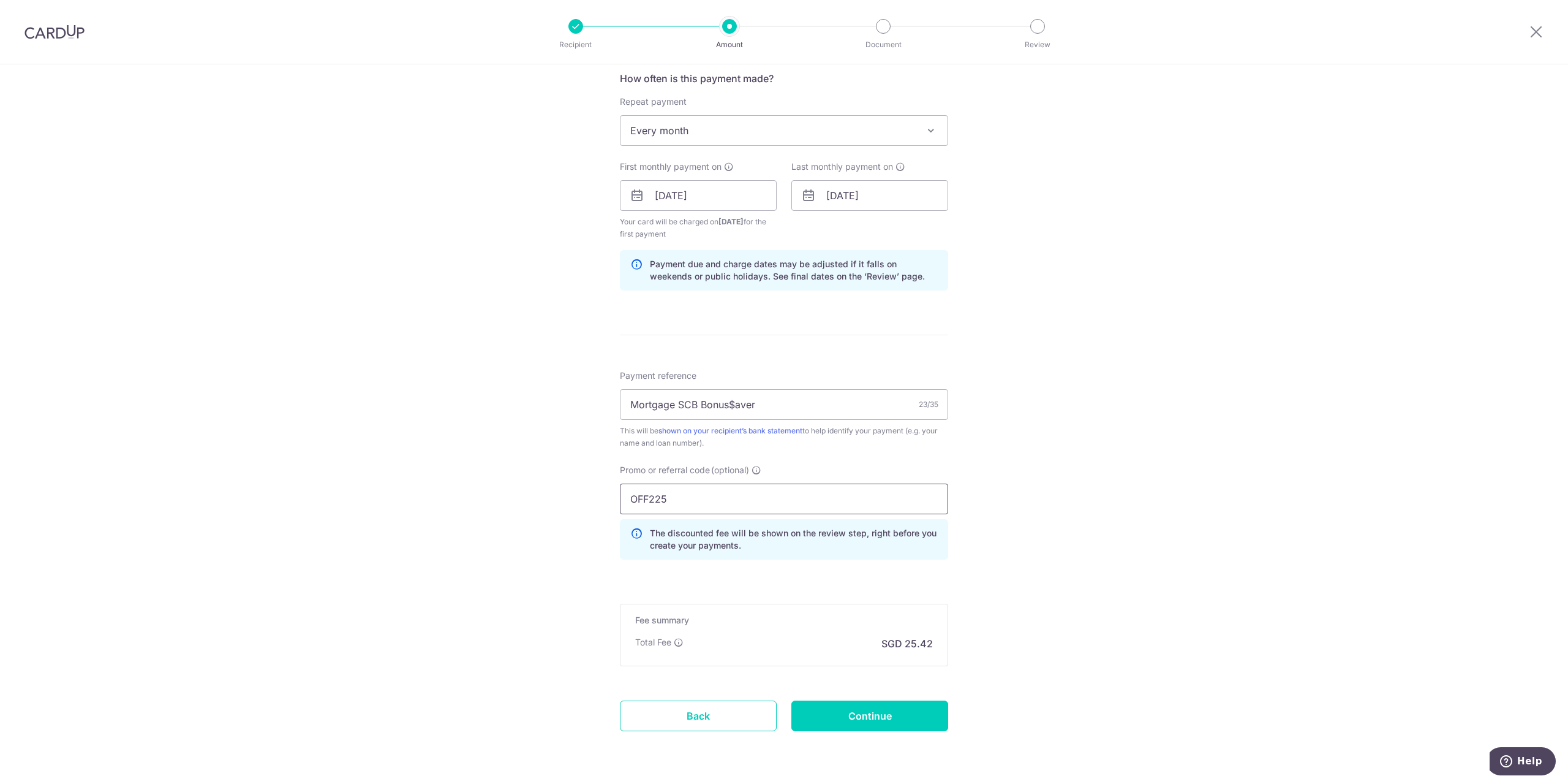
scroll to position [507, 0]
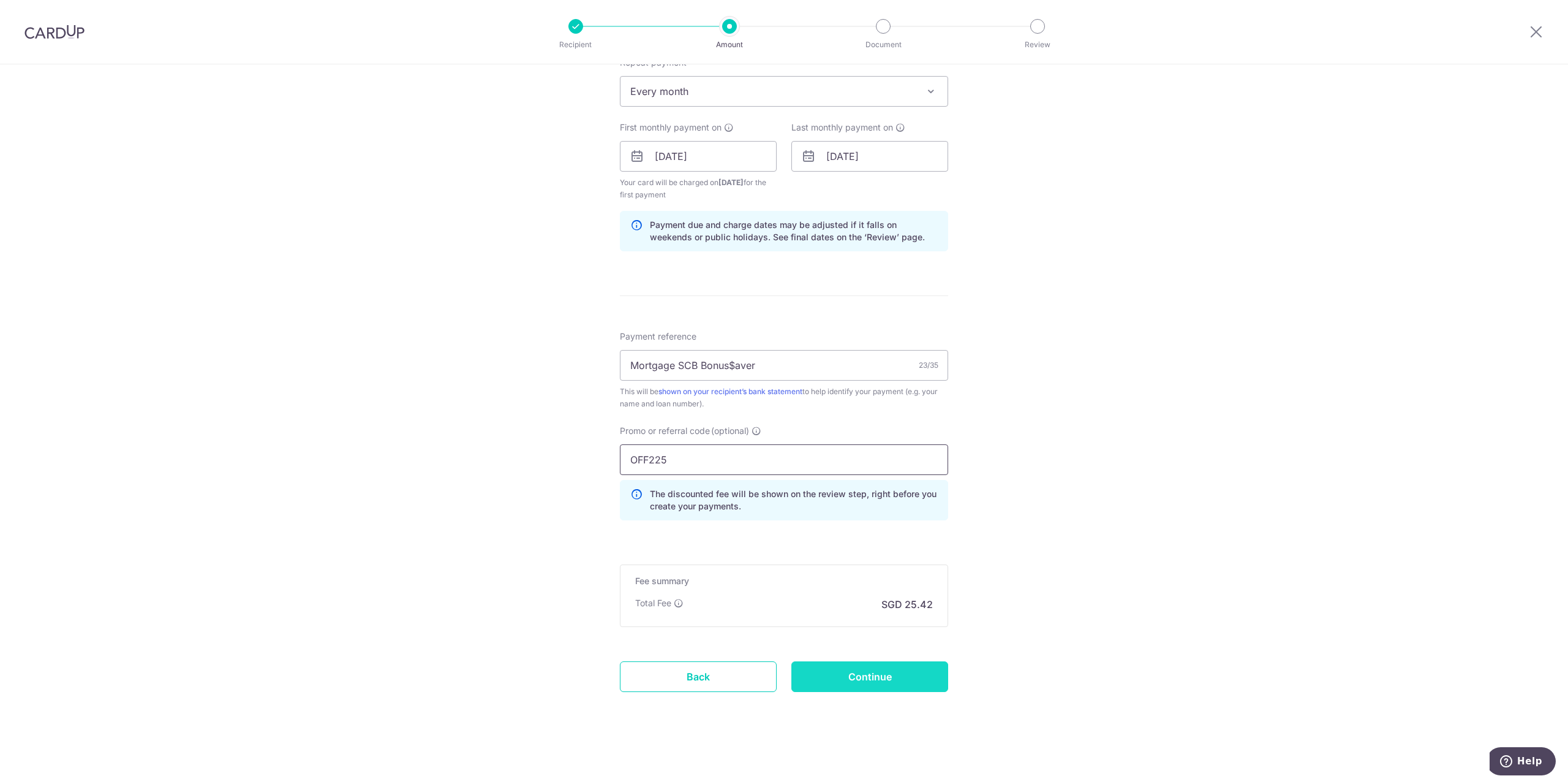
type input "OFF225"
click at [894, 672] on input "Continue" at bounding box center [869, 677] width 157 height 31
type input "Create Schedule"
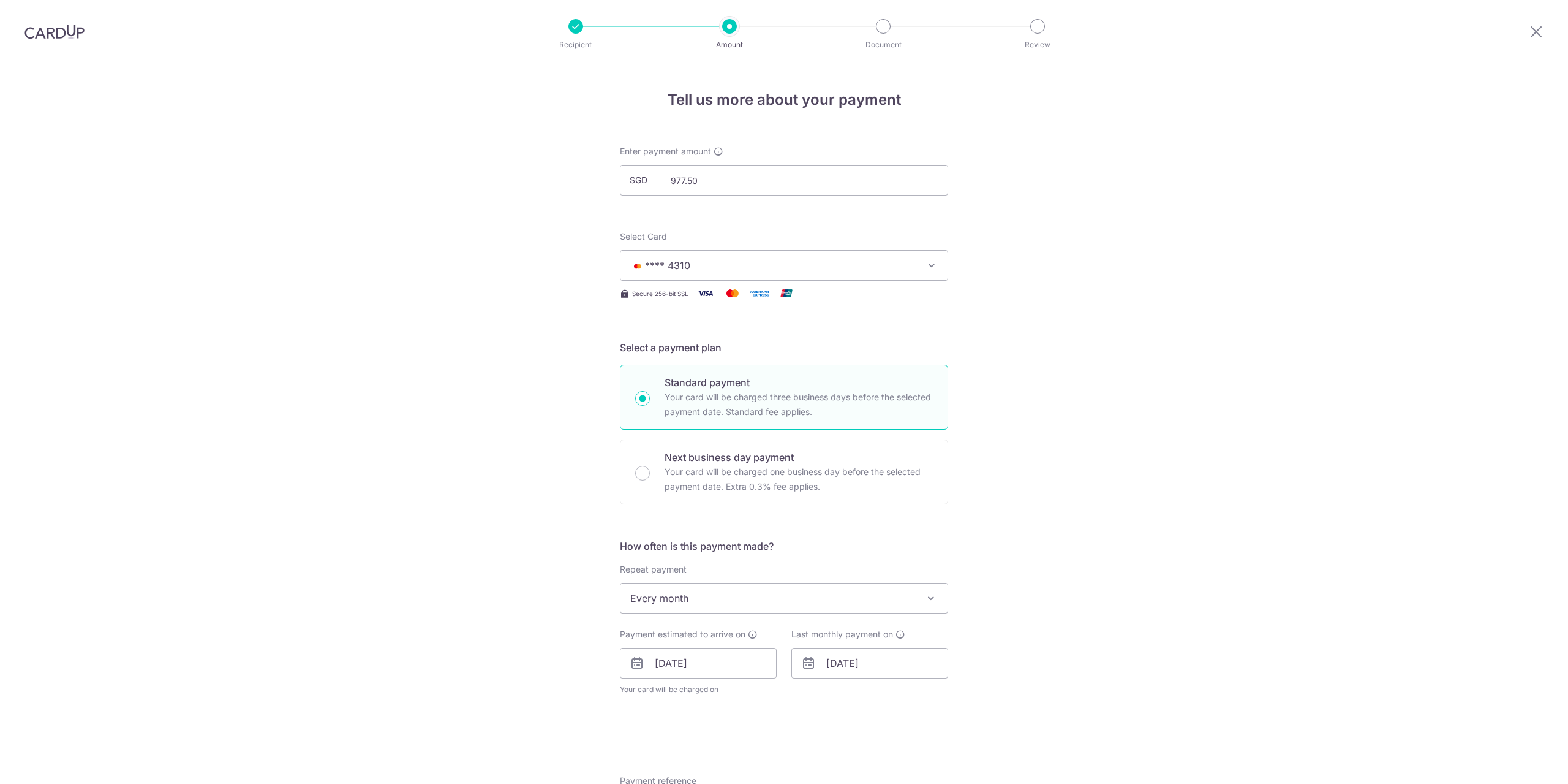
scroll to position [461, 0]
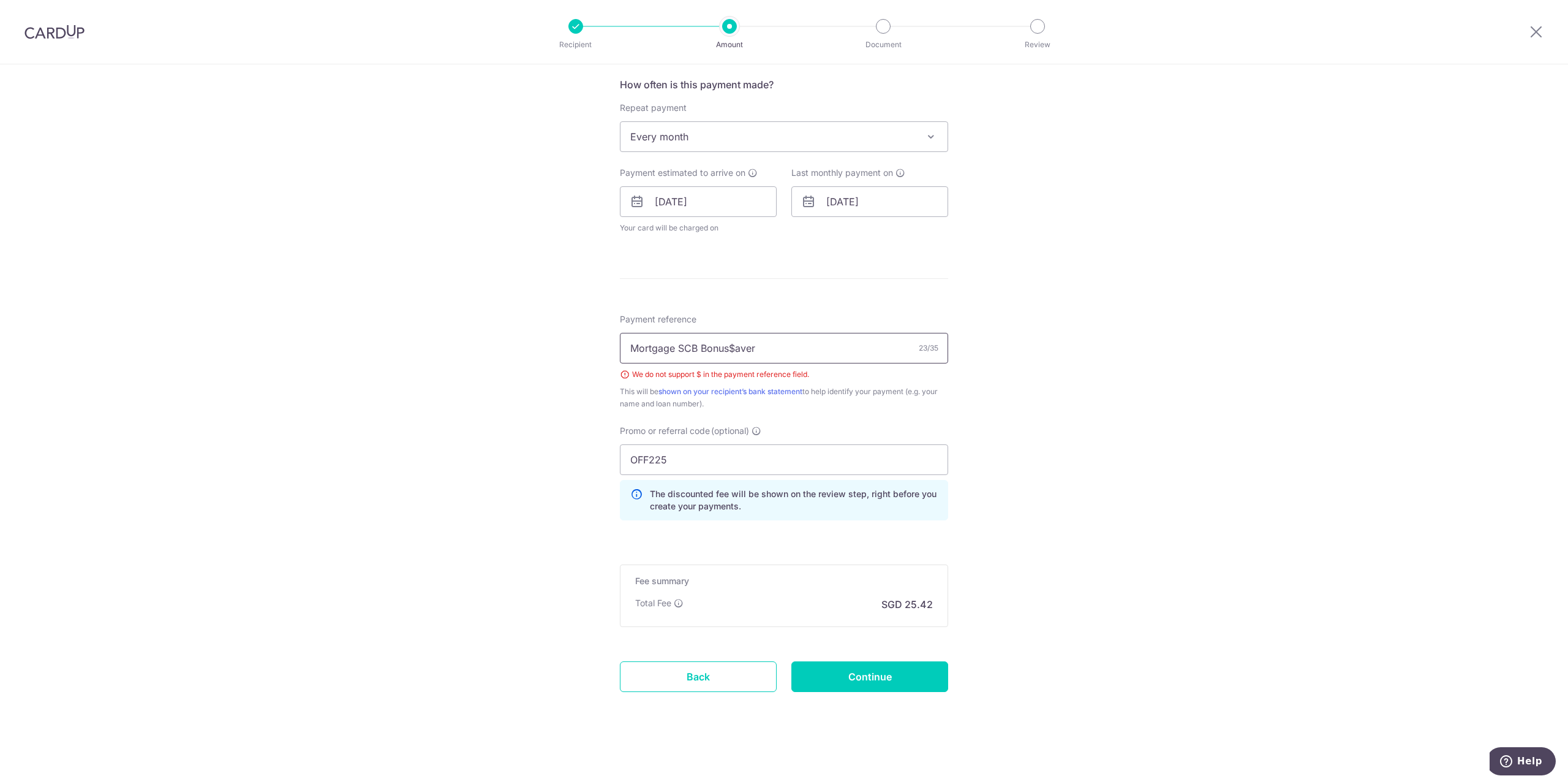
click at [733, 349] on input "Mortgage SCB Bonus$aver" at bounding box center [784, 348] width 328 height 31
type input "Mortgage SCB BonusSaver"
click at [858, 690] on input "Continue" at bounding box center [869, 677] width 157 height 31
type input "Create Schedule"
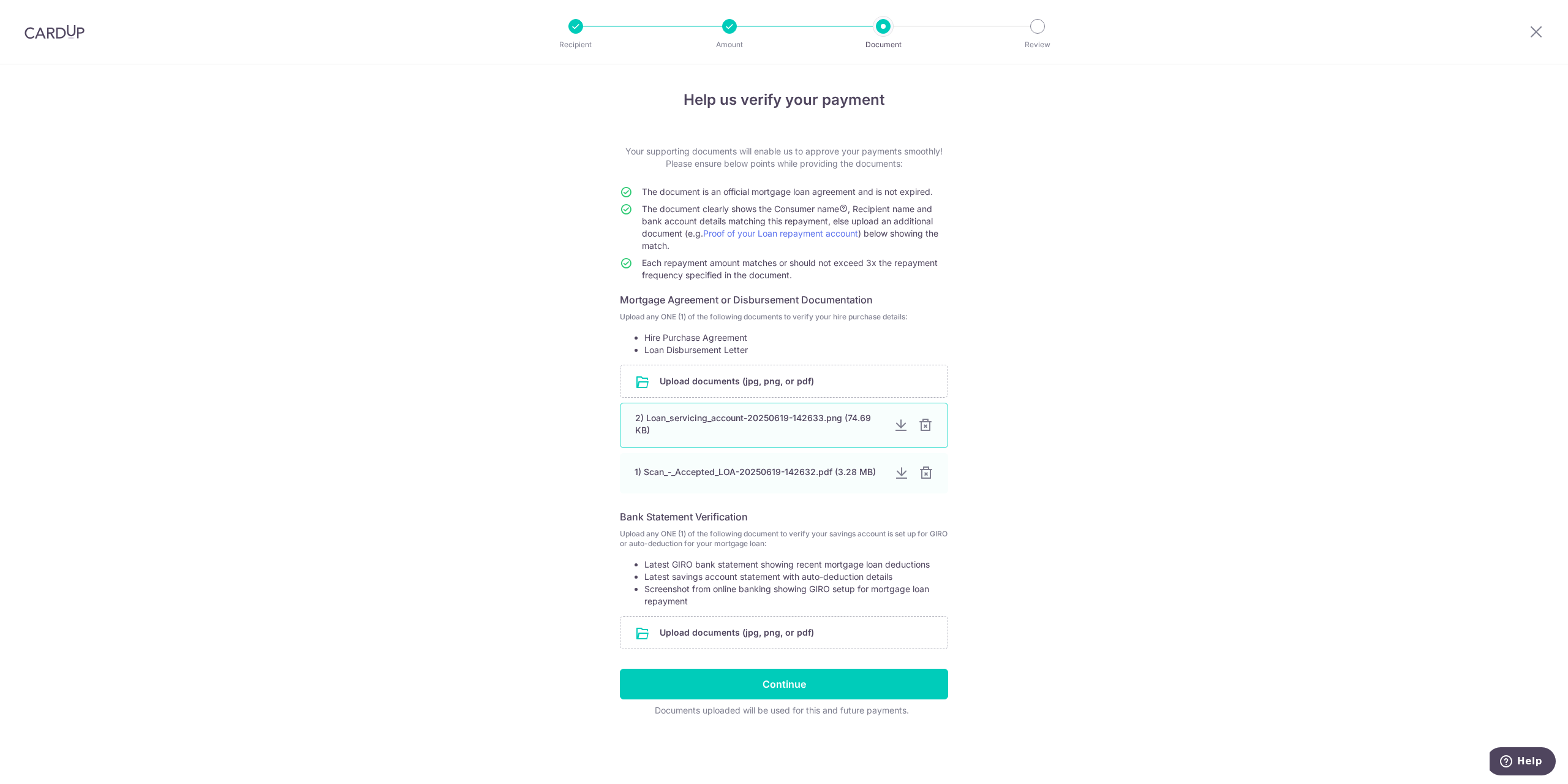
click at [898, 428] on div at bounding box center [900, 425] width 15 height 15
click at [844, 642] on input "file" at bounding box center [784, 630] width 327 height 32
click at [796, 670] on input "Continue" at bounding box center [784, 683] width 328 height 31
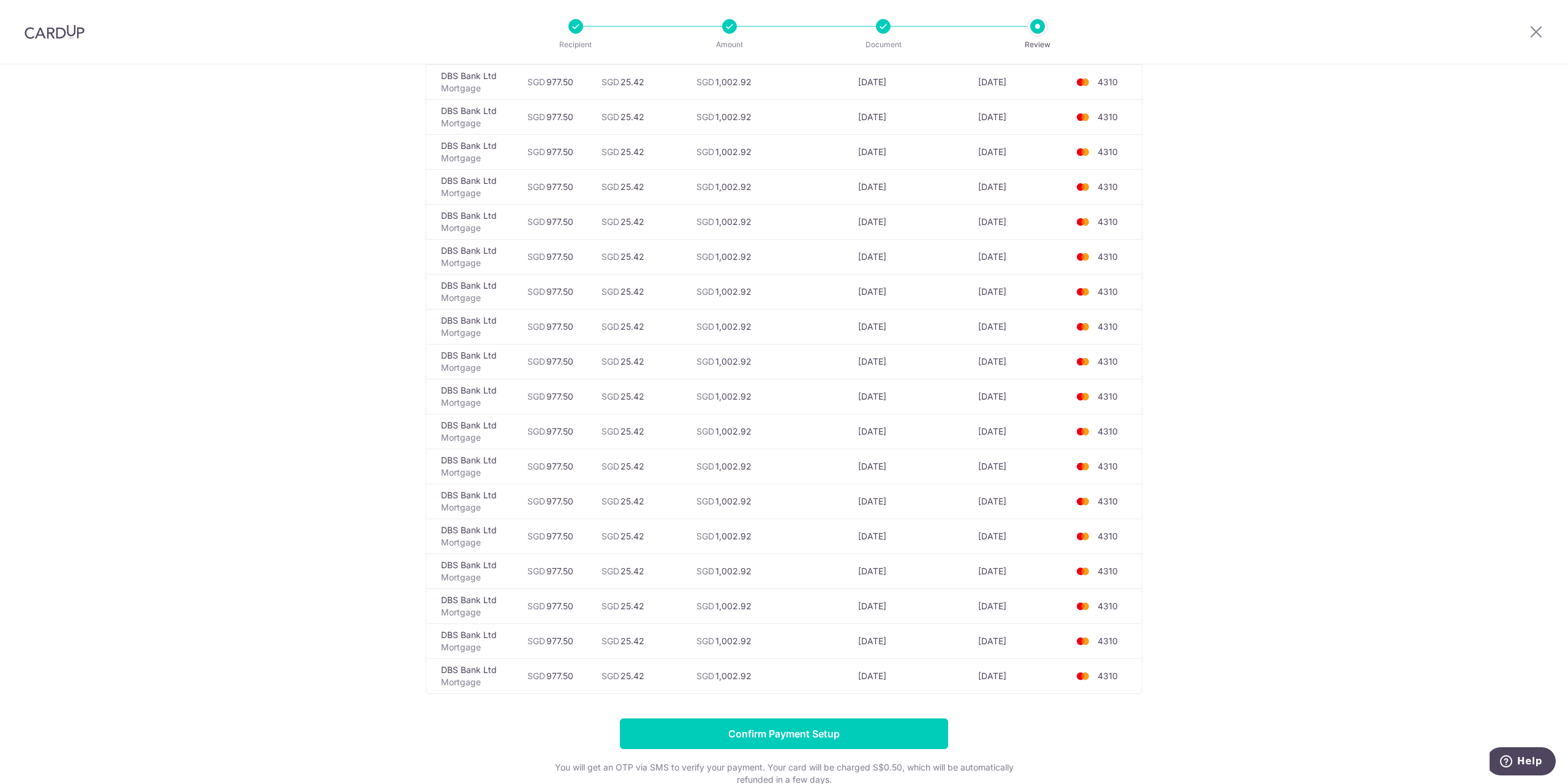
scroll to position [3700, 0]
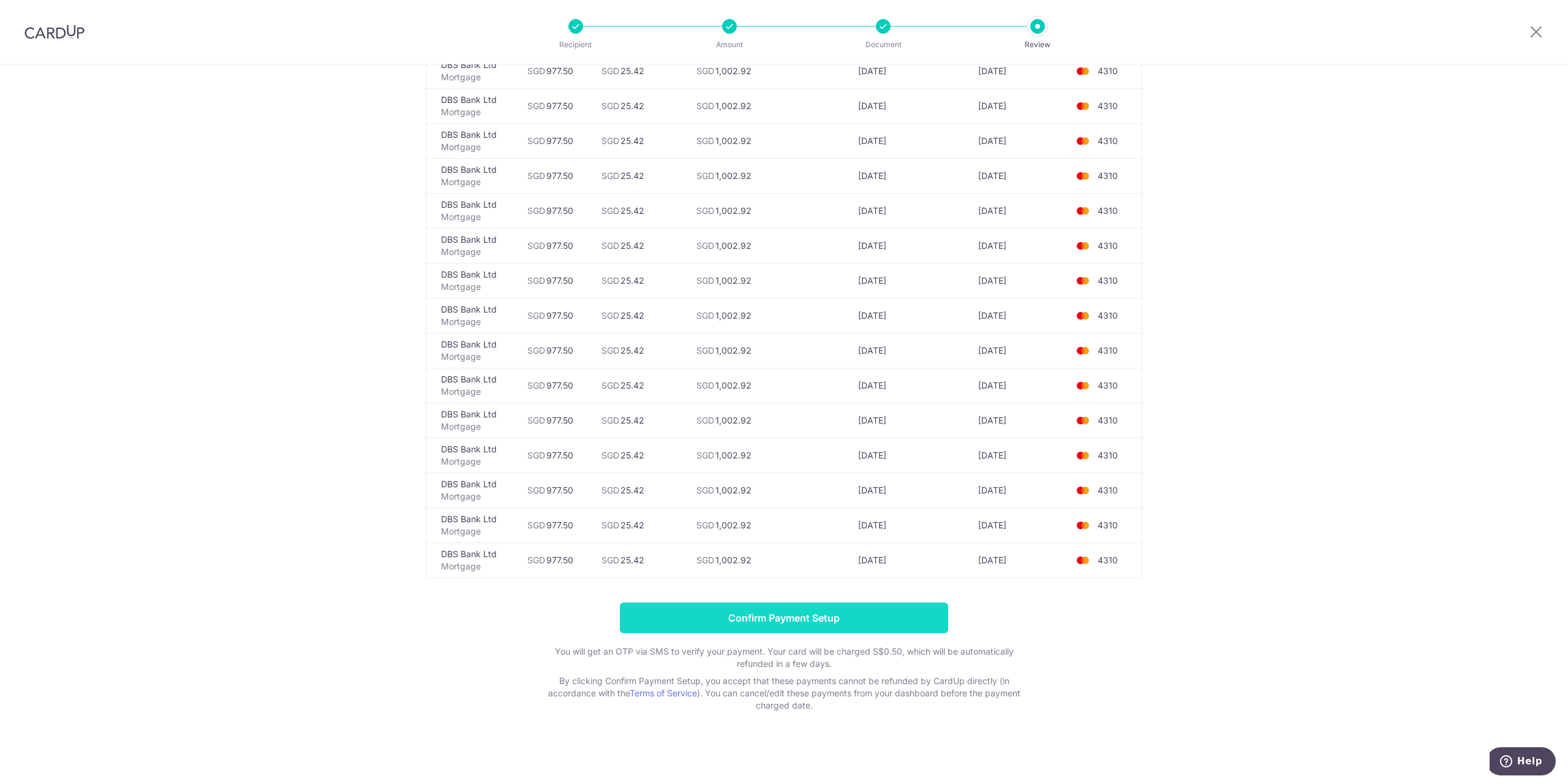
click at [856, 629] on input "Confirm Payment Setup" at bounding box center [784, 618] width 328 height 31
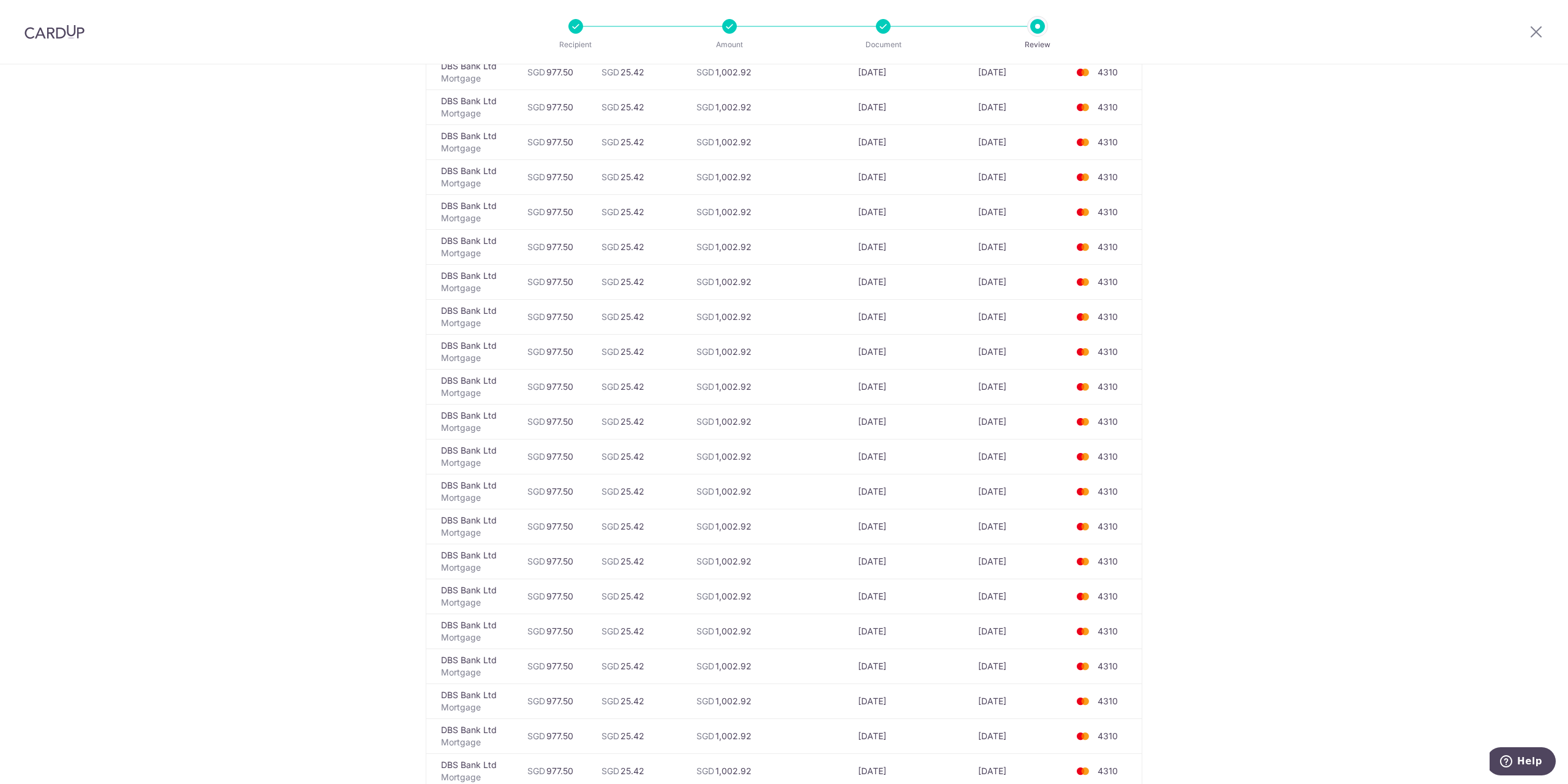
scroll to position [2929, 0]
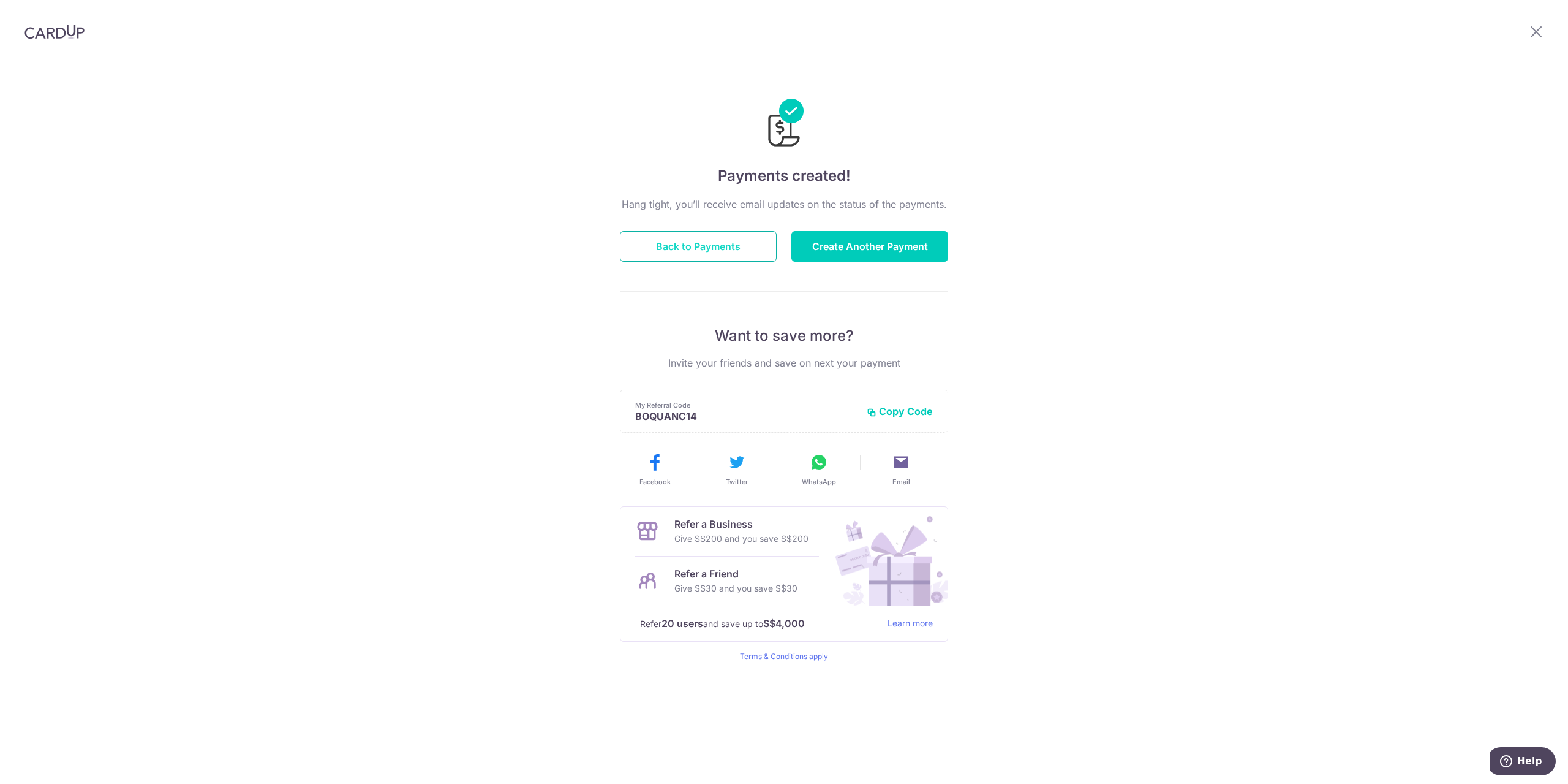
click at [709, 250] on button "Back to Payments" at bounding box center [698, 246] width 157 height 31
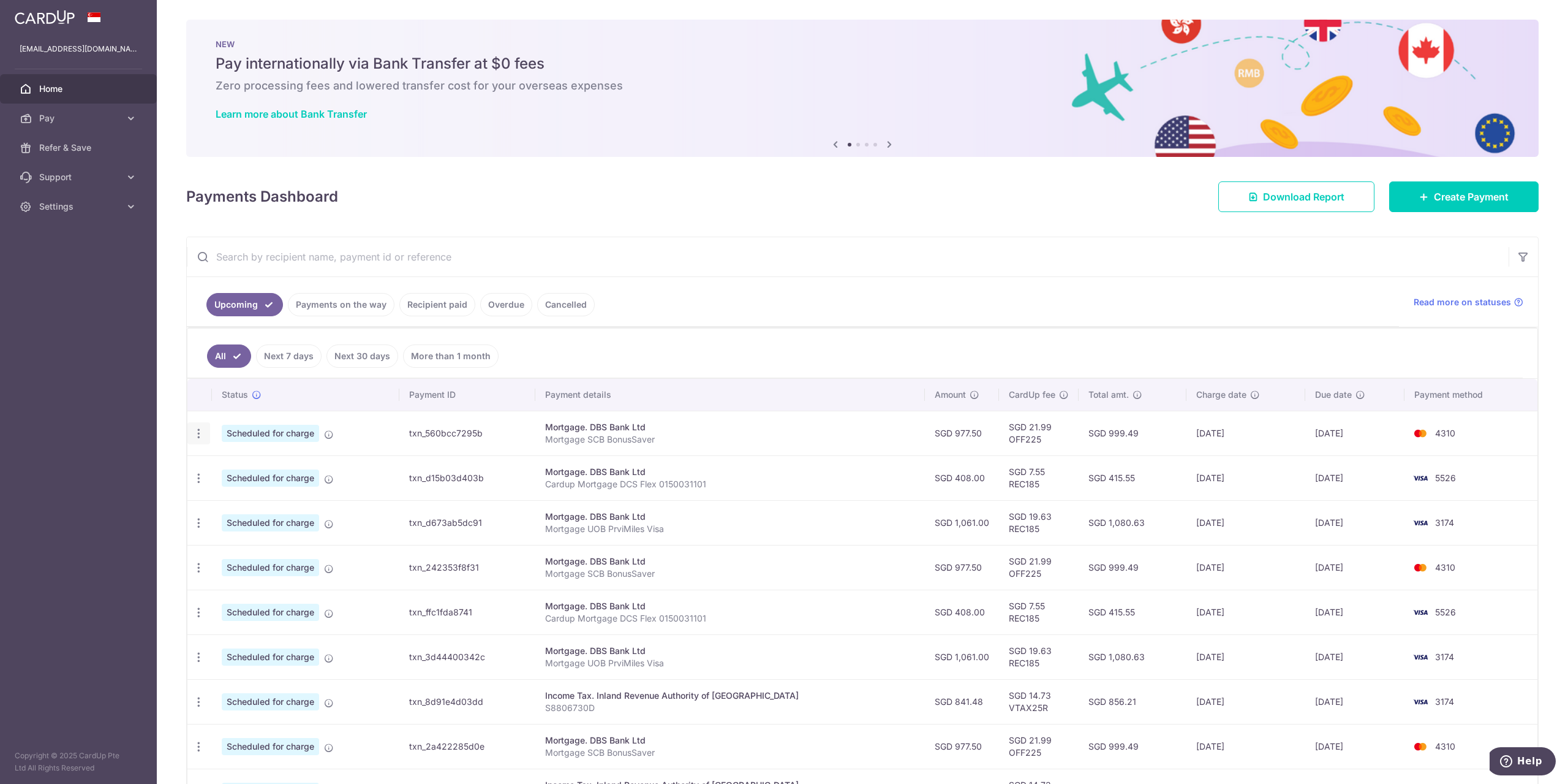
click at [202, 435] on icon "button" at bounding box center [198, 433] width 13 height 13
click at [267, 462] on span "Update payment" at bounding box center [263, 467] width 83 height 15
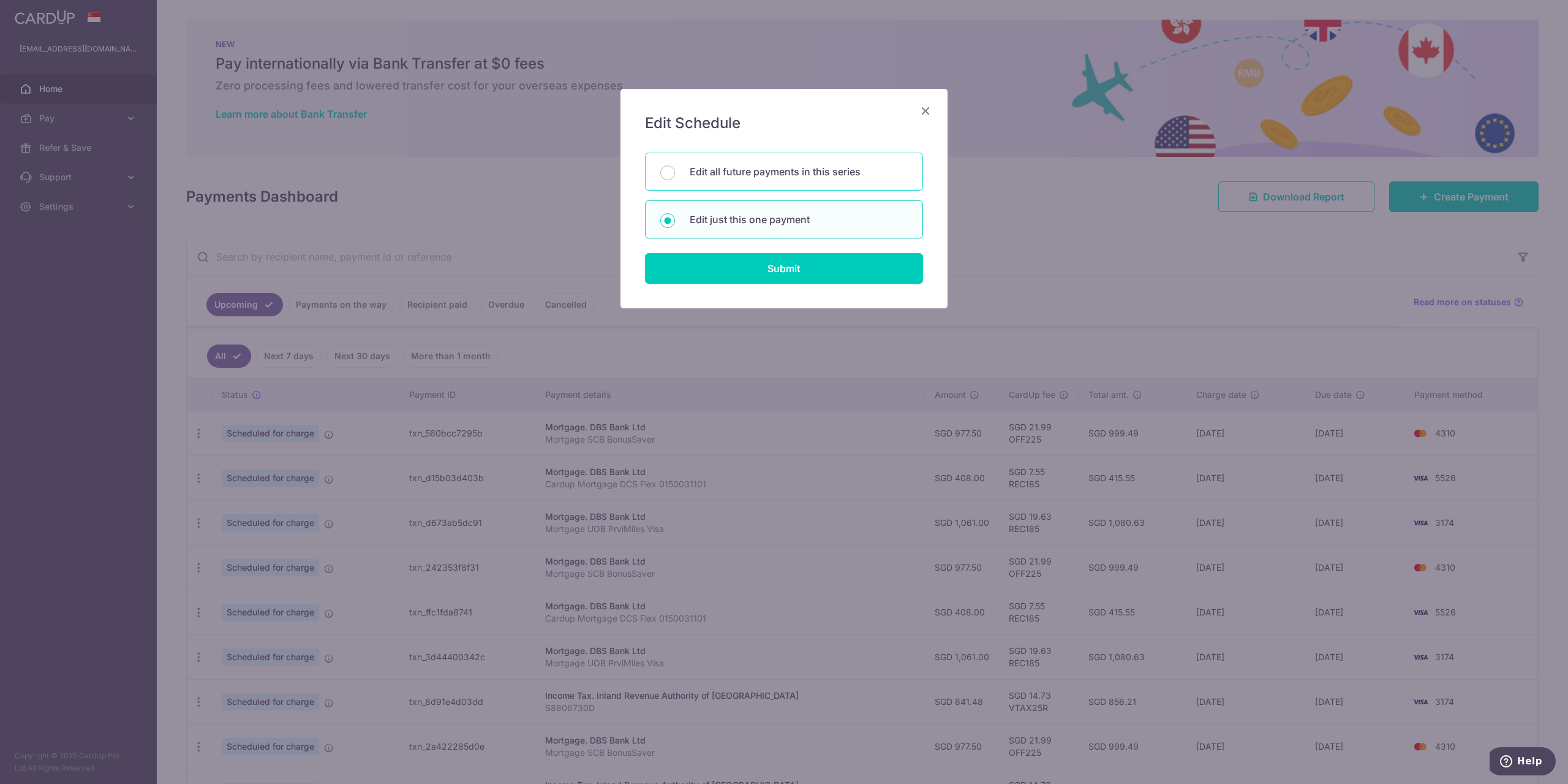
click at [776, 180] on div "Edit all future payments in this series" at bounding box center [784, 172] width 278 height 38
radio input "true"
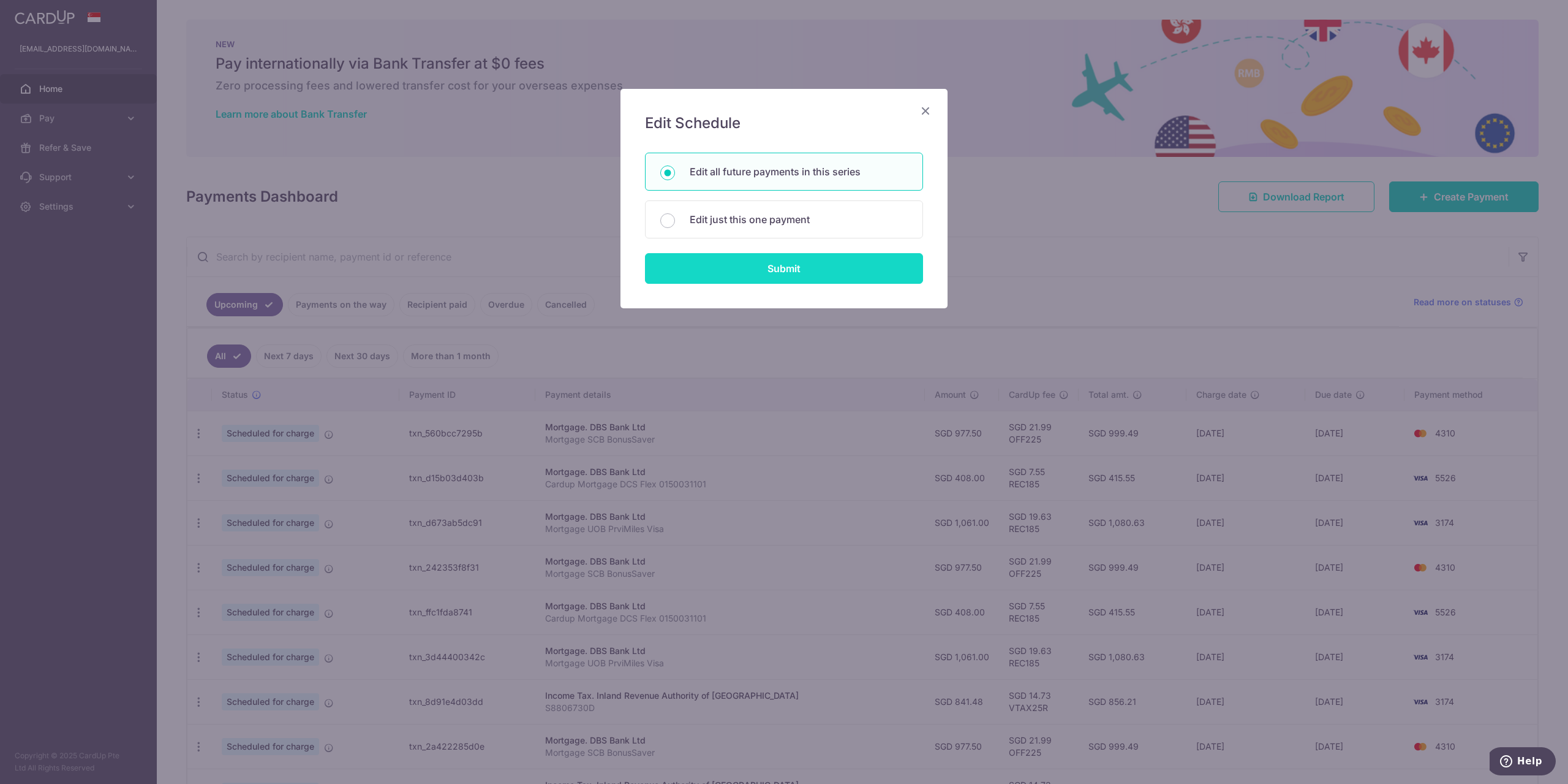
click at [782, 274] on input "Submit" at bounding box center [784, 268] width 278 height 31
radio input "true"
type input "977.50"
type input "Mortgage SCB BonusSaver"
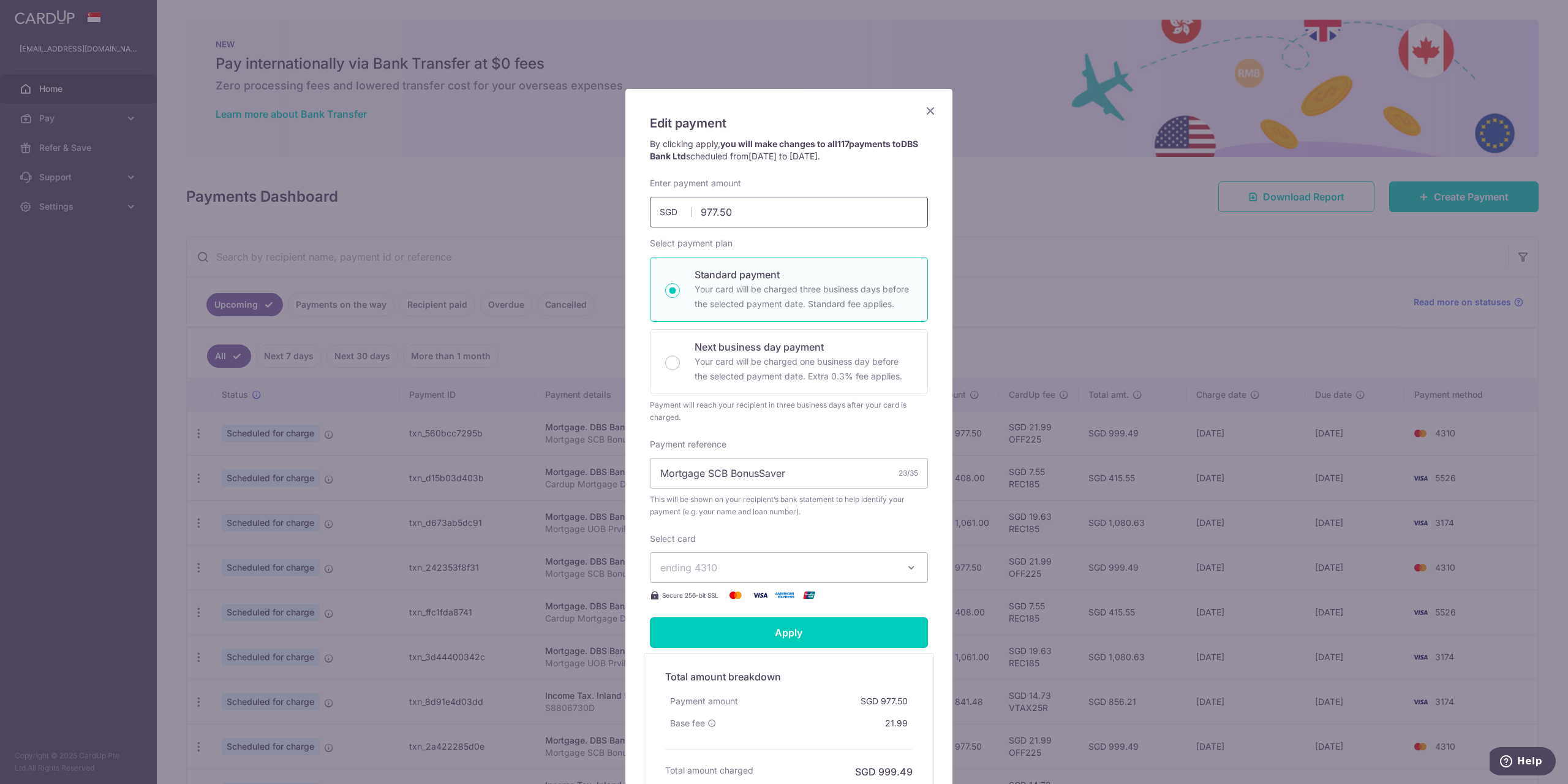
drag, startPoint x: 707, startPoint y: 211, endPoint x: 756, endPoint y: 218, distance: 49.5
click at [756, 218] on input "977.50" at bounding box center [789, 212] width 278 height 31
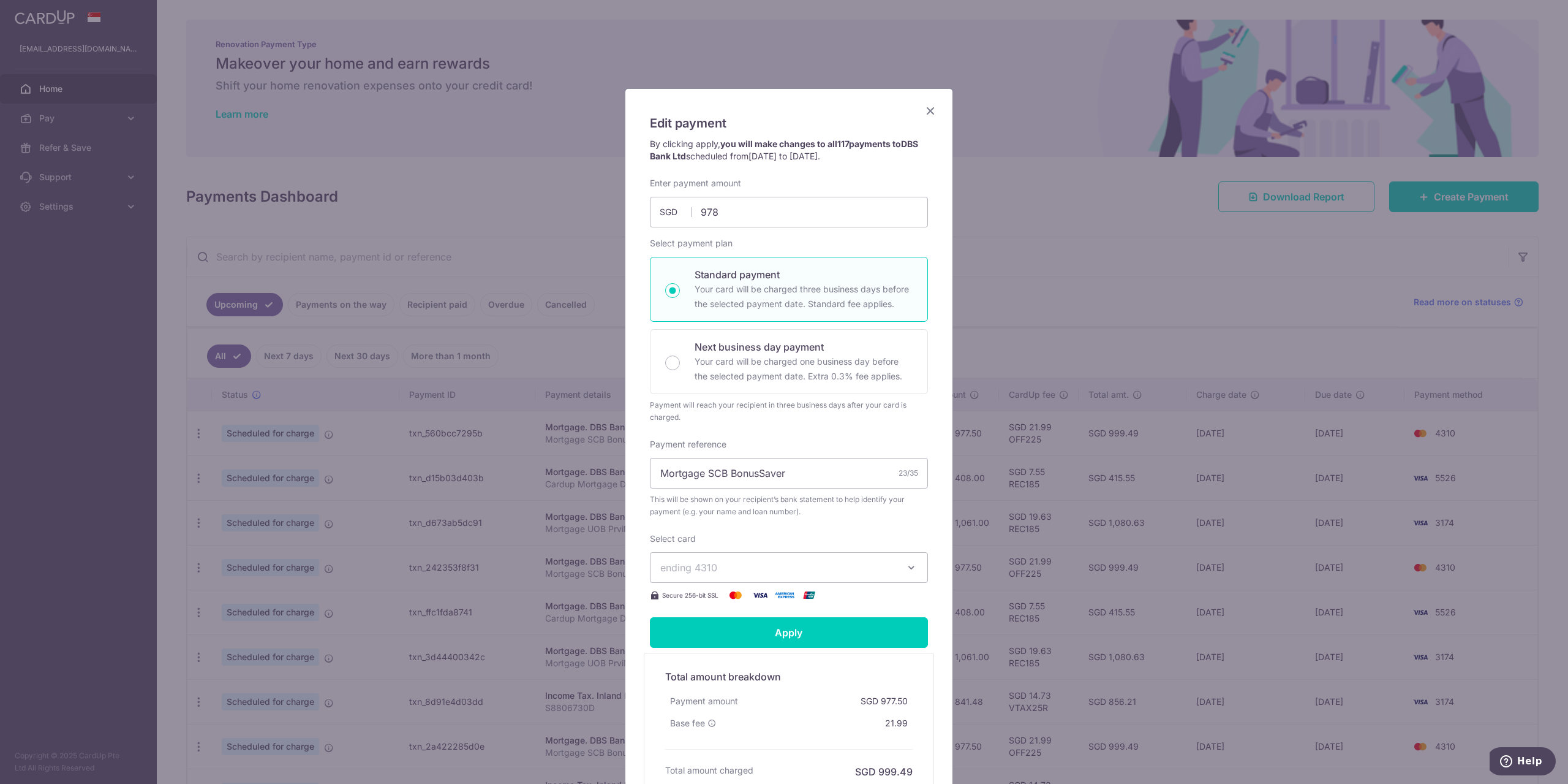
type input "978.00"
click at [811, 242] on div "Select payment plan Standard payment Your card will be charged three business d…" at bounding box center [789, 330] width 278 height 186
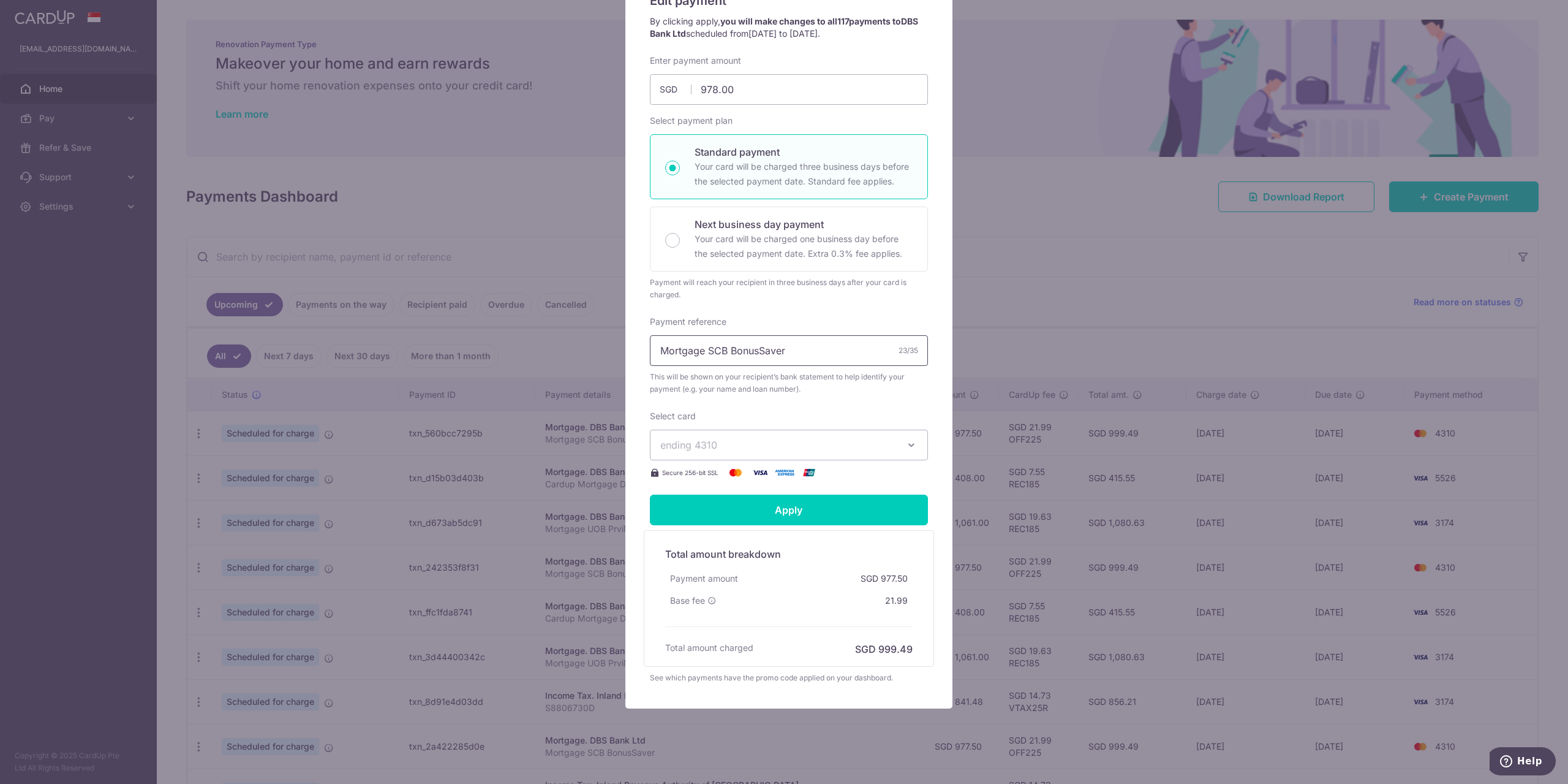
click at [823, 342] on input "Mortgage SCB BonusSaver" at bounding box center [789, 351] width 278 height 31
click at [842, 448] on span "ending 4310" at bounding box center [778, 444] width 235 height 15
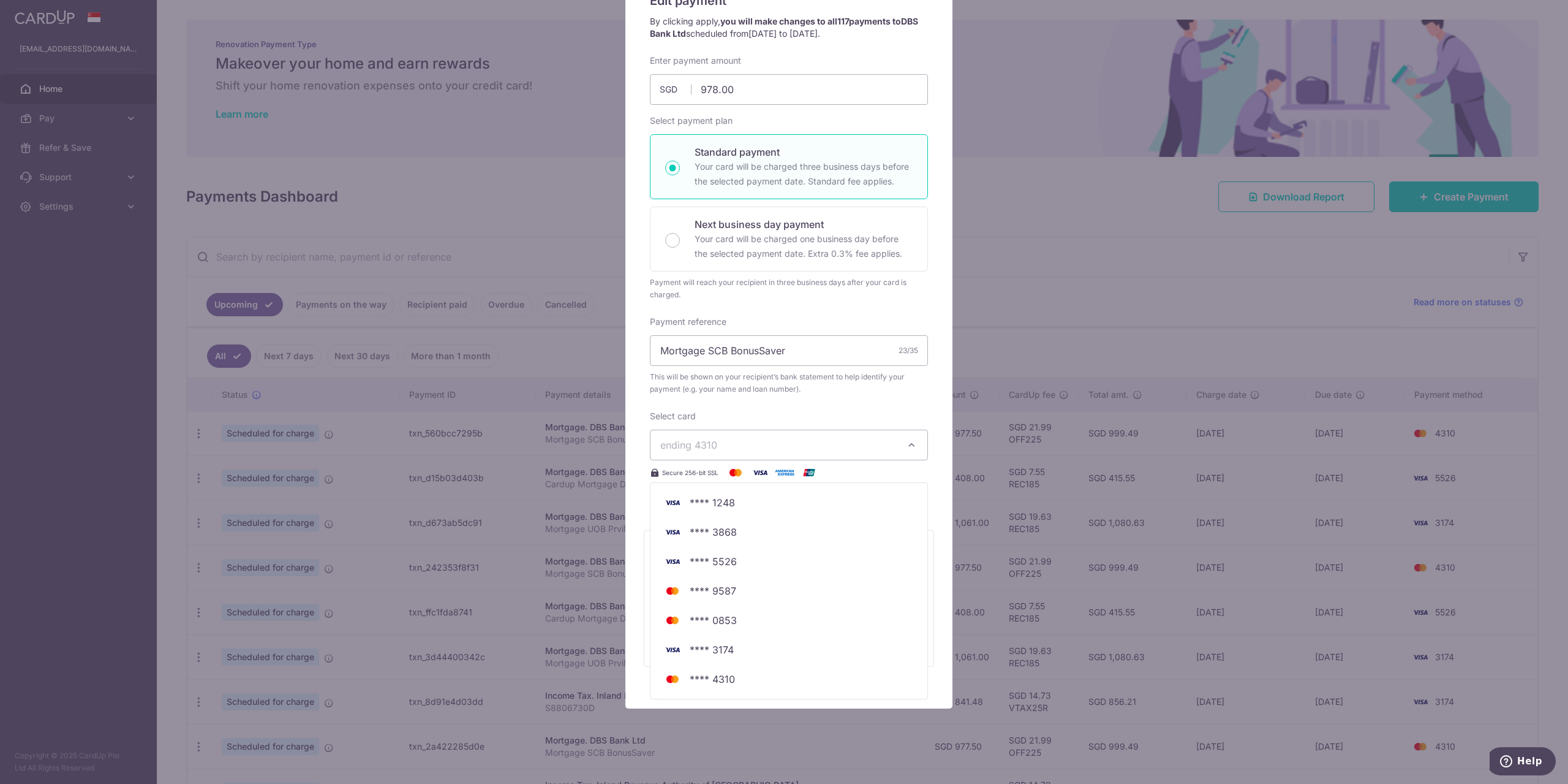
click at [841, 449] on span "ending 4310" at bounding box center [778, 444] width 235 height 15
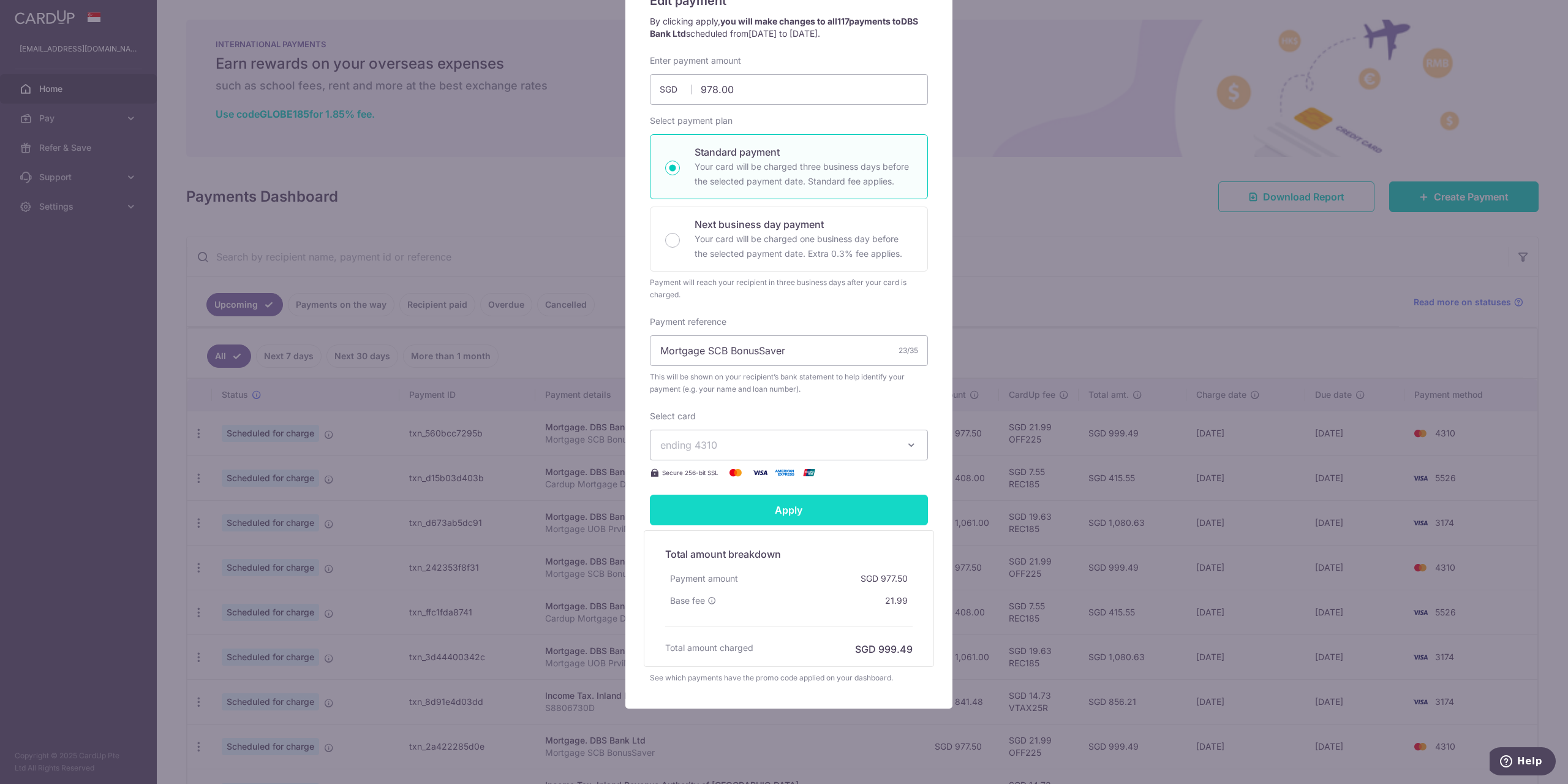
click at [845, 513] on input "Apply" at bounding box center [789, 510] width 278 height 31
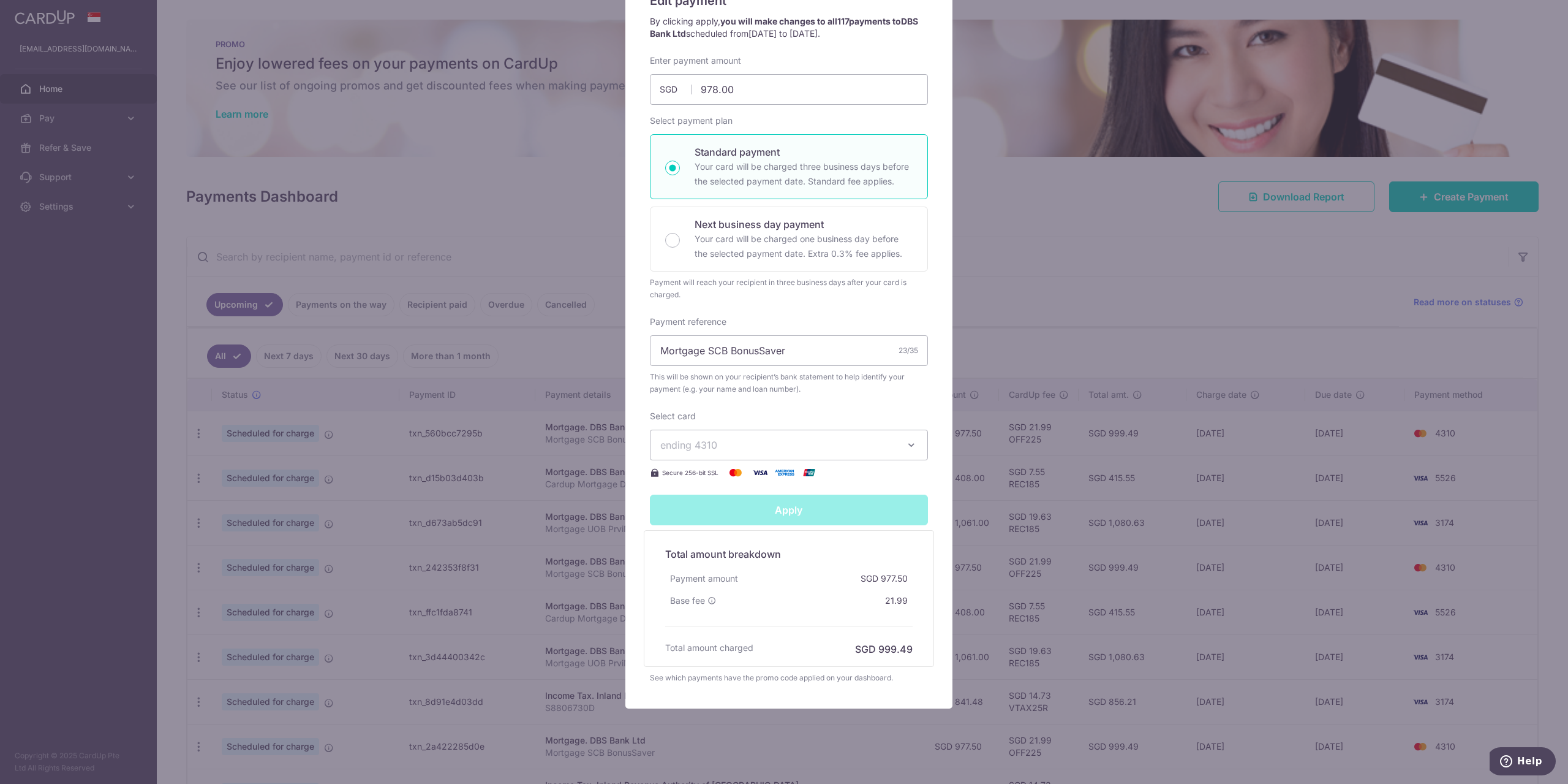
type input "Successfully Applied"
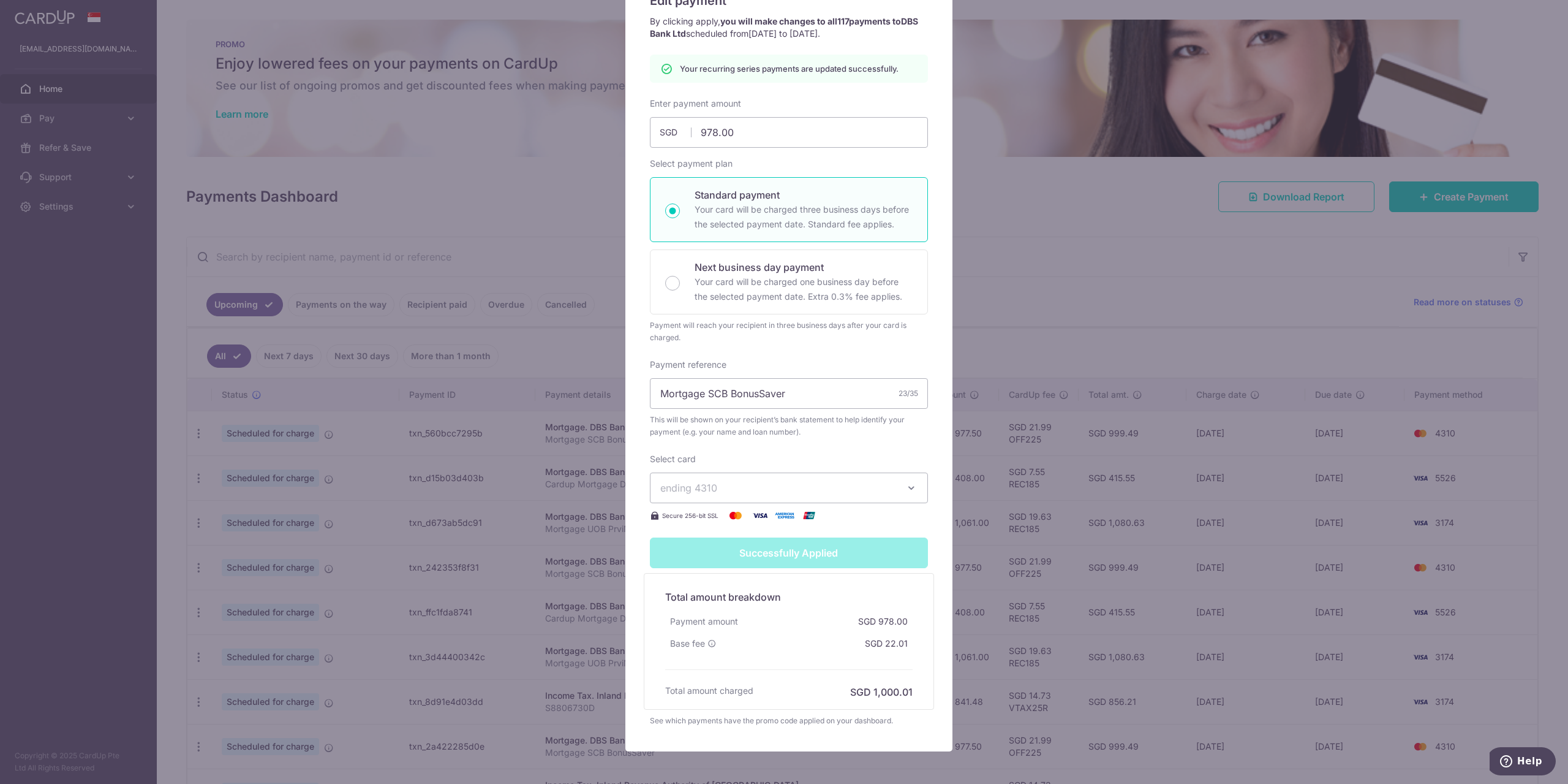
click at [874, 597] on h5 "Total amount breakdown" at bounding box center [789, 596] width 248 height 15
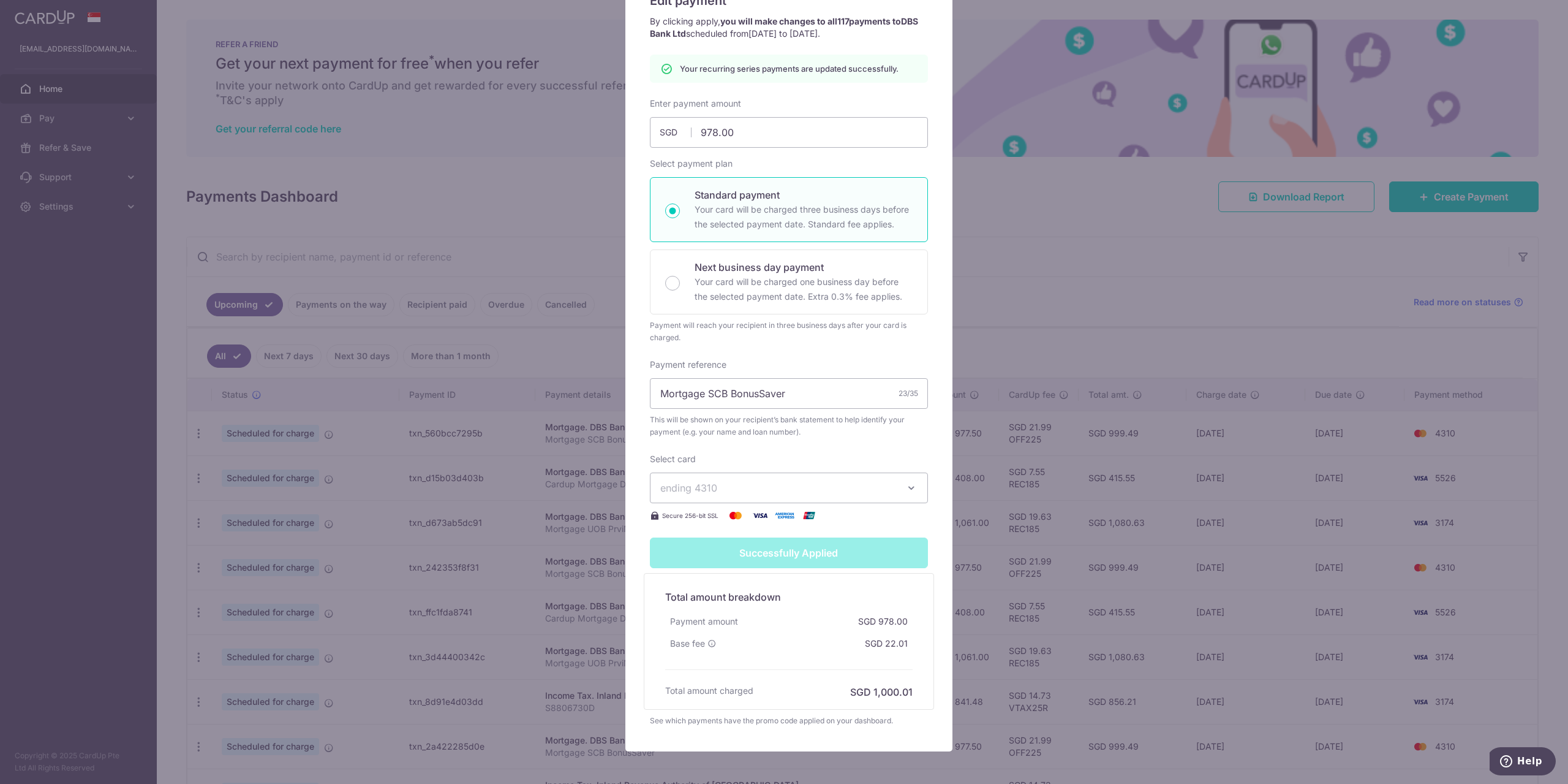
scroll to position [0, 0]
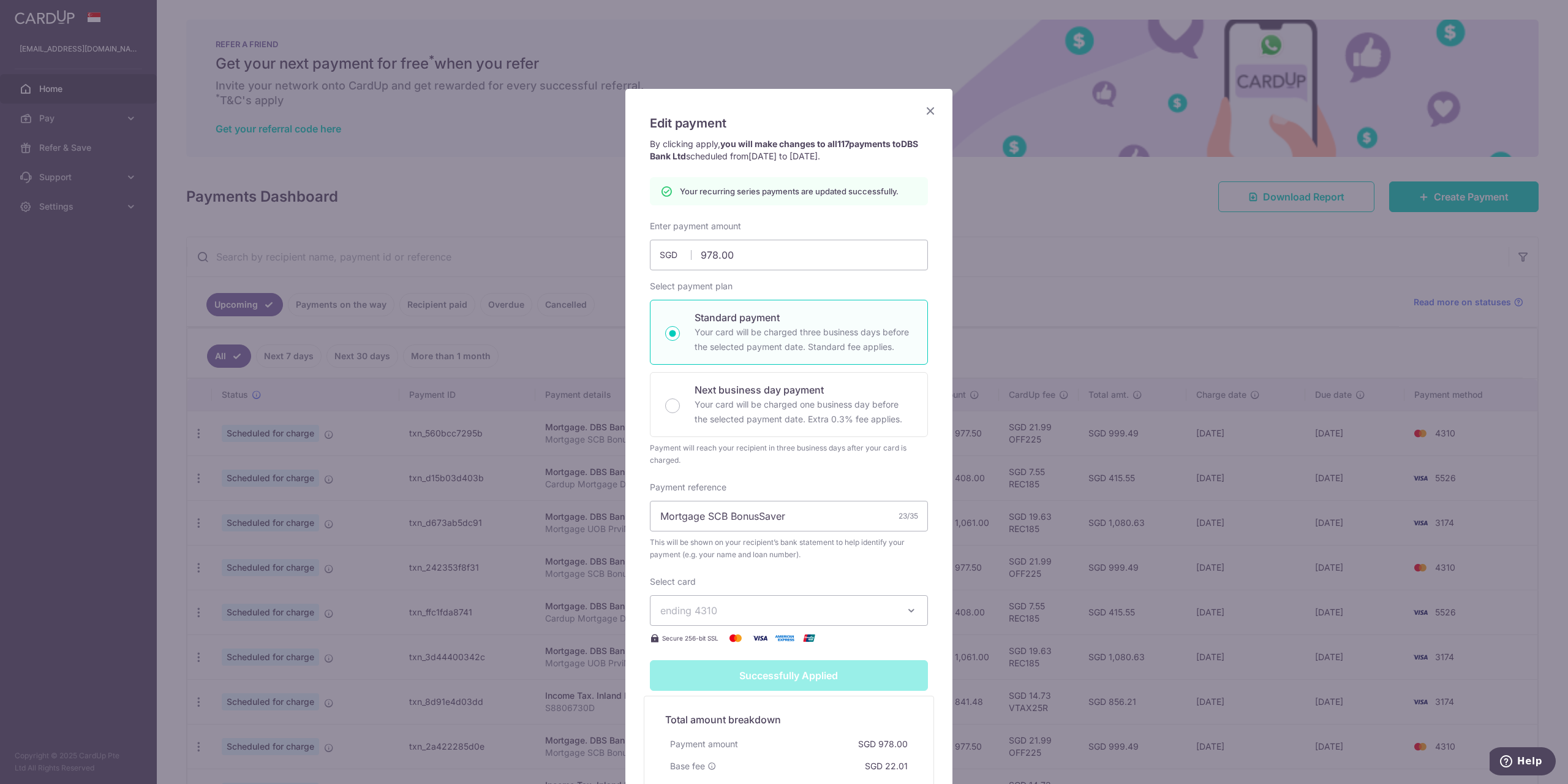
click at [929, 108] on icon "Close" at bounding box center [930, 111] width 15 height 15
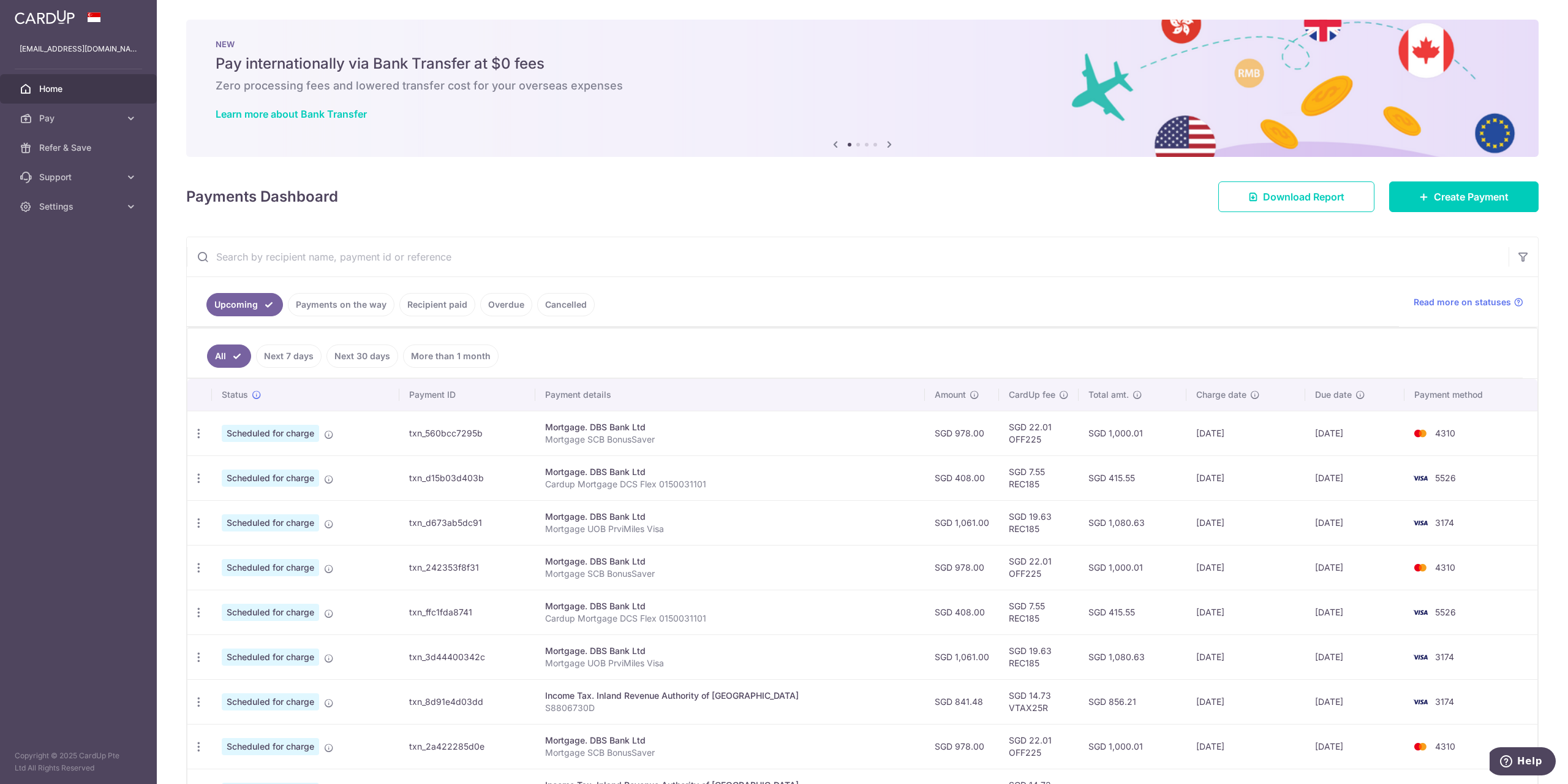
click at [301, 353] on link "Next 7 days" at bounding box center [289, 356] width 65 height 23
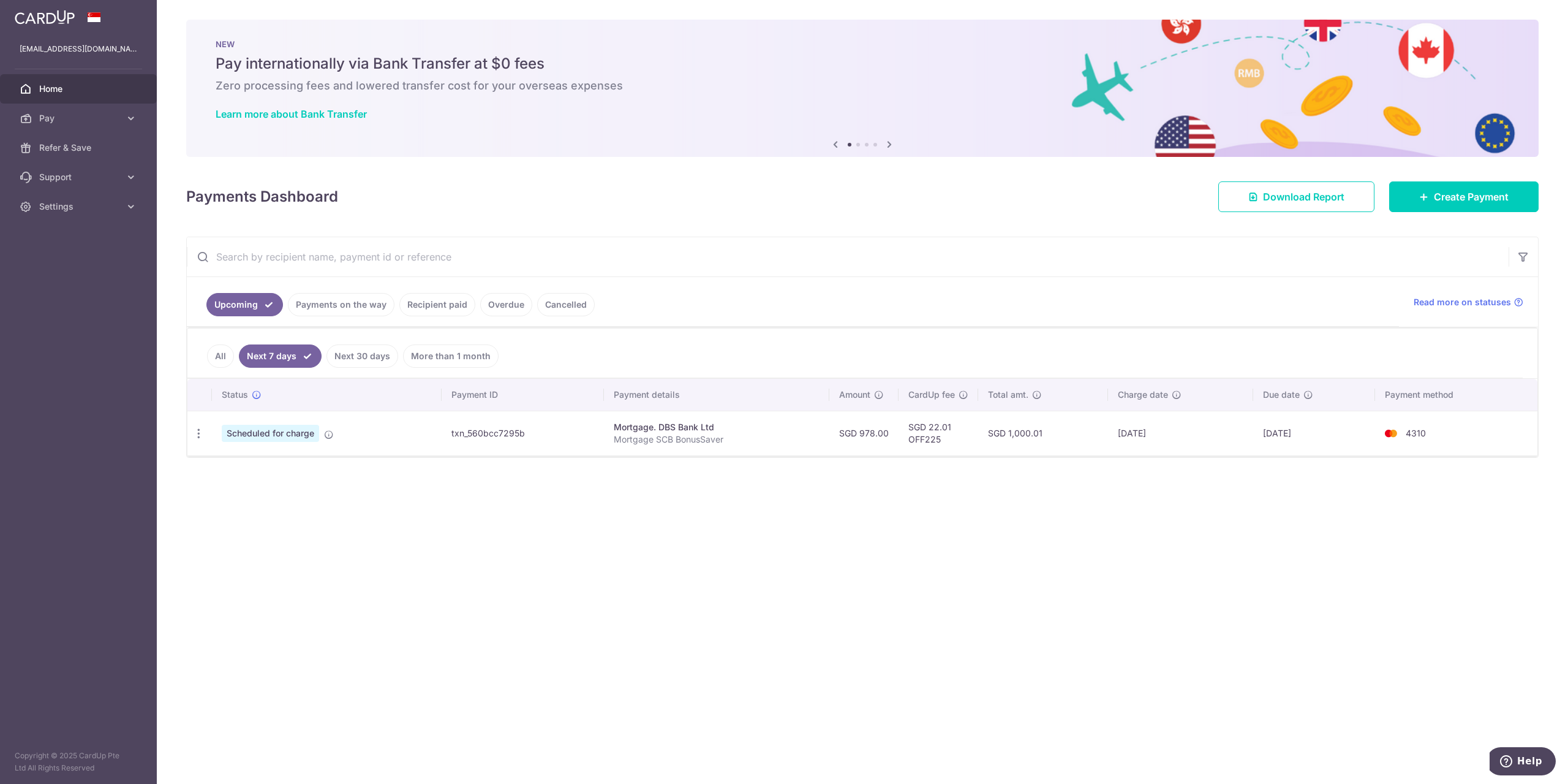
click at [345, 359] on link "Next 30 days" at bounding box center [363, 356] width 72 height 23
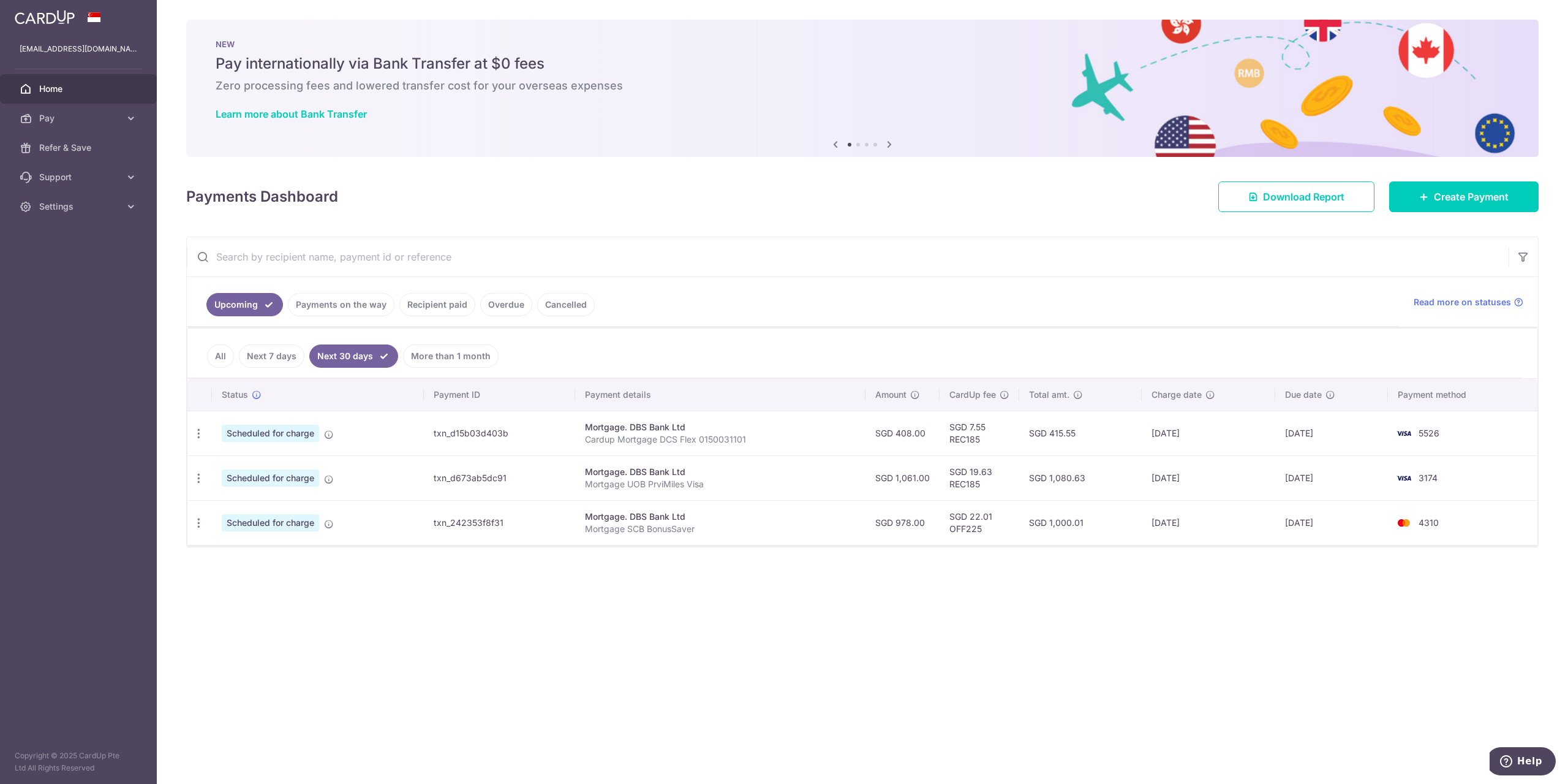
click at [424, 360] on link "More than 1 month" at bounding box center [450, 356] width 95 height 23
